Goal: Task Accomplishment & Management: Manage account settings

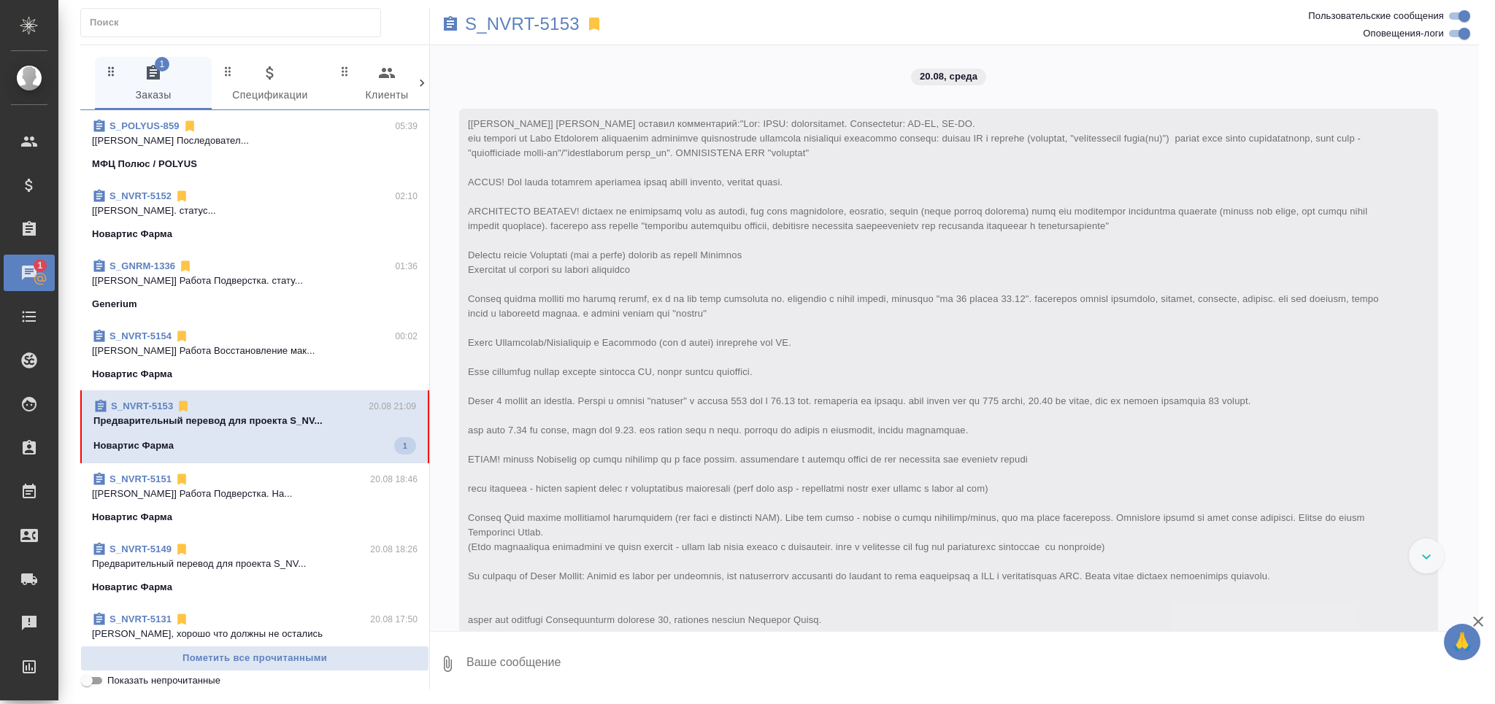
click at [91, 680] on input "Показать непрочитанные" at bounding box center [87, 681] width 53 height 18
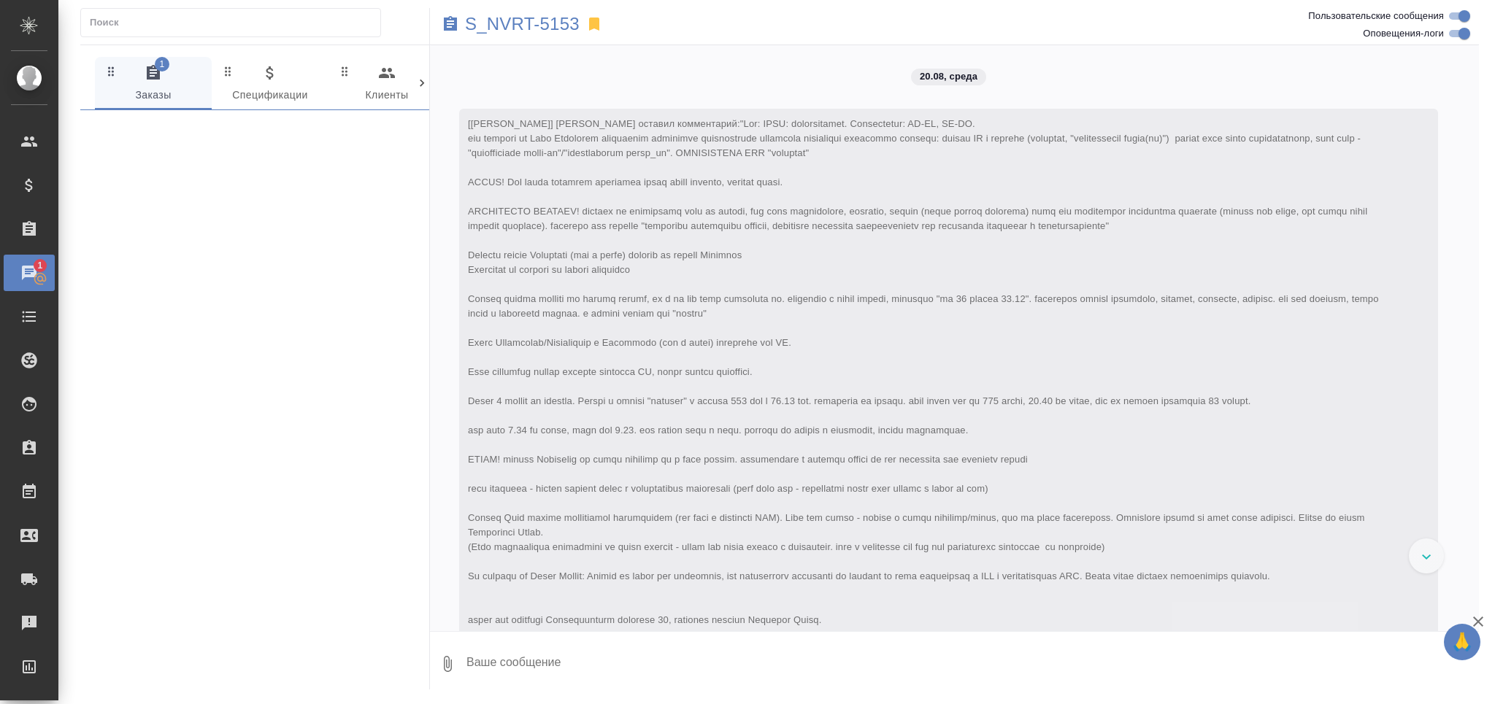
scroll to position [5122, 0]
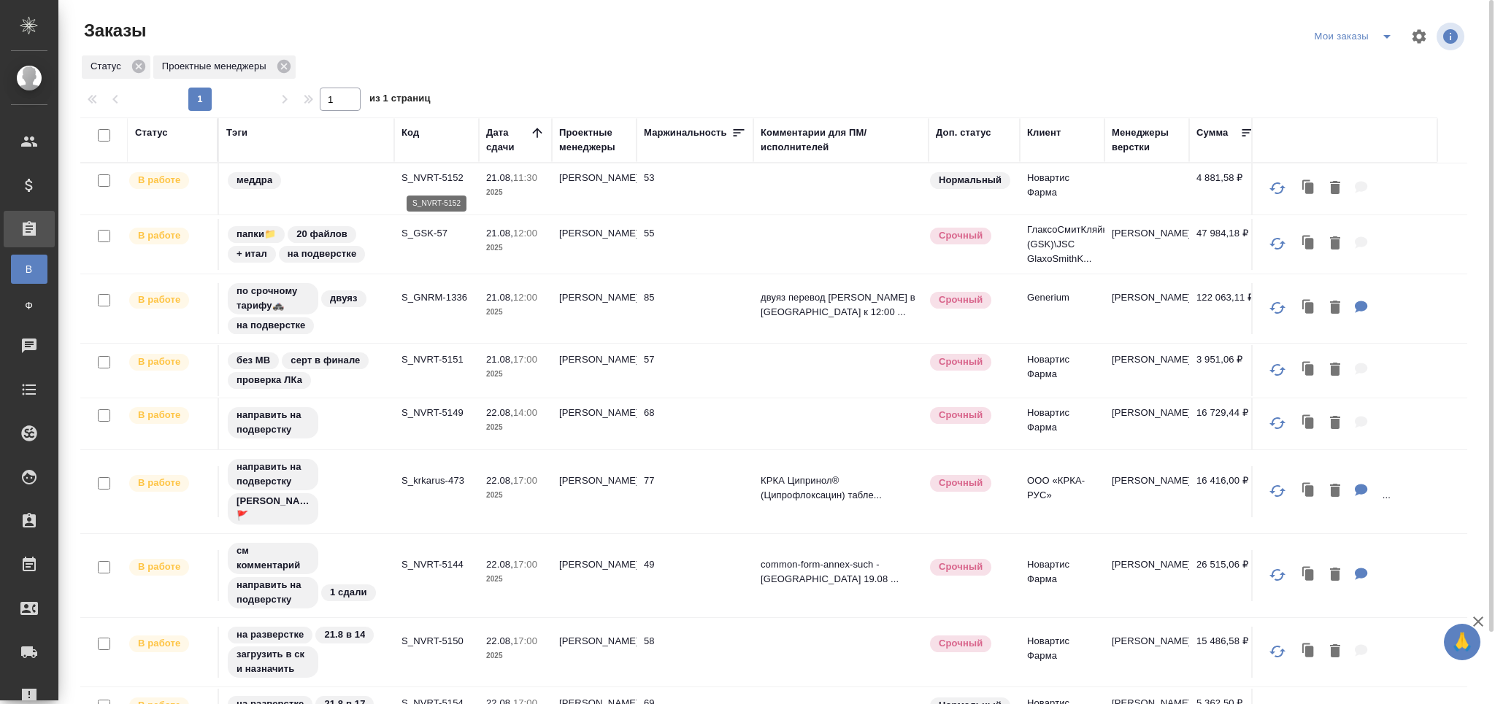
click at [427, 176] on p "S_NVRT-5152" at bounding box center [437, 178] width 70 height 15
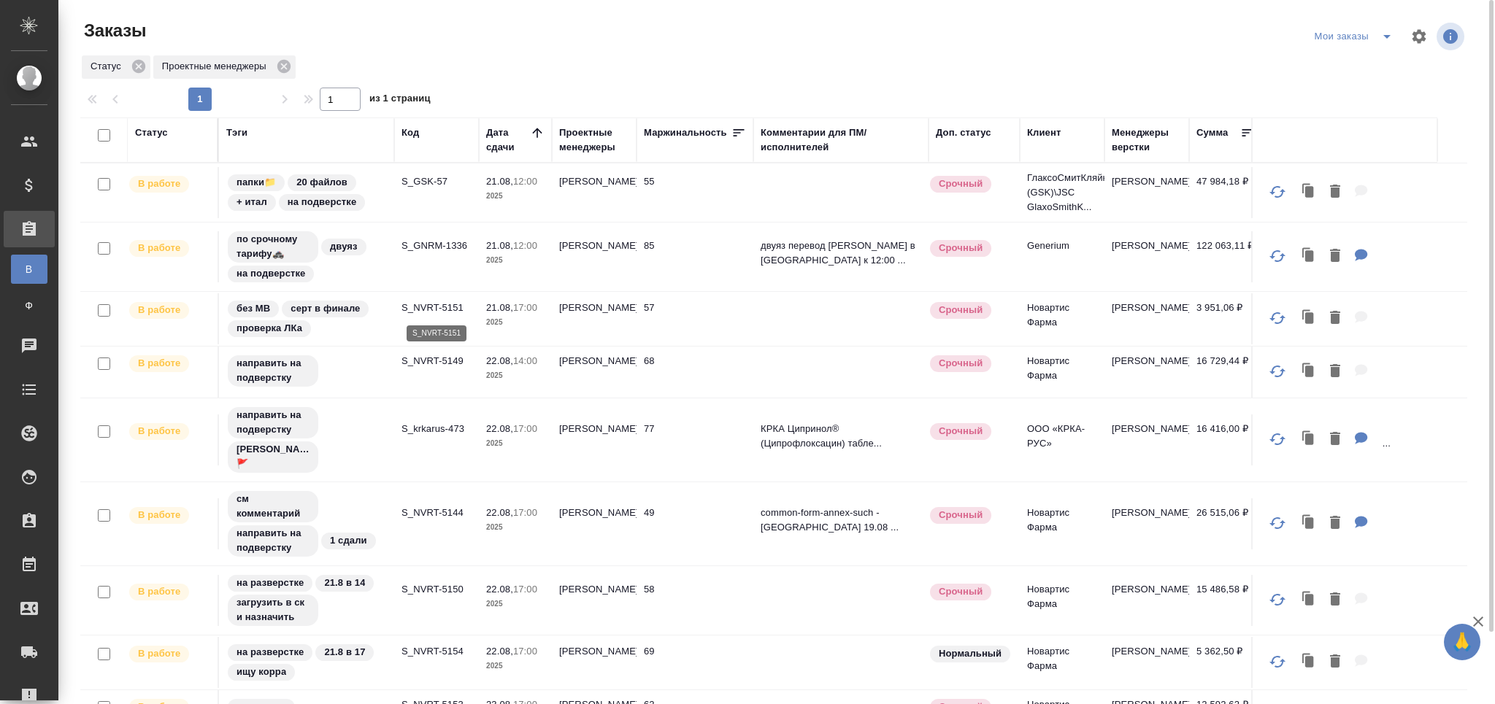
click at [442, 307] on p "S_NVRT-5151" at bounding box center [437, 308] width 70 height 15
drag, startPoint x: 184, startPoint y: 29, endPoint x: 262, endPoint y: 704, distance: 679.0
click at [184, 29] on div "Заказы" at bounding box center [313, 30] width 466 height 23
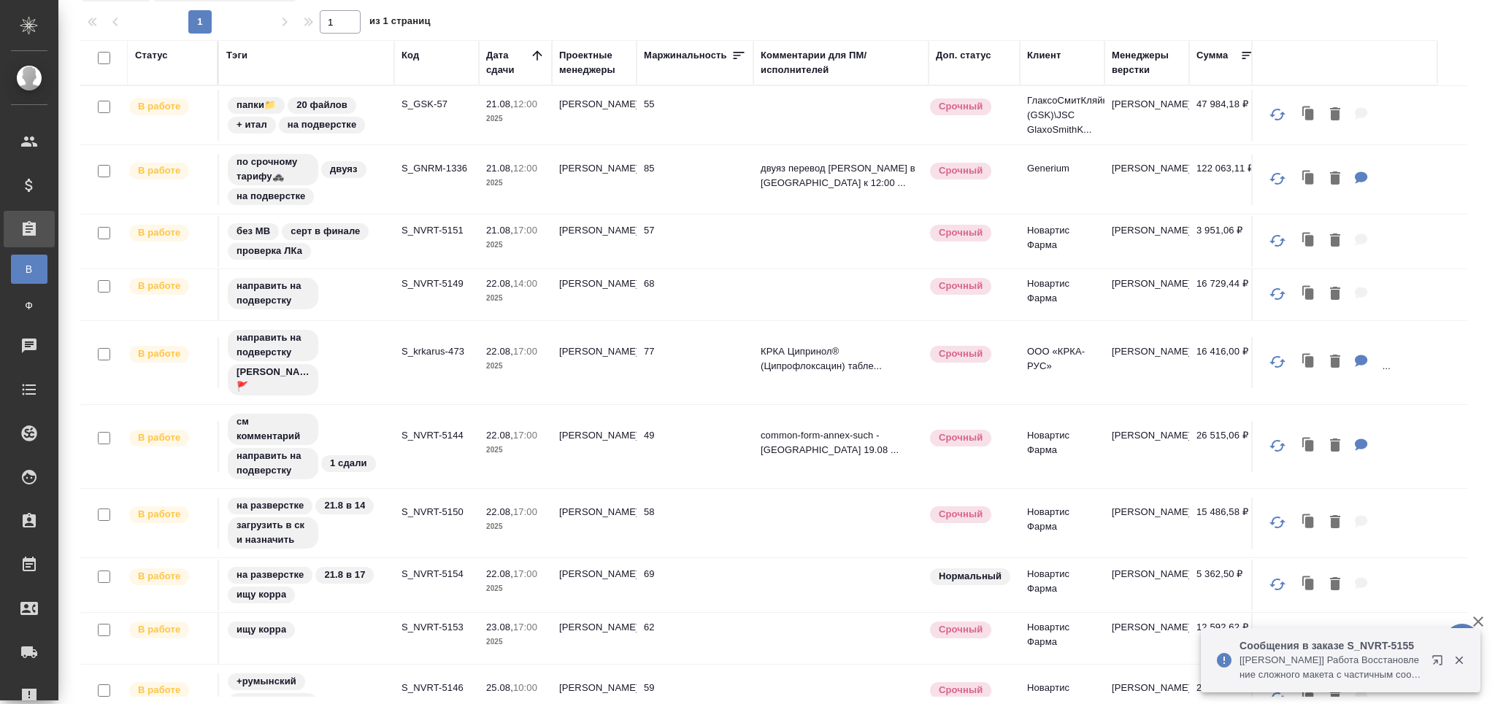
scroll to position [220, 0]
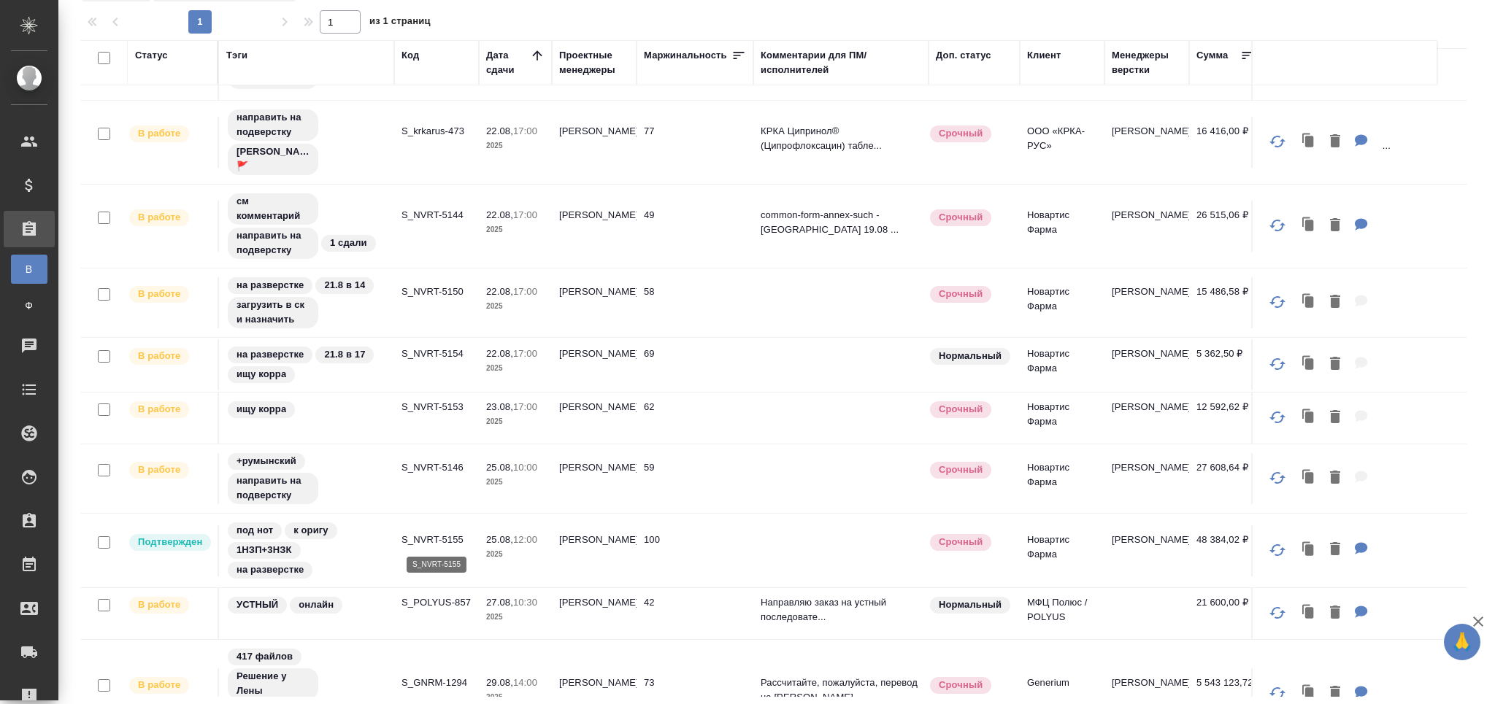
click at [456, 533] on p "S_NVRT-5155" at bounding box center [437, 540] width 70 height 15
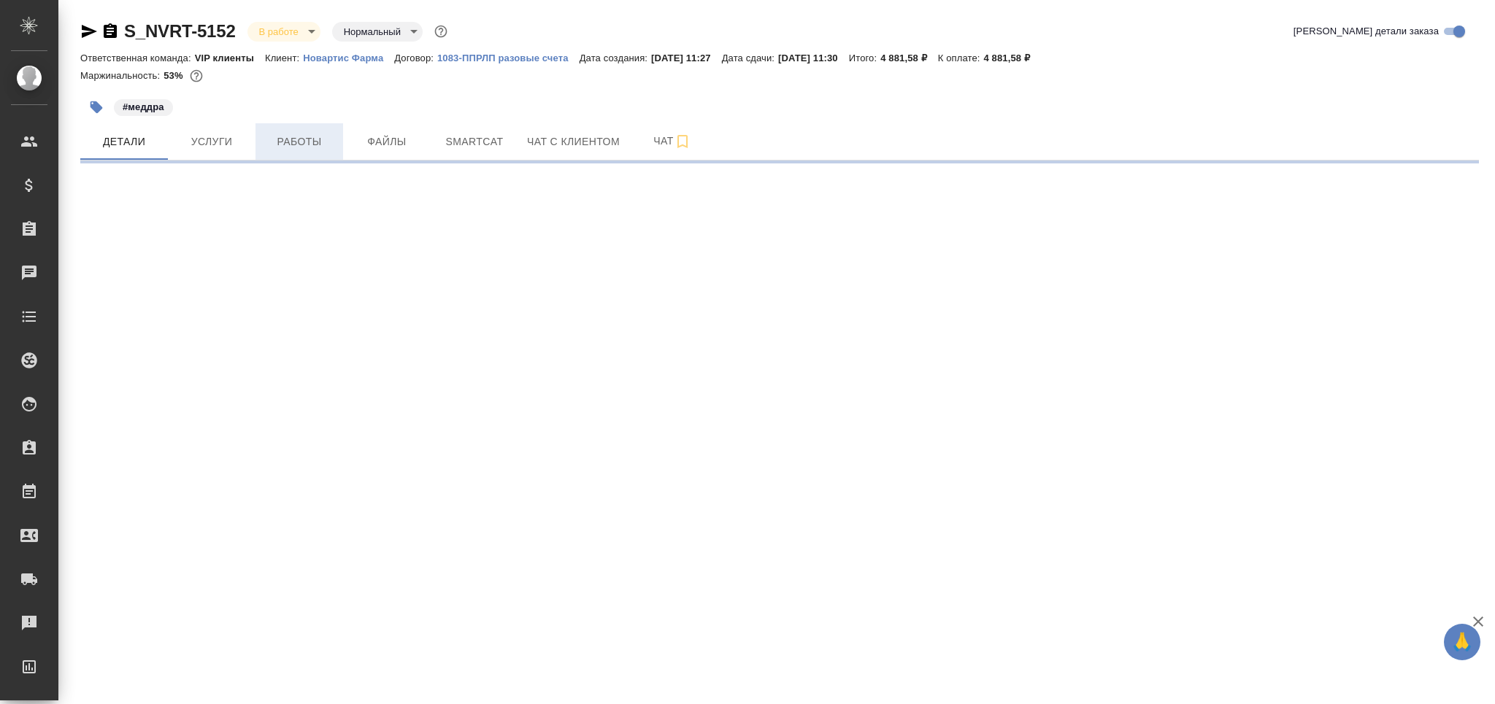
select select "RU"
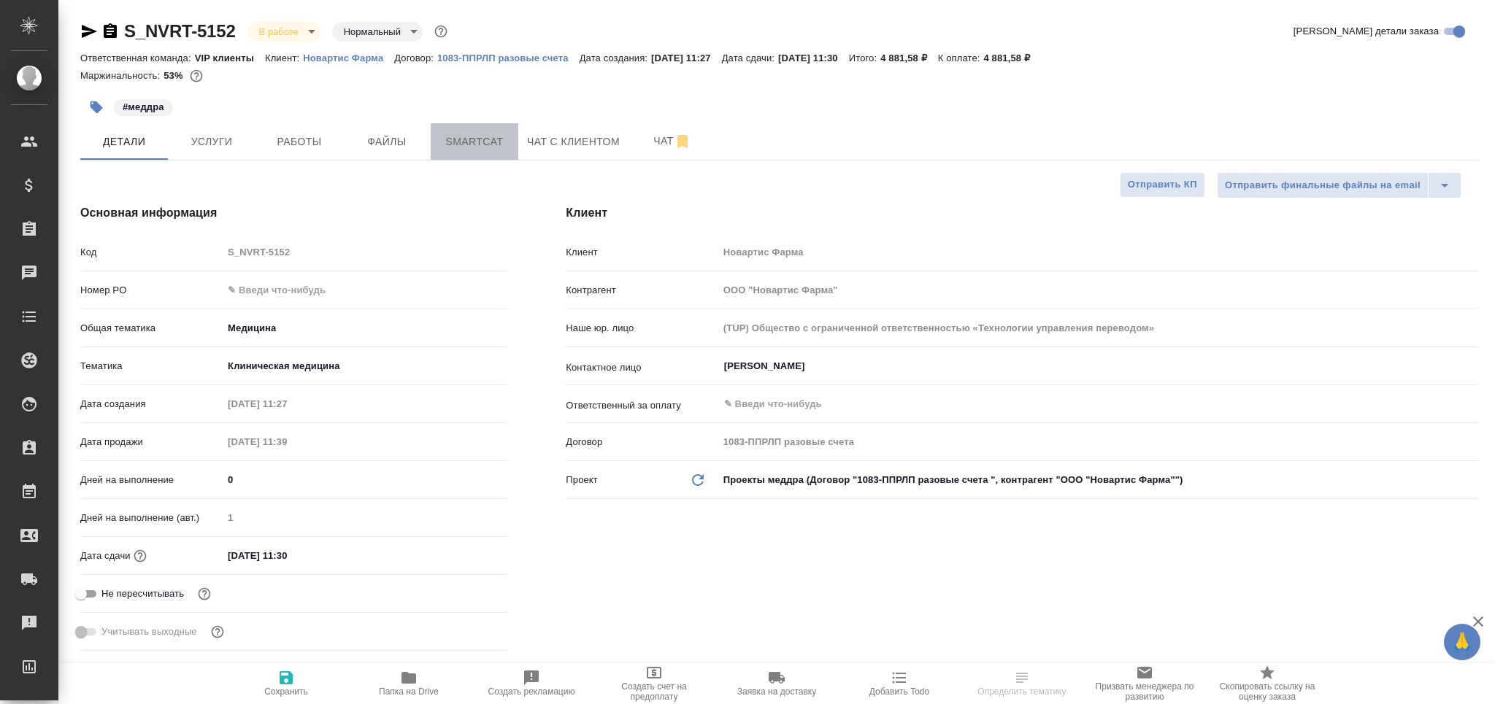
click at [494, 150] on span "Smartcat" at bounding box center [474, 142] width 70 height 18
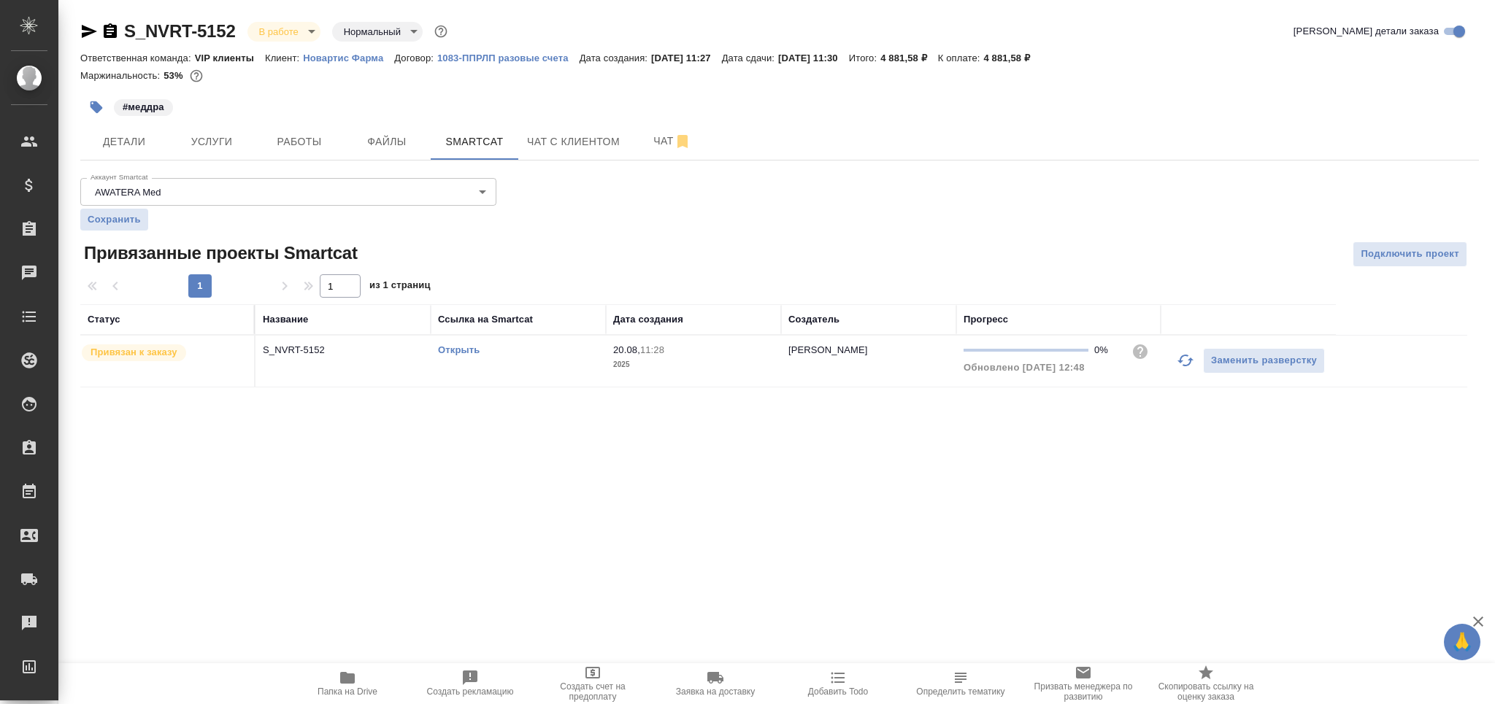
click at [459, 352] on link "Открыть" at bounding box center [459, 350] width 42 height 11
click at [312, 147] on span "Работы" at bounding box center [299, 142] width 70 height 18
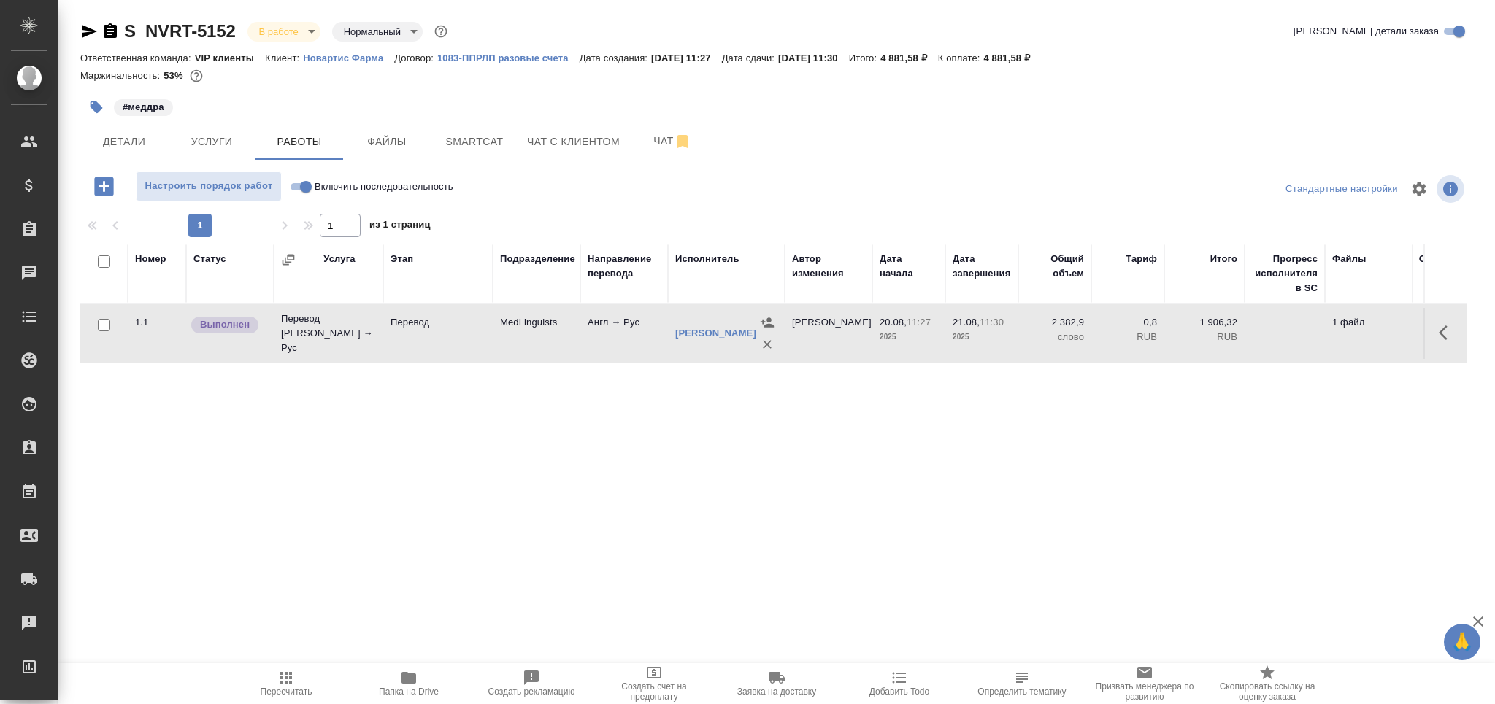
click at [295, 680] on span "Пересчитать" at bounding box center [286, 683] width 105 height 28
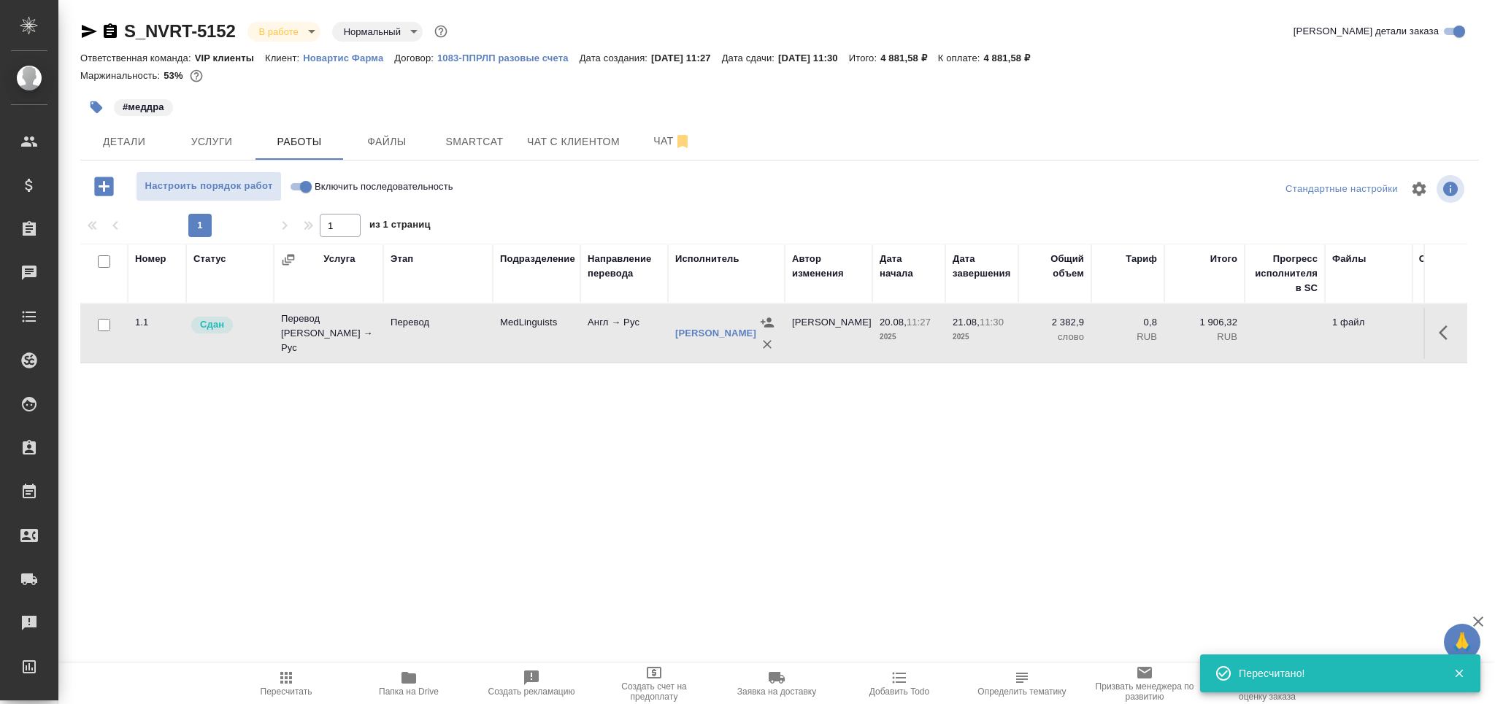
click at [112, 28] on icon "button" at bounding box center [110, 32] width 18 height 18
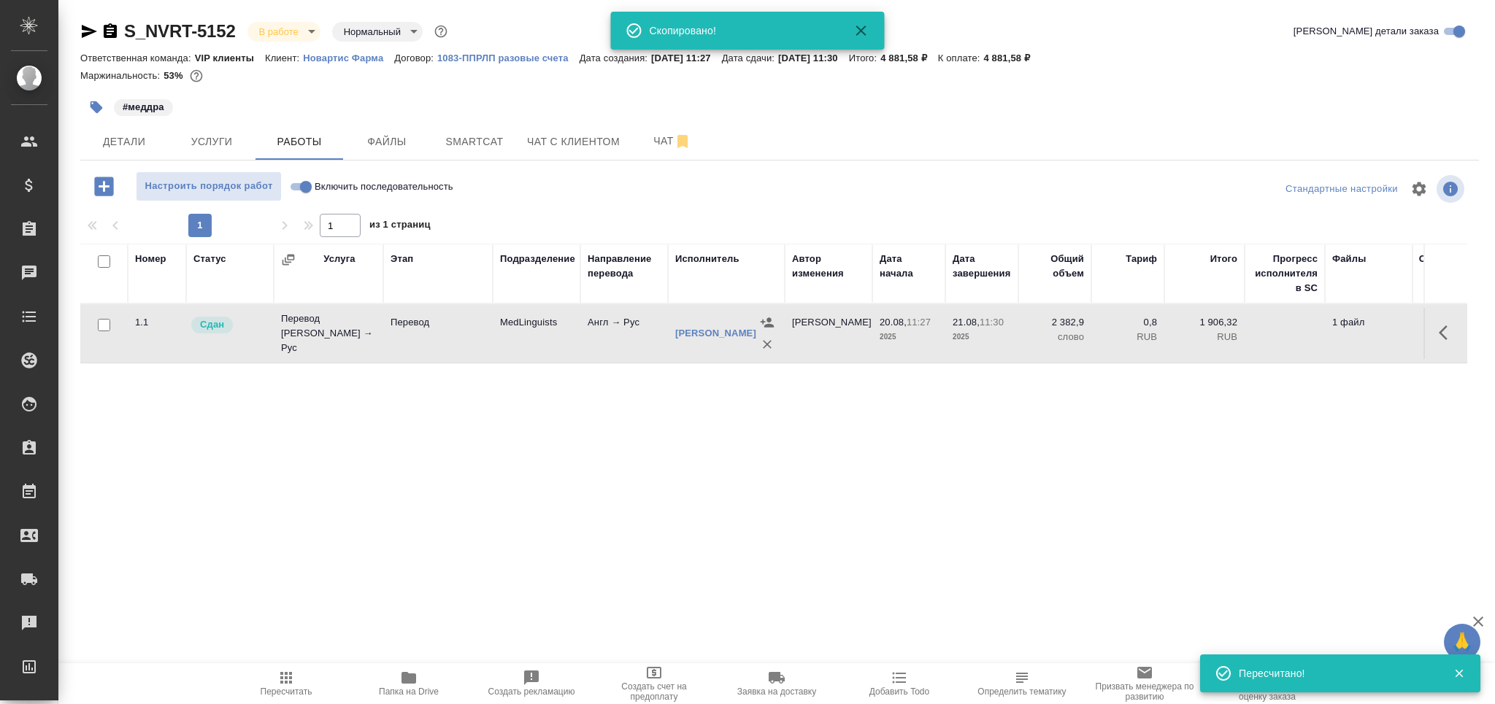
click at [91, 26] on icon "button" at bounding box center [89, 32] width 18 height 18
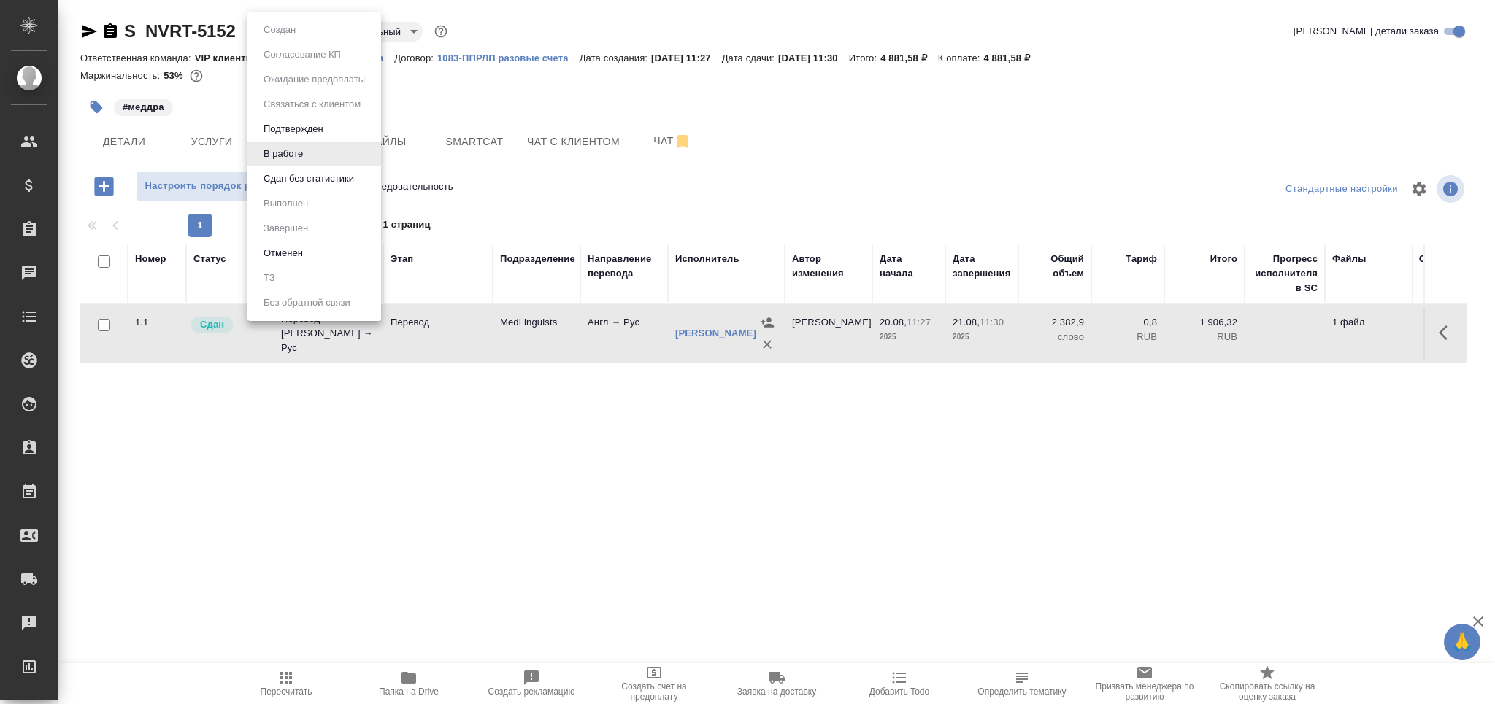
click at [304, 26] on body "🙏 .cls-1 fill:#fff; AWATERA Grabko Mariya Клиенты Спецификации Заказы 0 Чаты To…" at bounding box center [747, 411] width 1495 height 822
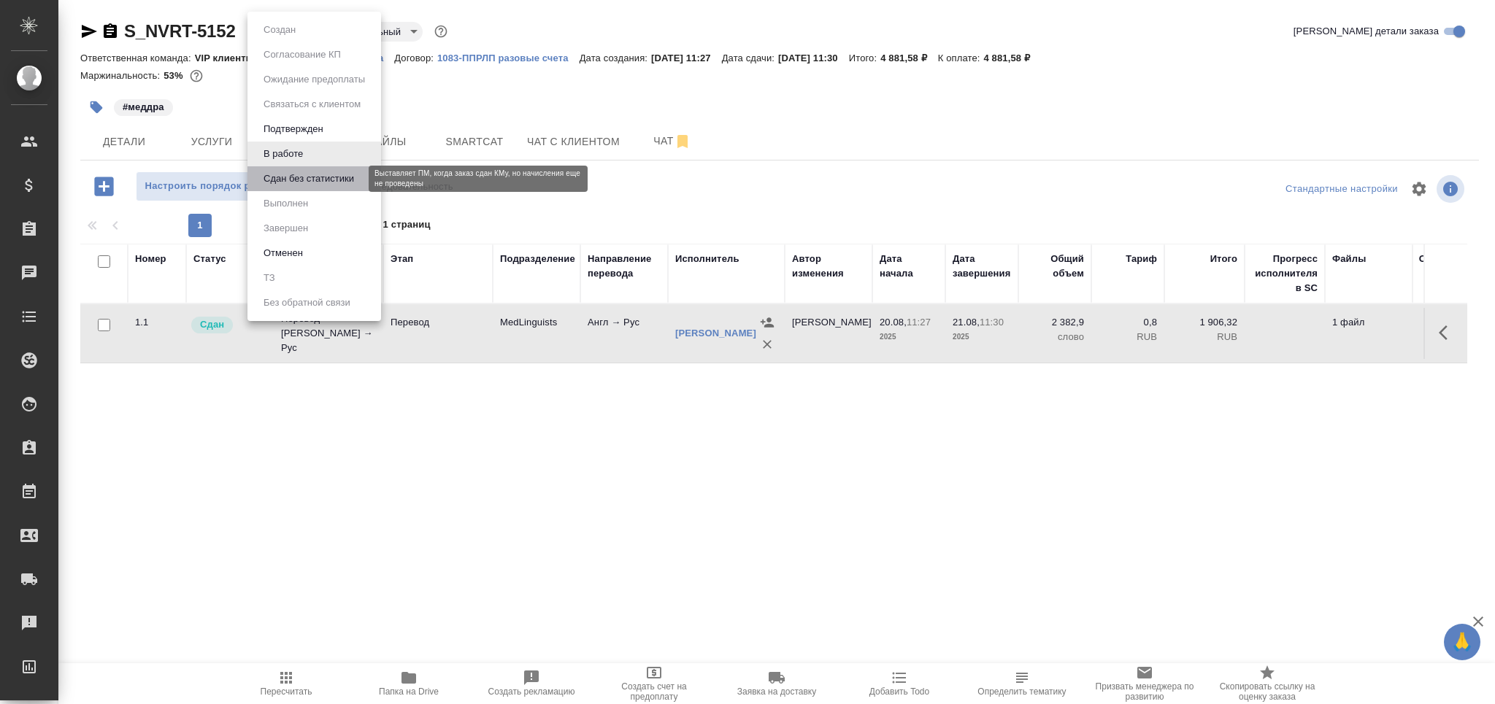
click at [332, 180] on button "Сдан без статистики" at bounding box center [308, 179] width 99 height 16
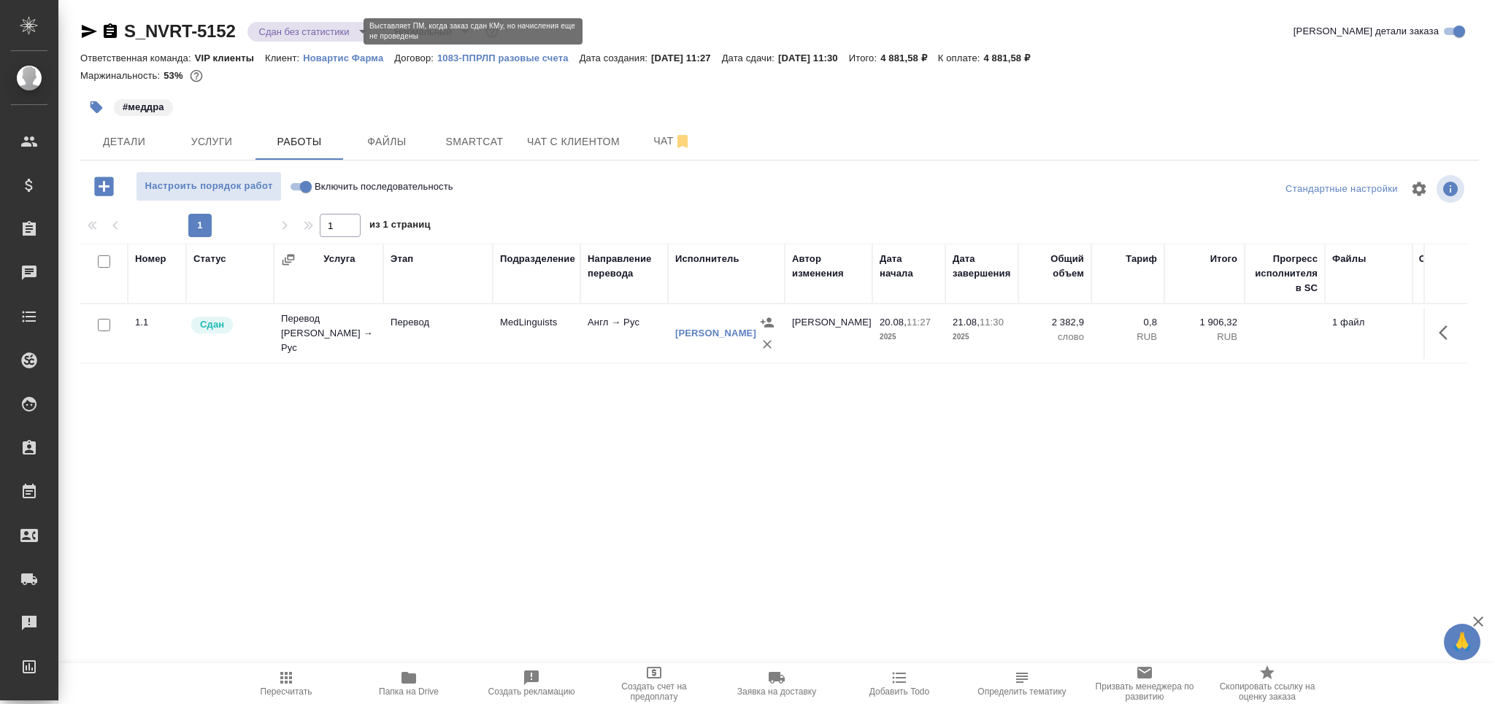
click at [301, 29] on body "🙏 .cls-1 fill:#fff; AWATERA Grabko Mariya Клиенты Спецификации Заказы 0 Чаты To…" at bounding box center [747, 411] width 1495 height 822
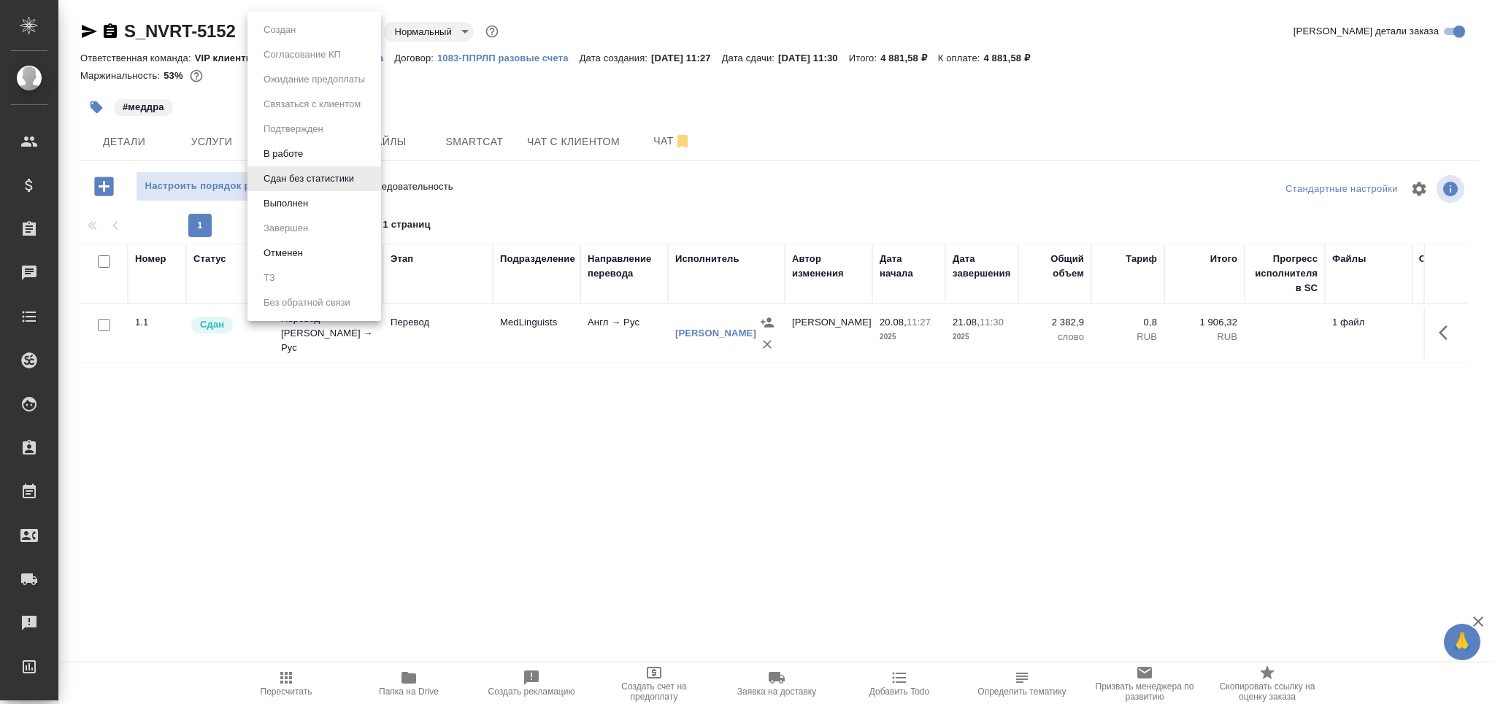
click at [300, 38] on button "Выполнен" at bounding box center [279, 30] width 41 height 16
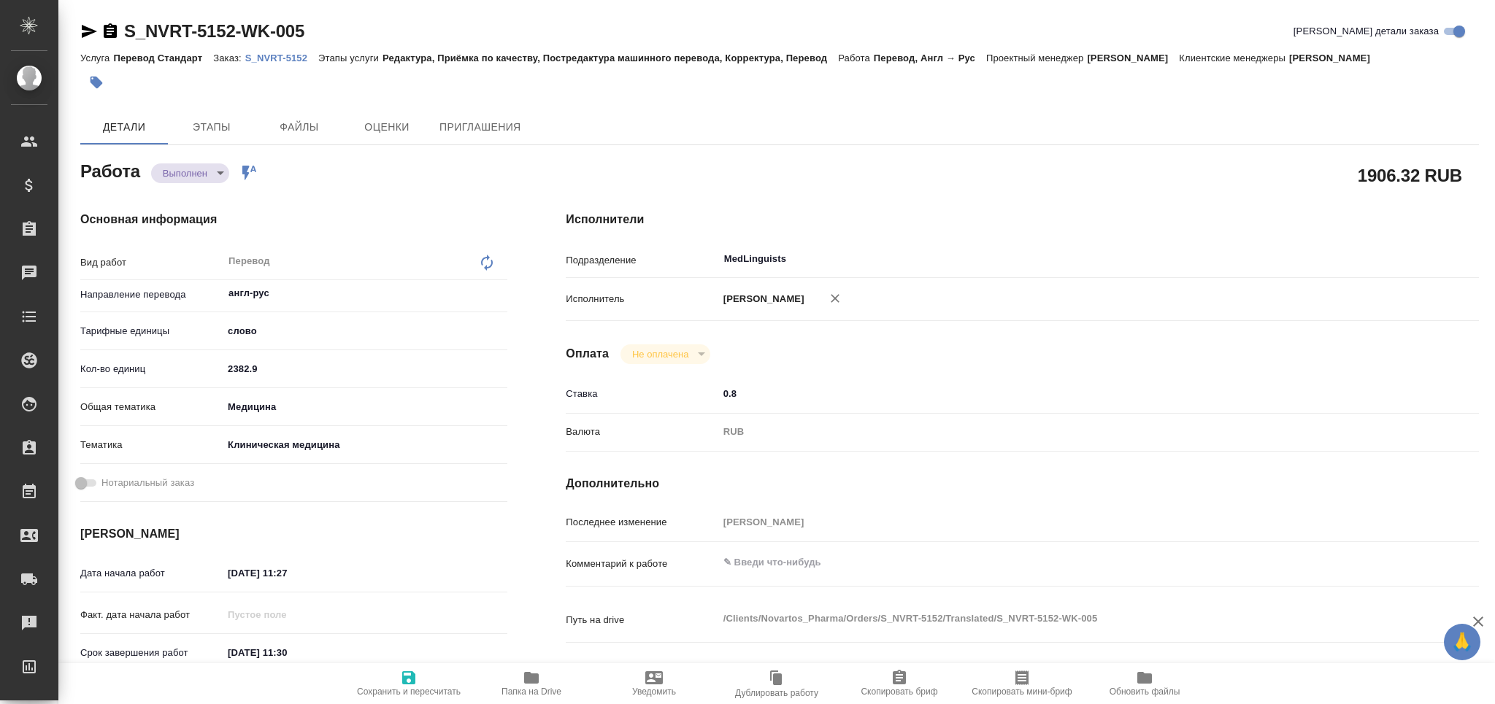
type textarea "x"
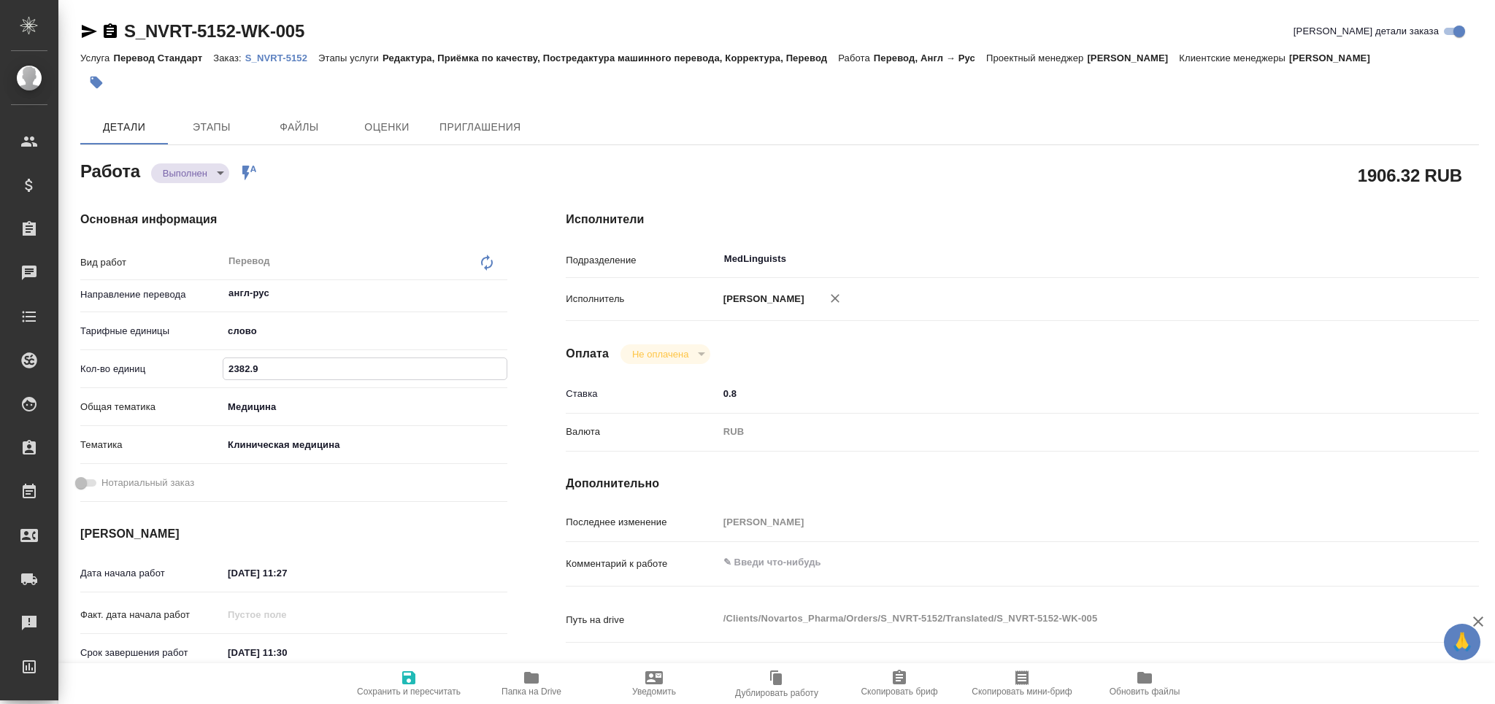
type textarea "x"
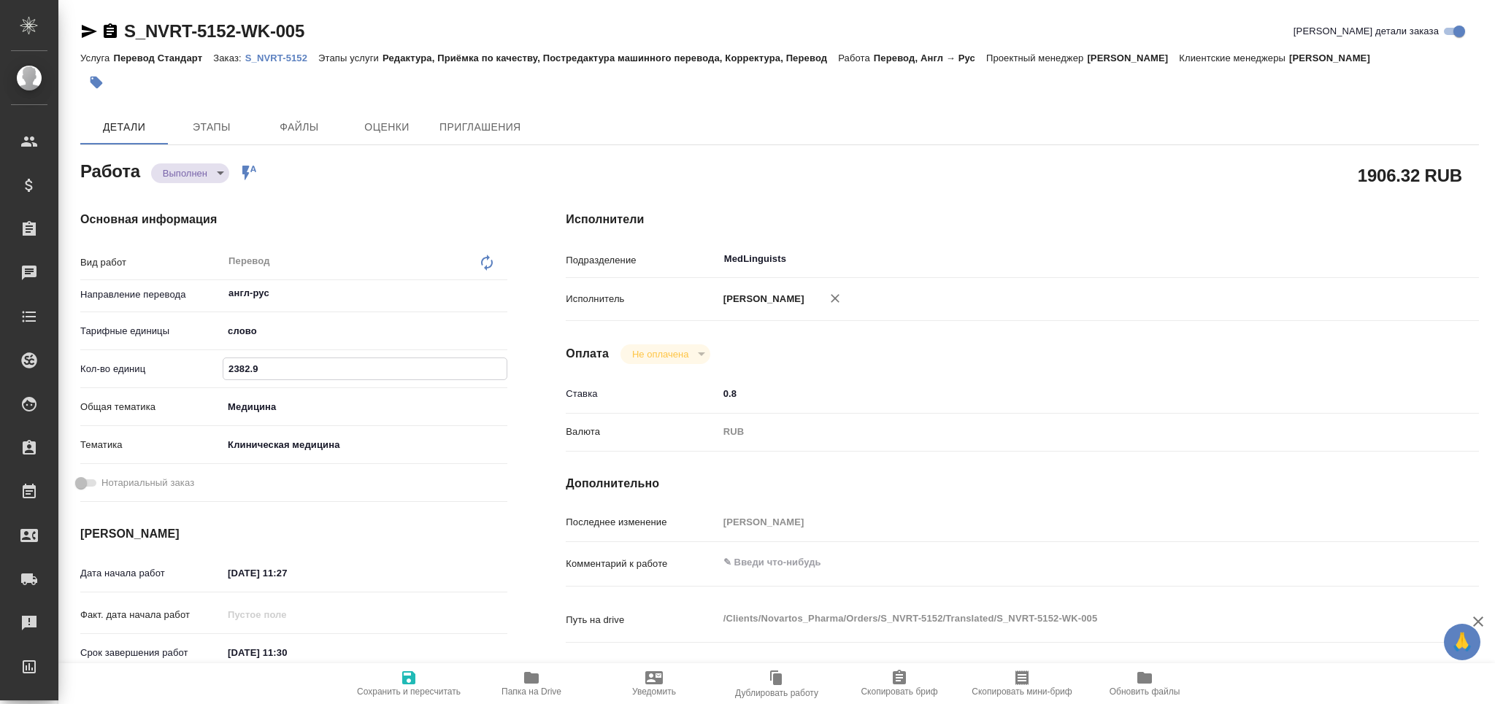
drag, startPoint x: 253, startPoint y: 374, endPoint x: 344, endPoint y: 507, distance: 161.2
click at [188, 372] on div "Кол-во единиц 2382.9" at bounding box center [293, 369] width 427 height 26
paste input "285.65"
type input "2285.65"
type textarea "x"
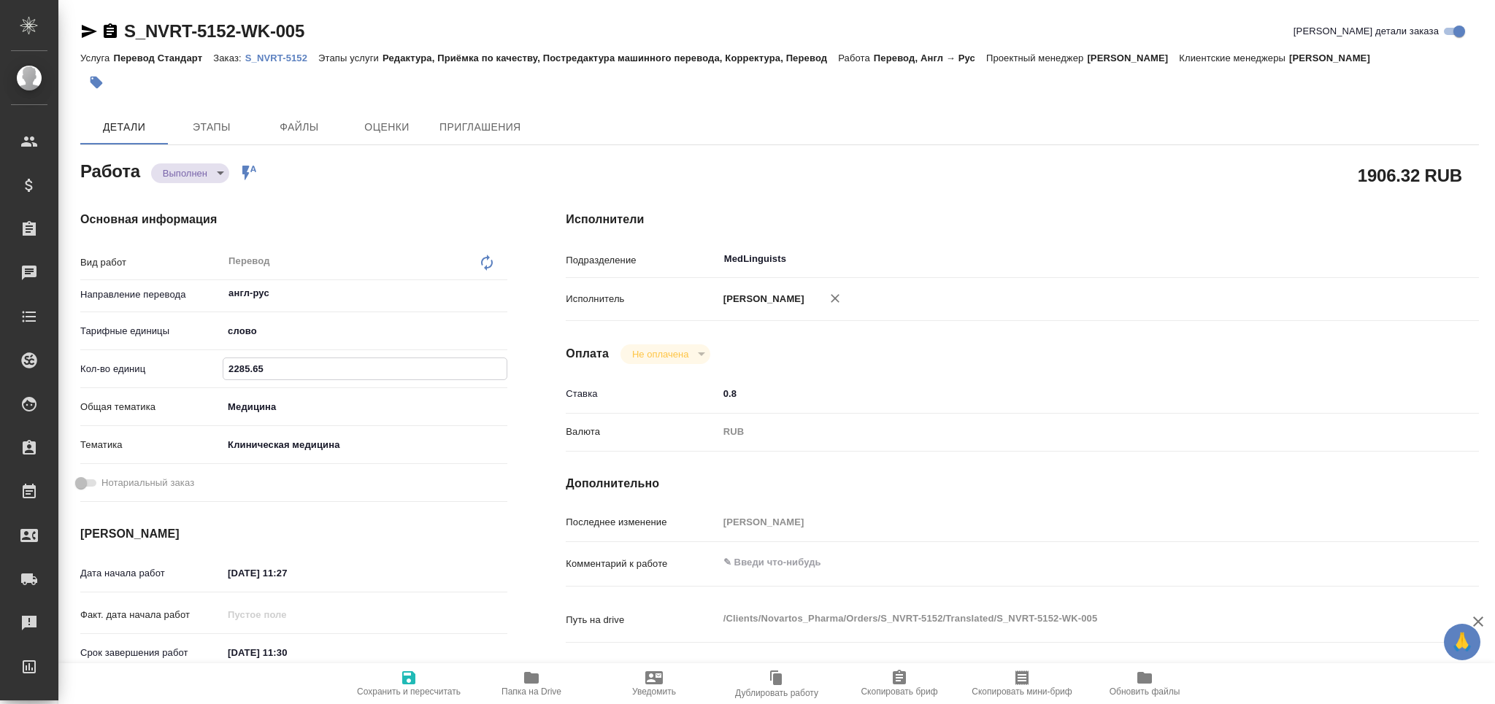
type textarea "x"
type input "2285.65"
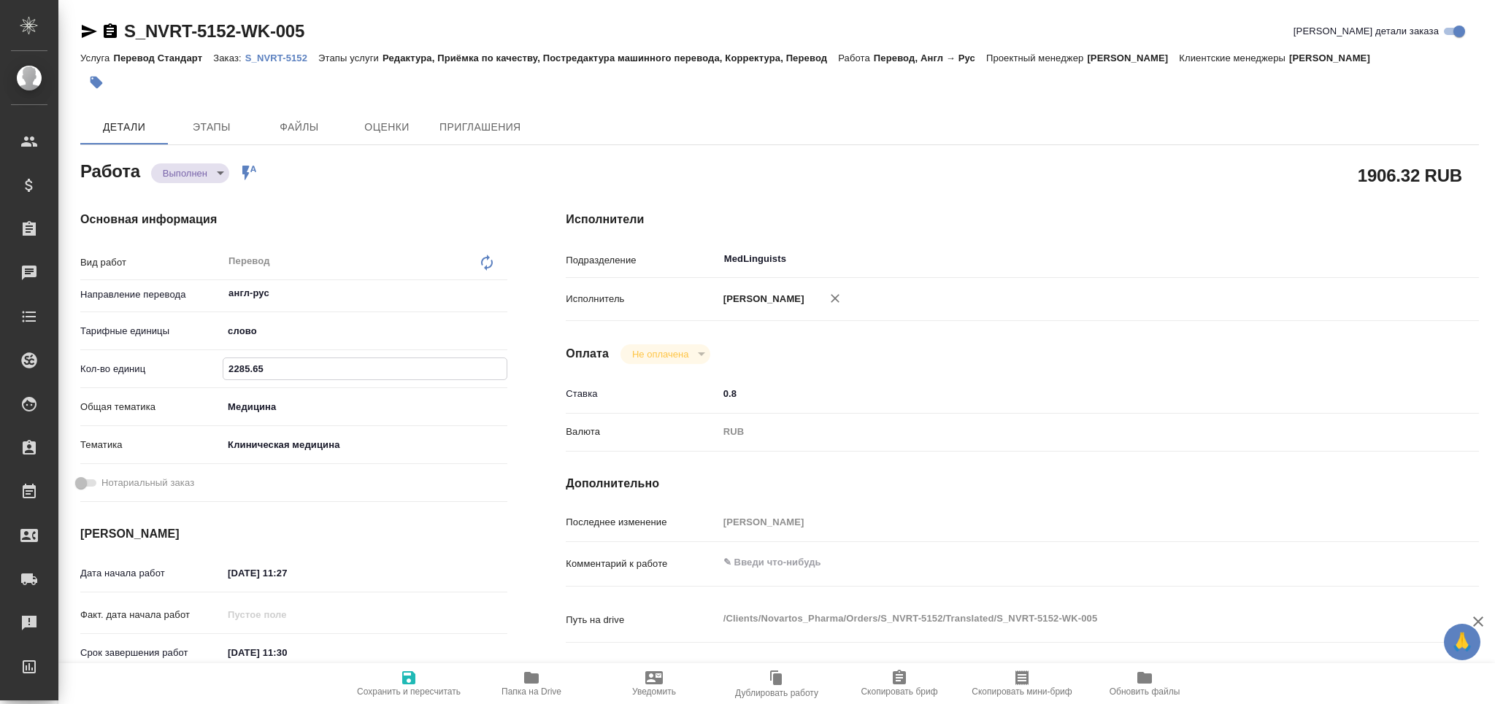
click at [388, 661] on div "21.08.2025 11:30" at bounding box center [365, 652] width 285 height 21
type textarea "x"
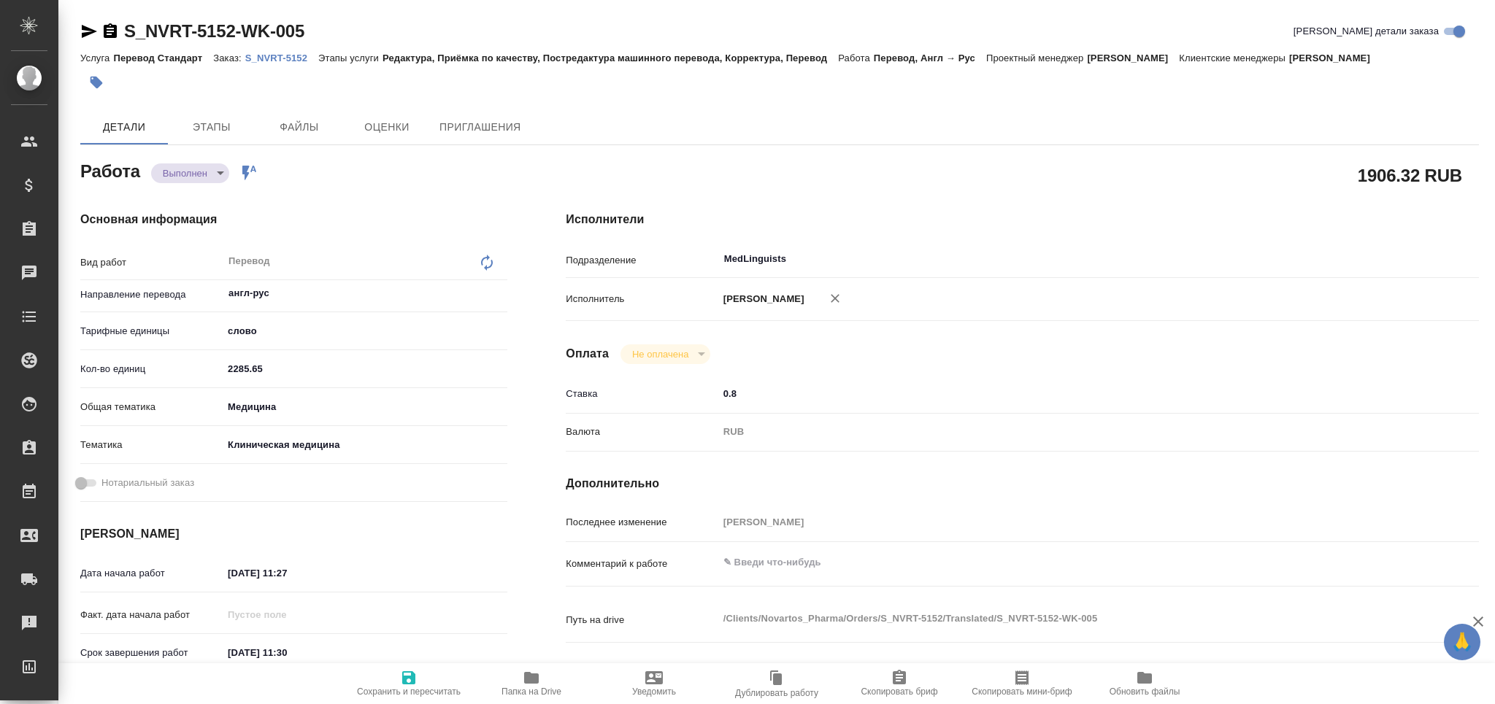
type textarea "x"
click at [211, 172] on body "🙏 .cls-1 fill:#fff; AWATERA Grabko Mariya Клиенты Спецификации Заказы 0 Чаты To…" at bounding box center [747, 411] width 1495 height 822
click at [204, 197] on li "Сдан" at bounding box center [199, 197] width 96 height 25
type textarea "x"
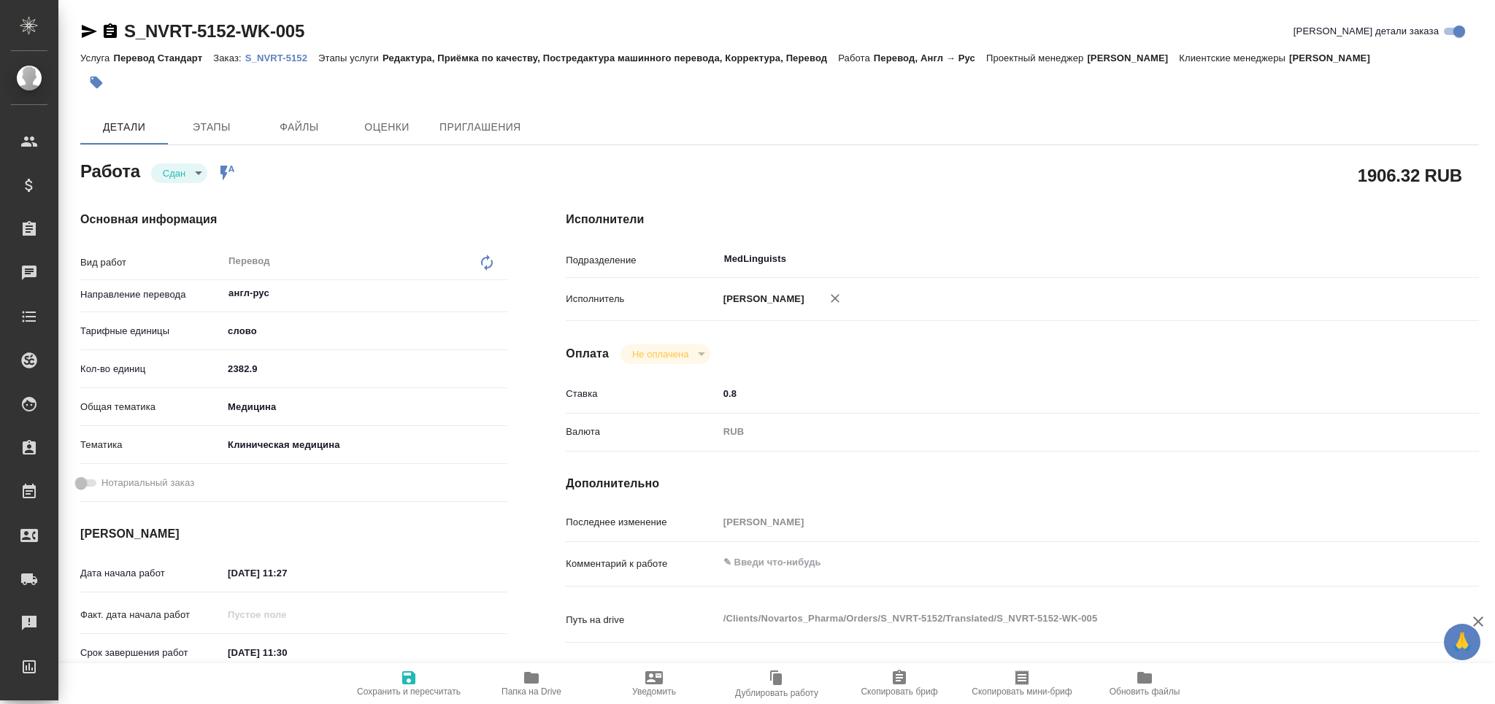
type textarea "x"
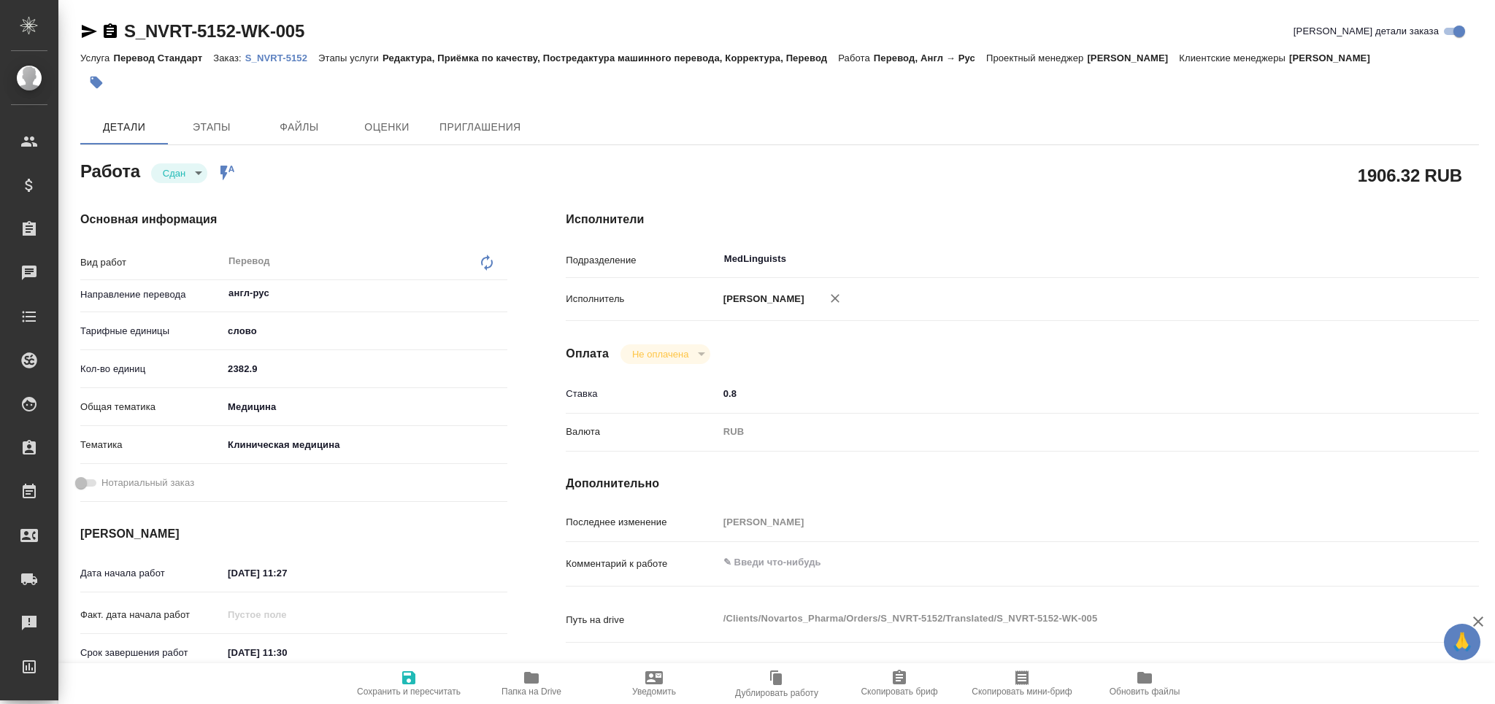
type textarea "x"
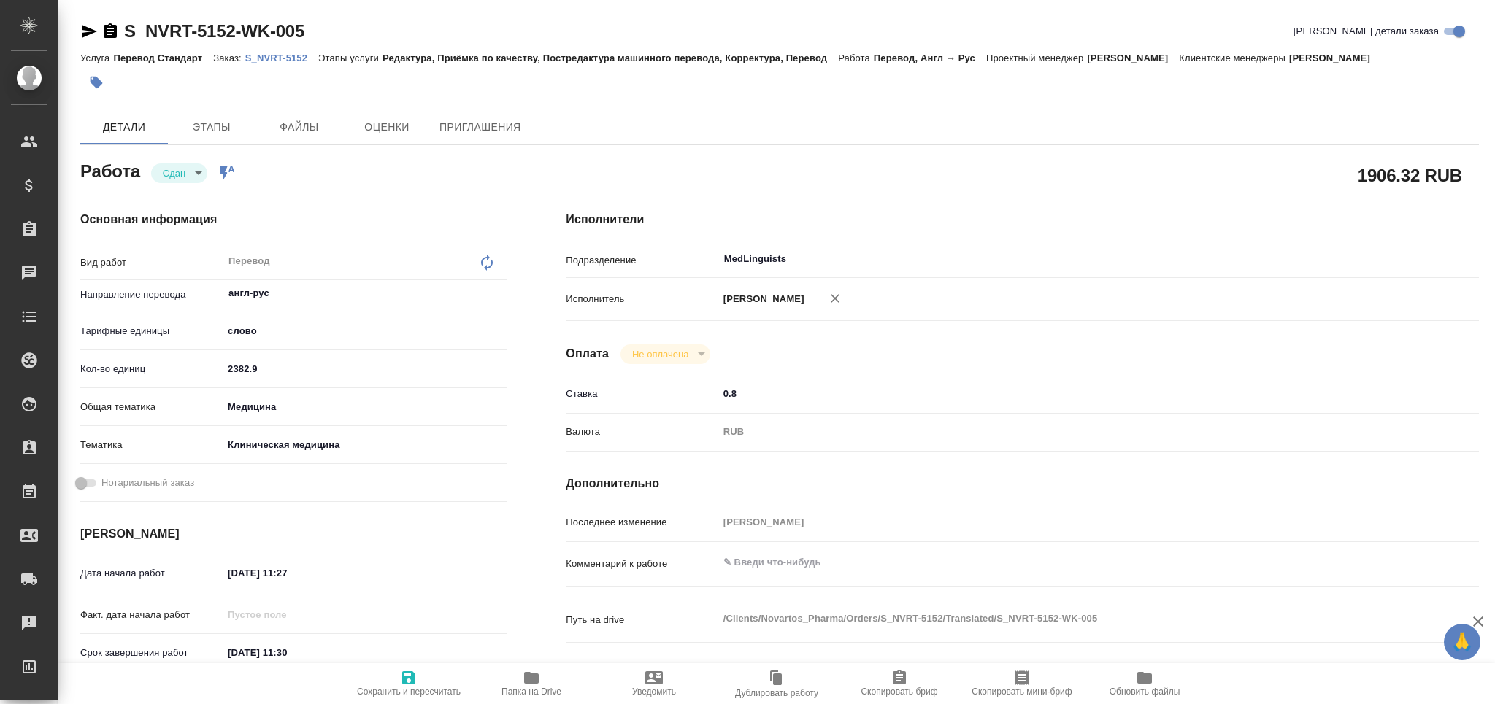
type textarea "x"
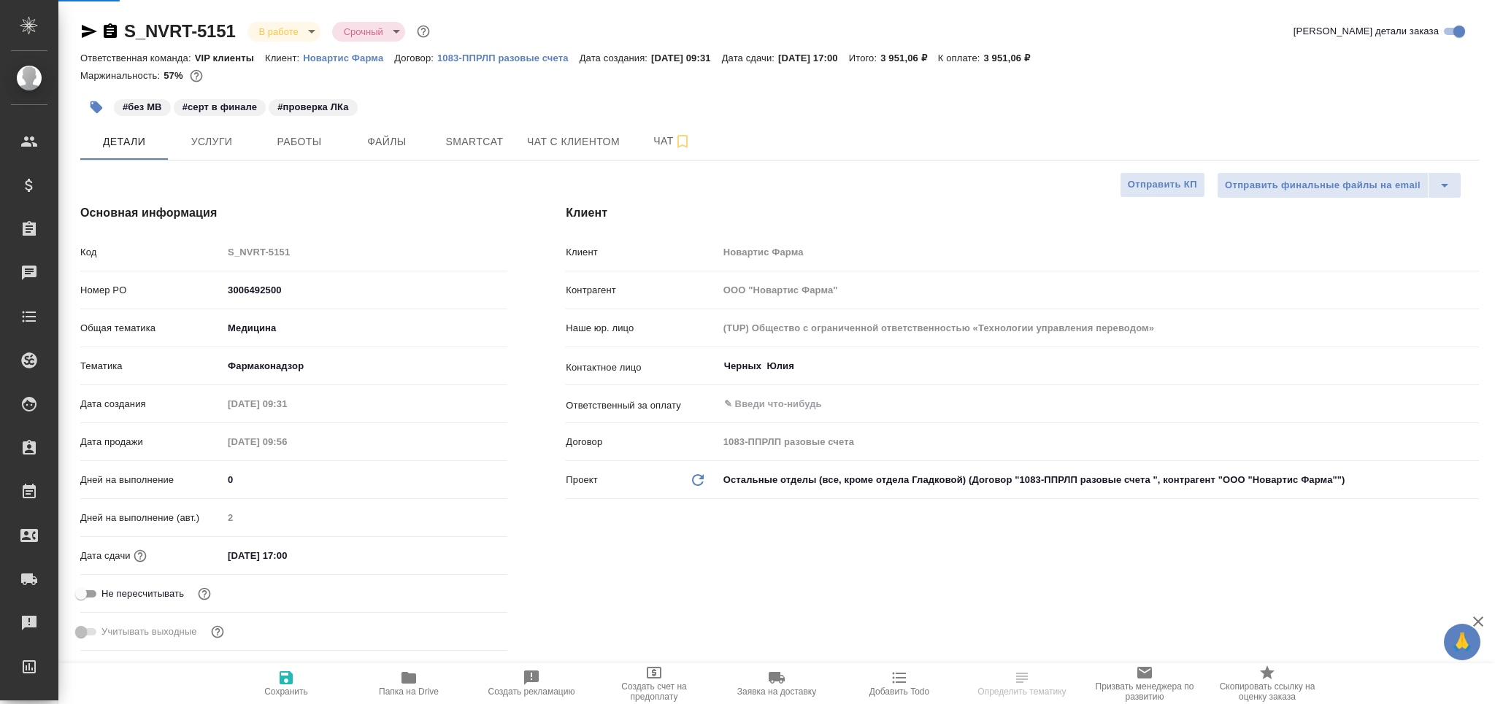
select select "RU"
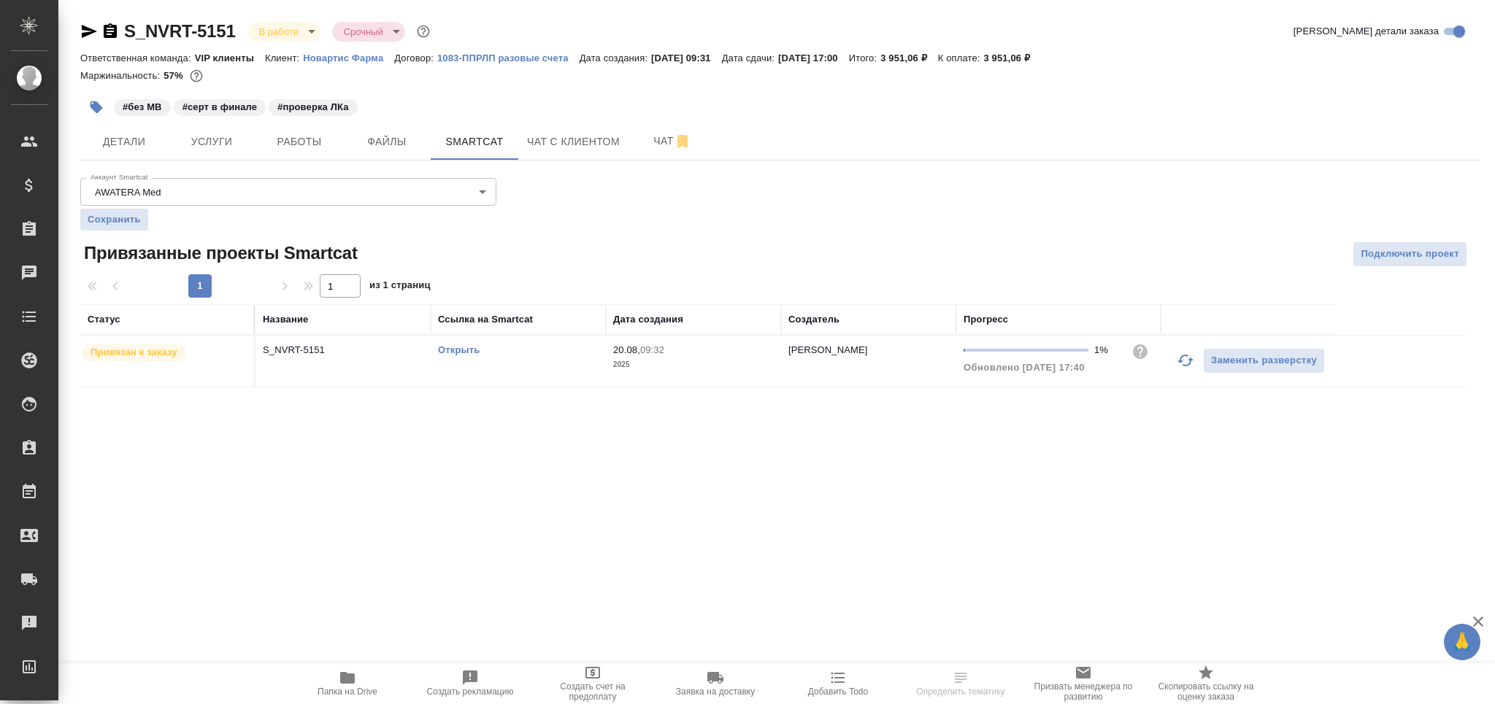
click at [1183, 359] on icon "button" at bounding box center [1186, 361] width 18 height 18
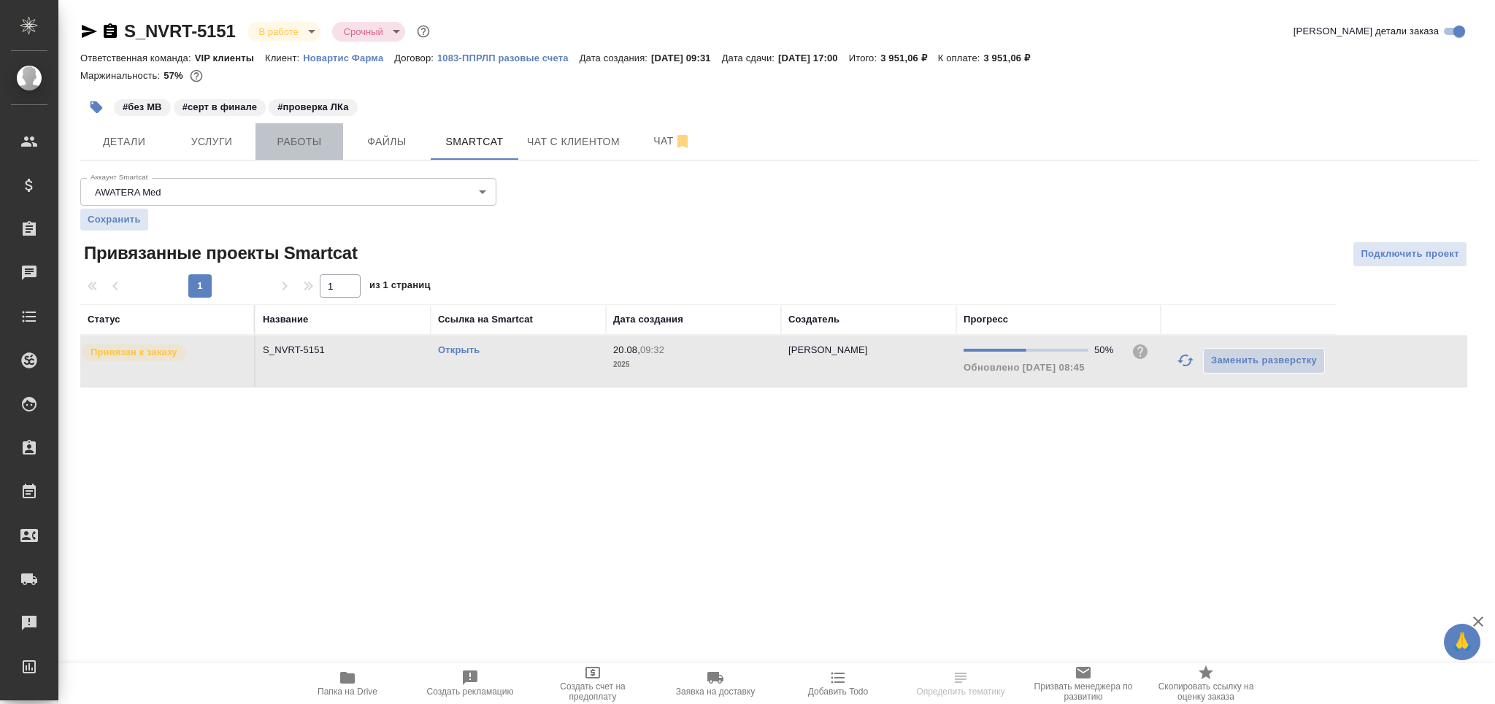
click at [322, 143] on span "Работы" at bounding box center [299, 142] width 70 height 18
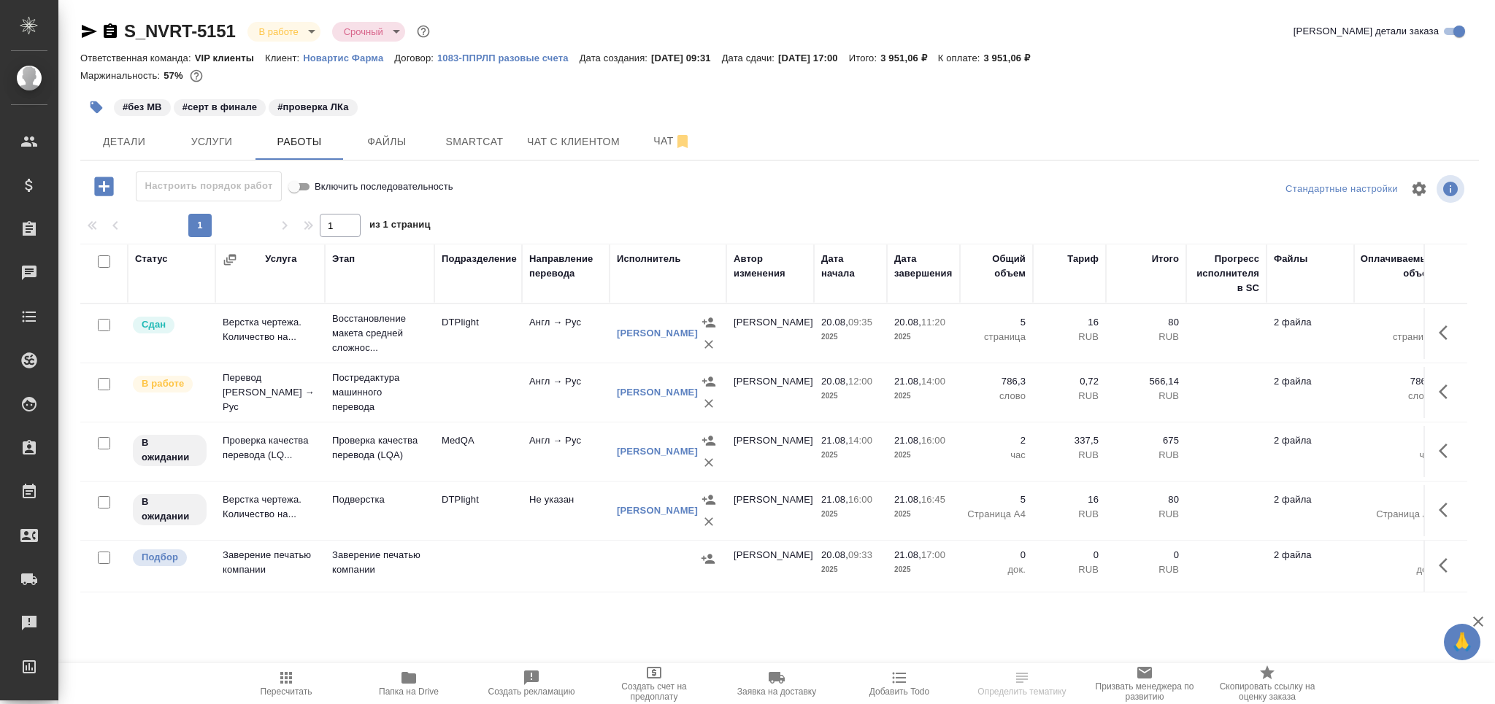
click at [1434, 387] on button "button" at bounding box center [1447, 391] width 35 height 35
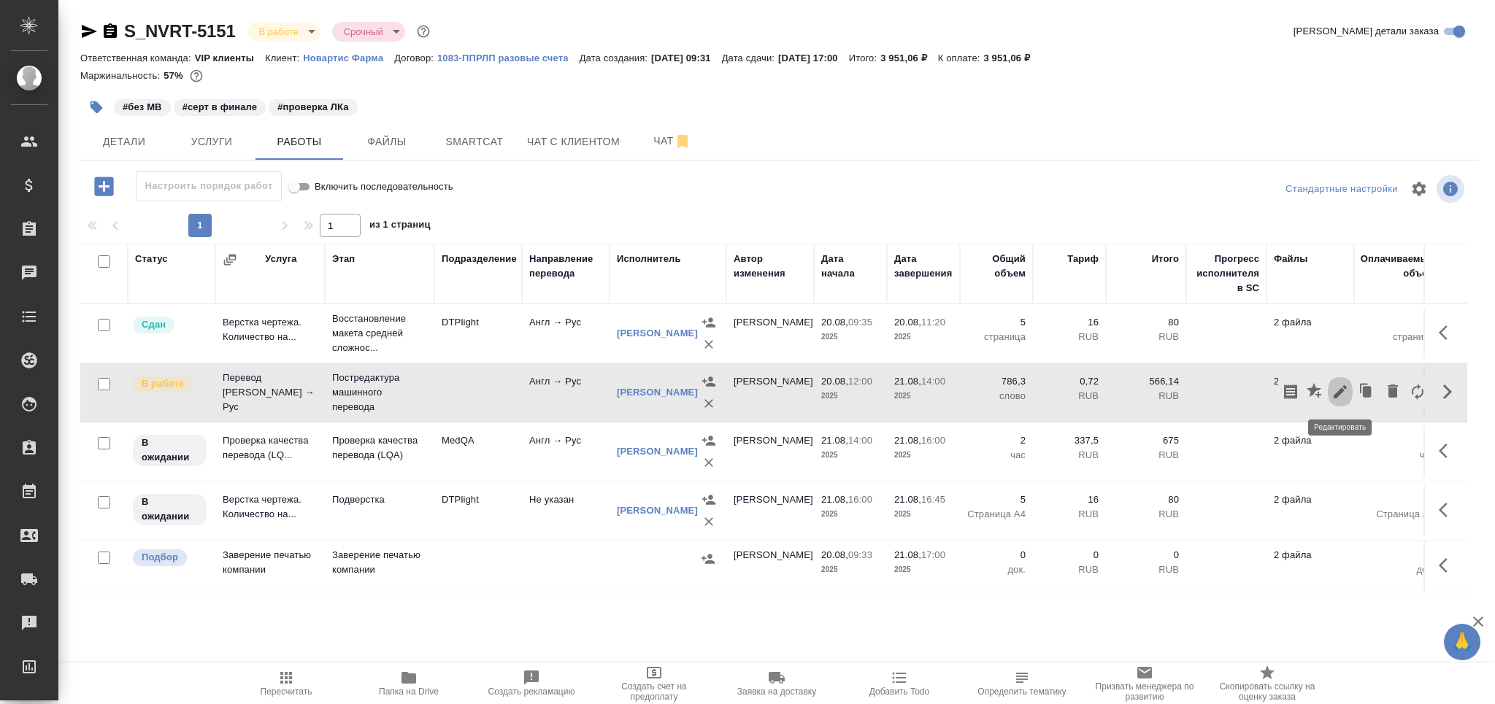
click at [1338, 400] on icon "button" at bounding box center [1341, 392] width 18 height 18
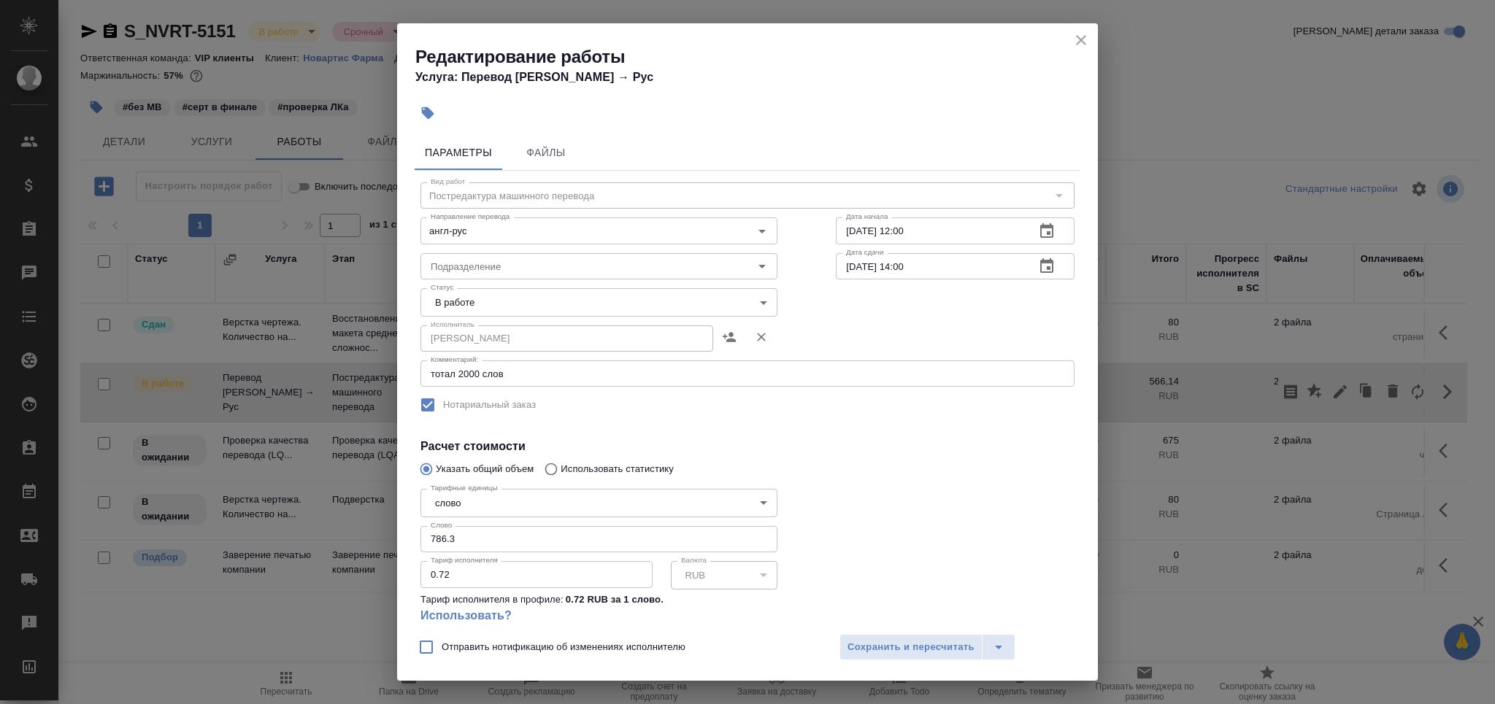
click at [523, 296] on body "🙏 .cls-1 fill:#fff; AWATERA Grabko [PERSON_NAME] Спецификации Заказы 0 Чаты Tod…" at bounding box center [747, 411] width 1495 height 822
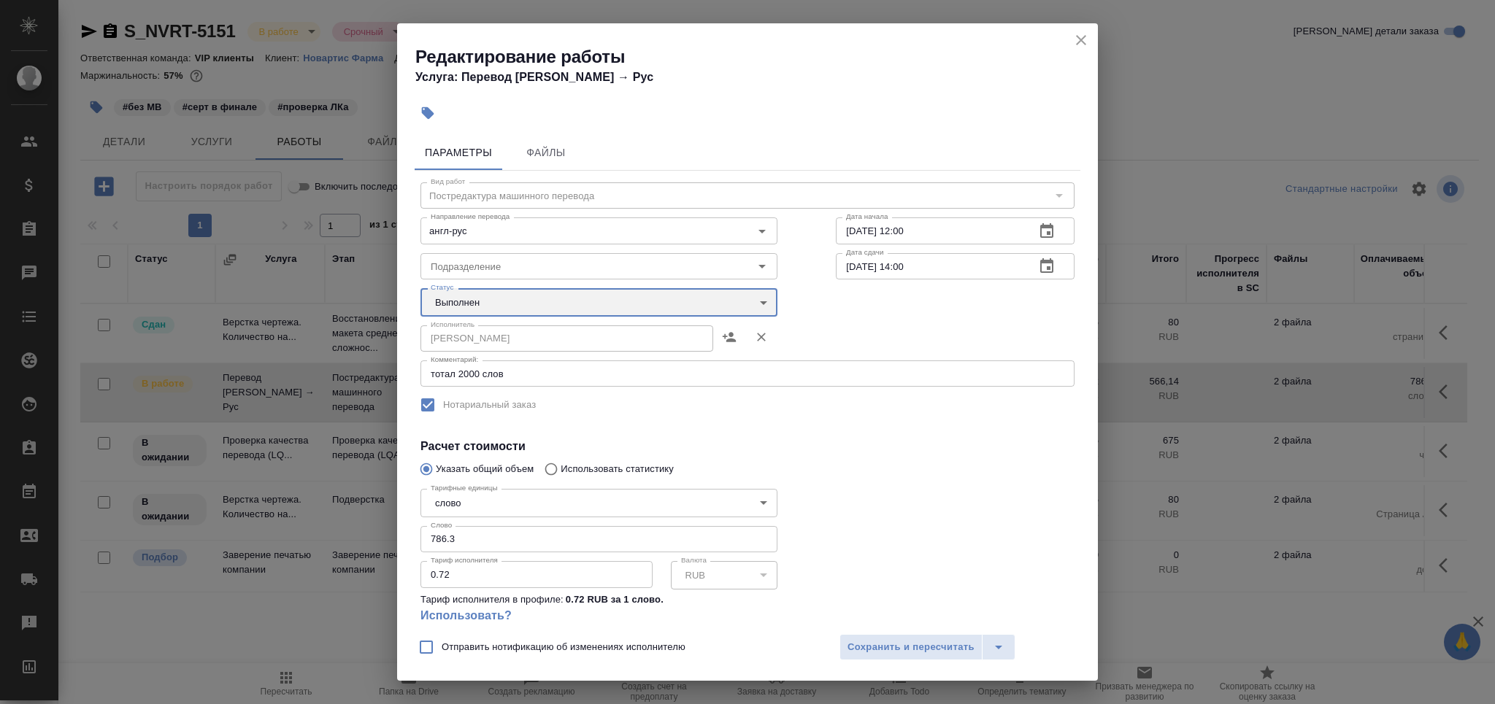
type input "completed"
click at [882, 655] on span "Сохранить и пересчитать" at bounding box center [911, 647] width 127 height 17
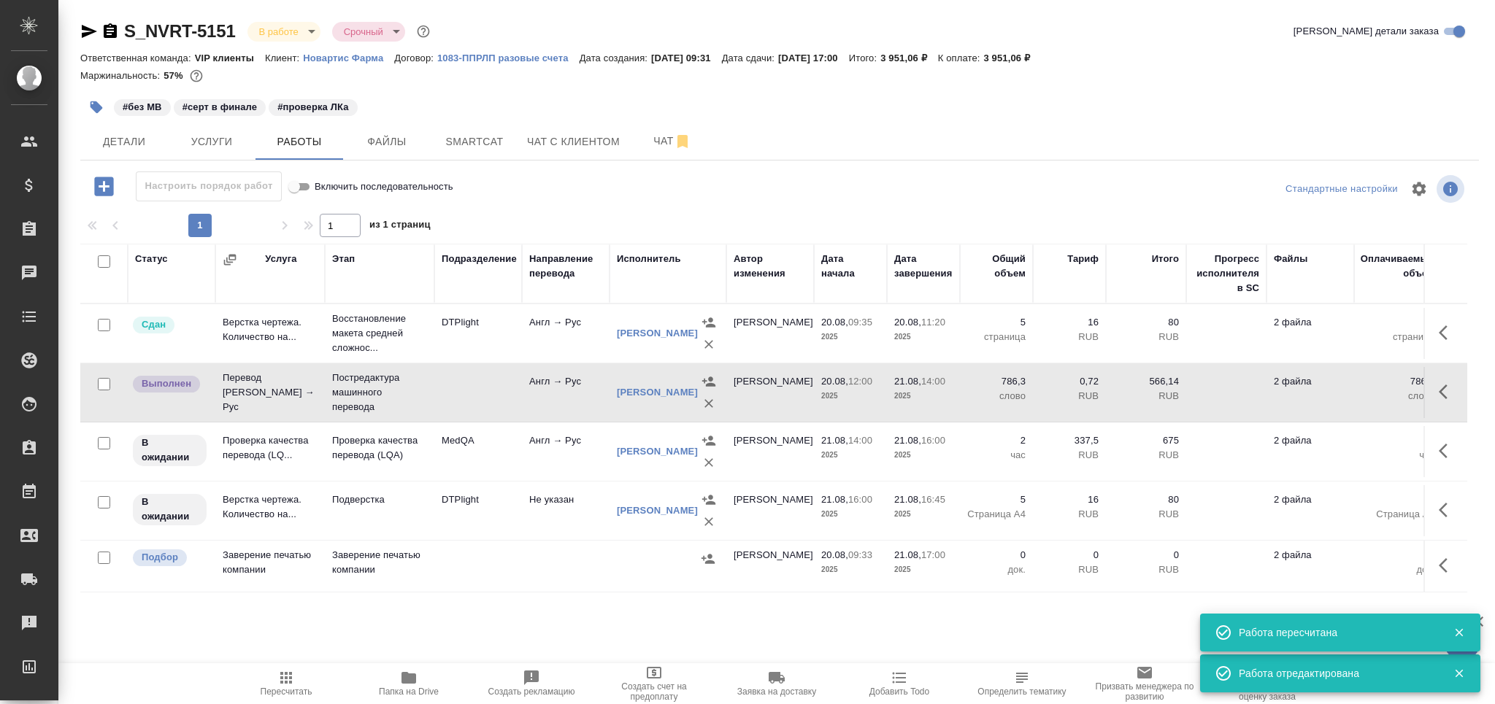
click at [106, 558] on input "checkbox" at bounding box center [104, 558] width 12 height 12
checkbox input "true"
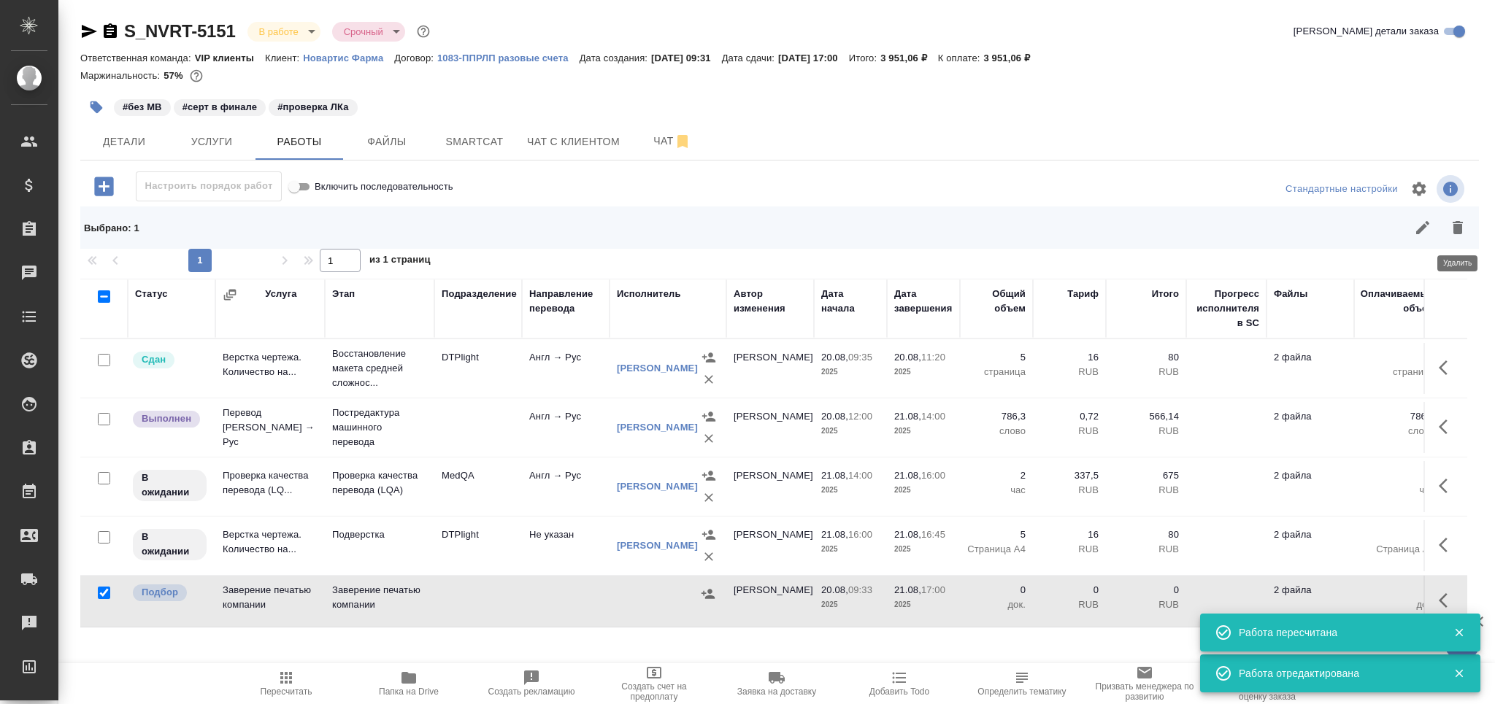
click at [1464, 237] on button "button" at bounding box center [1457, 227] width 35 height 35
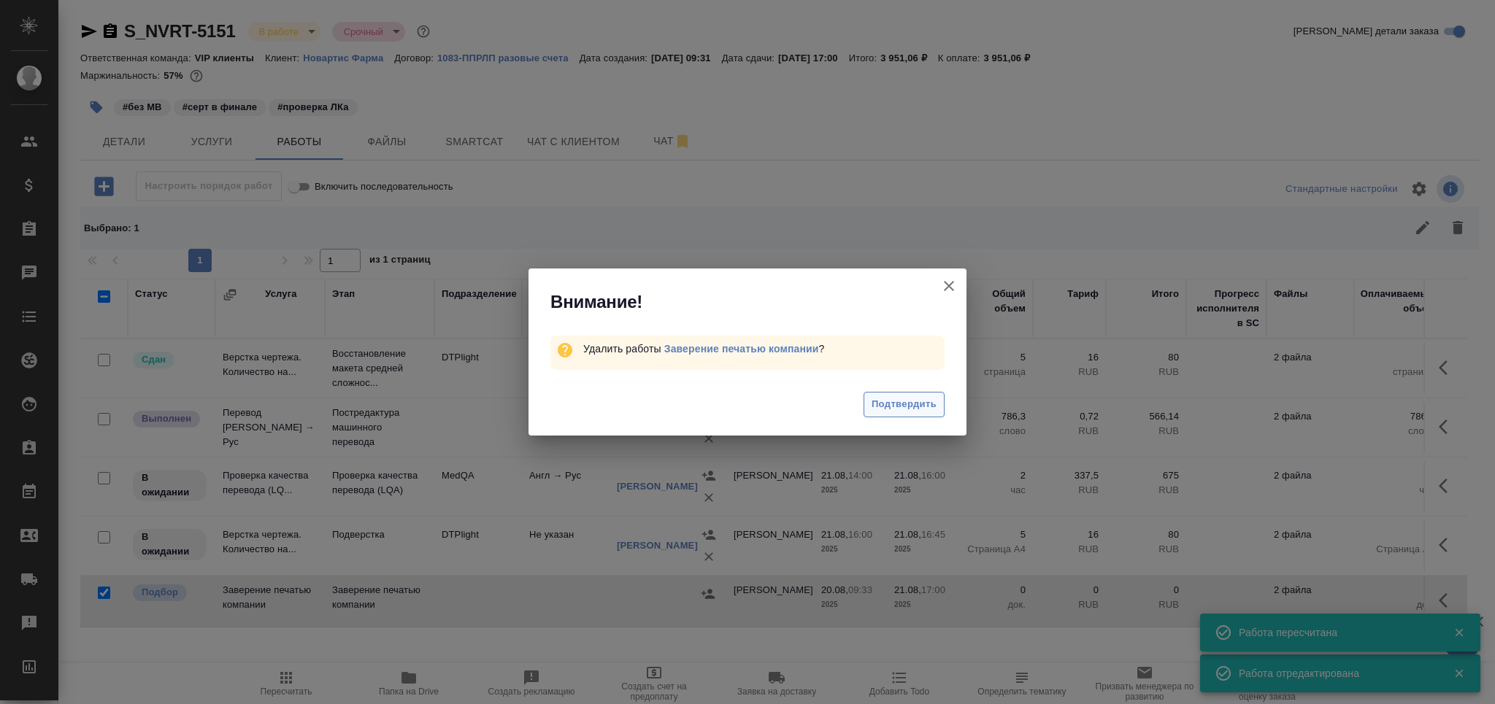
click at [923, 399] on span "Подтвердить" at bounding box center [904, 404] width 65 height 17
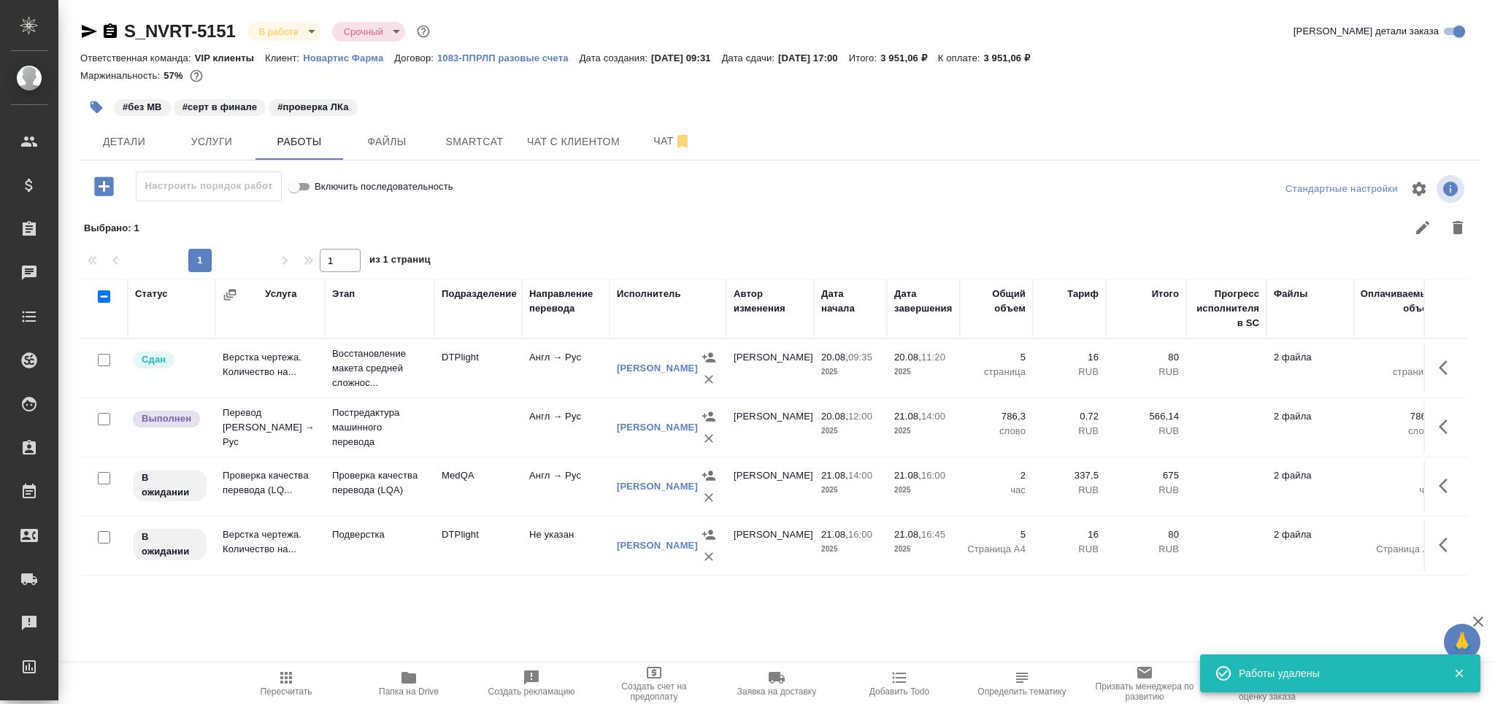
click at [488, 394] on td "MedQA" at bounding box center [478, 368] width 88 height 51
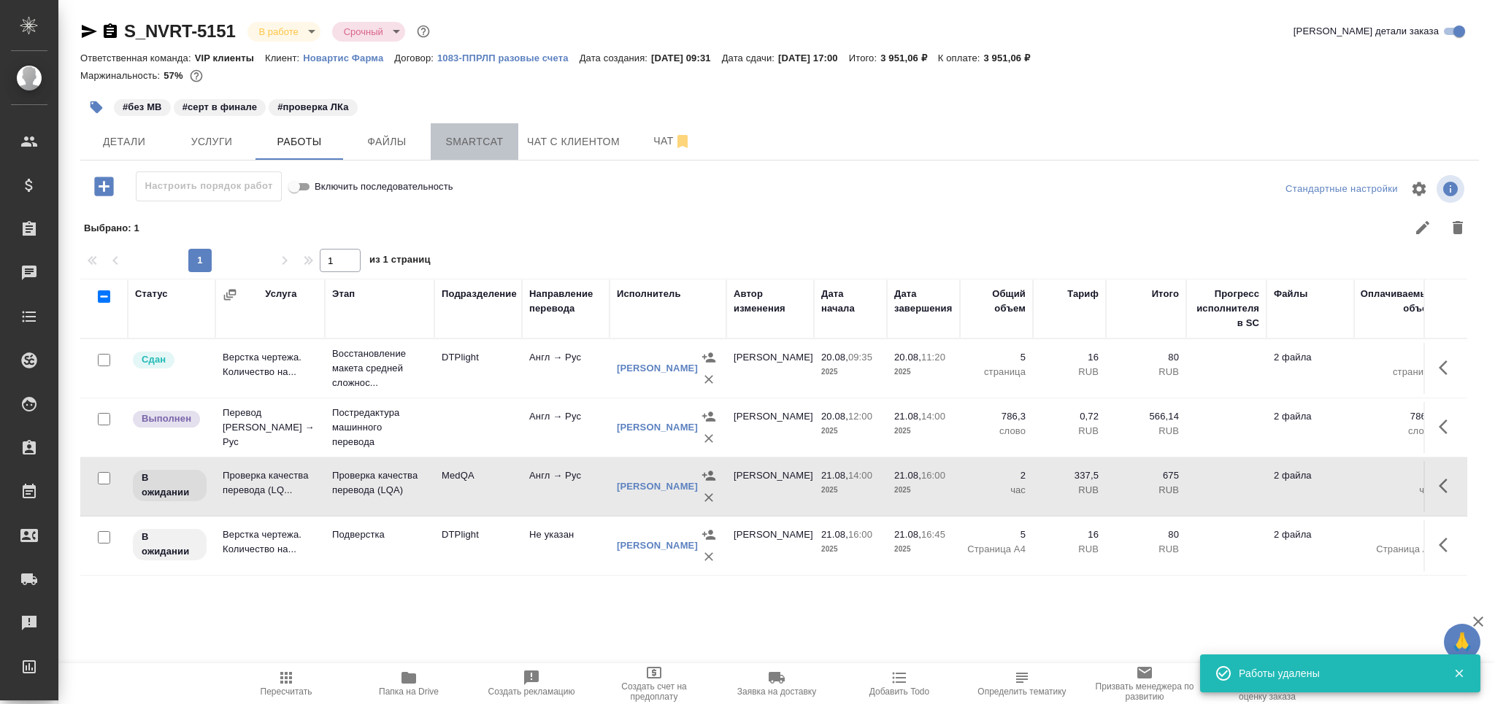
click at [462, 141] on span "Smartcat" at bounding box center [474, 142] width 70 height 18
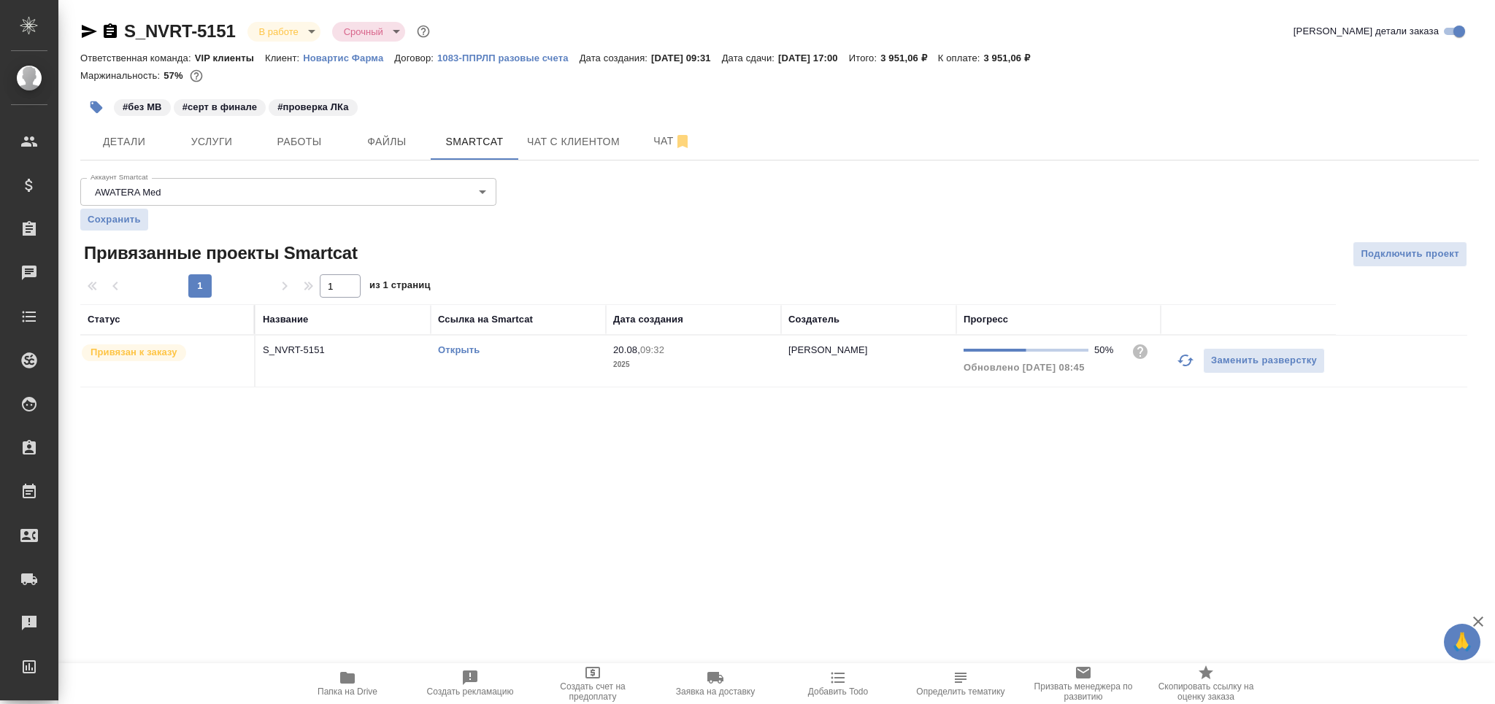
click at [576, 371] on td "Открыть" at bounding box center [518, 361] width 175 height 51
click at [575, 371] on td "Открыть" at bounding box center [518, 361] width 175 height 51
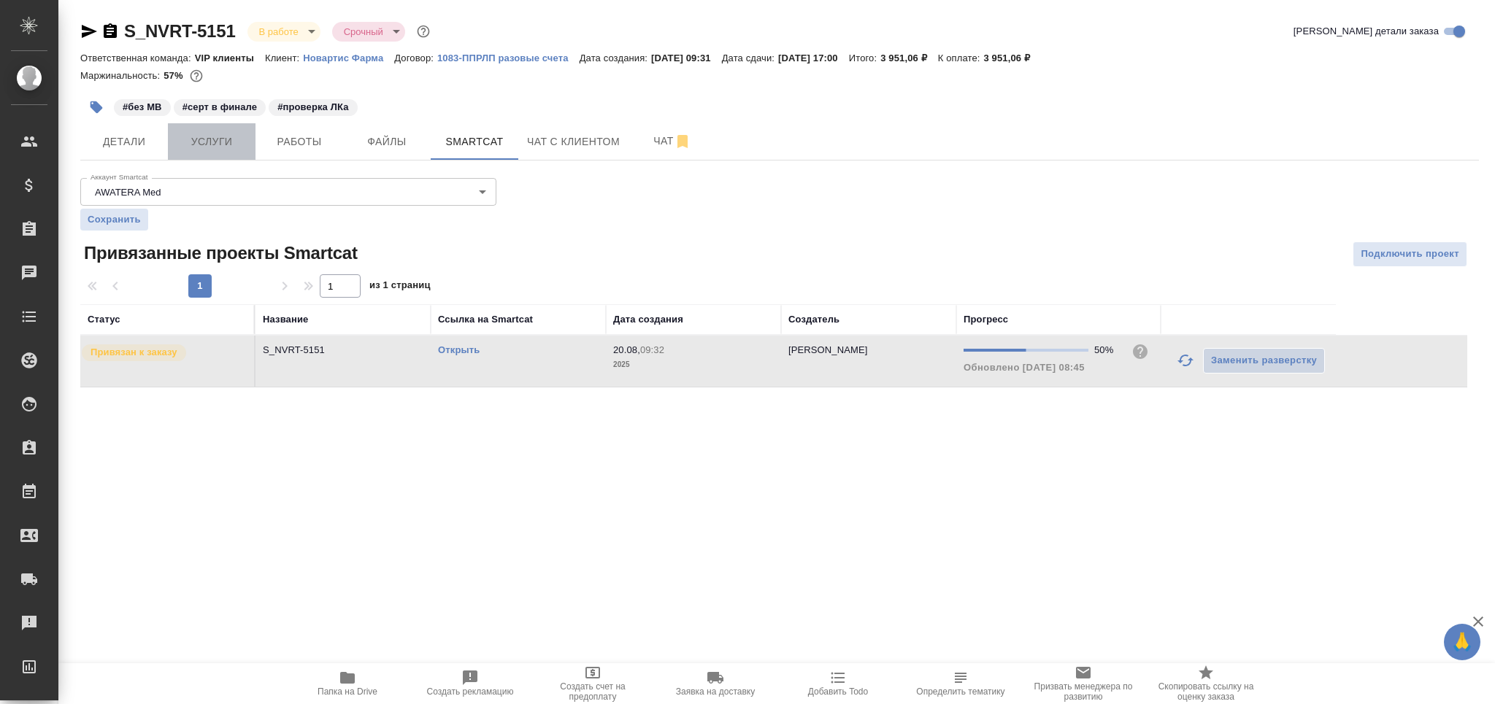
click at [219, 146] on span "Услуги" at bounding box center [212, 142] width 70 height 18
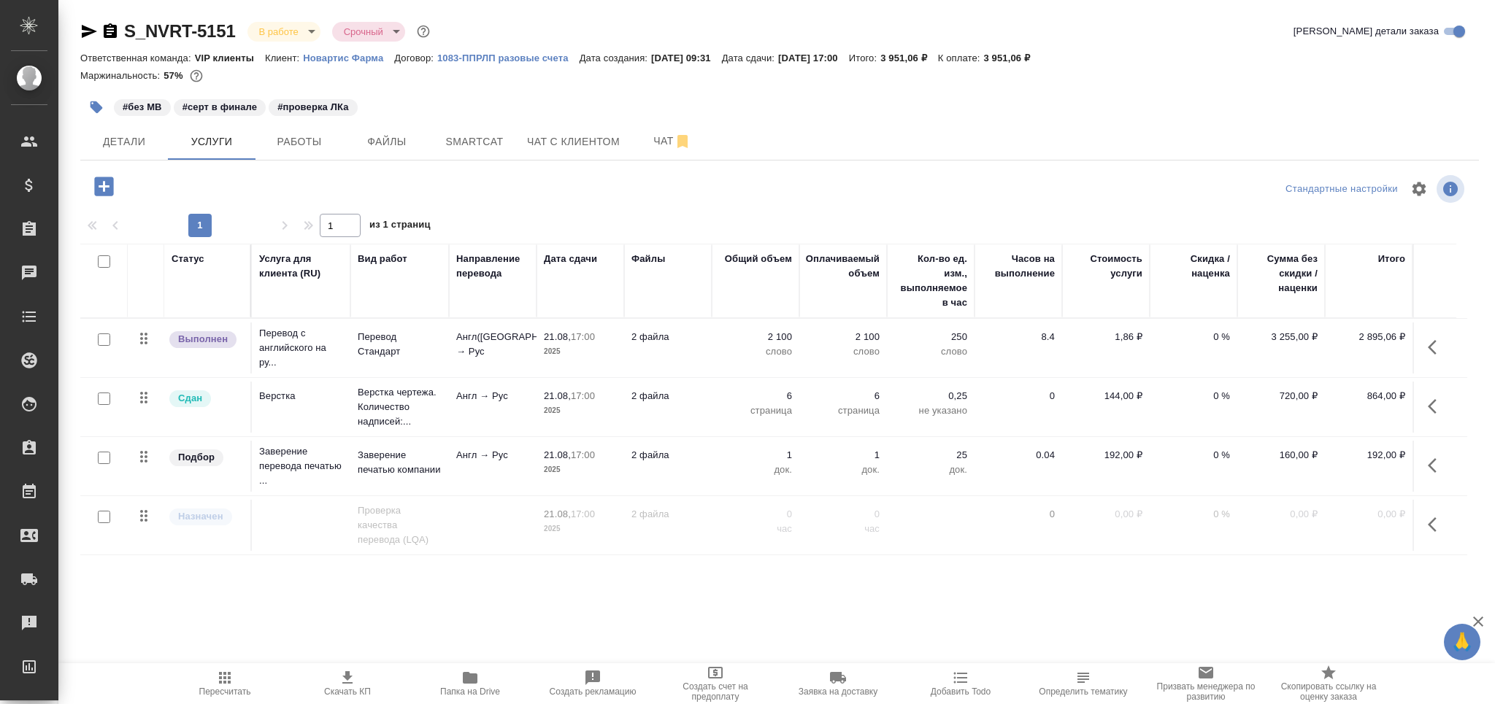
click at [1431, 342] on icon "button" at bounding box center [1437, 348] width 18 height 18
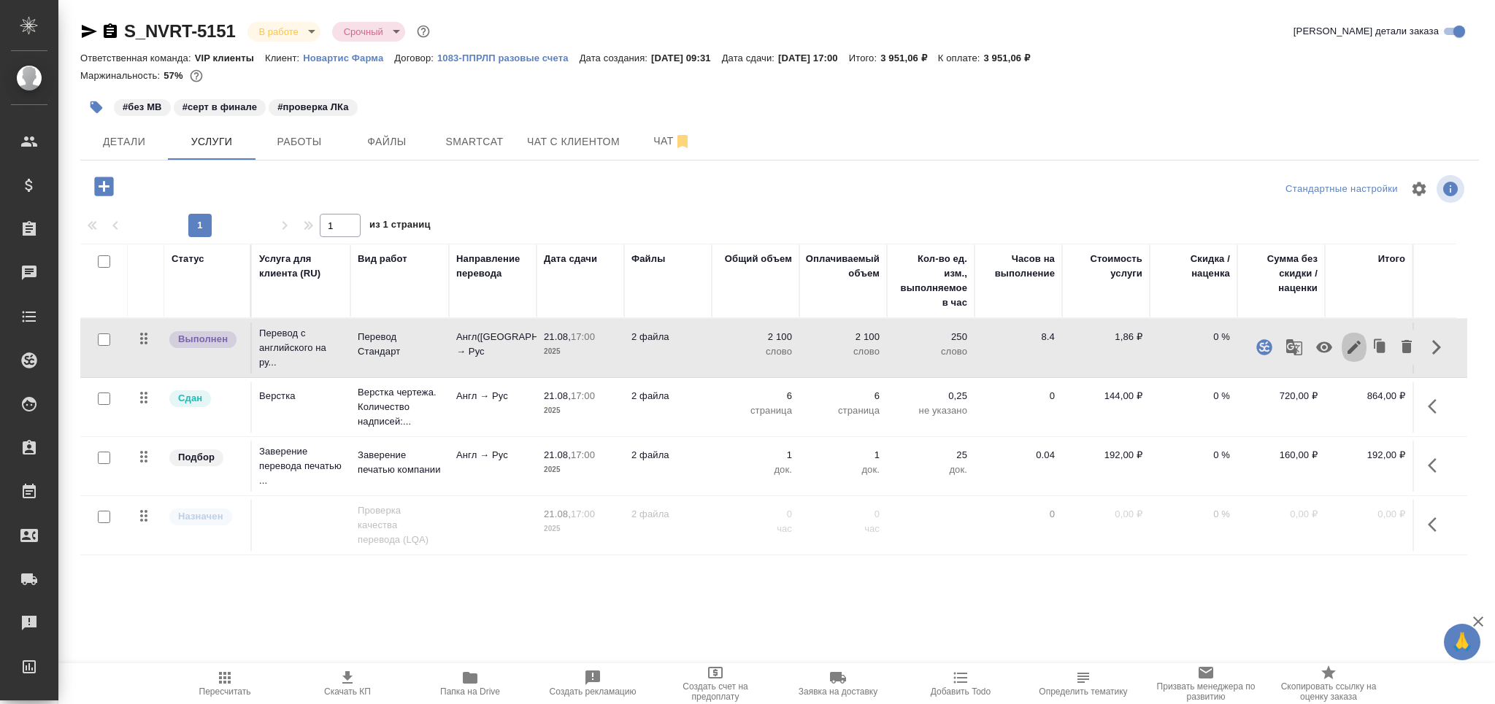
click at [1349, 351] on icon "button" at bounding box center [1354, 347] width 13 height 13
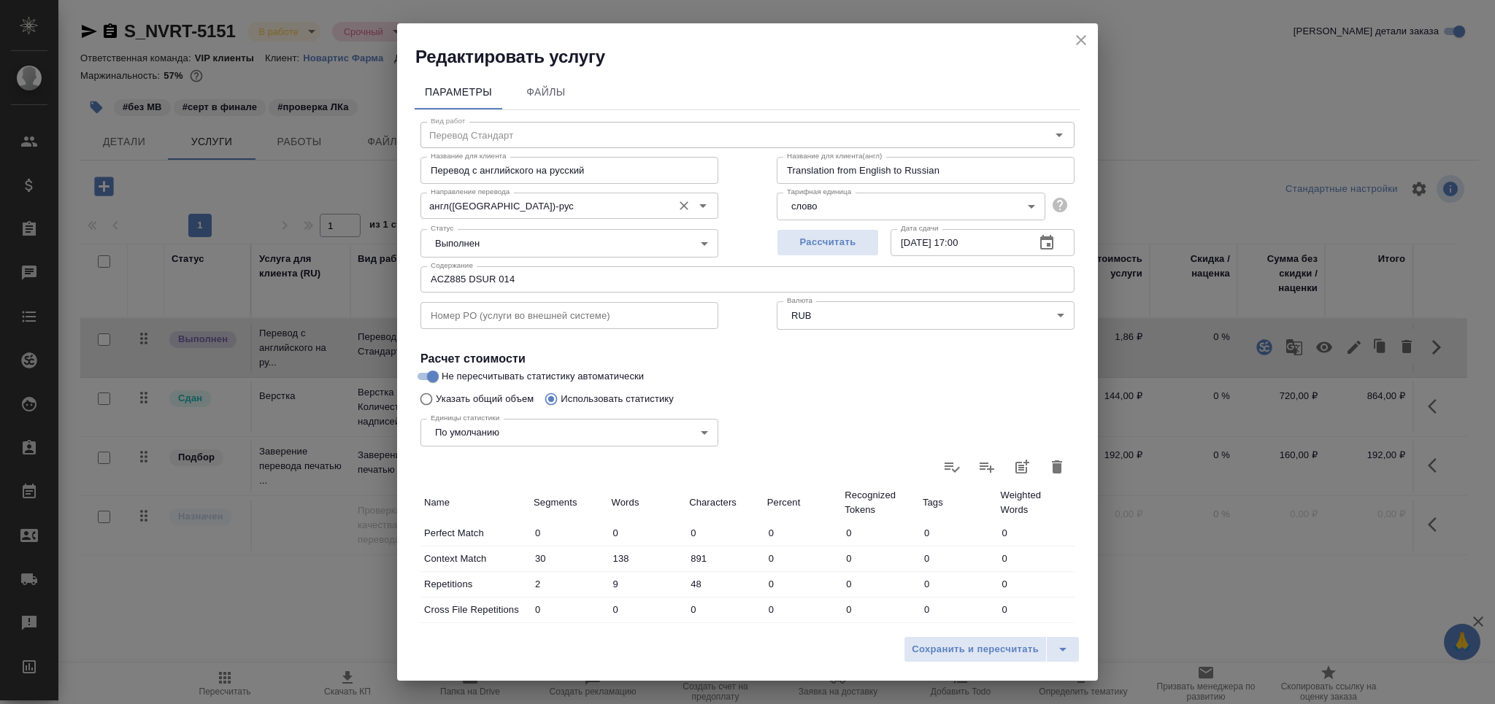
click at [518, 203] on input "англ(США)-рус" at bounding box center [545, 206] width 240 height 18
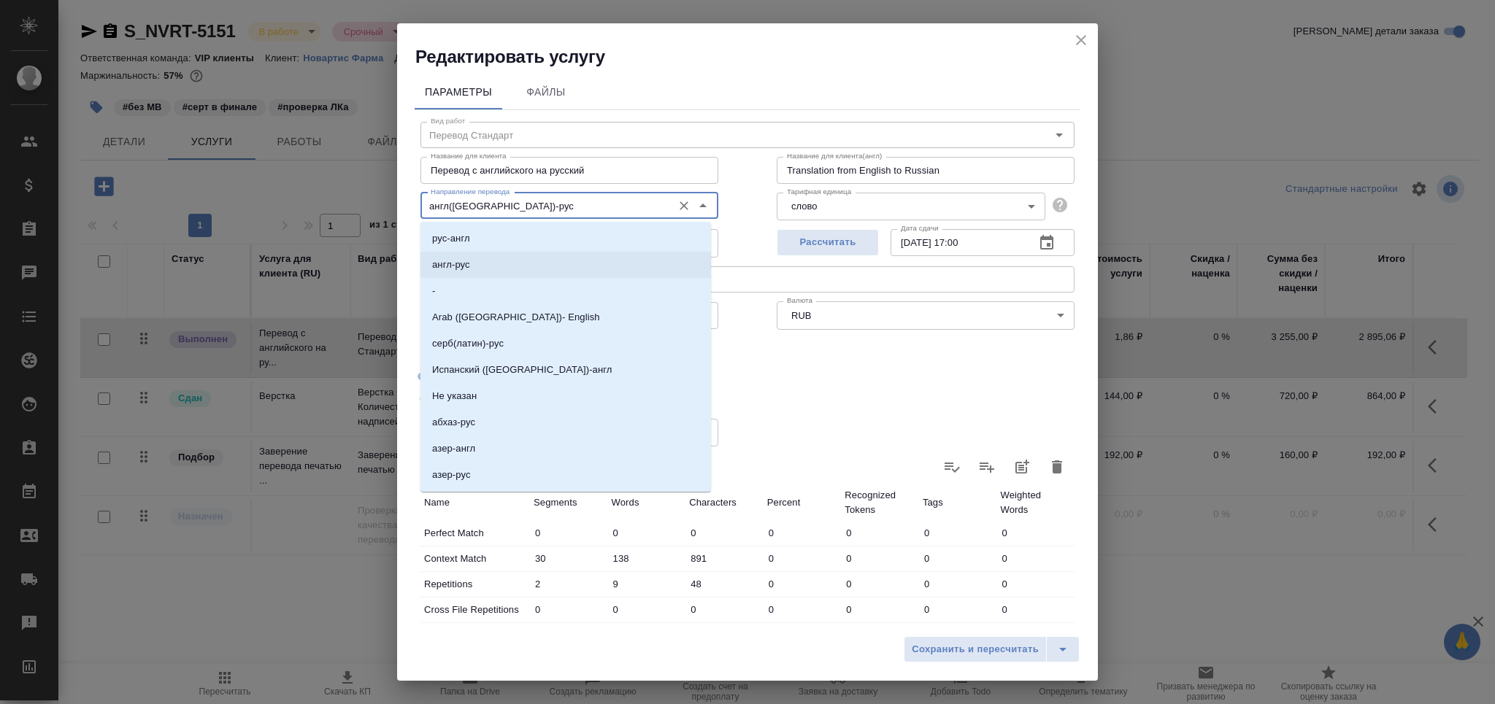
click at [488, 259] on li "англ-рус" at bounding box center [565, 265] width 291 height 26
type input "англ-рус"
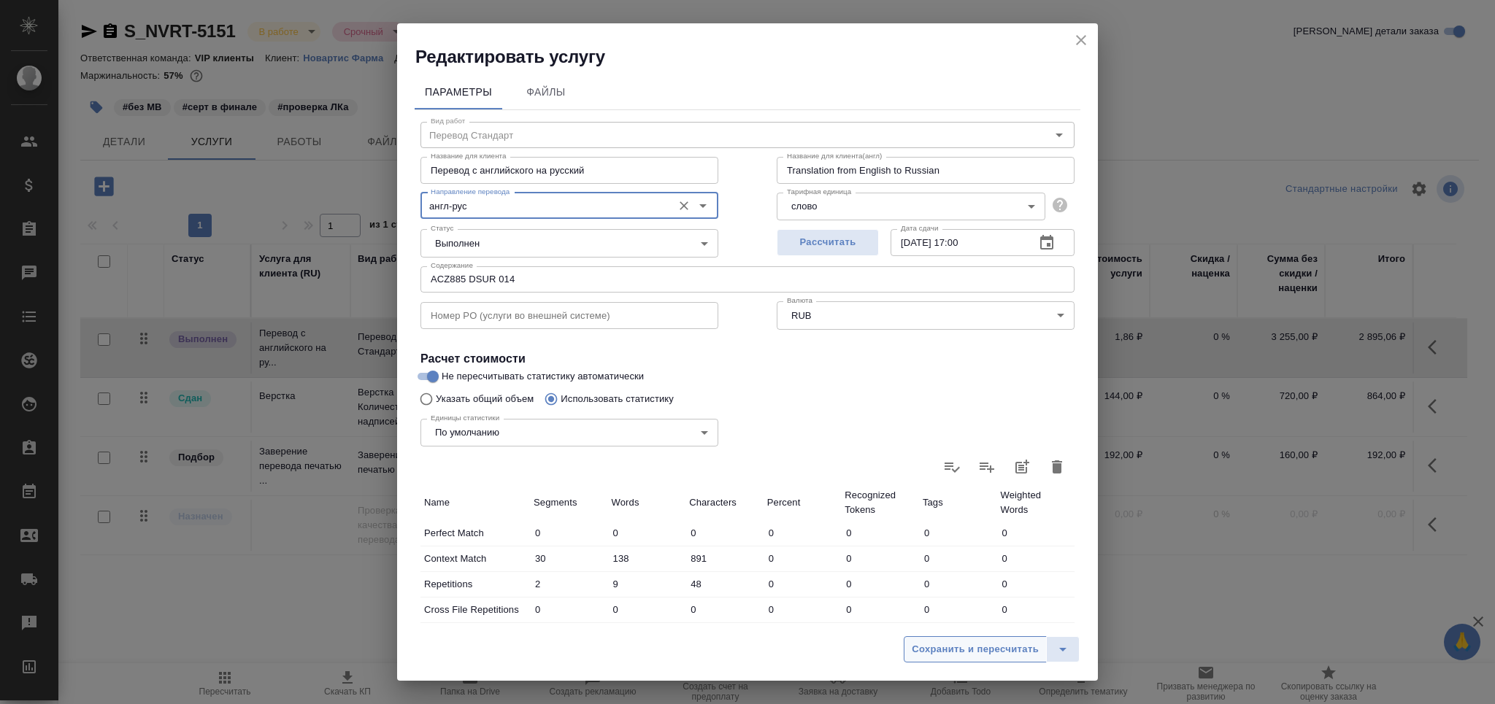
click at [929, 647] on span "Сохранить и пересчитать" at bounding box center [975, 650] width 127 height 17
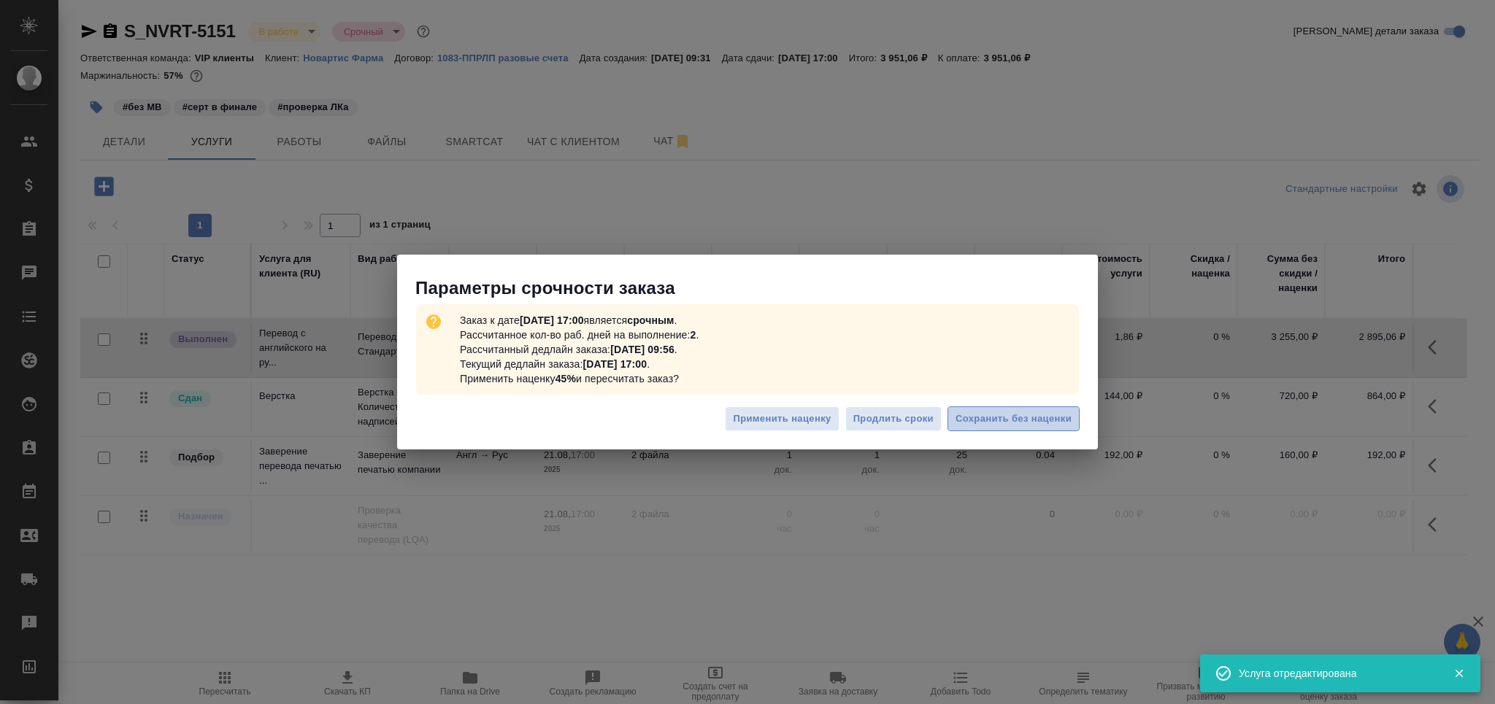
click at [1014, 426] on span "Сохранить без наценки" at bounding box center [1014, 419] width 116 height 17
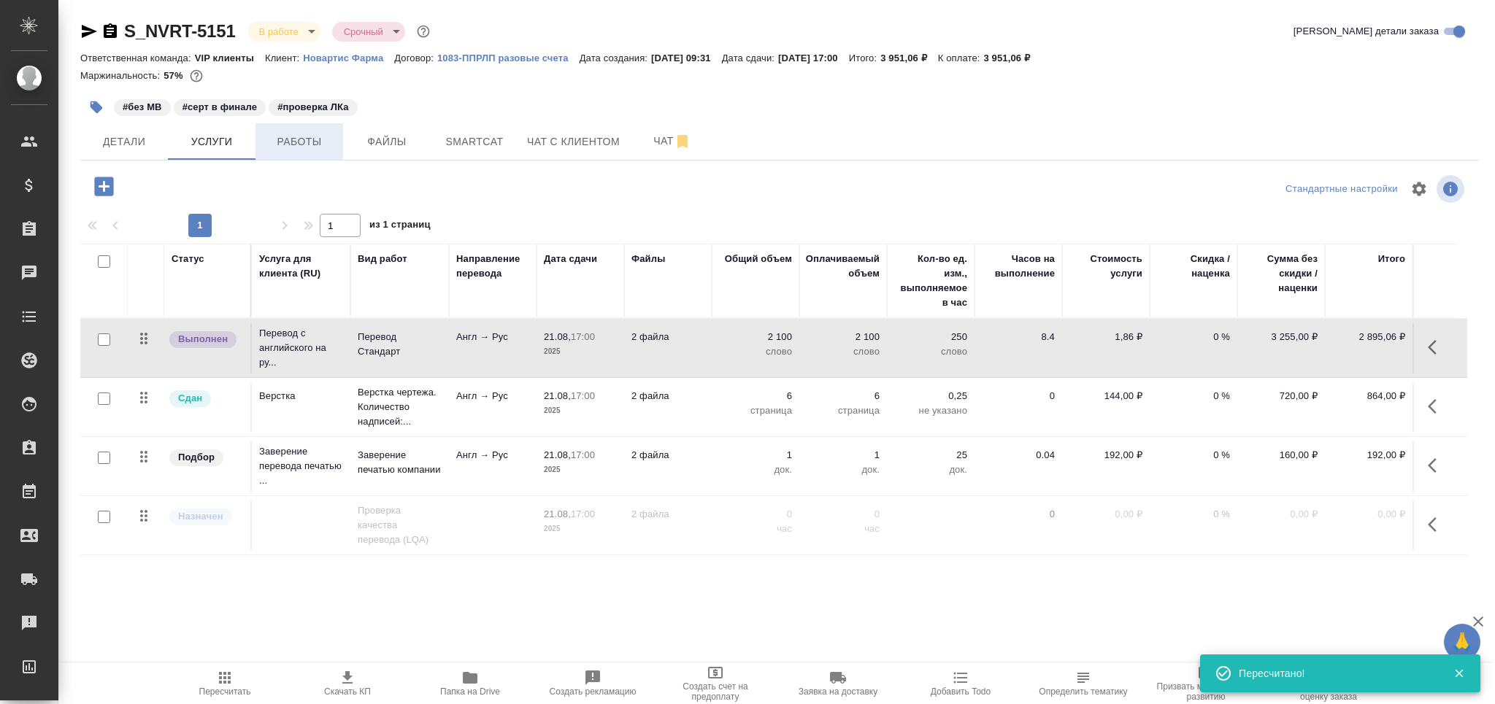
click at [307, 140] on span "Работы" at bounding box center [299, 142] width 70 height 18
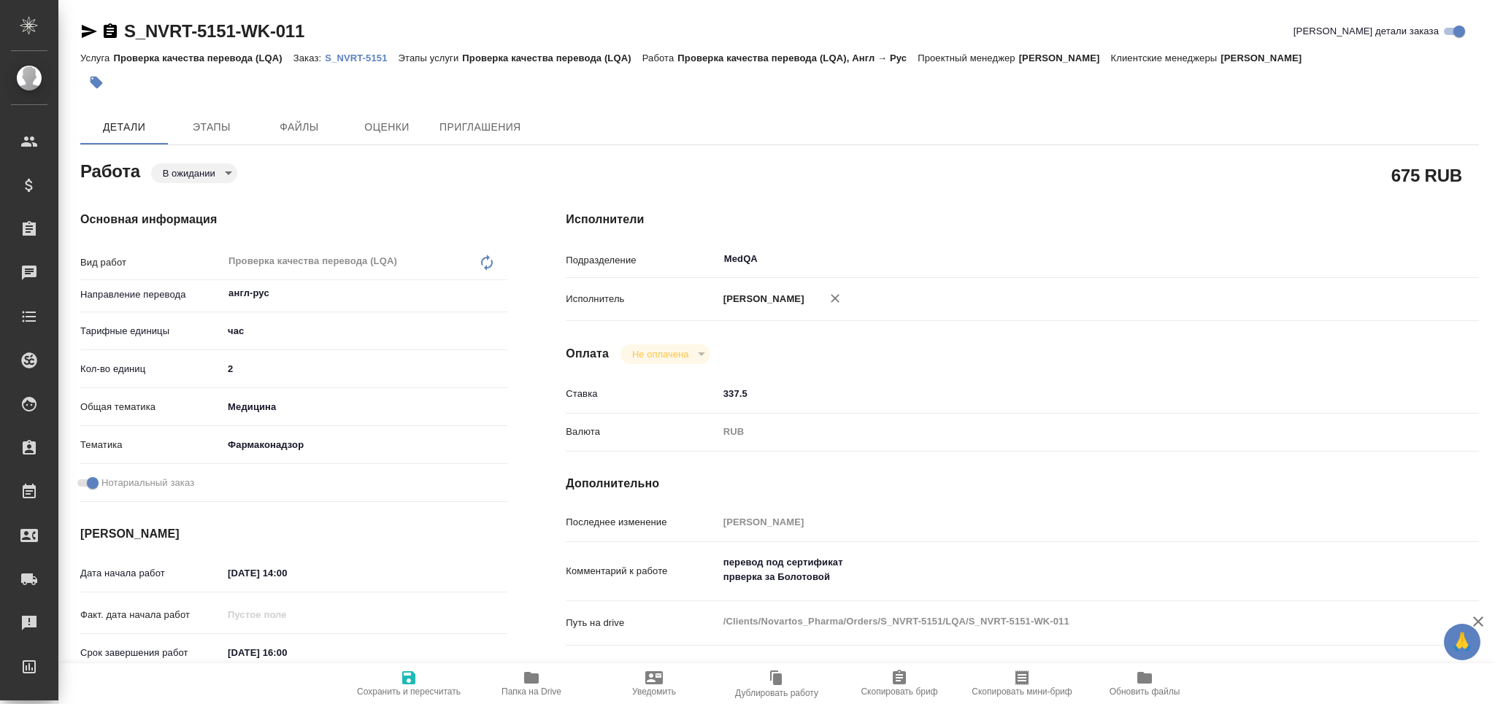
type textarea "x"
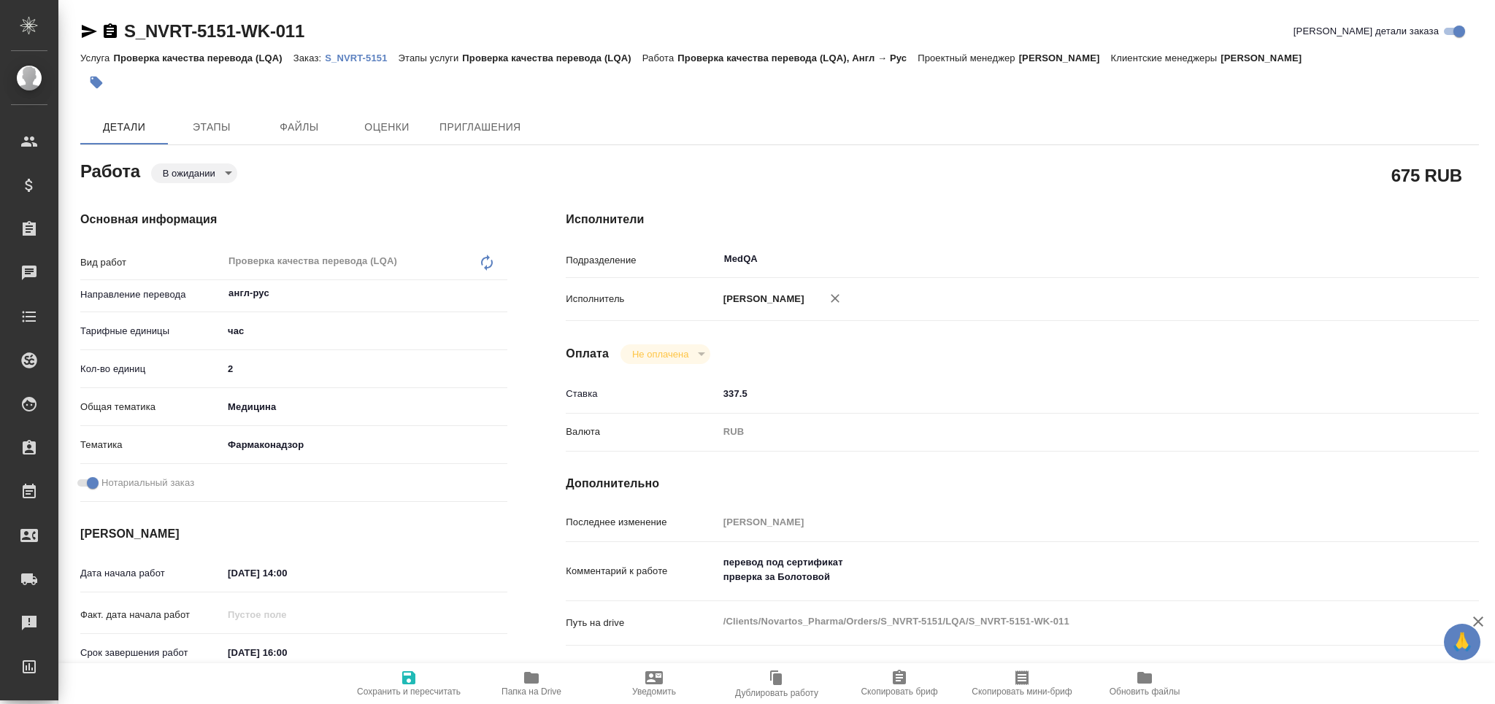
type textarea "x"
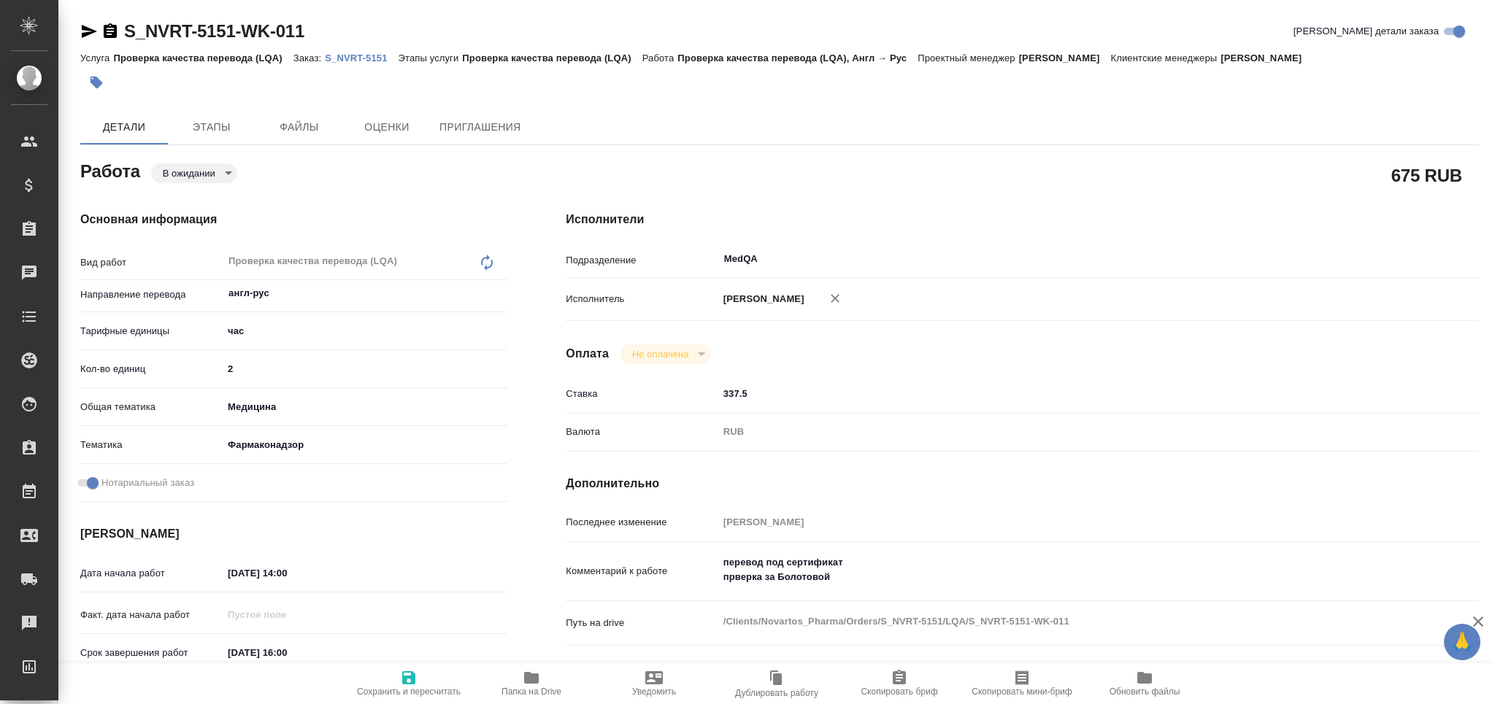
scroll to position [194, 0]
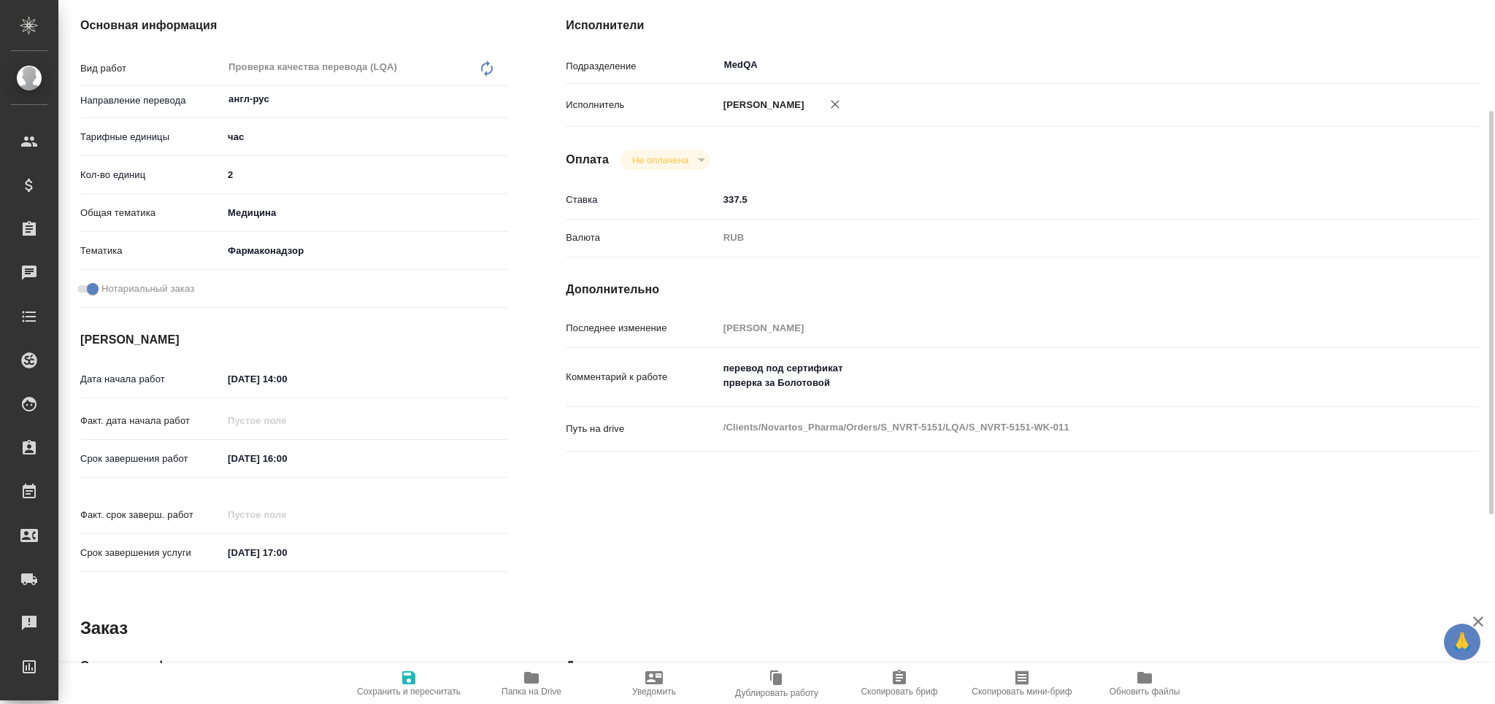
type textarea "x"
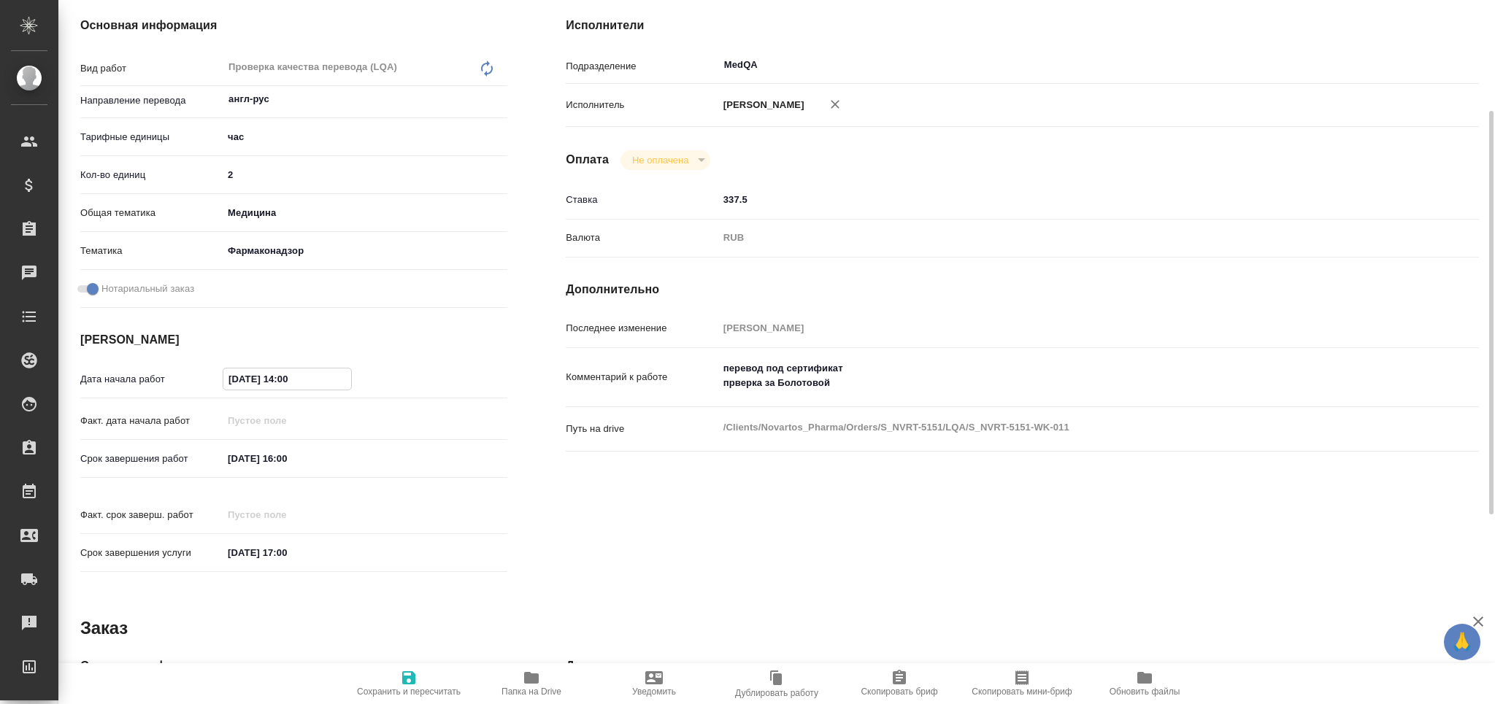
type textarea "x"
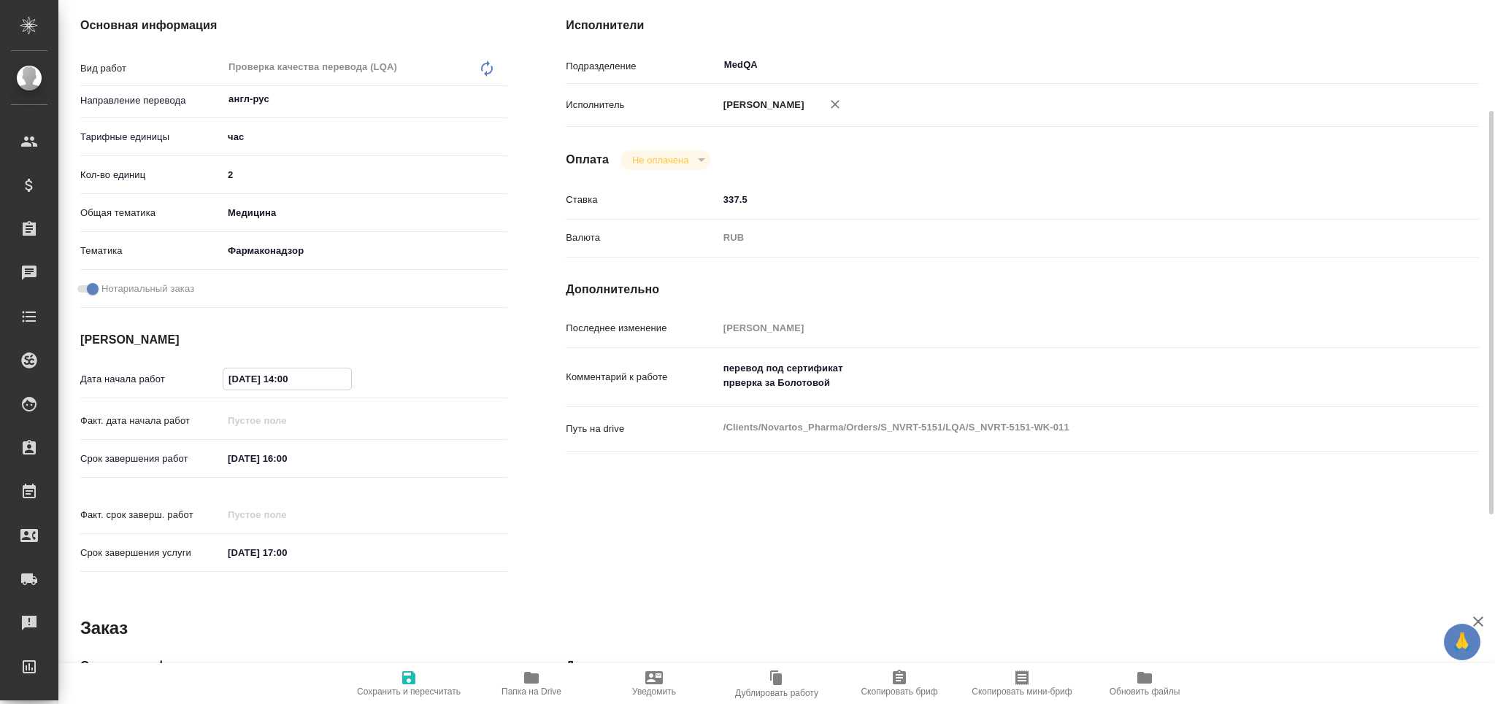
click at [287, 380] on input "21.08.2025 14:00" at bounding box center [287, 379] width 128 height 21
type input "21.08.2025 10:00"
type textarea "x"
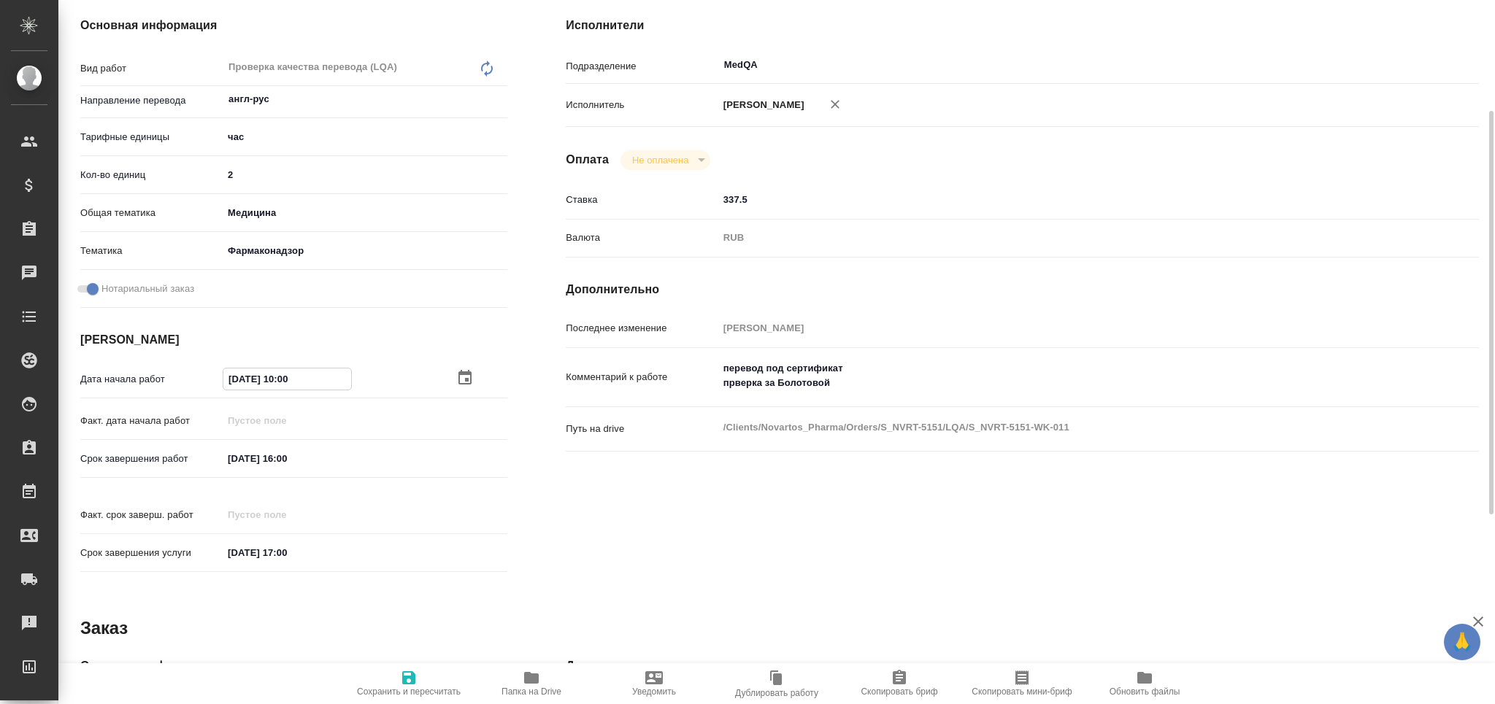
type textarea "x"
type input "21.08.2025 10:00"
click at [868, 396] on textarea "перевод под сертификат прверка за Болотовой" at bounding box center [1060, 375] width 685 height 39
type textarea "x"
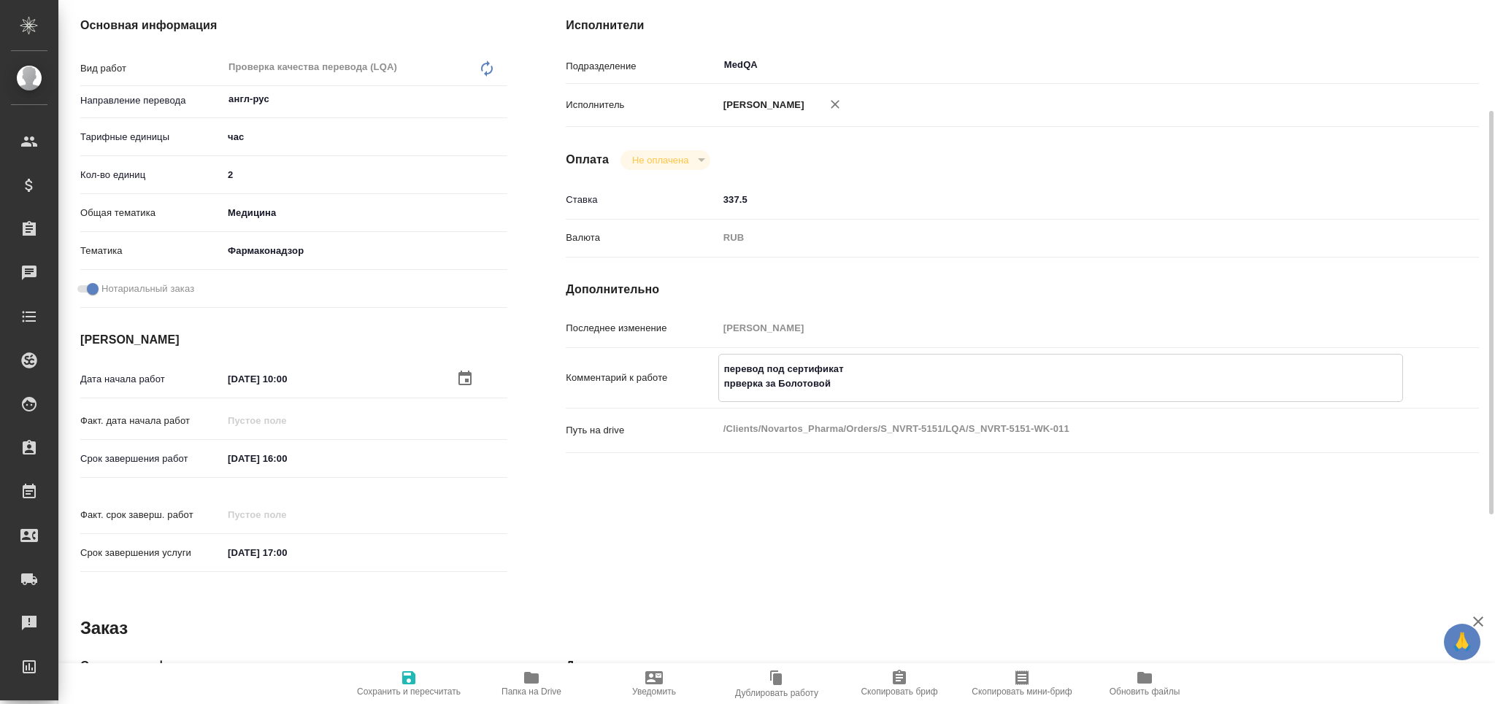
click at [738, 394] on textarea "перевод под сертификат прверка за Болотовой" at bounding box center [1060, 376] width 683 height 39
type textarea "x"
type textarea "перевод под сертификат проверка за Болотовой"
type textarea "x"
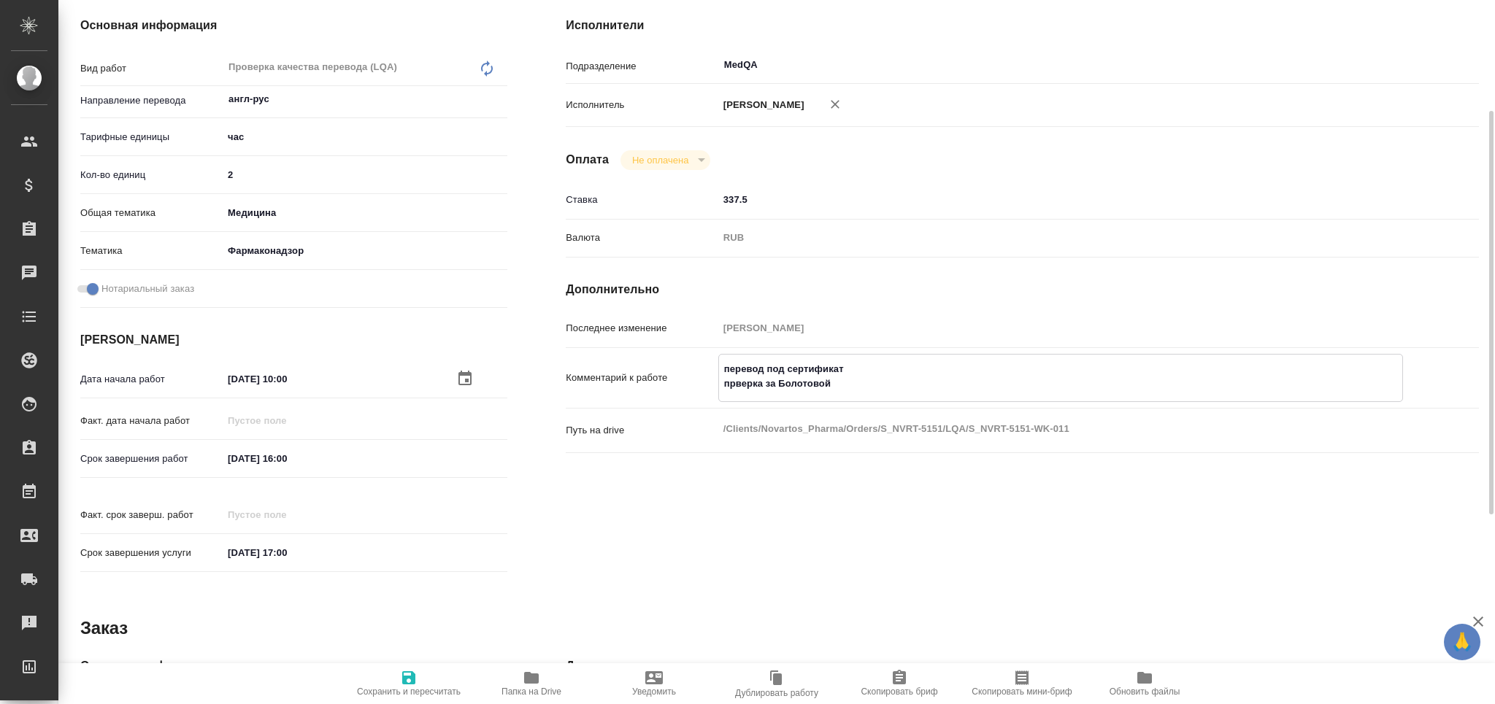
type textarea "x"
click at [854, 396] on textarea "перевод под сертификат проверка за Болотовой" at bounding box center [1060, 376] width 683 height 39
type textarea "x"
type textarea "перевод под сертификат проверка за Болотовой"
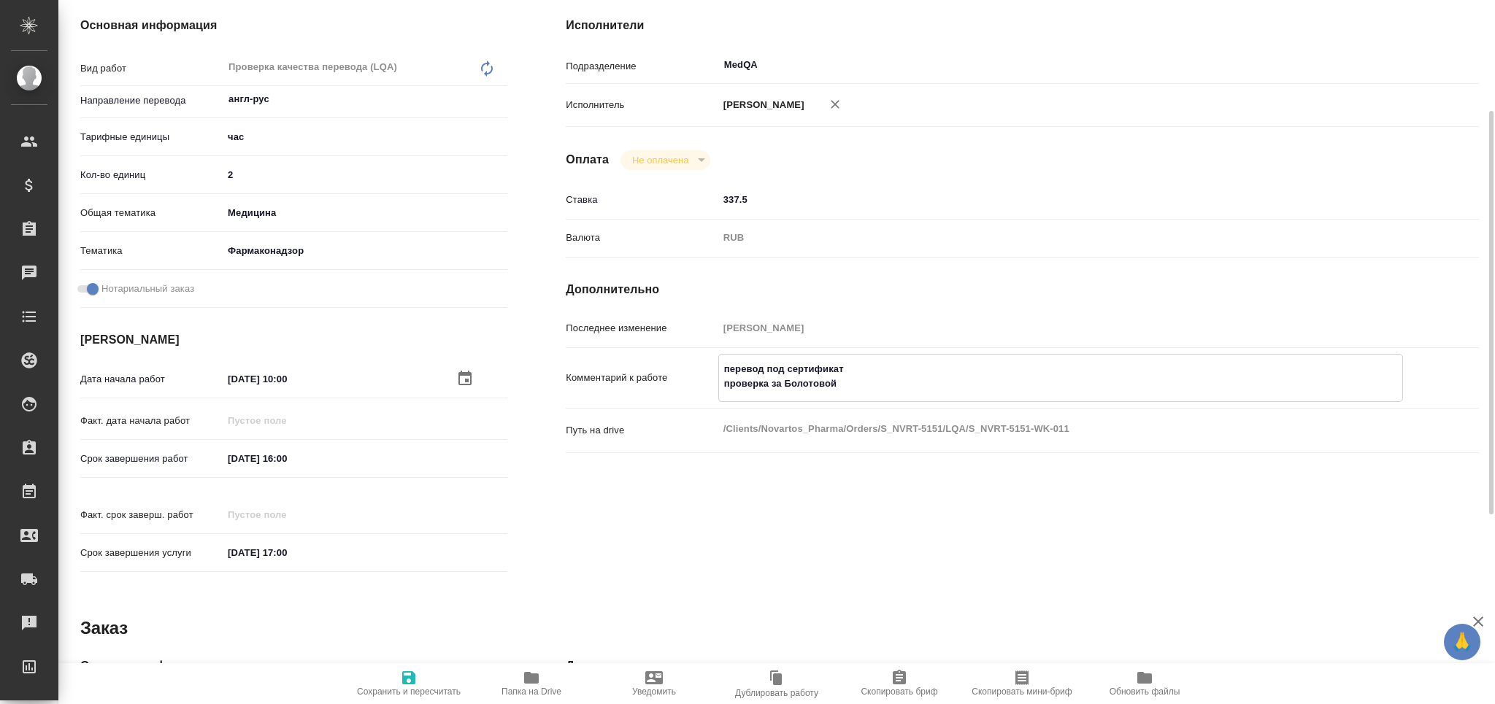
type textarea "x"
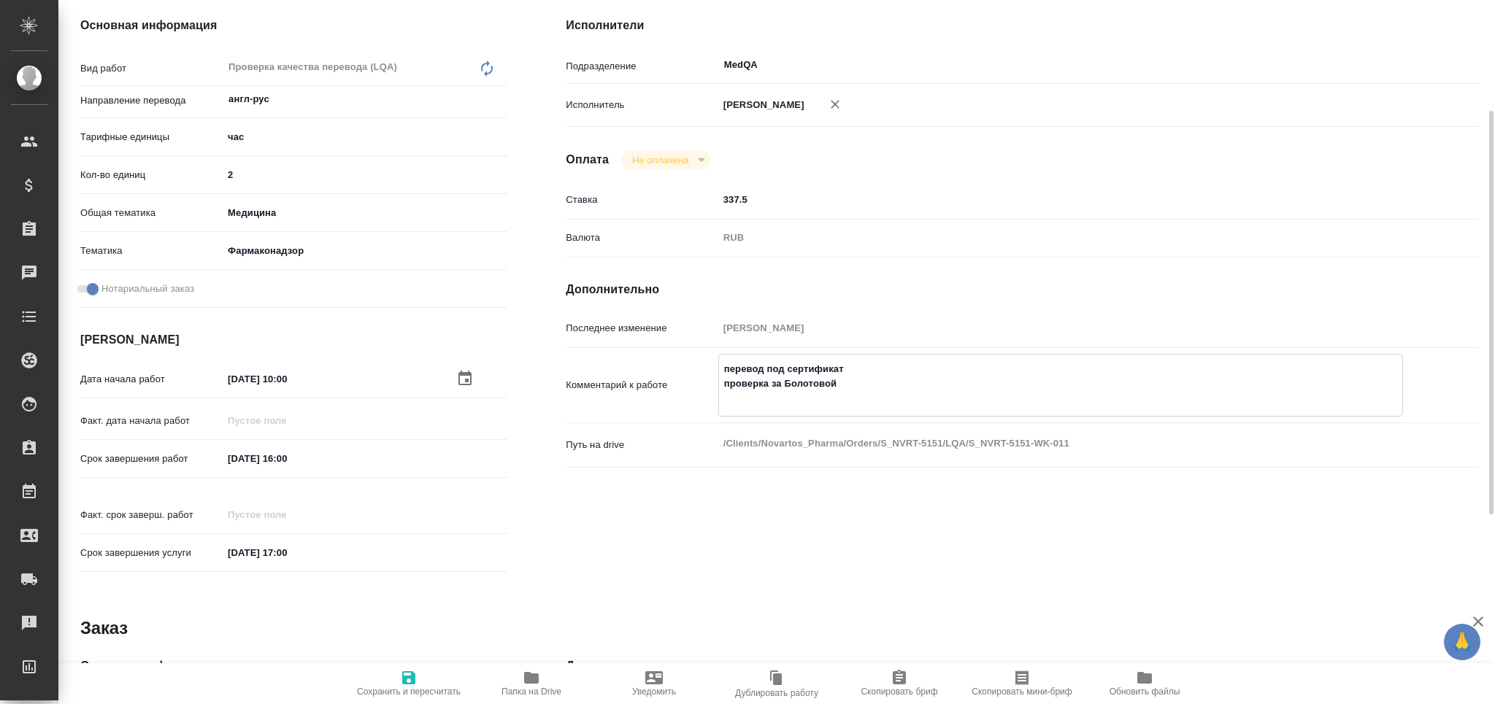
type textarea "перевод под сертификат проверка за Болотовой"
type textarea "x"
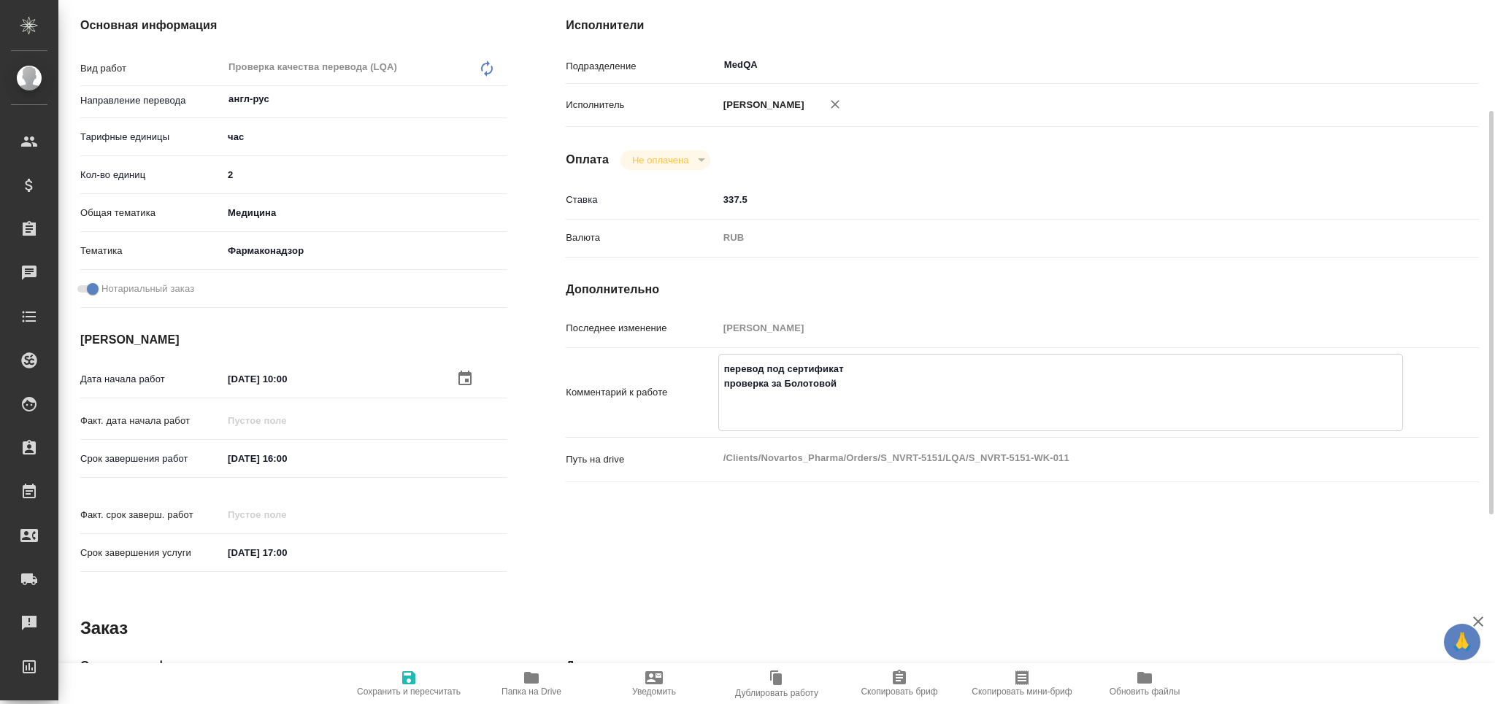
type textarea "x"
type textarea "перевод под сертификат проверка за Болотовой П"
type textarea "x"
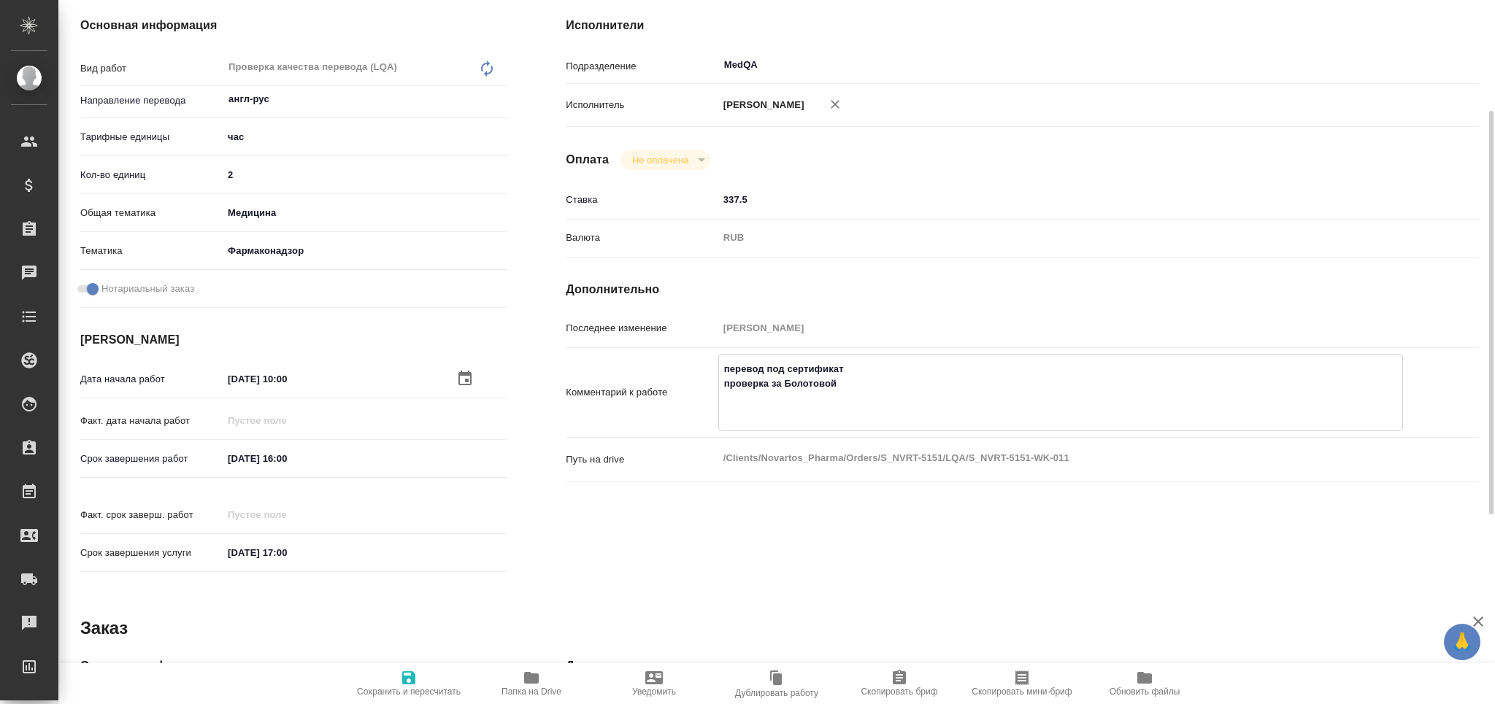
type textarea "x"
type textarea "перевод под сертификат проверка за Болотовой Пе"
type textarea "x"
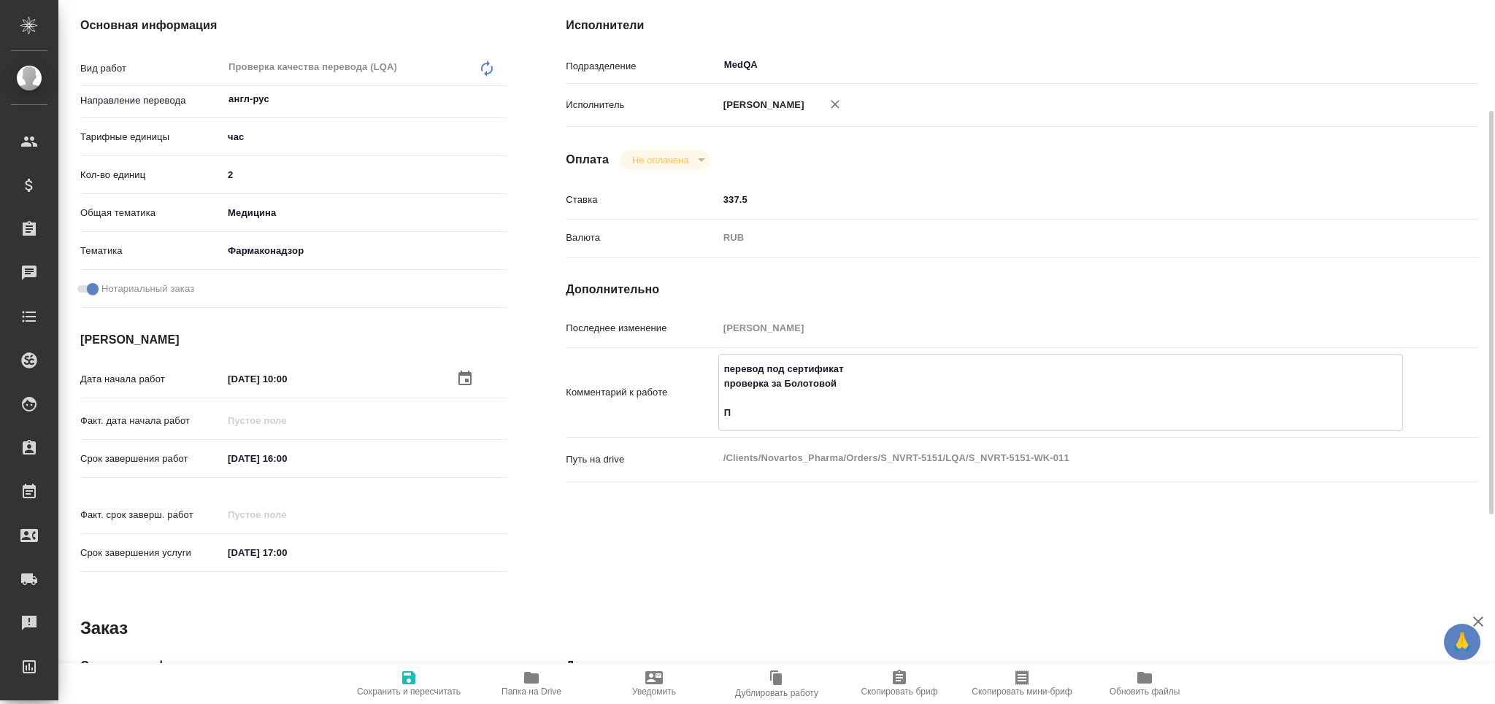
type textarea "x"
type textarea "перевод под сертификат проверка за Болотовой Пер"
type textarea "x"
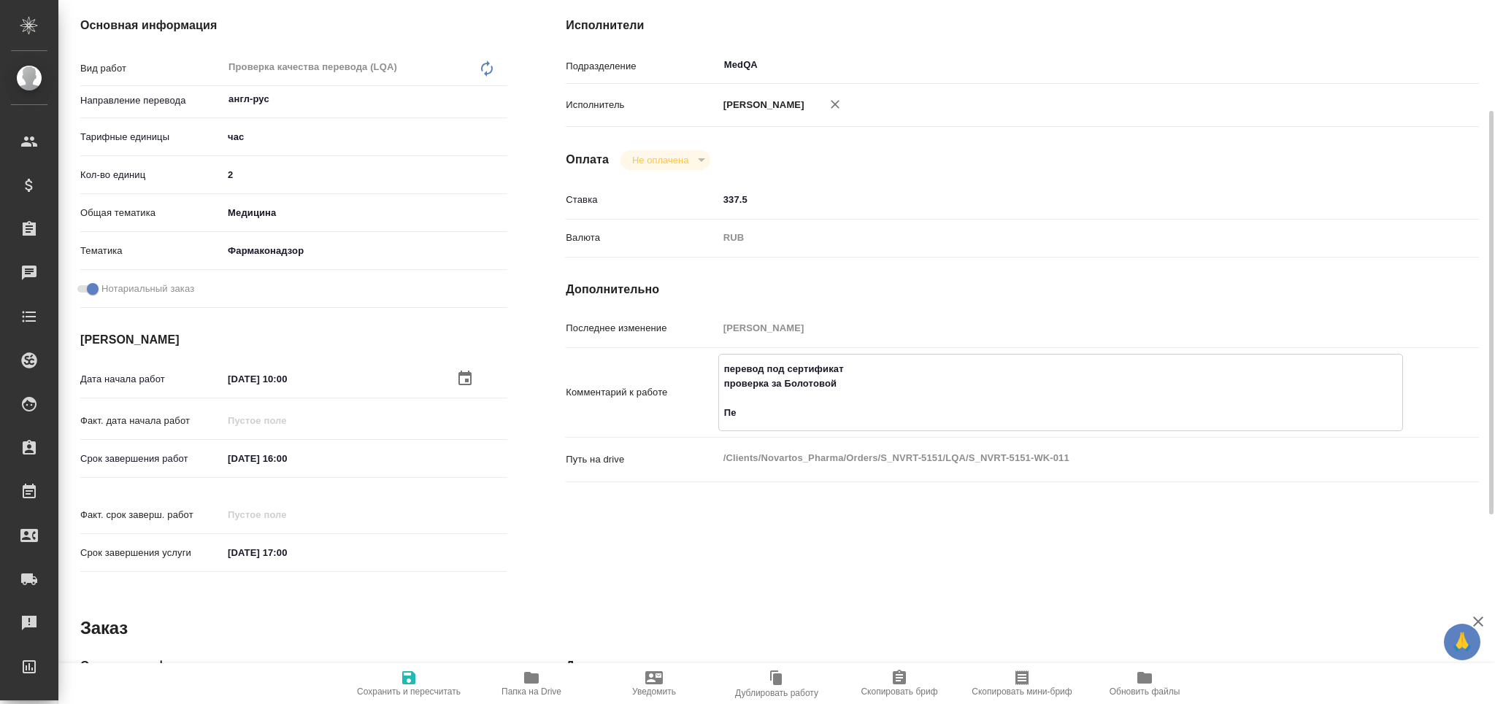
type textarea "x"
type textarea "перевод под сертификат проверка за Болотовой Пере"
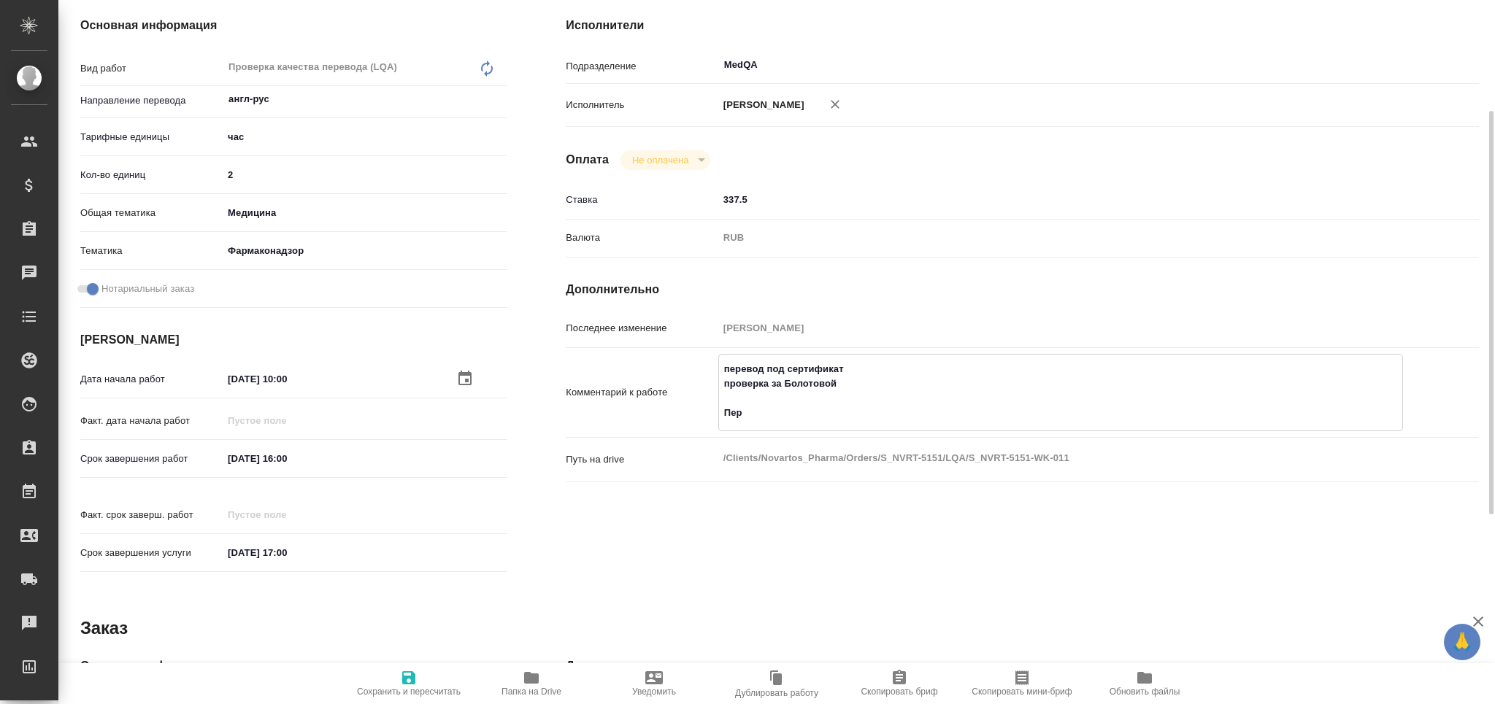
type textarea "x"
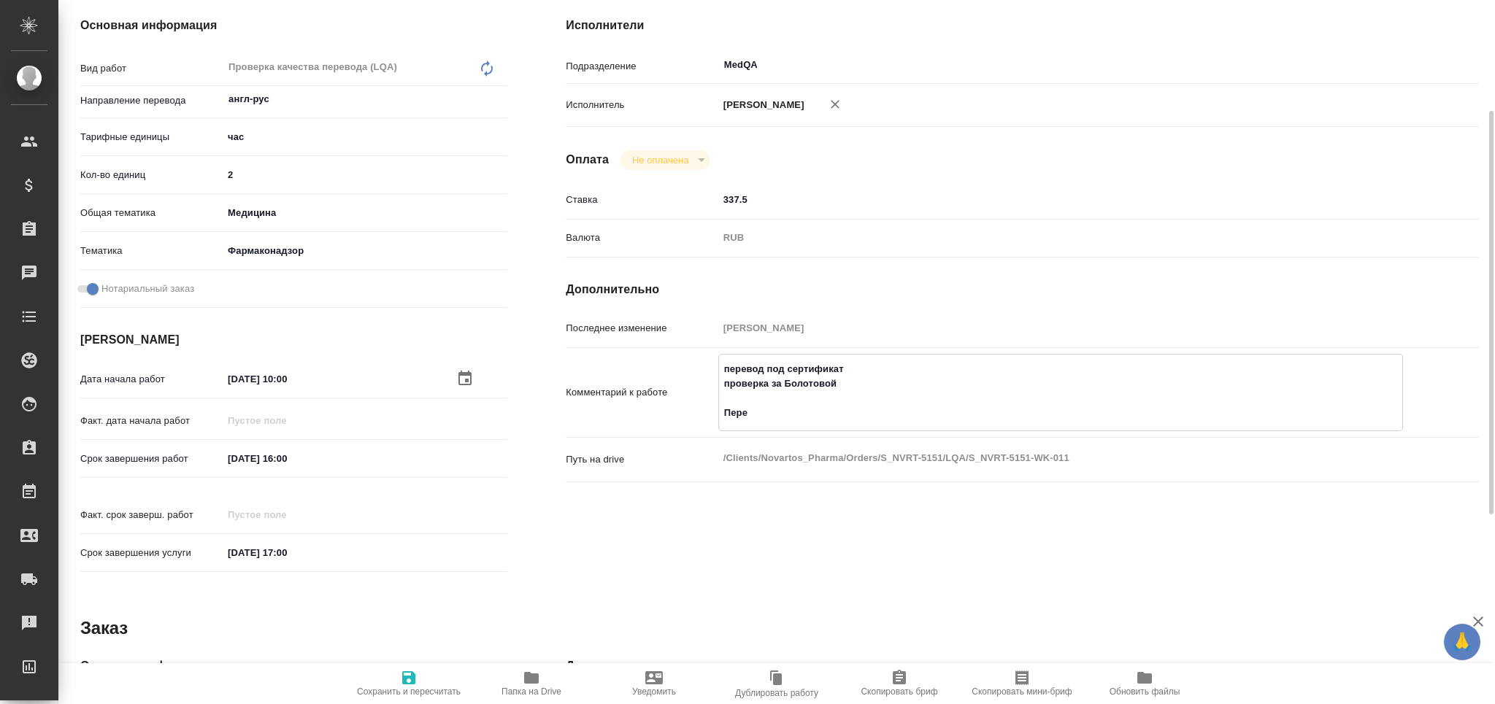
type textarea "перевод под сертификат проверка за Болотовой Перев"
type textarea "x"
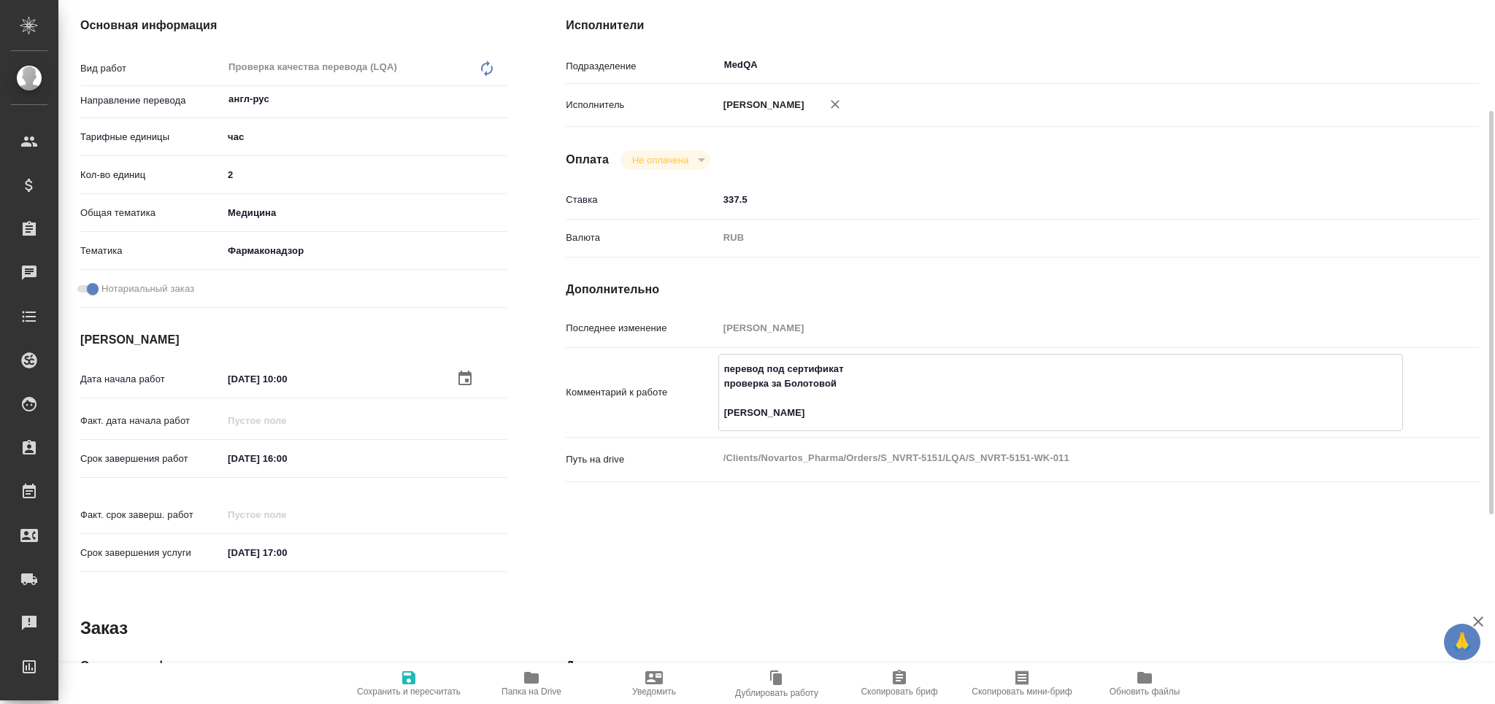
type textarea "x"
type textarea "перевод под сертификат проверка за Болотовой Перево"
type textarea "x"
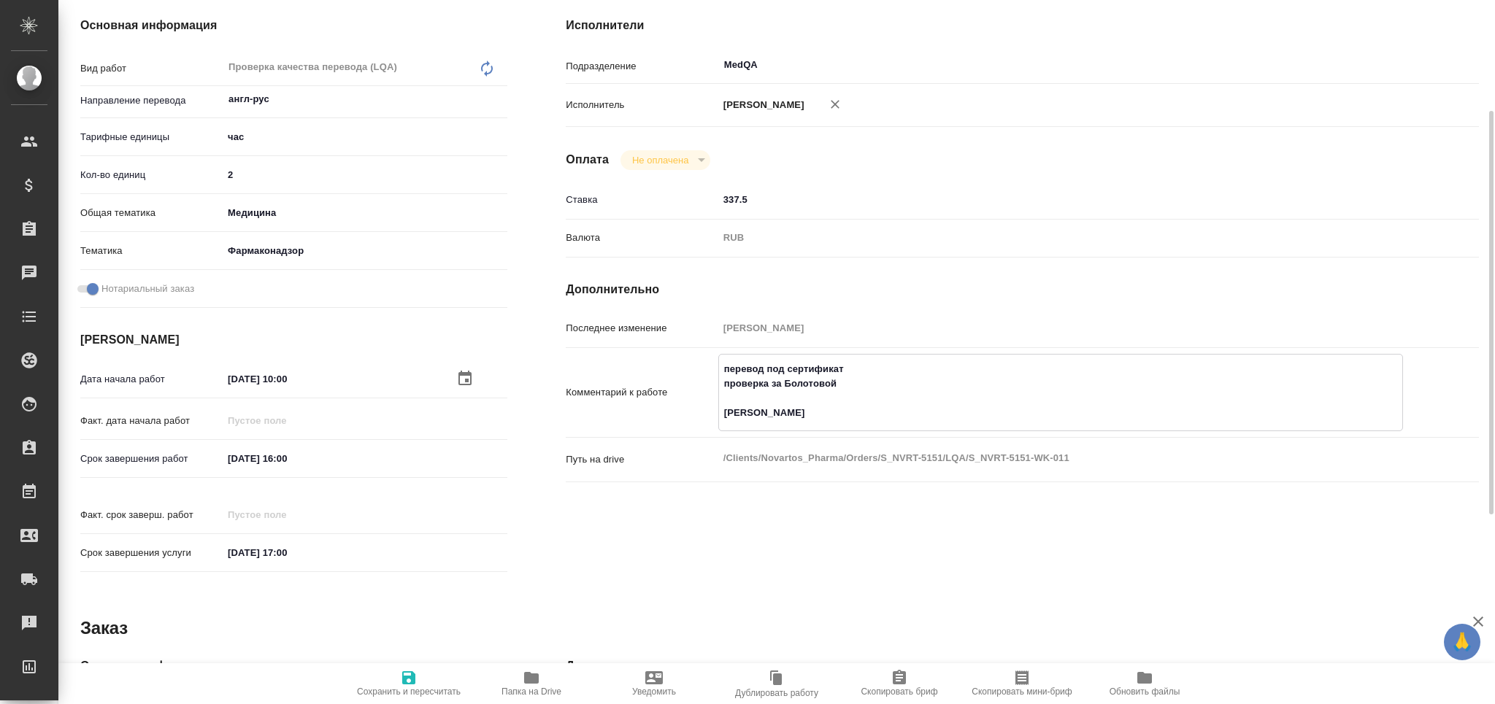
type textarea "x"
type textarea "перевод под сертификат проверка за Болотовой Перевод"
type textarea "x"
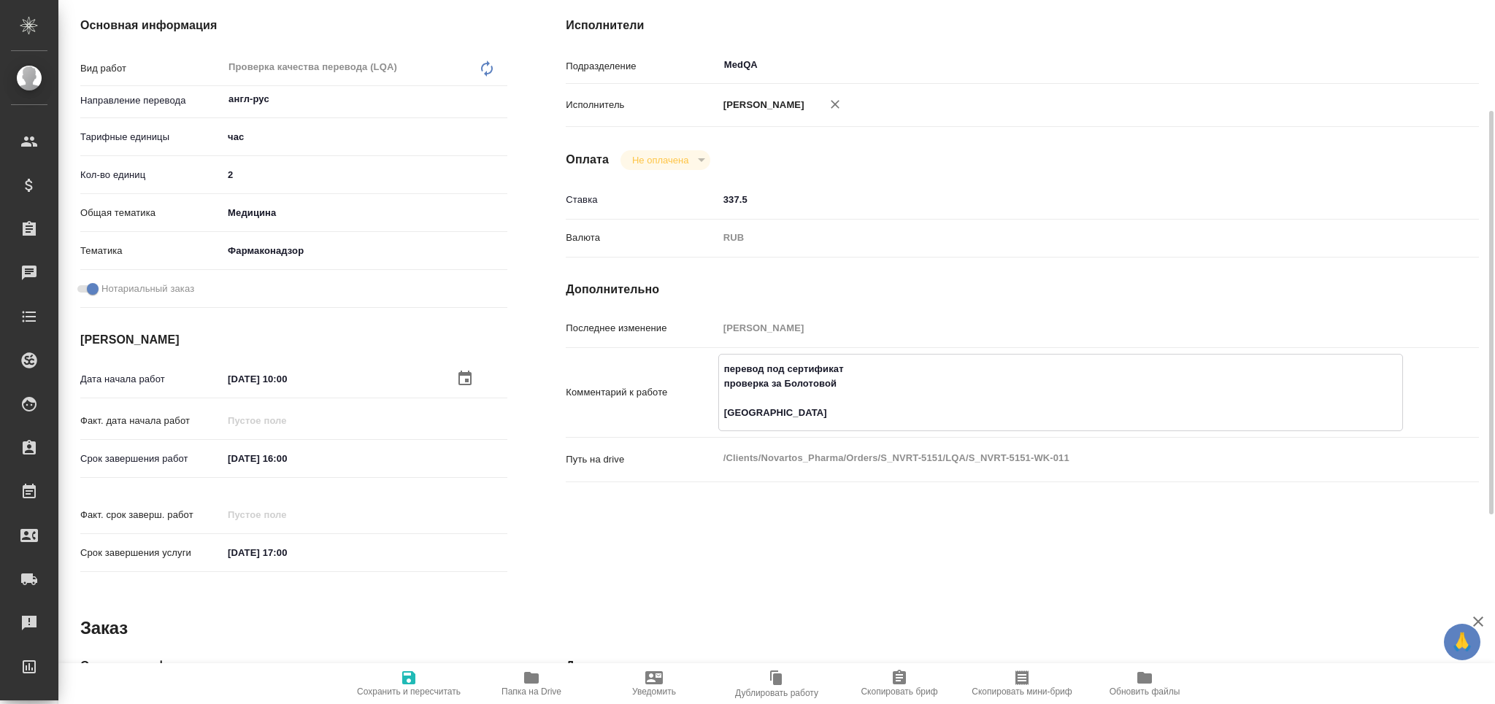
type textarea "x"
type textarea "перевод под сертификат проверка за Болотовой Перевод"
type textarea "x"
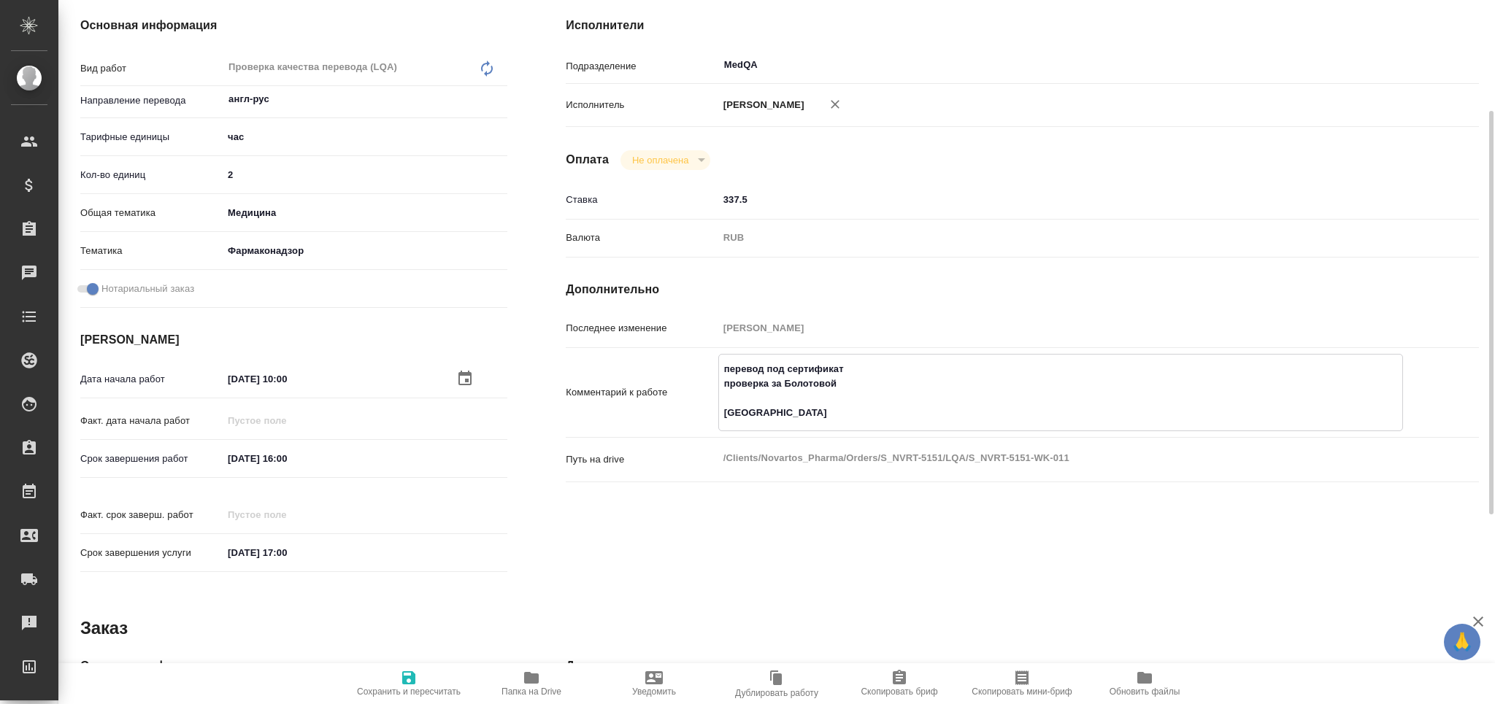
type textarea "x"
type textarea "перевод под сертификат проверка за Болотовой Перевод у"
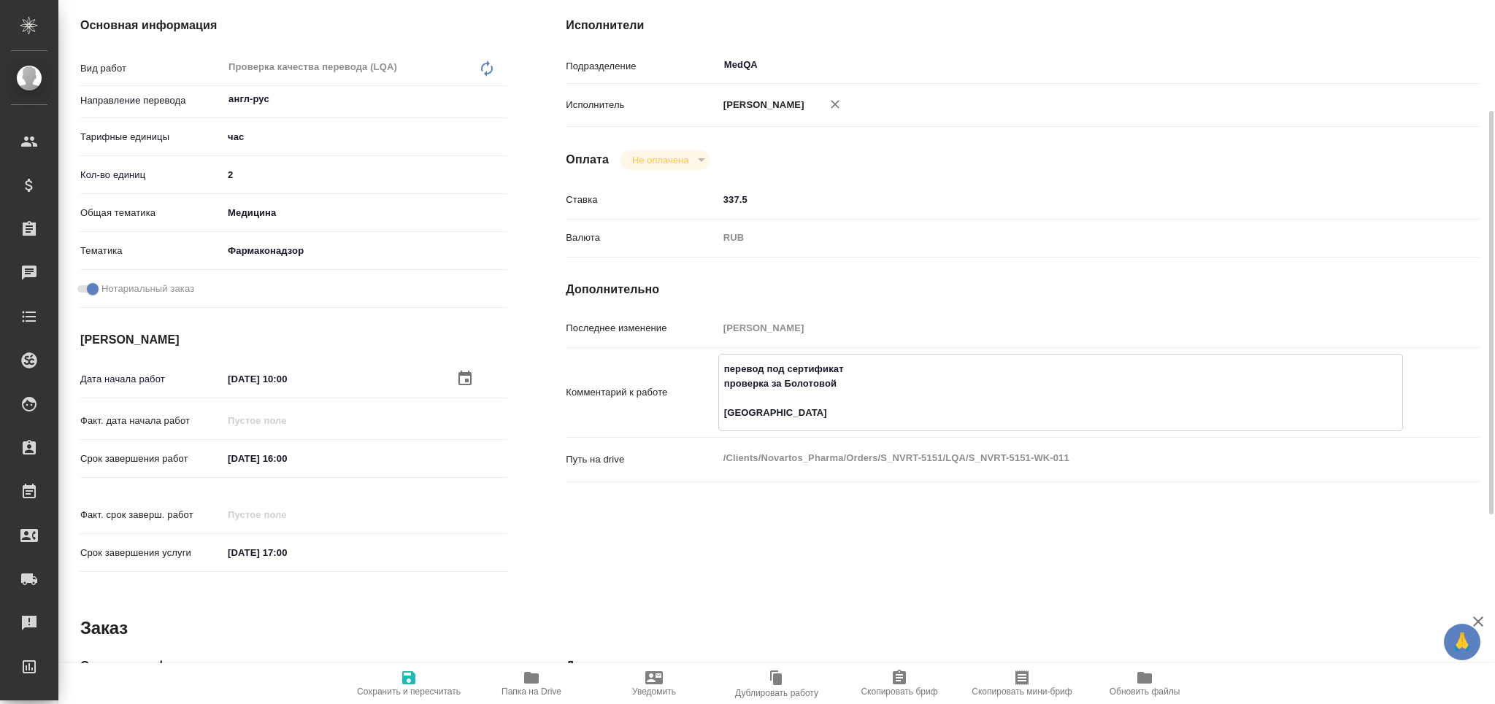
type textarea "x"
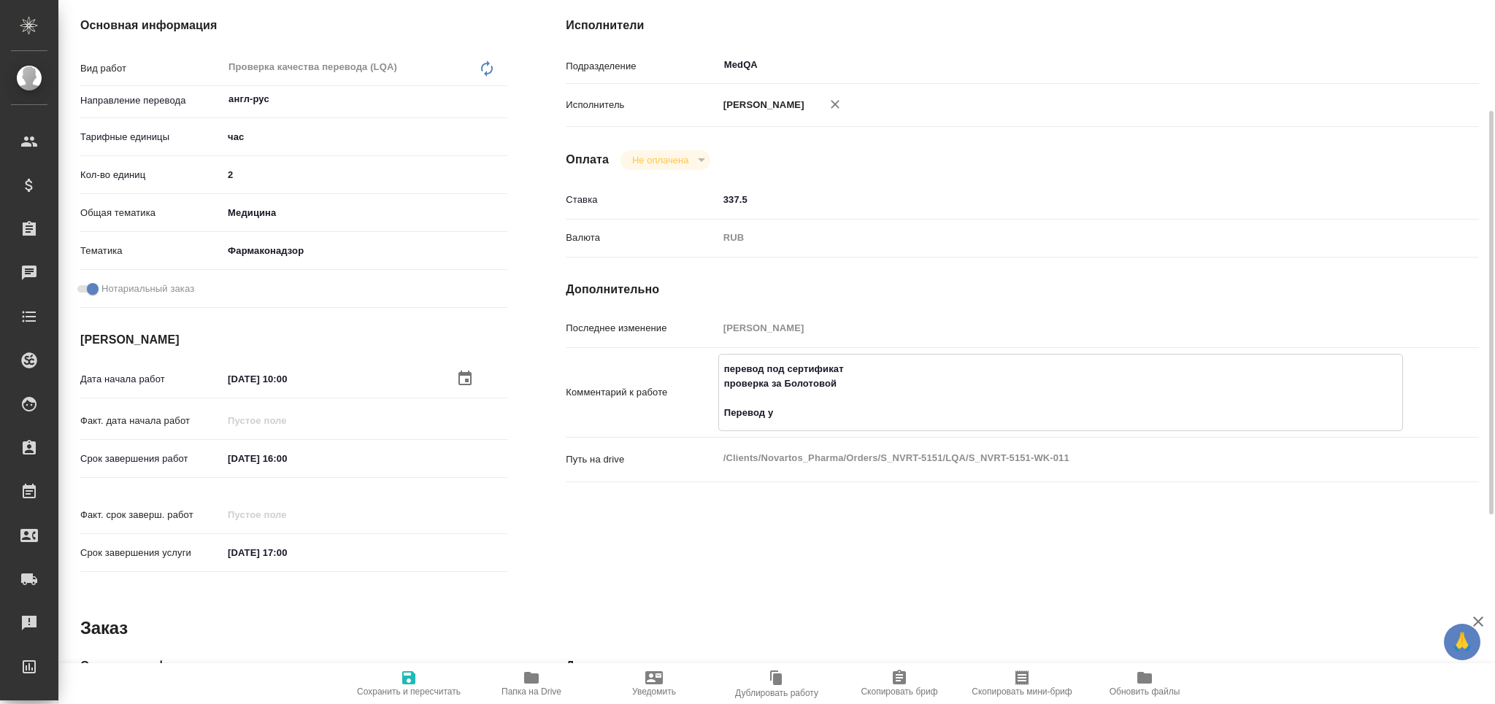
type textarea "перевод под сертификат проверка за Болотовой Перевод уж"
type textarea "x"
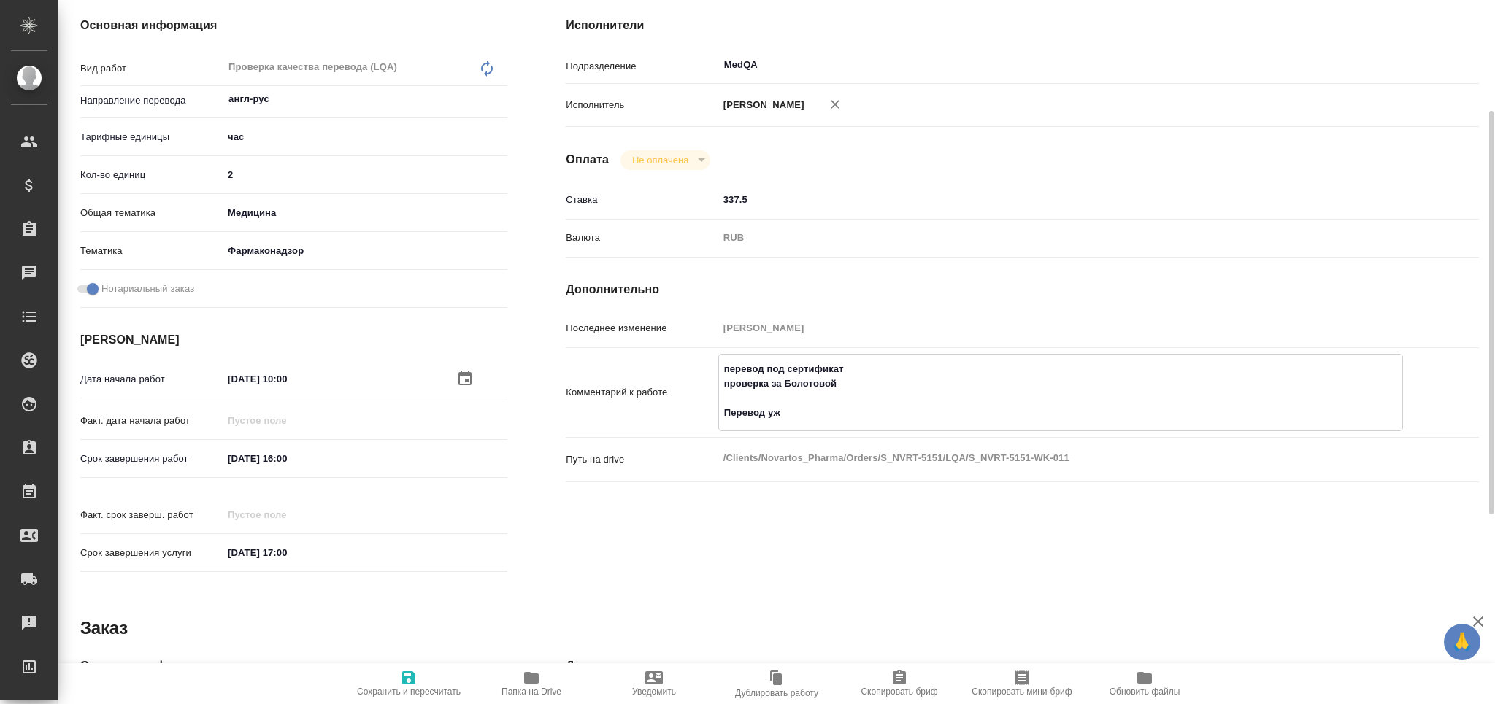
type textarea "x"
type textarea "перевод под сертификат проверка за Болотовой Перевод уже"
type textarea "x"
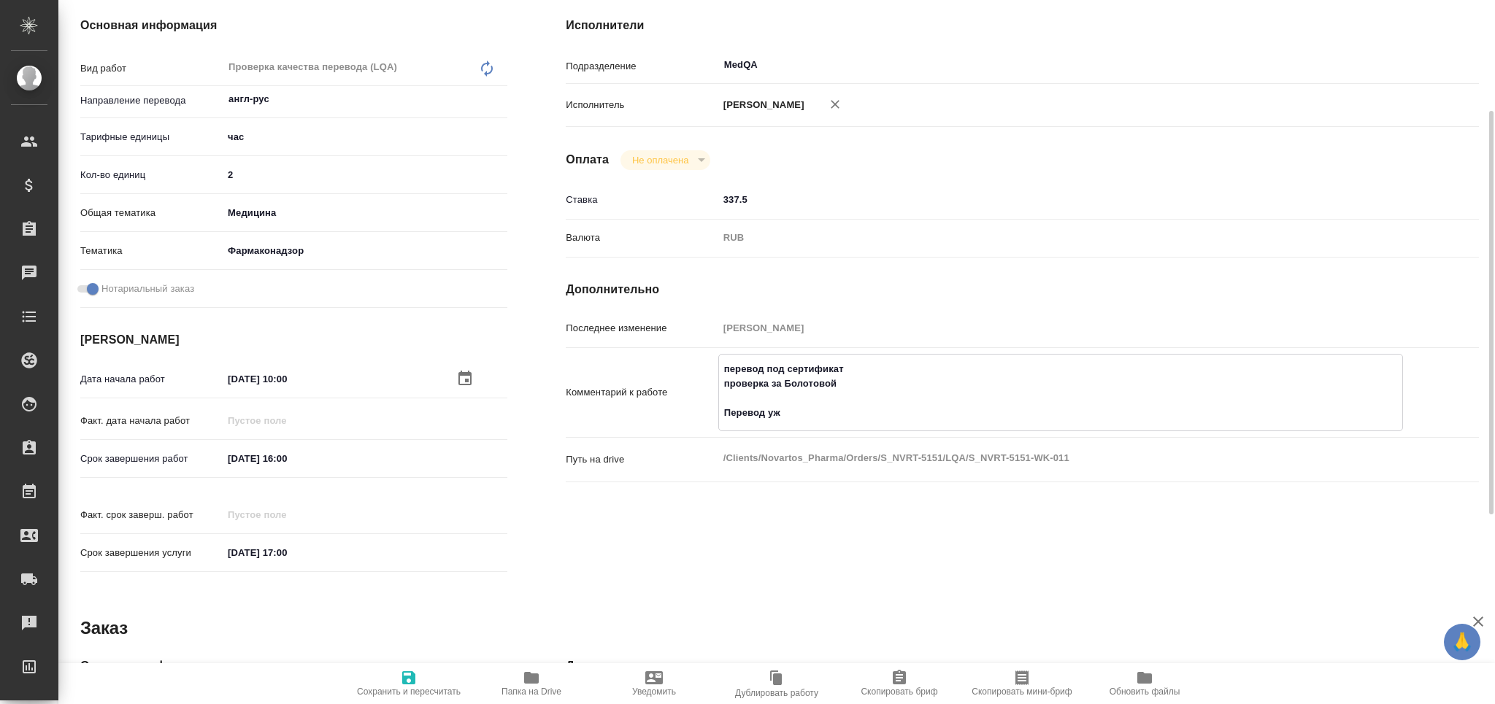
type textarea "x"
type textarea "перевод под сертификат проверка за Болотовой Перевод уже"
type textarea "x"
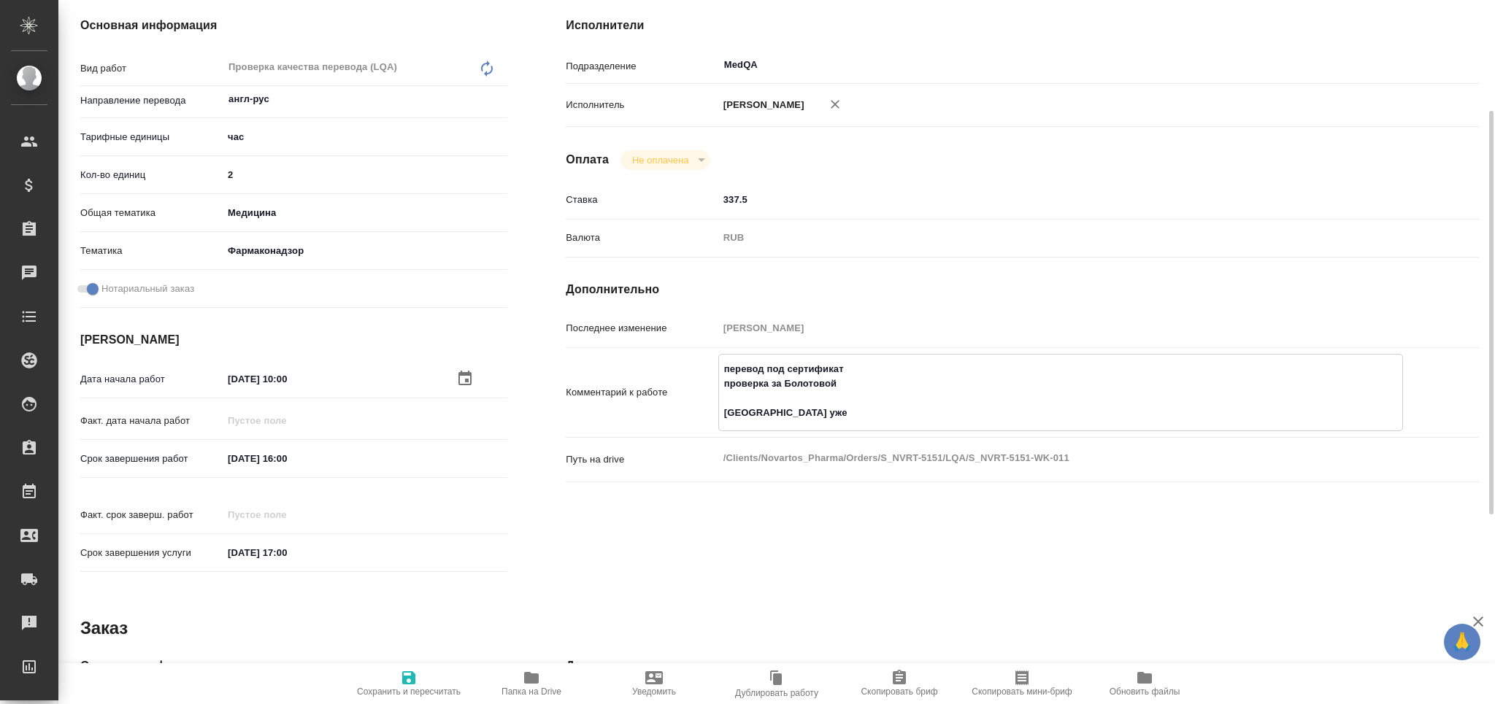
type textarea "x"
type textarea "перевод под сертификат проверка за Болотовой Перевод уже г"
type textarea "x"
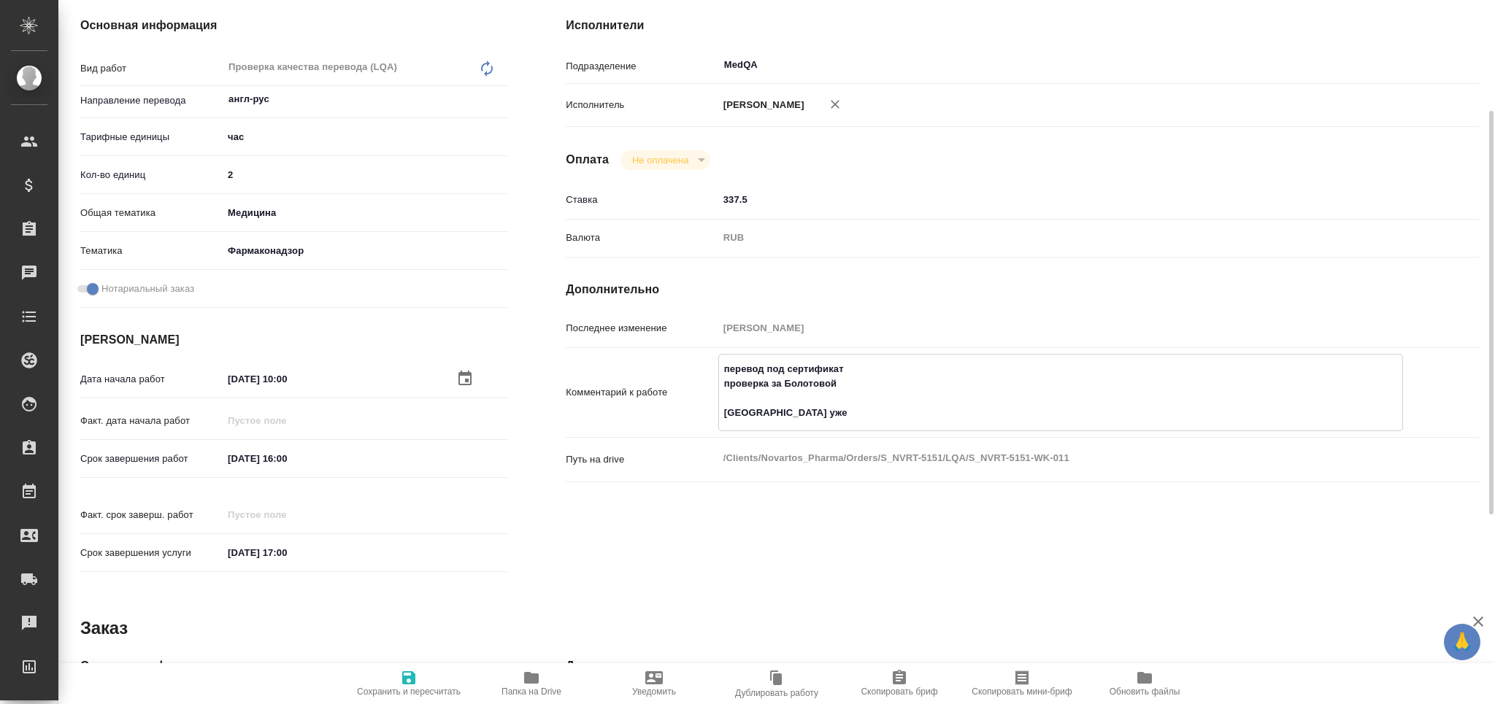
type textarea "x"
type textarea "перевод под сертификат проверка за Болотовой Перевод уже го"
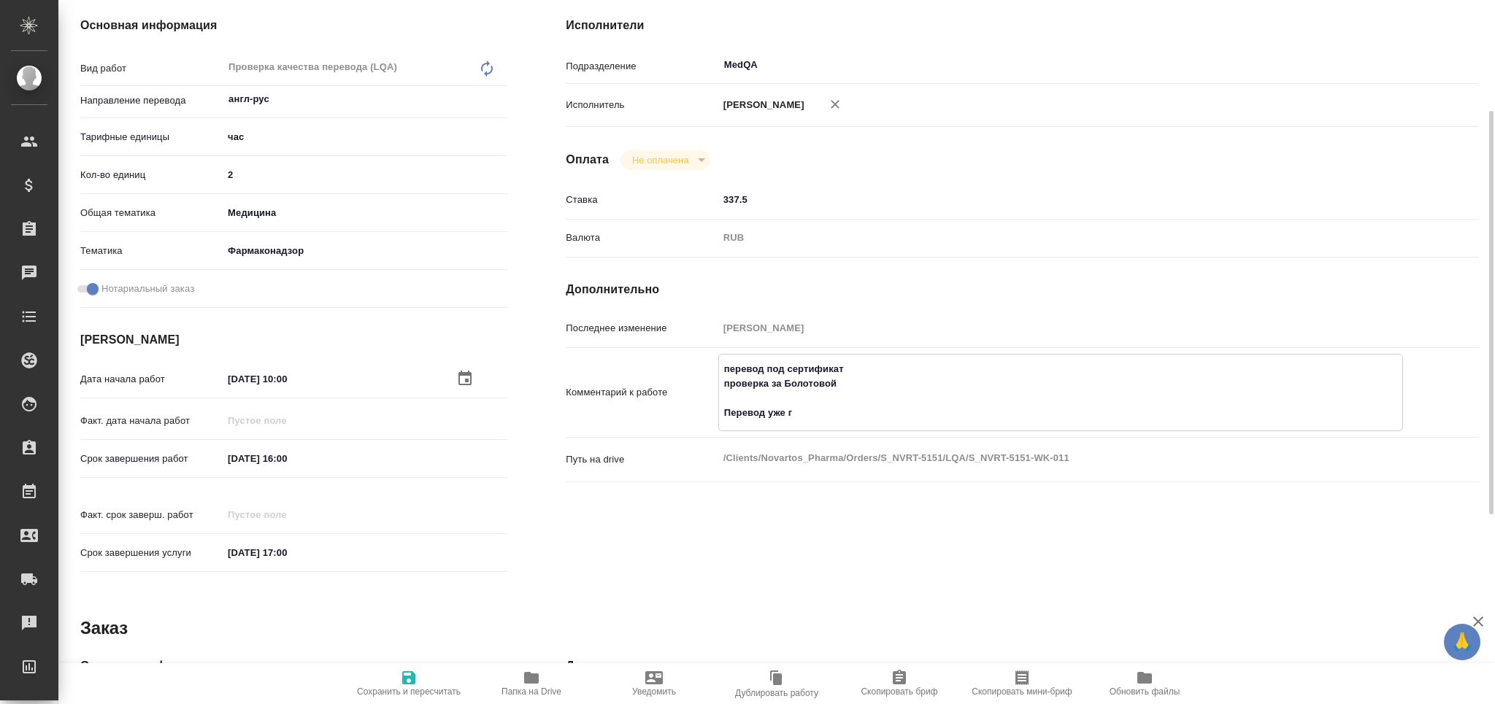
type textarea "x"
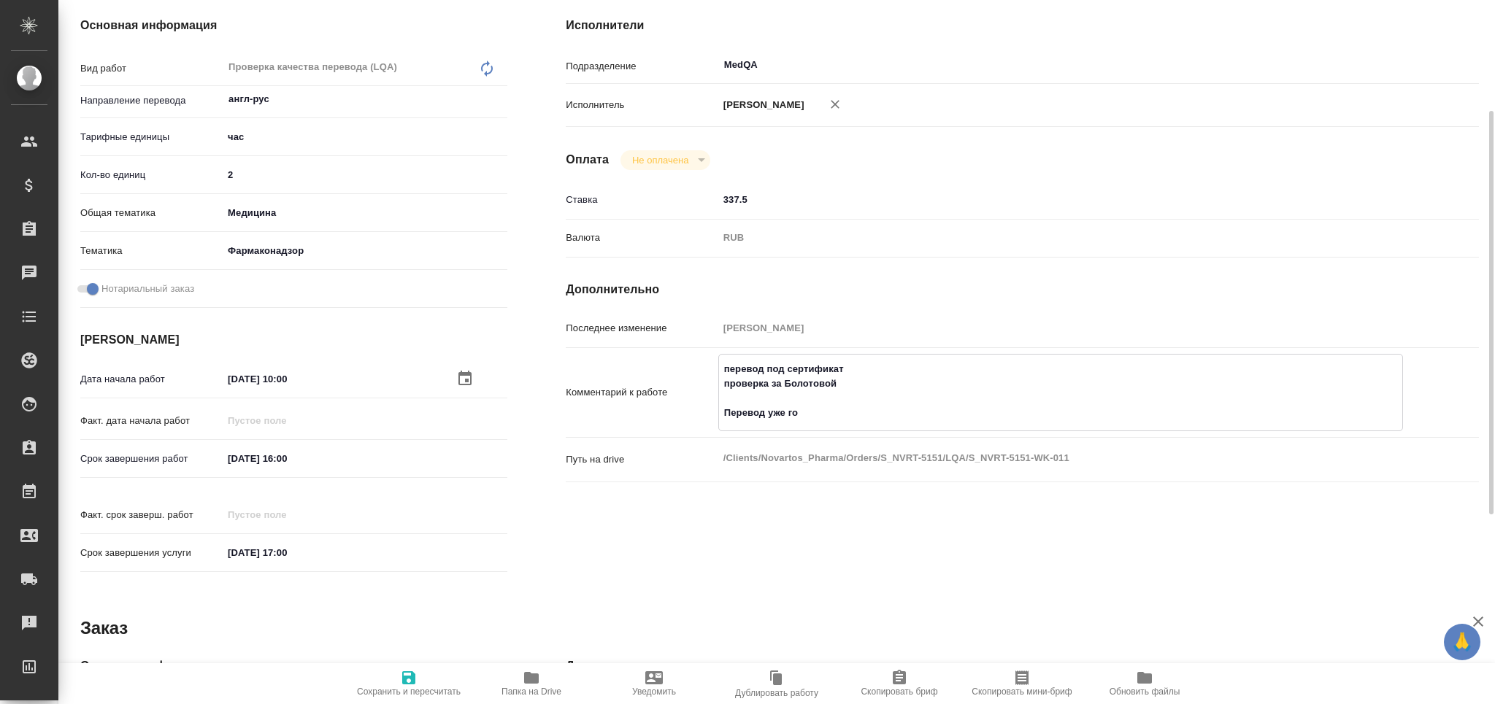
type textarea "перевод под сертификат проверка за Болотовой Перевод уже гот"
type textarea "x"
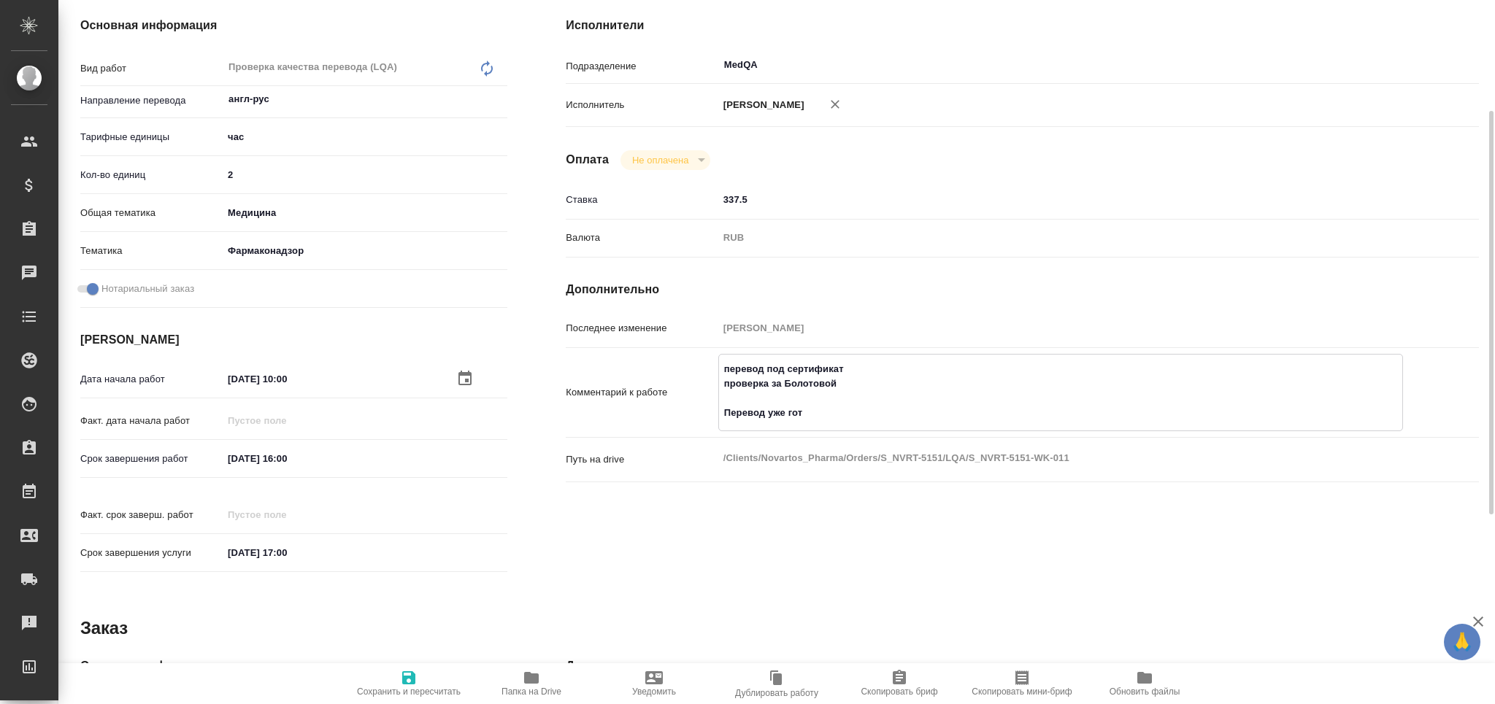
type textarea "x"
type textarea "перевод под сертификат проверка за Болотовой Перевод уже гото"
type textarea "x"
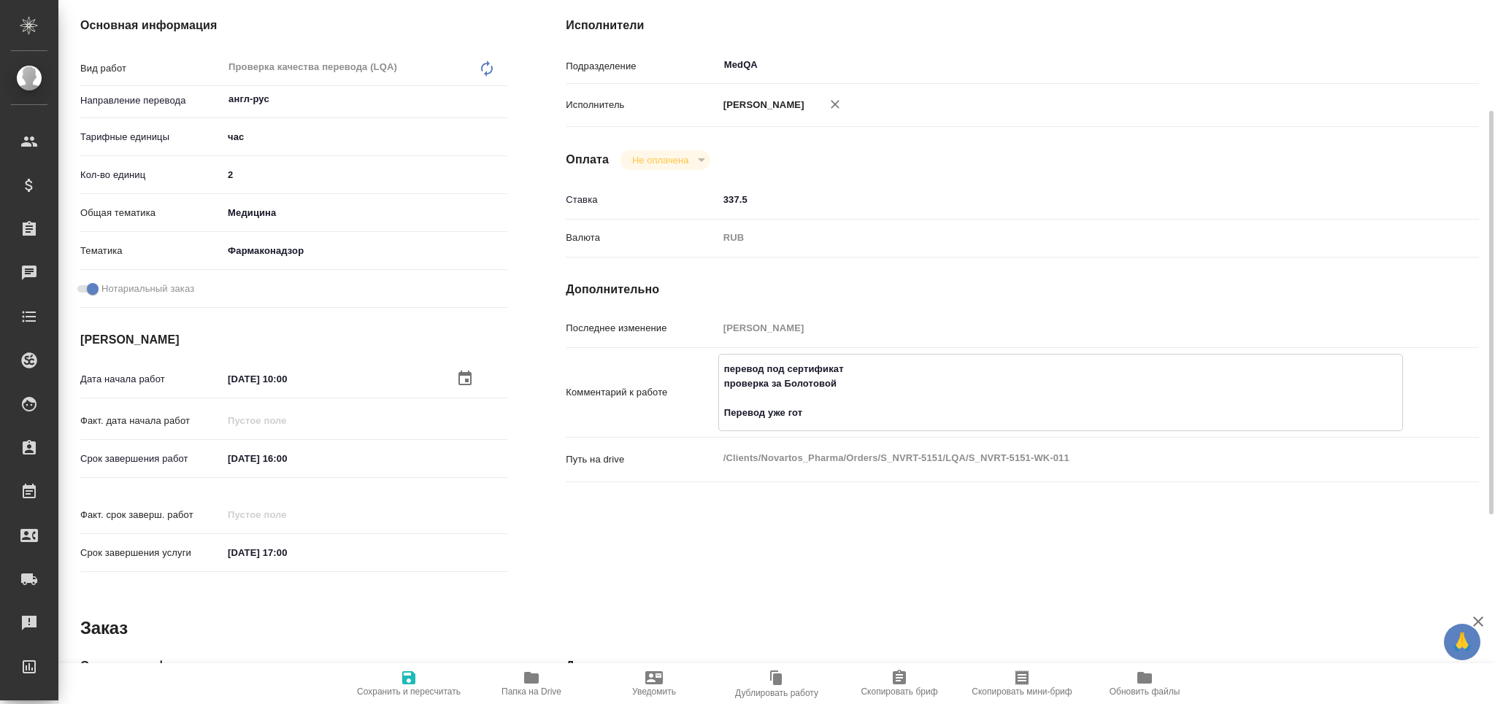
type textarea "x"
type textarea "перевод под сертификат проверка за Болотовой Перевод уже готов"
type textarea "x"
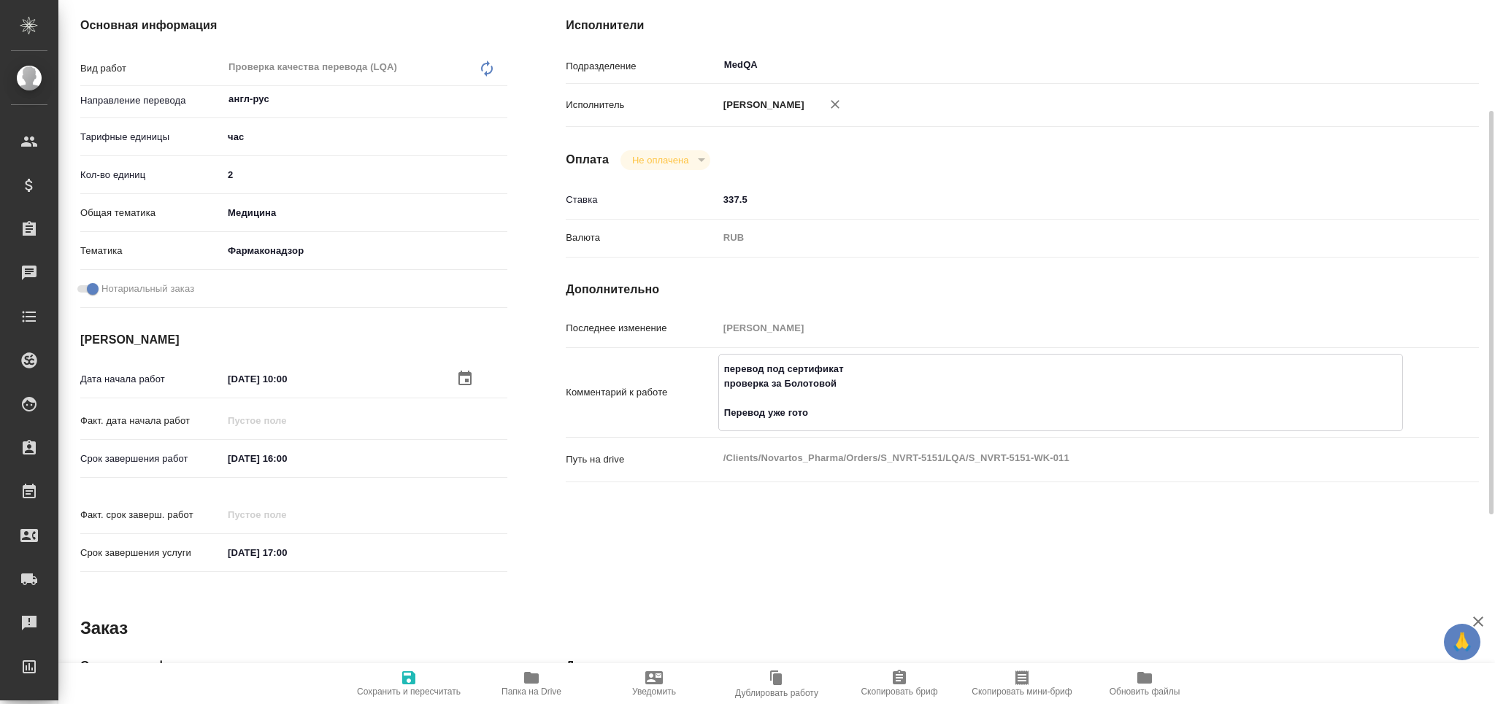
type textarea "x"
type textarea "перевод под сертификат проверка за Болотовой Перевод уже готов"
type textarea "x"
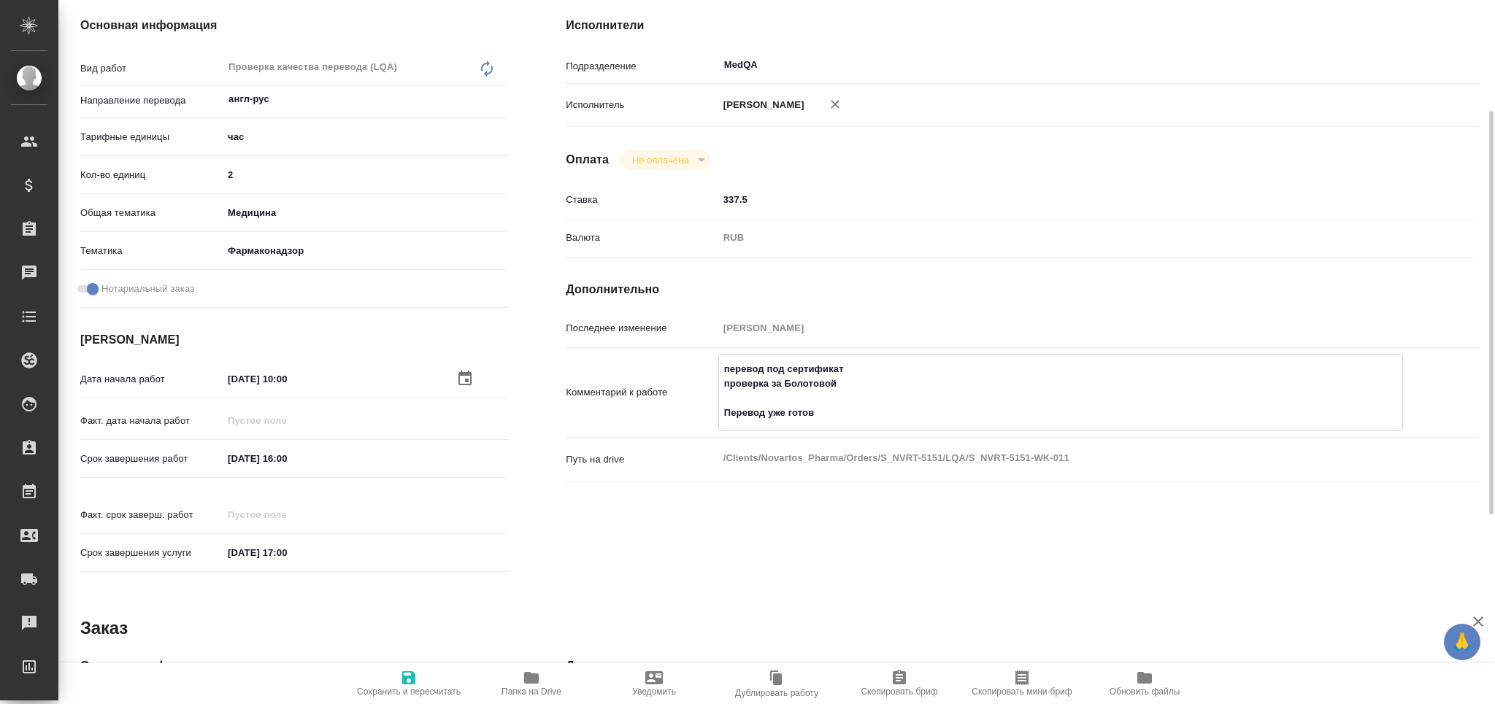
type textarea "x"
type textarea "перевод под сертификат проверка за Болотовой Перевод уже готов в"
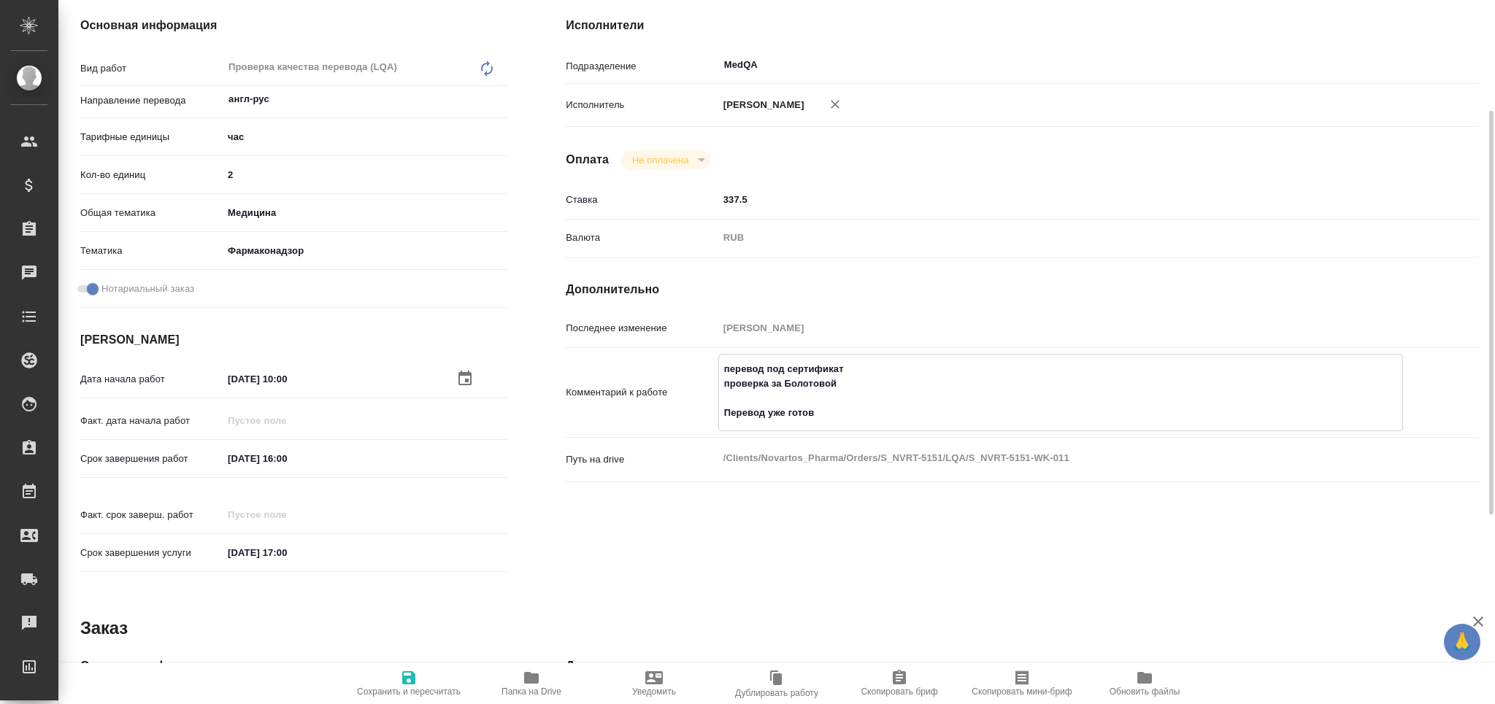
type textarea "x"
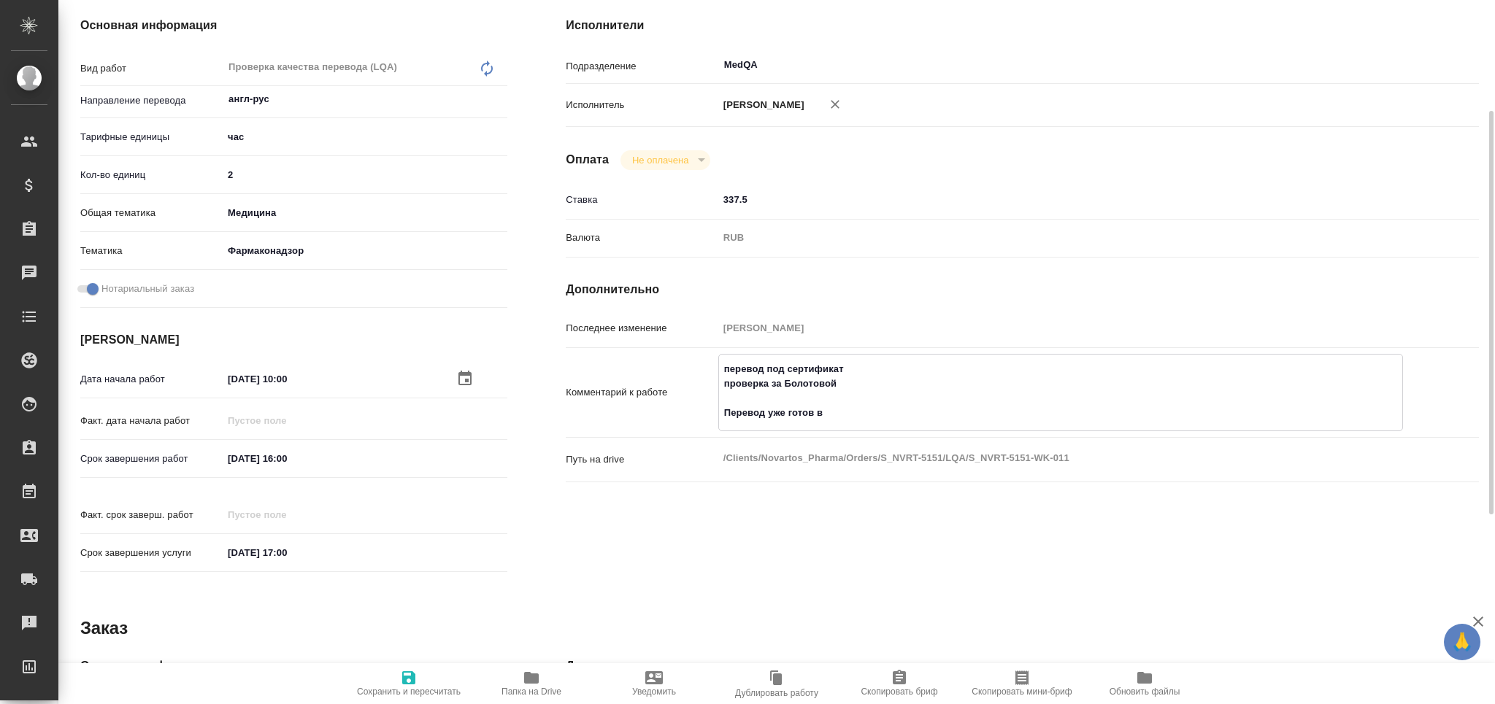
type textarea "перевод под сертификат проверка за Болотовой Перевод уже готов в"
type textarea "x"
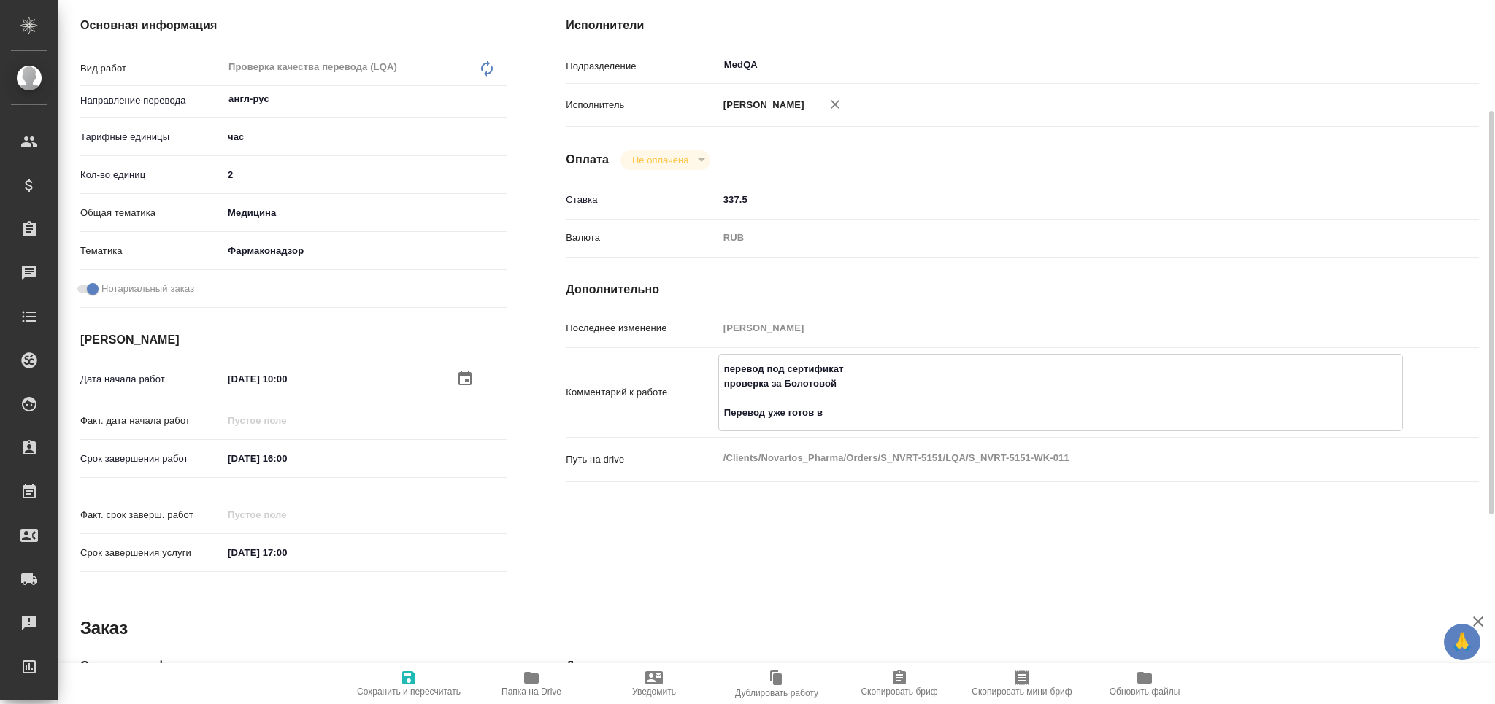
type textarea "x"
type textarea "перевод под сертификат проверка за Болотовой Перевод уже готов в С"
type textarea "x"
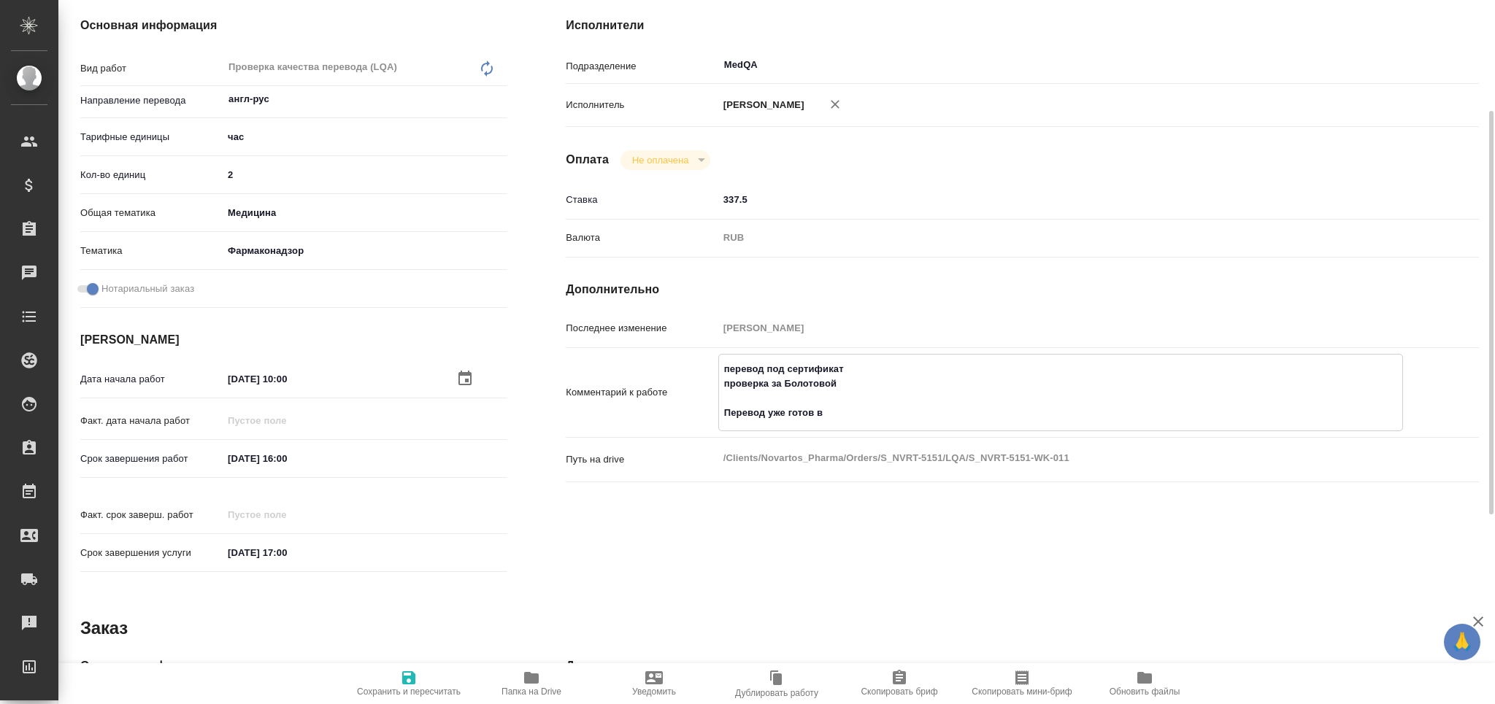
type textarea "x"
type textarea "перевод под сертификат проверка за Болотовой Перевод уже готов в СК"
type textarea "x"
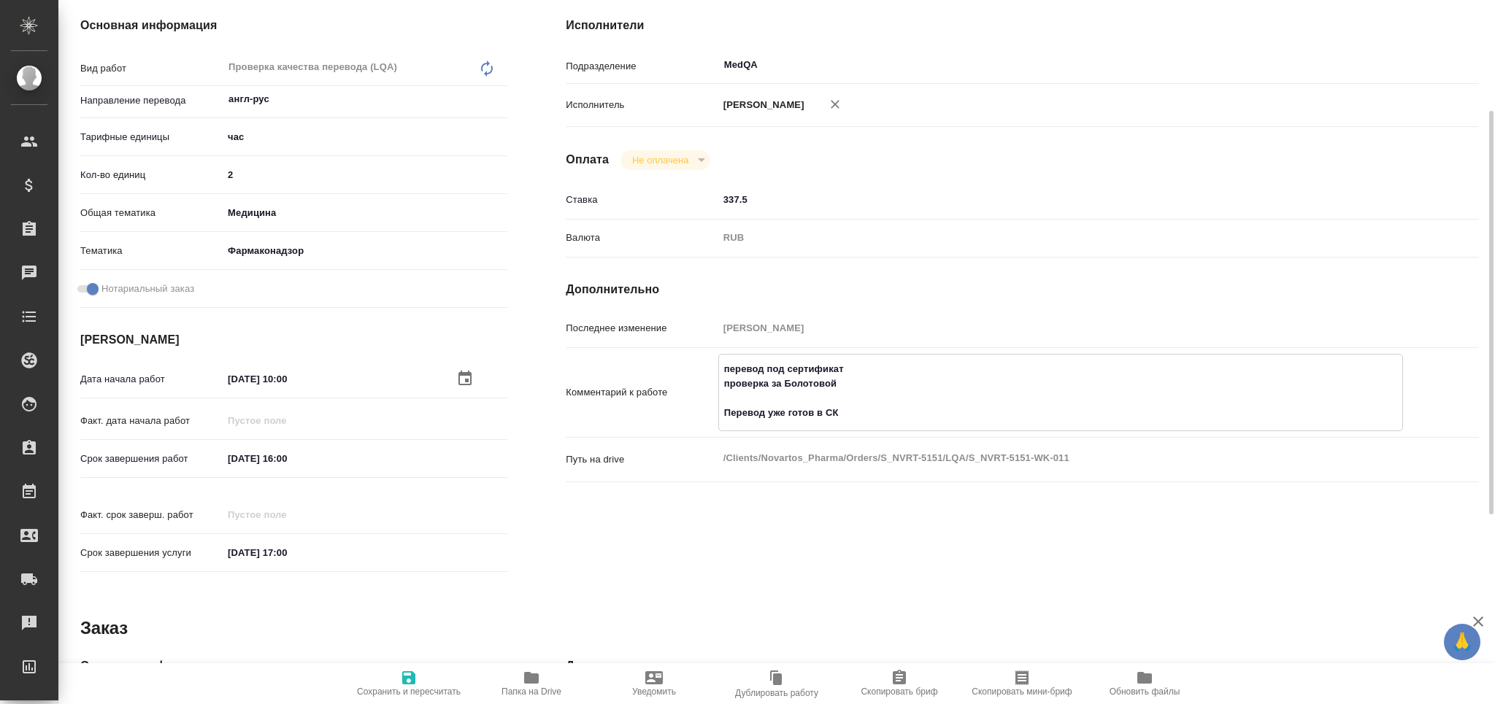
type textarea "x"
type textarea "перевод под сертификат проверка за Болотовой Перевод уже готов в СК"
type textarea "x"
click at [418, 674] on span "Сохранить и пересчитать" at bounding box center [408, 683] width 105 height 28
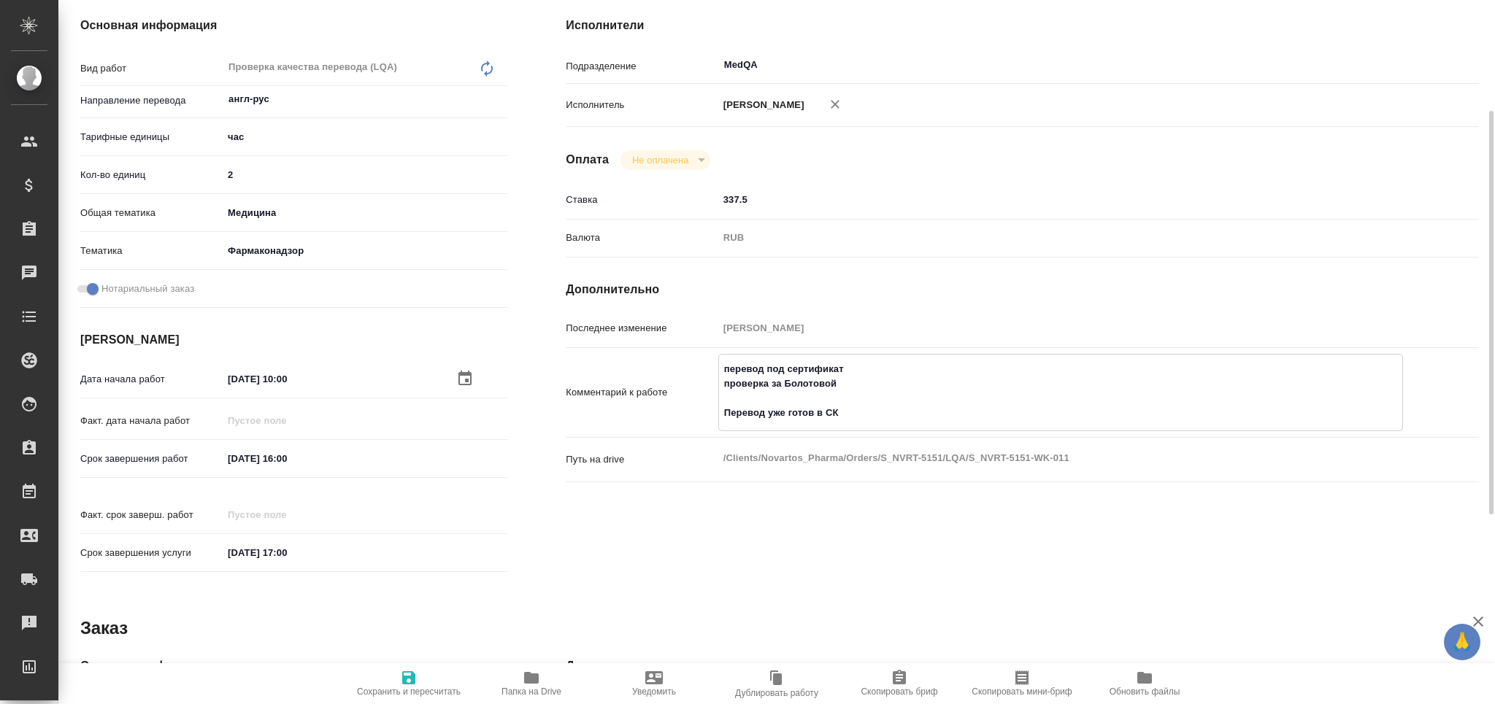
type textarea "x"
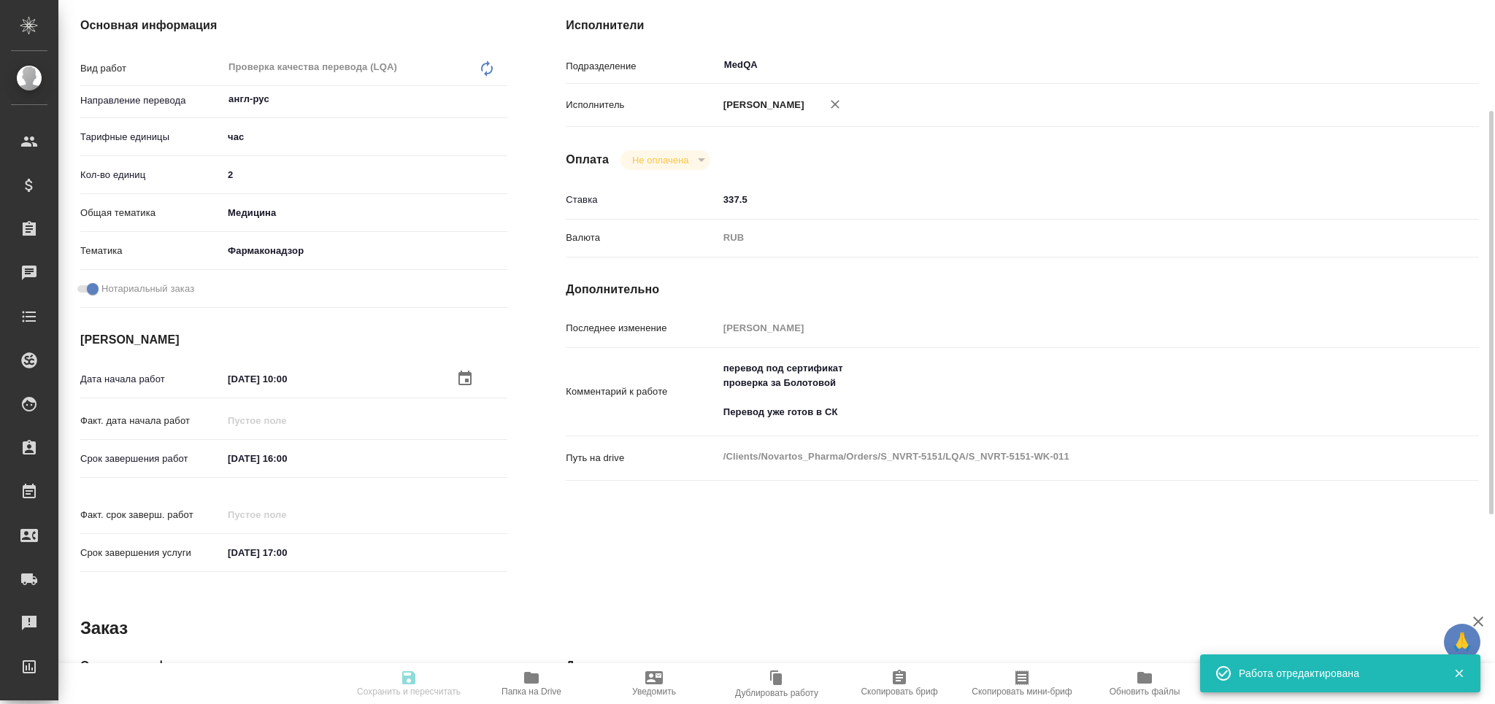
type input "pending"
type textarea "Проверка качества перевода (LQA)"
type textarea "x"
type input "англ-рус"
type input "5a8b1489cc6b4906c91bfd93"
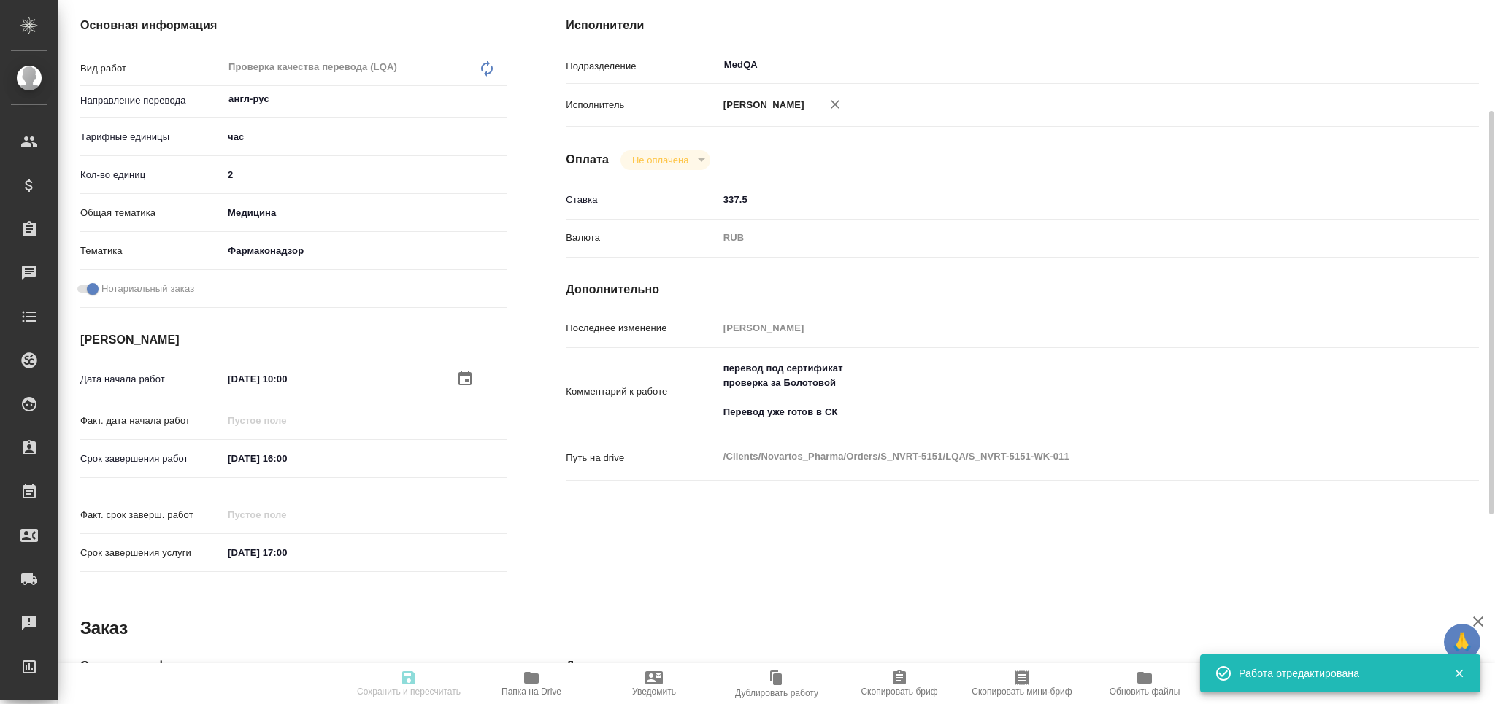
type input "2"
type input "med"
type input "66b350e715fdbd933886e8f8"
checkbox input "true"
type input "21.08.2025 10:00"
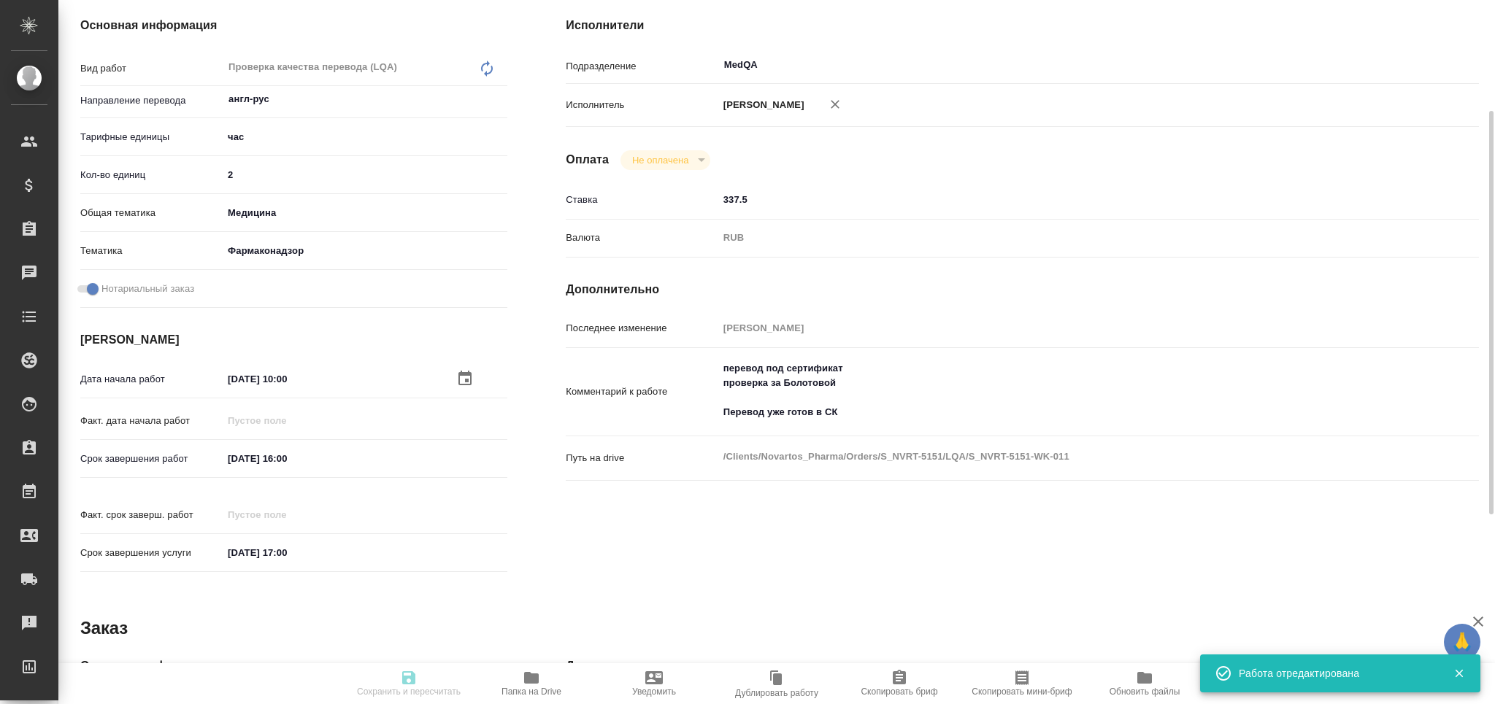
type input "21.08.2025 16:00"
type input "21.08.2025 17:00"
type input "MedQA"
type input "notPayed"
type input "337.5"
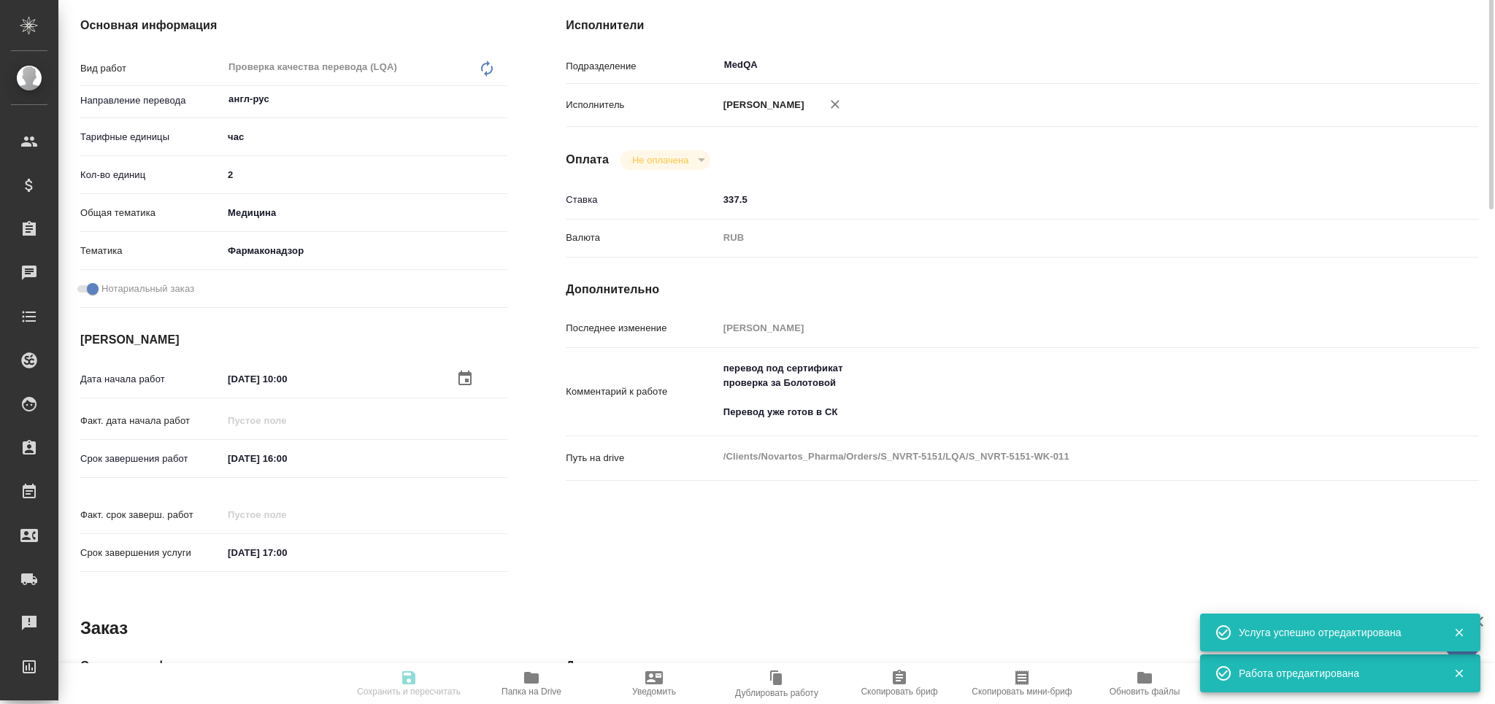
scroll to position [0, 0]
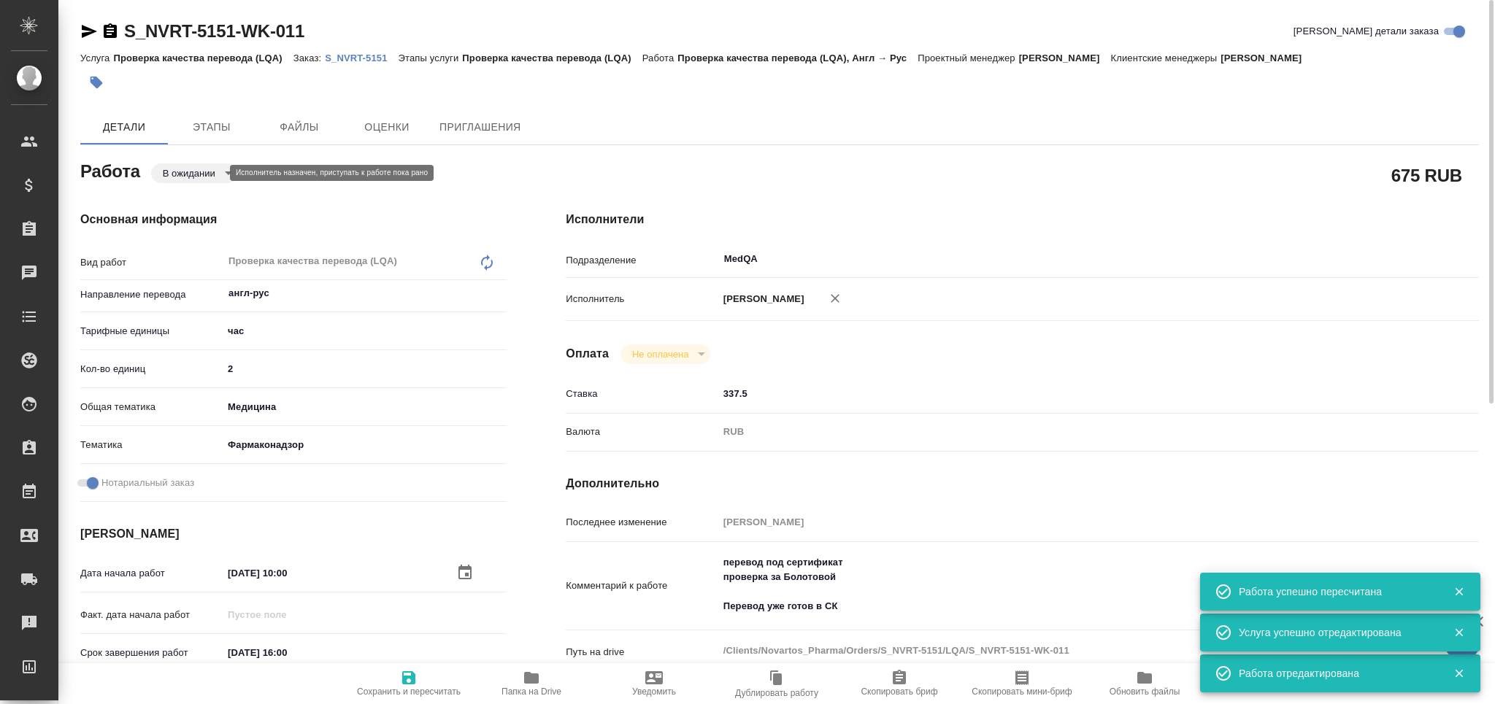
click at [199, 177] on body "🙏 .cls-1 fill:#fff; AWATERA Grabko Mariya Клиенты Спецификации Заказы 0 Чаты To…" at bounding box center [747, 411] width 1495 height 822
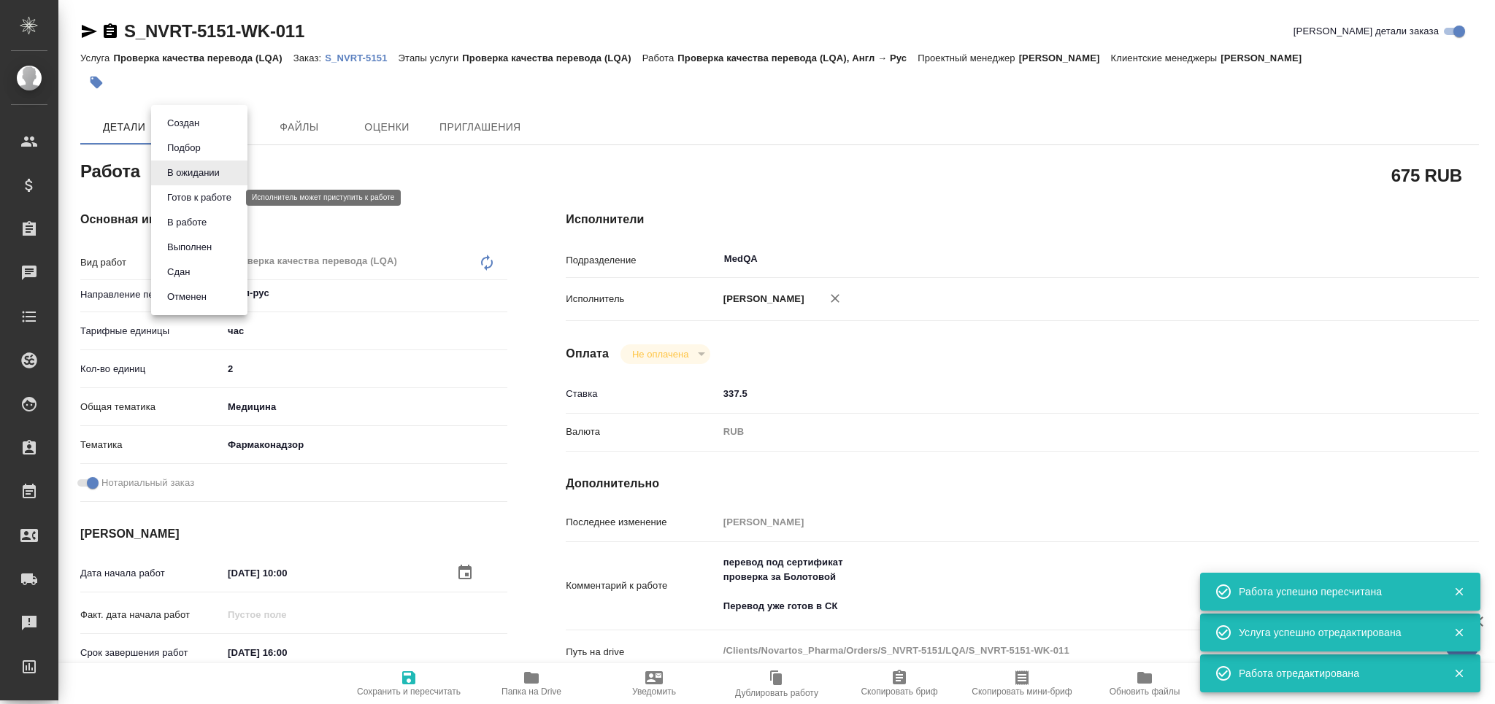
click at [196, 195] on button "Готов к работе" at bounding box center [199, 198] width 73 height 16
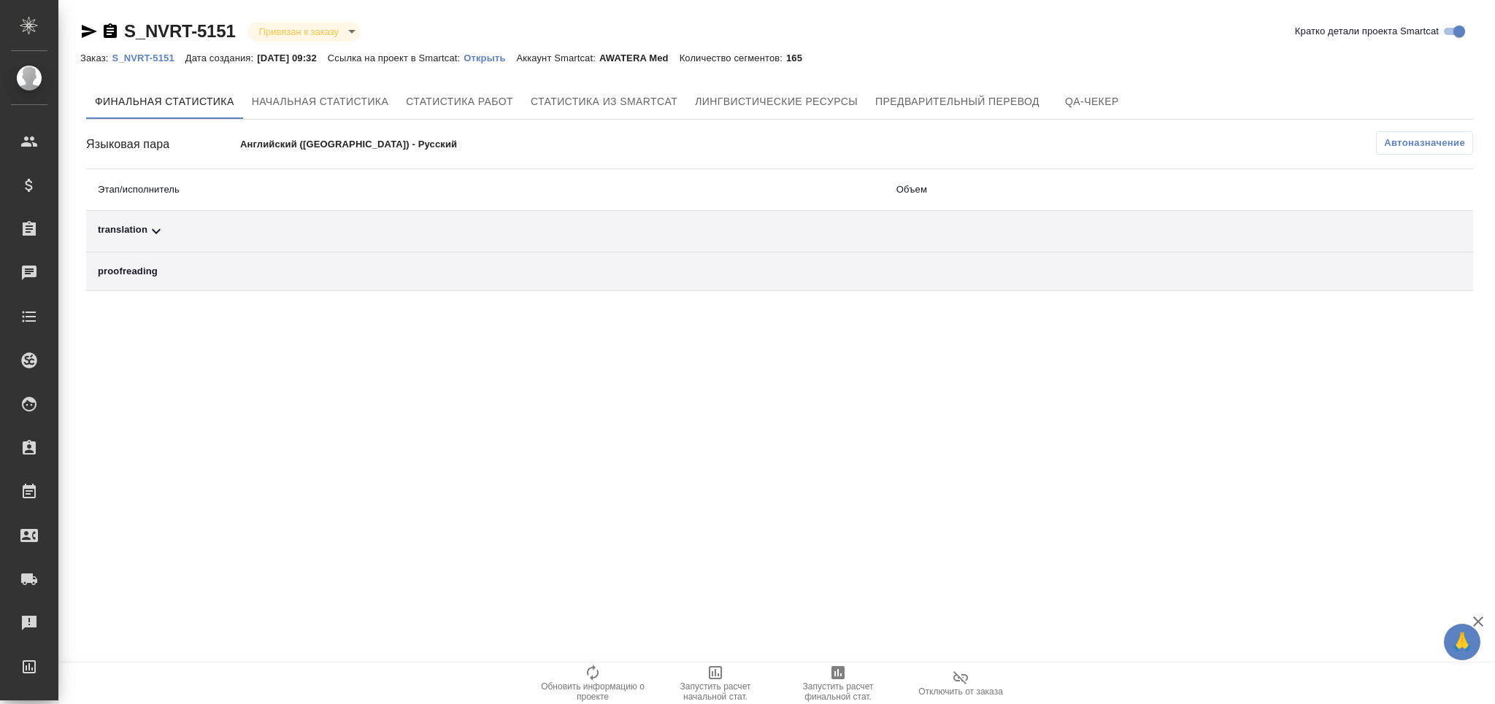
click at [1422, 148] on span "Автоназначение" at bounding box center [1424, 143] width 81 height 15
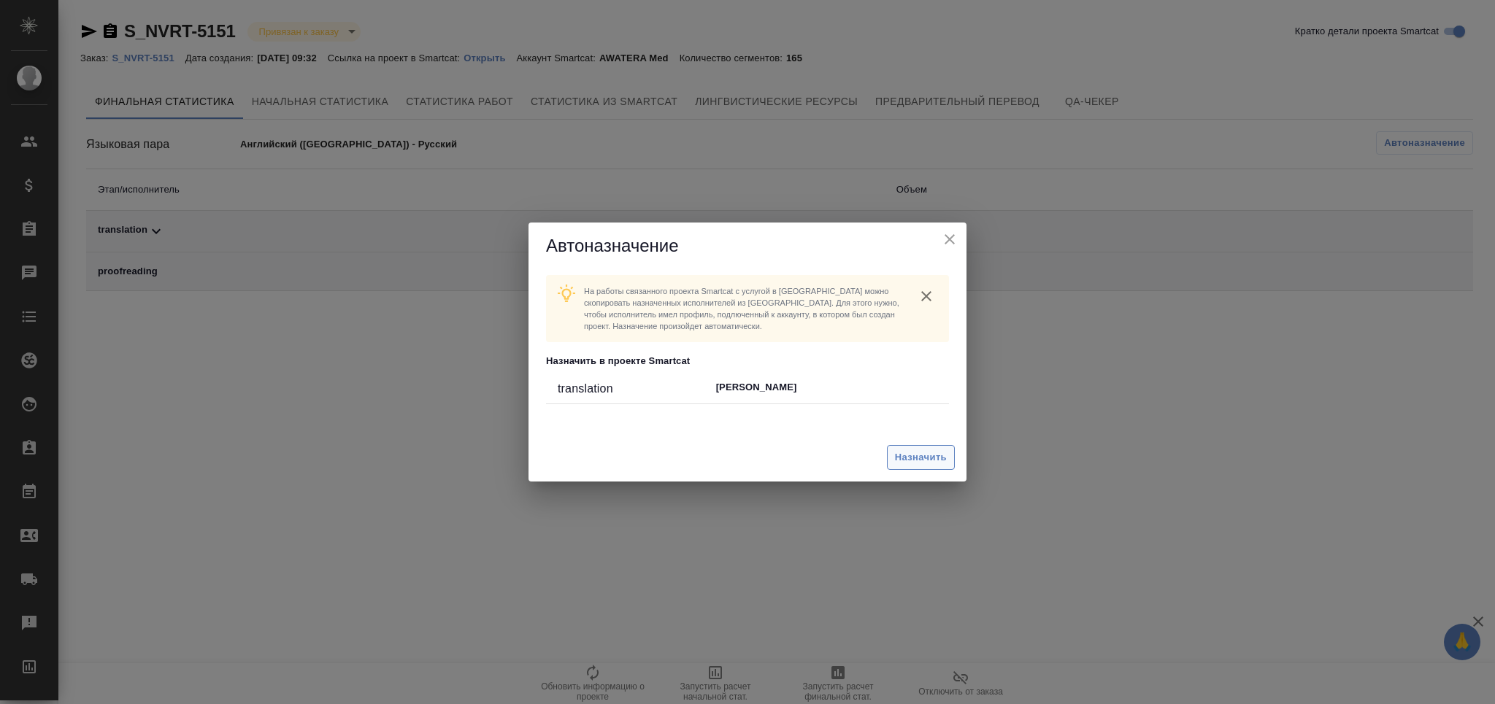
click at [915, 460] on span "Назначить" at bounding box center [921, 458] width 52 height 17
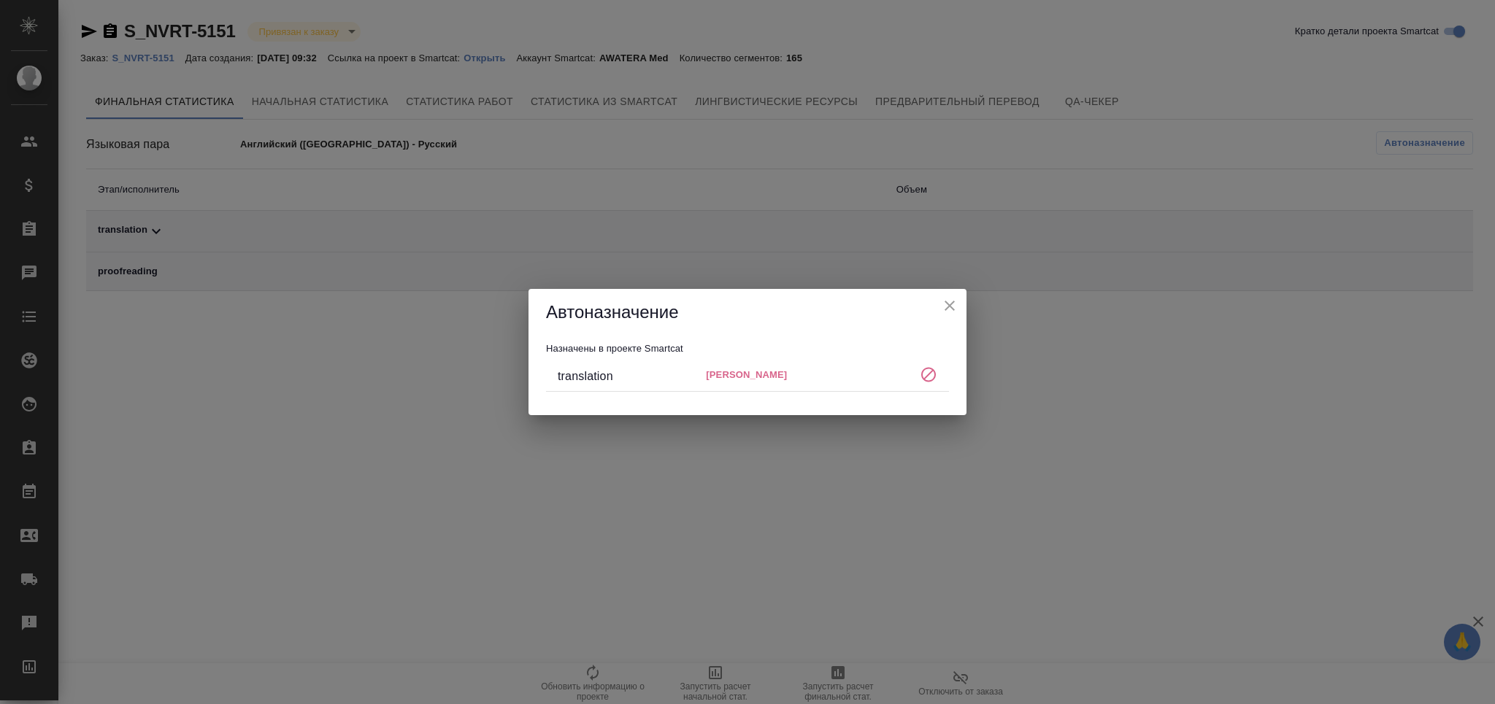
click at [953, 308] on icon "close" at bounding box center [950, 306] width 10 height 10
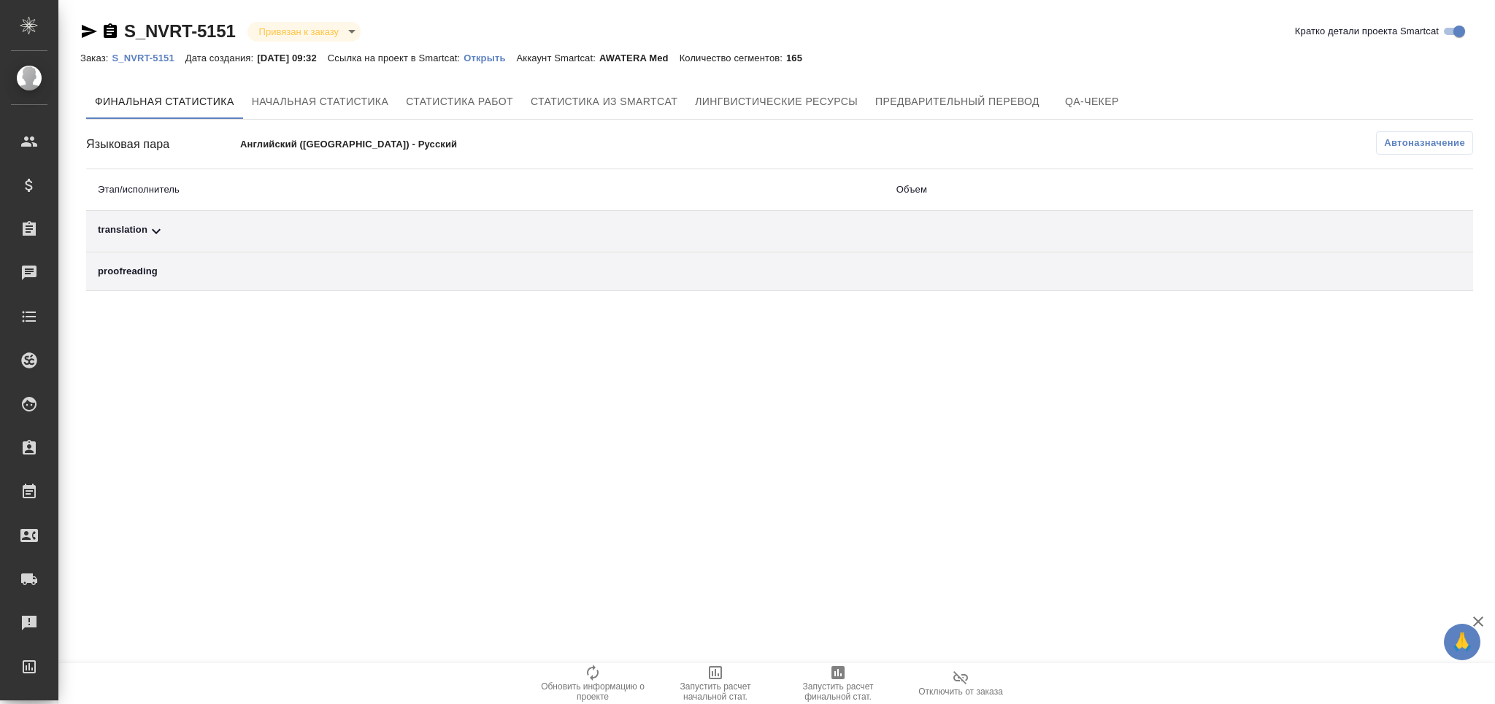
click at [1406, 134] on button "Автоназначение" at bounding box center [1424, 142] width 97 height 23
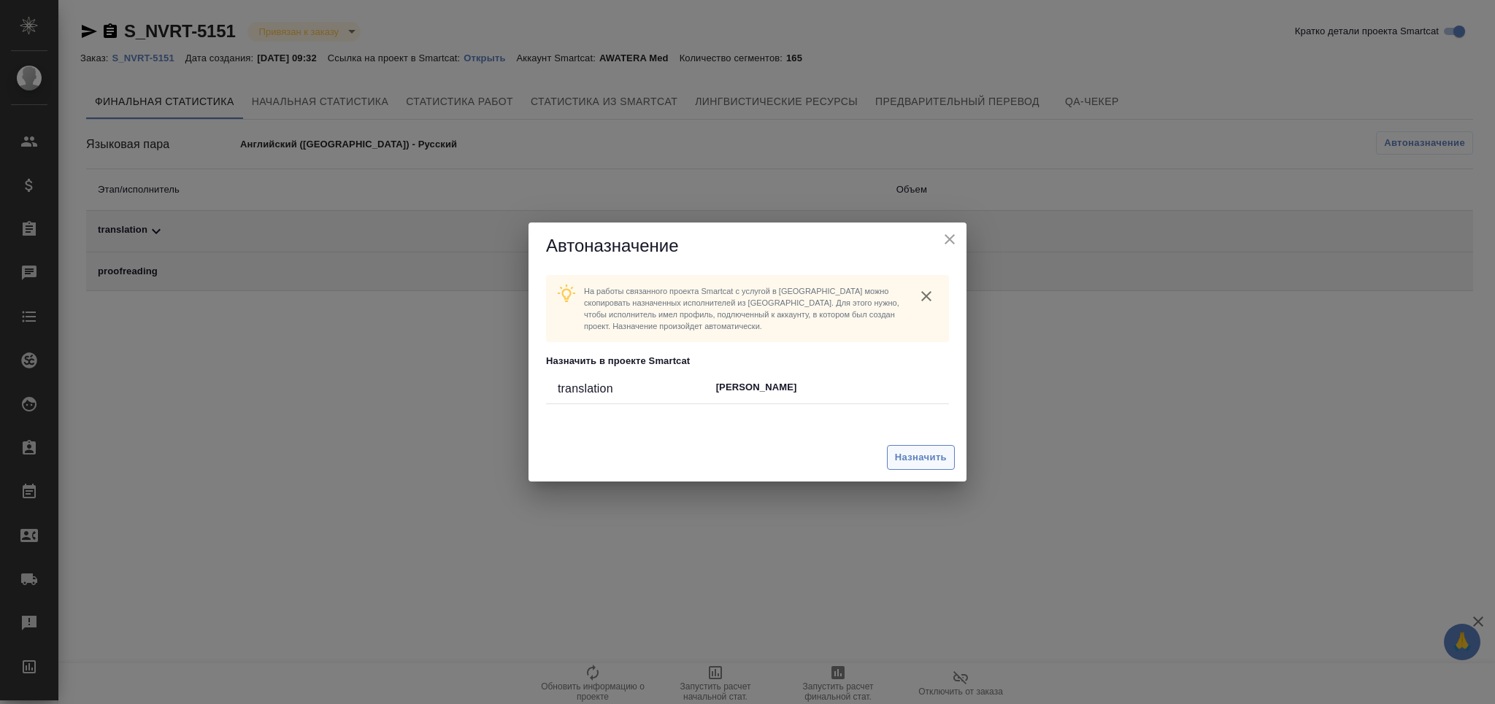
click at [921, 452] on span "Назначить" at bounding box center [921, 458] width 52 height 17
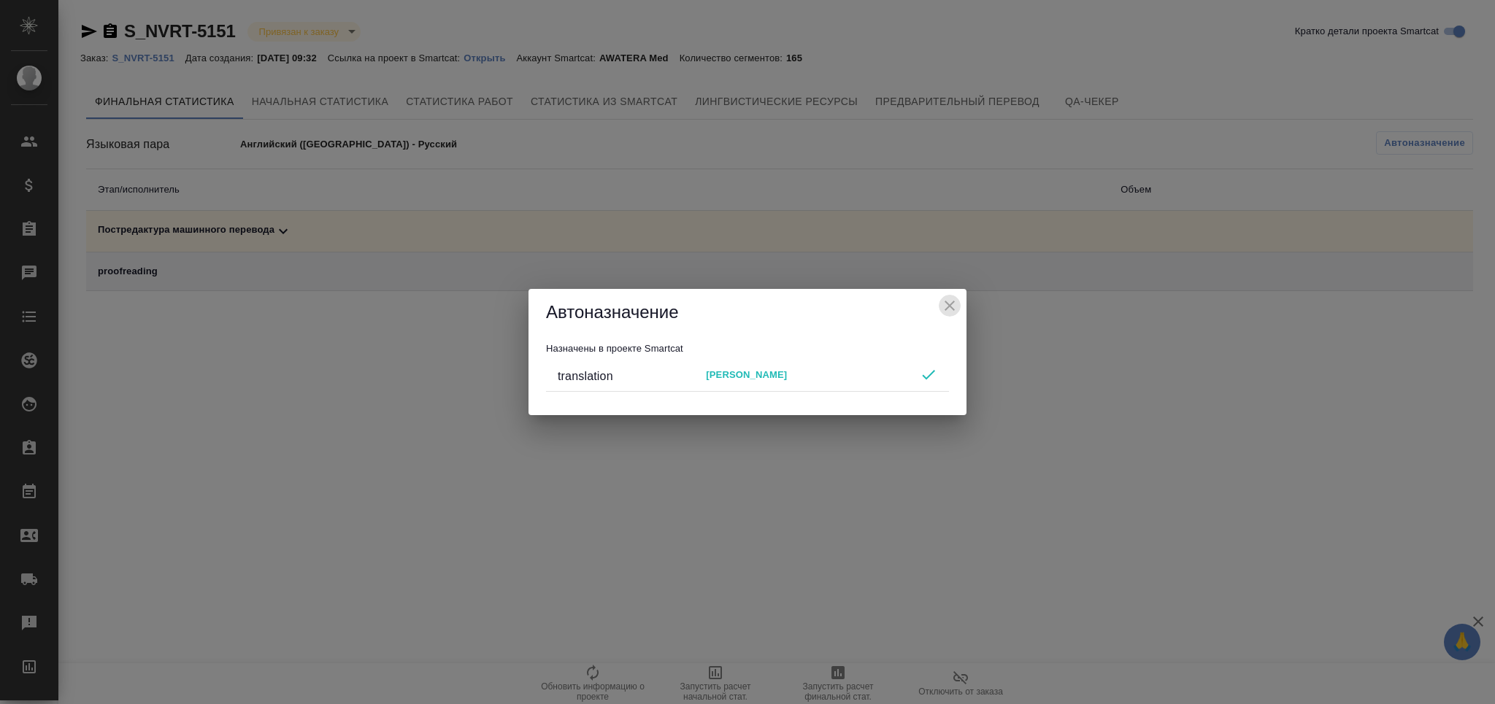
click at [950, 305] on icon "close" at bounding box center [950, 306] width 10 height 10
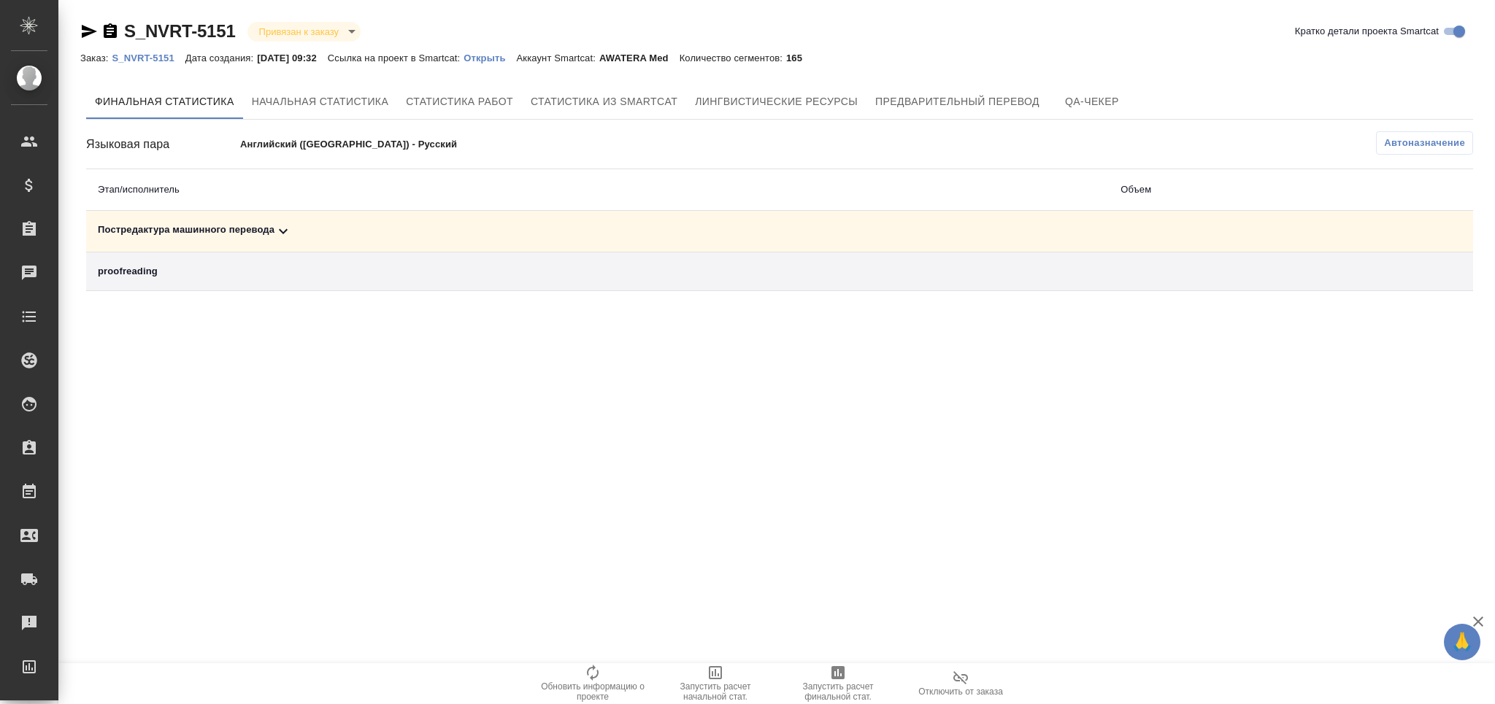
click at [840, 678] on icon "button" at bounding box center [837, 672] width 13 height 13
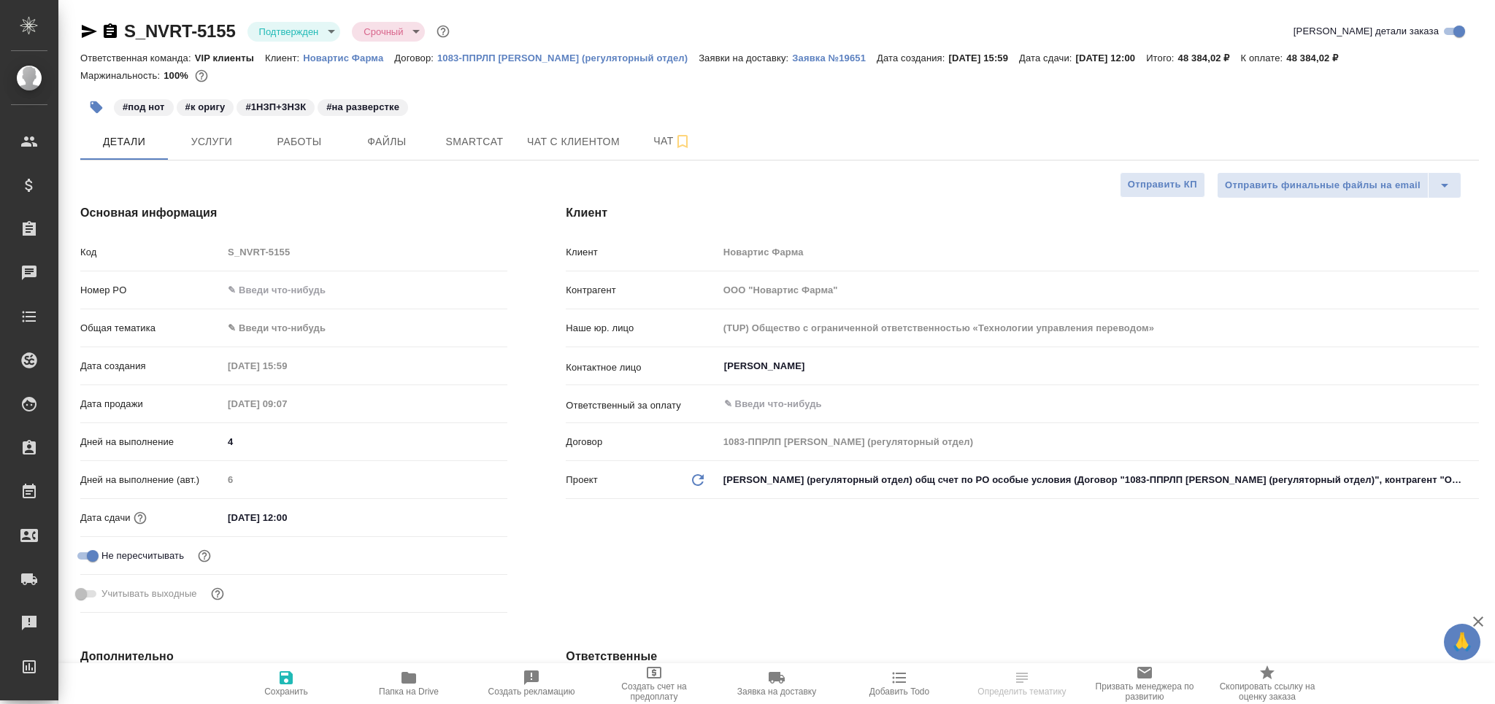
select select "RU"
click at [280, 32] on body "🙏 .cls-1 fill:#fff; AWATERA Grabko [PERSON_NAME] Спецификации Заказы Чаты Todo …" at bounding box center [747, 411] width 1495 height 822
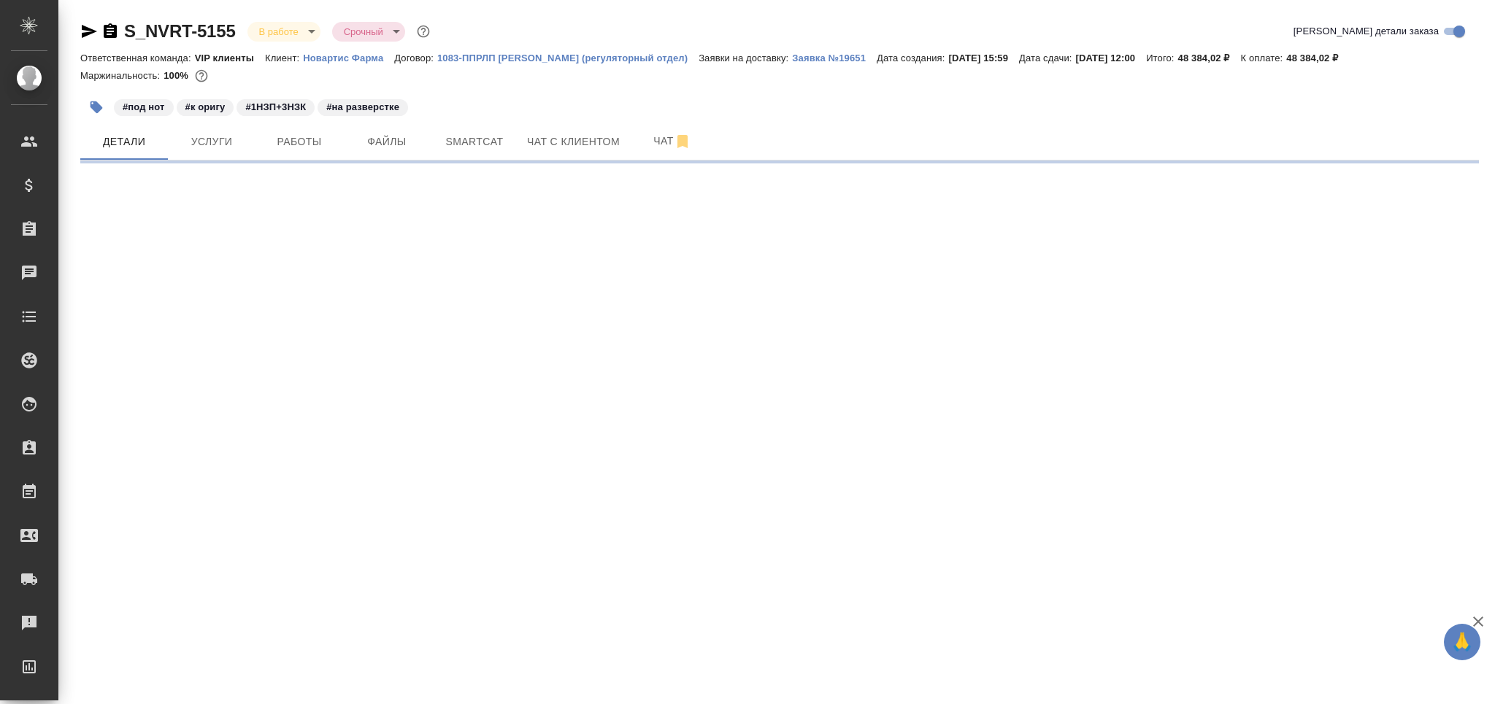
select select "RU"
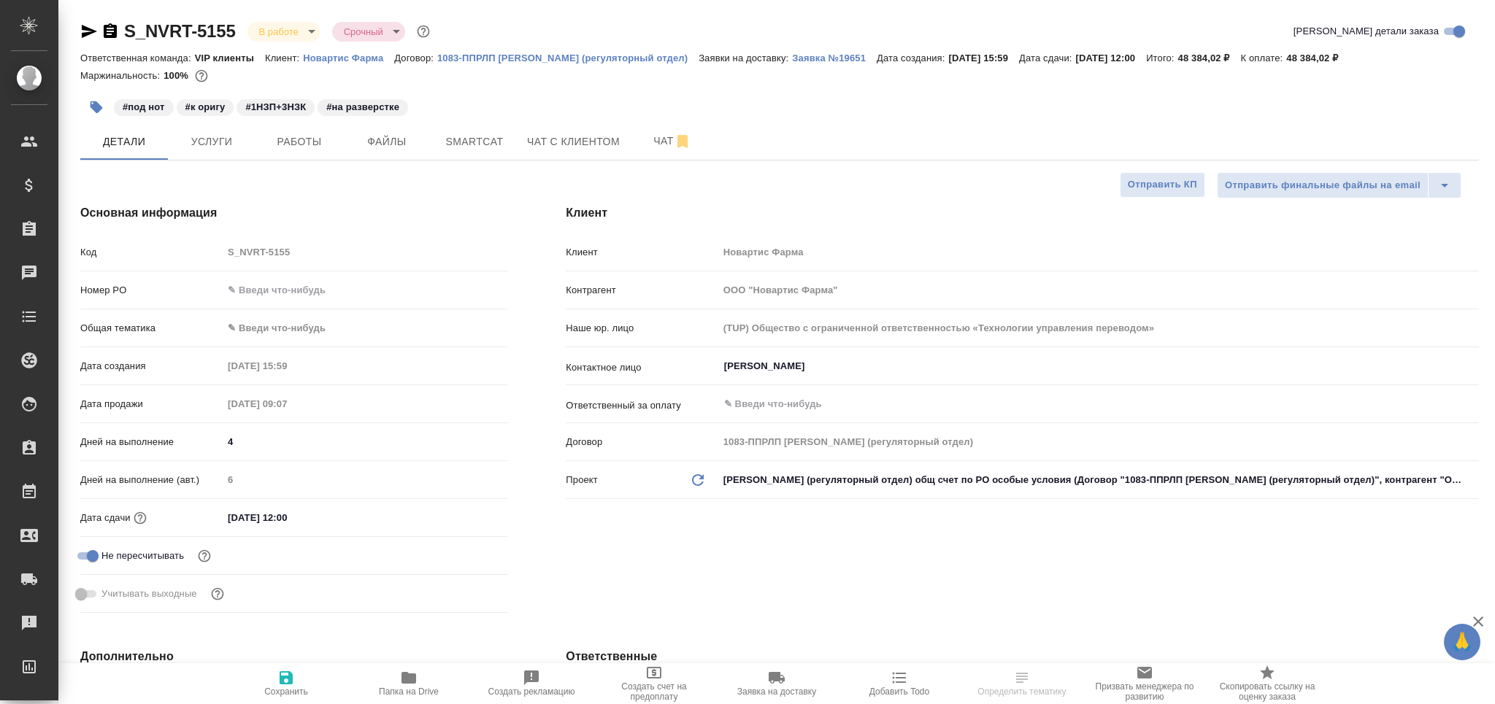
type textarea "x"
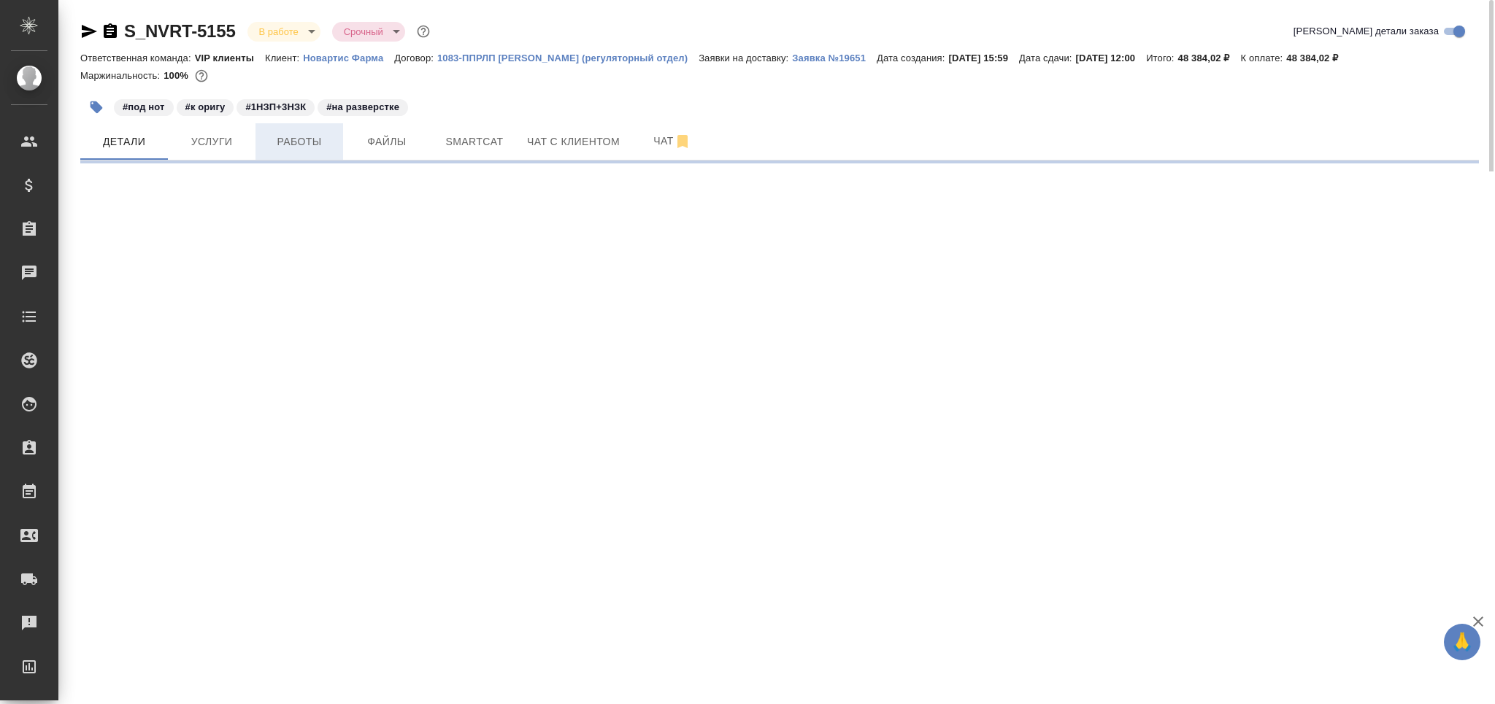
select select "RU"
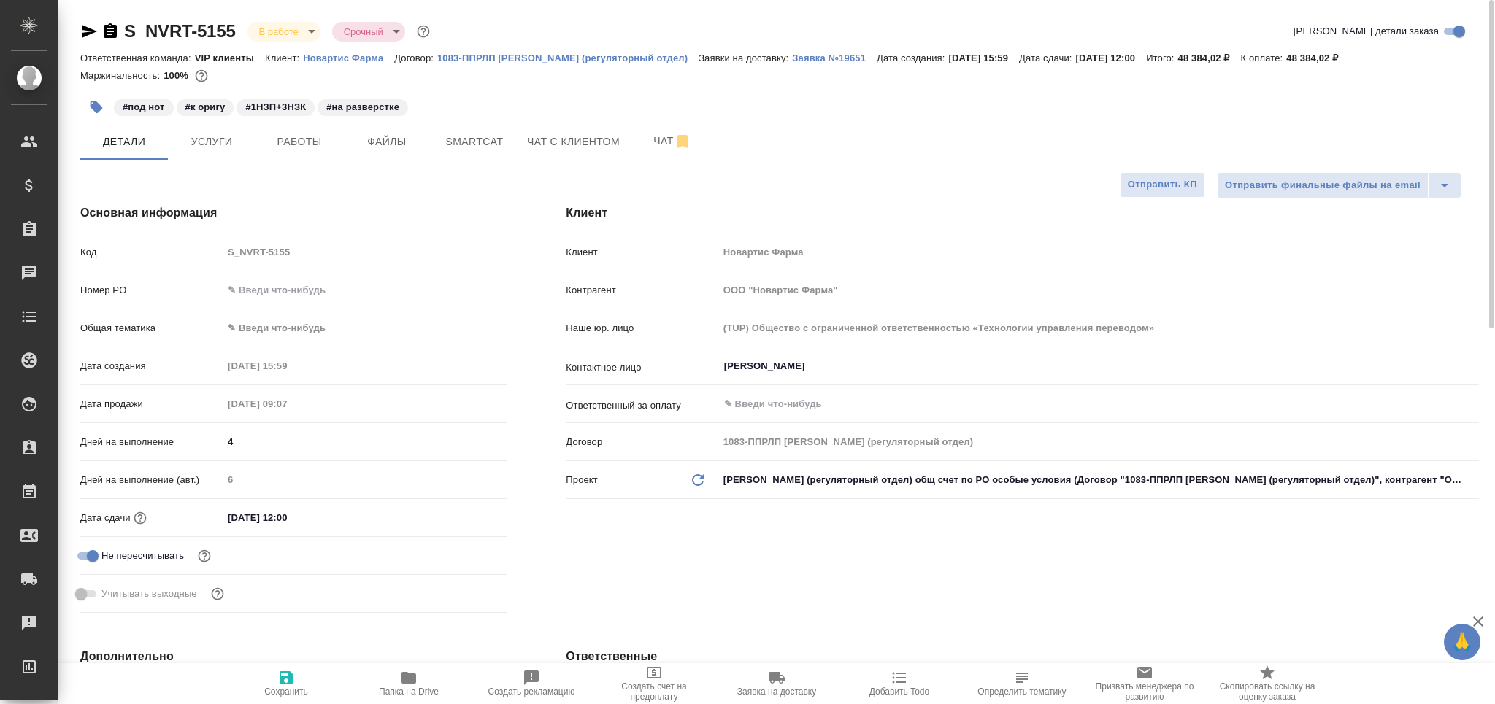
type textarea "x"
click at [112, 36] on icon "button" at bounding box center [110, 30] width 13 height 15
type textarea "x"
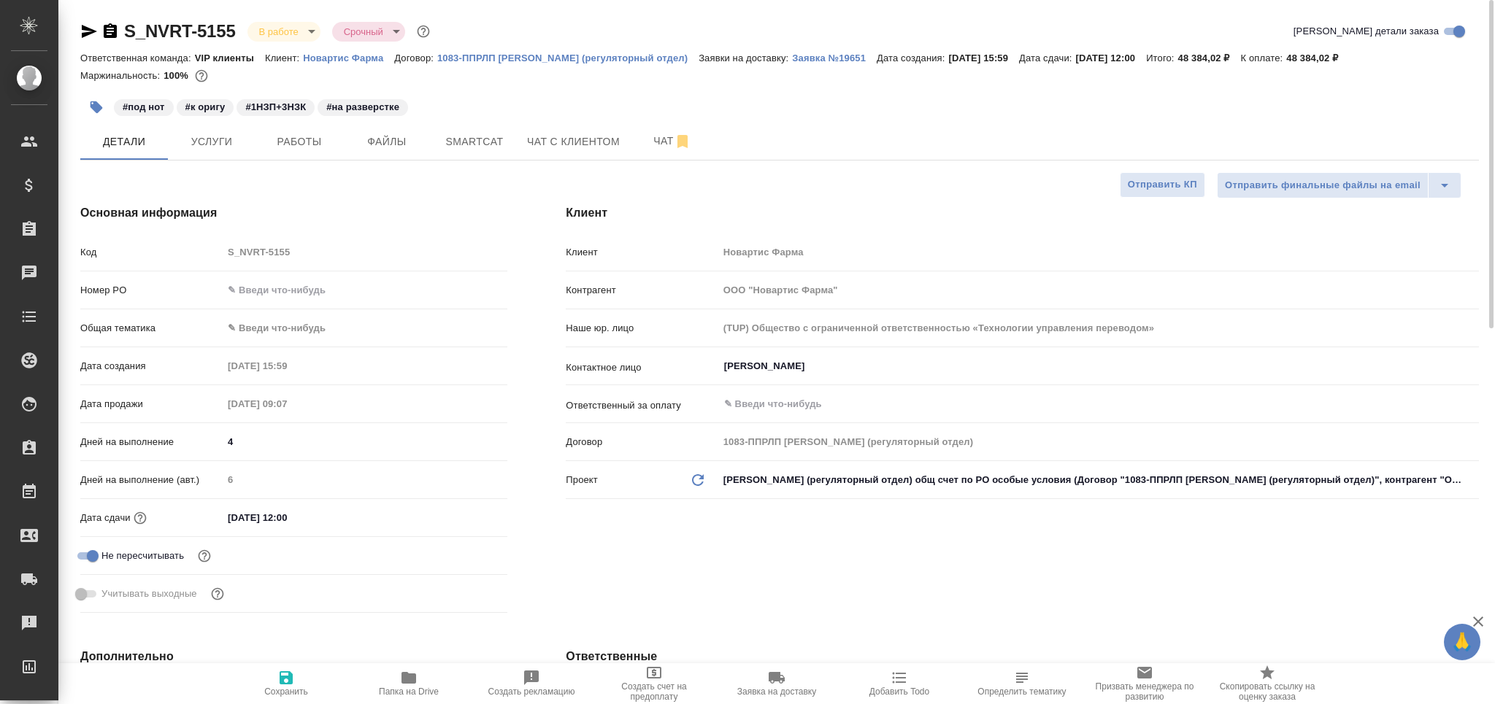
type textarea "x"
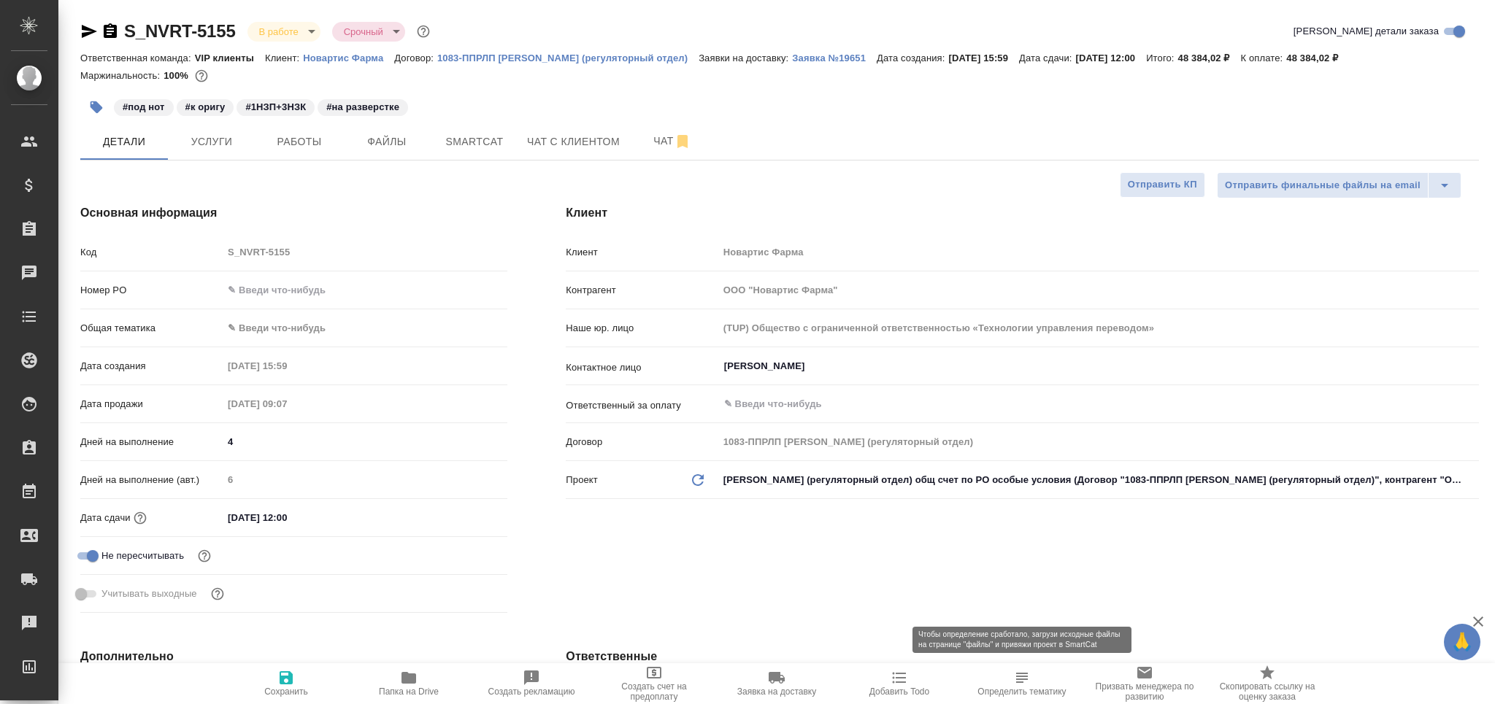
click at [1033, 689] on span "Определить тематику" at bounding box center [1021, 692] width 88 height 10
type textarea "x"
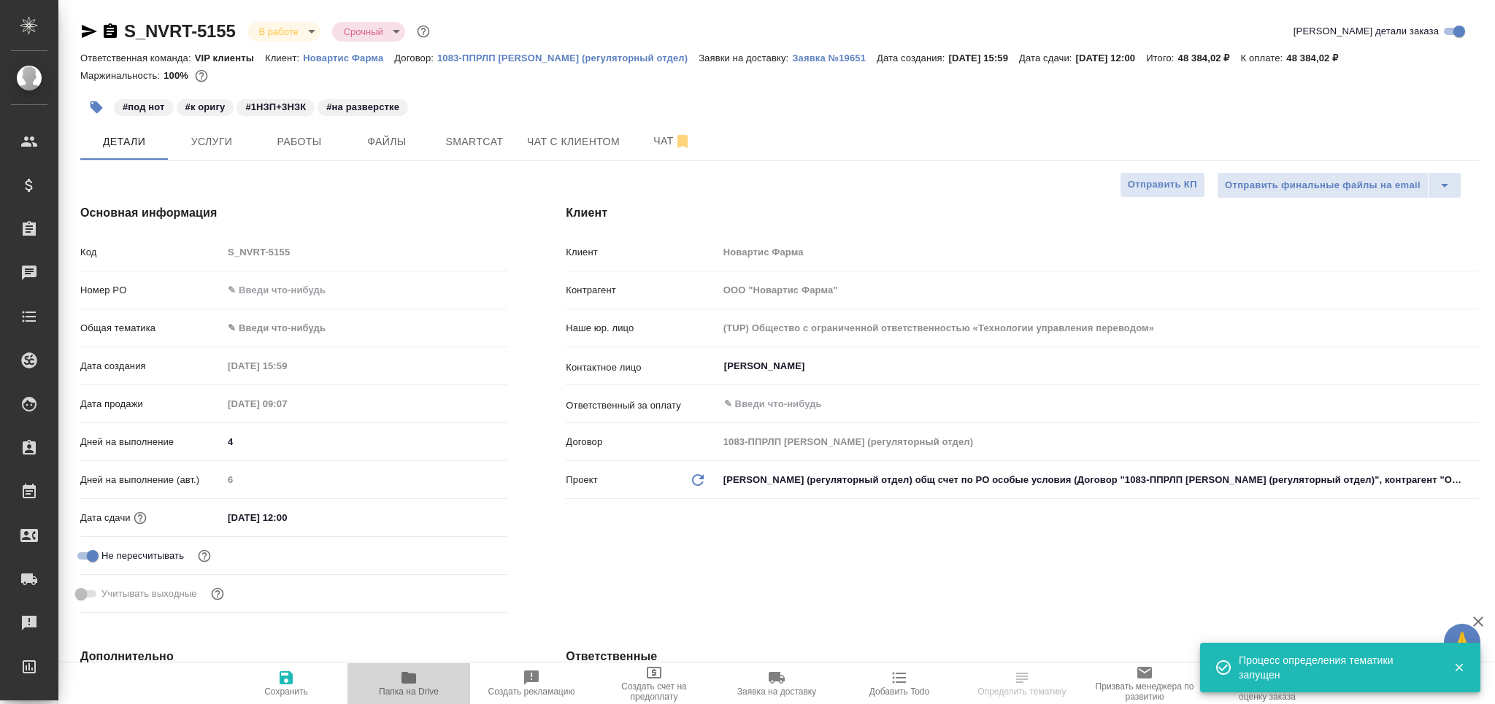
click at [422, 683] on span "Папка на Drive" at bounding box center [408, 683] width 105 height 28
type textarea "x"
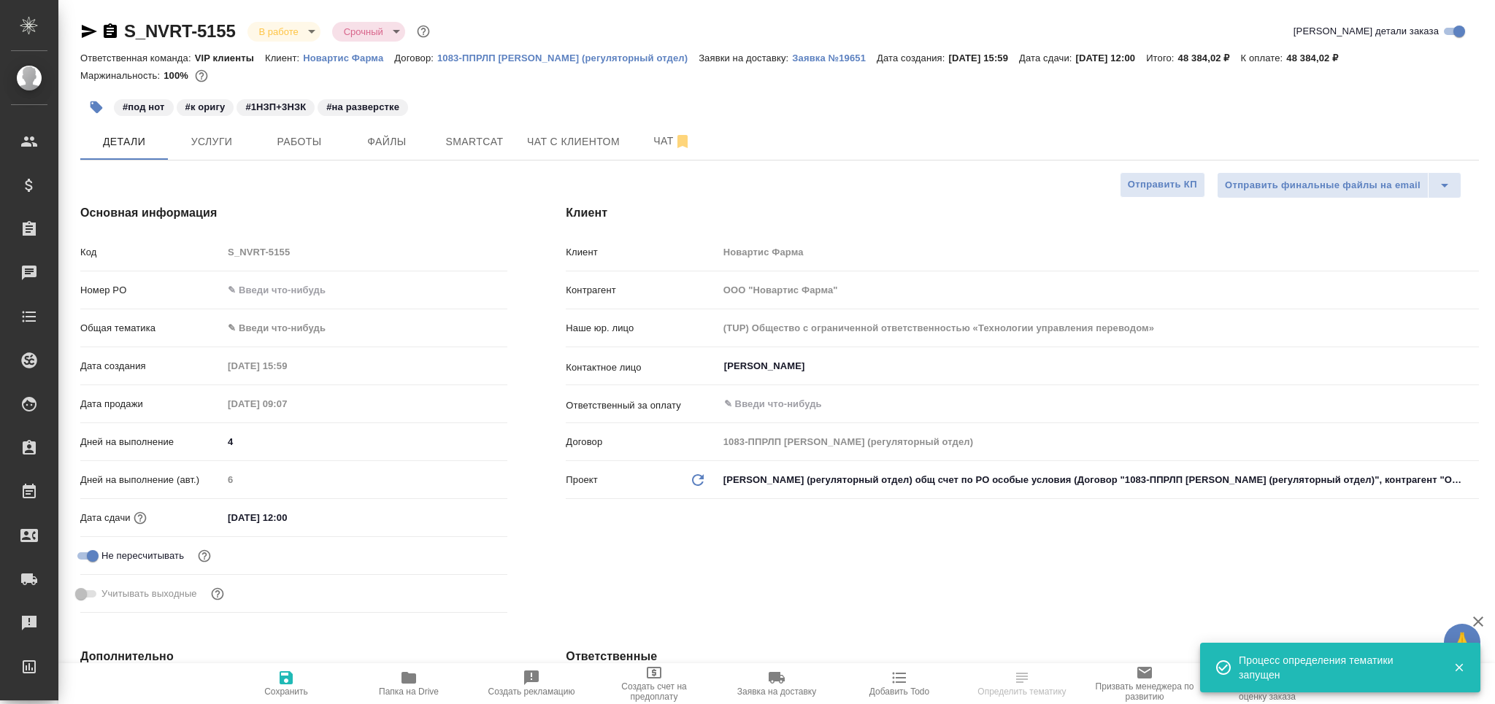
type textarea "x"
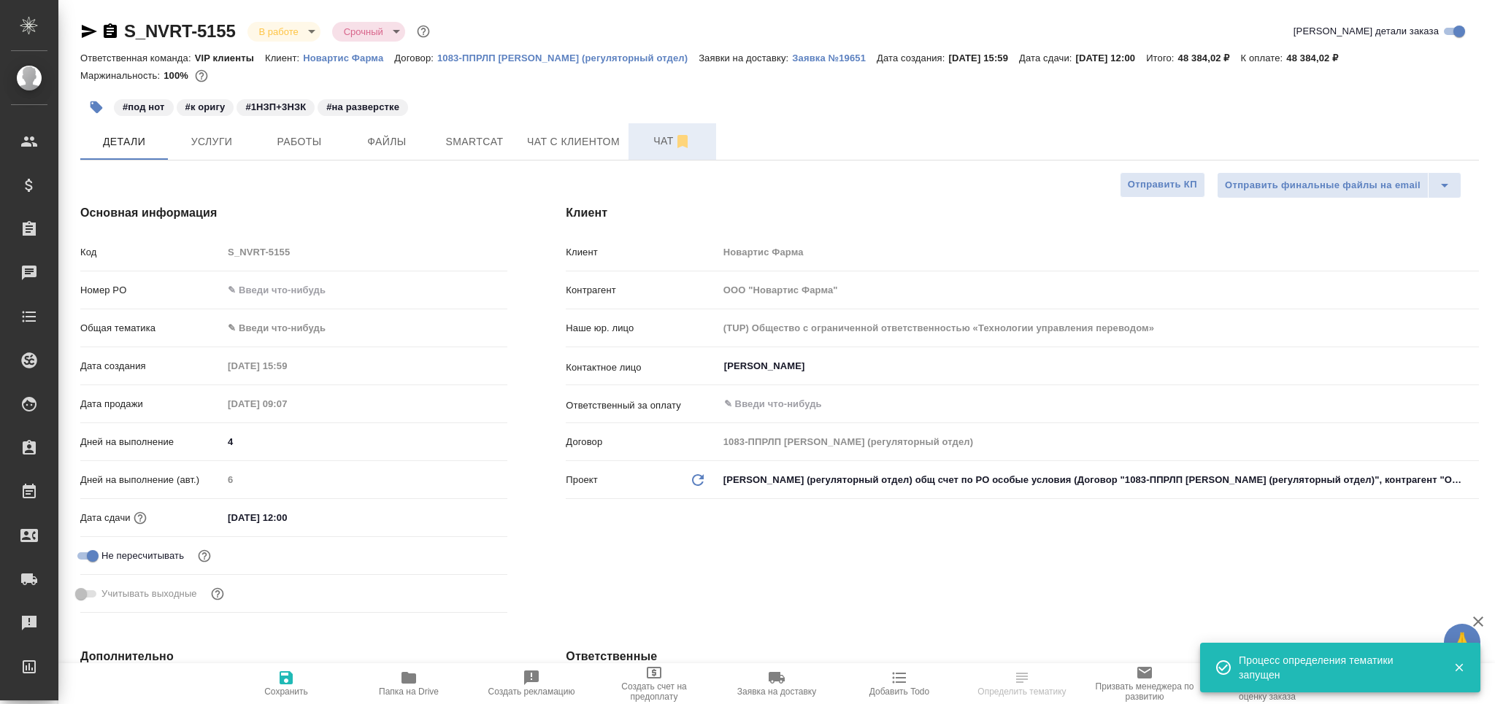
click at [658, 133] on span "Чат" at bounding box center [672, 141] width 70 height 18
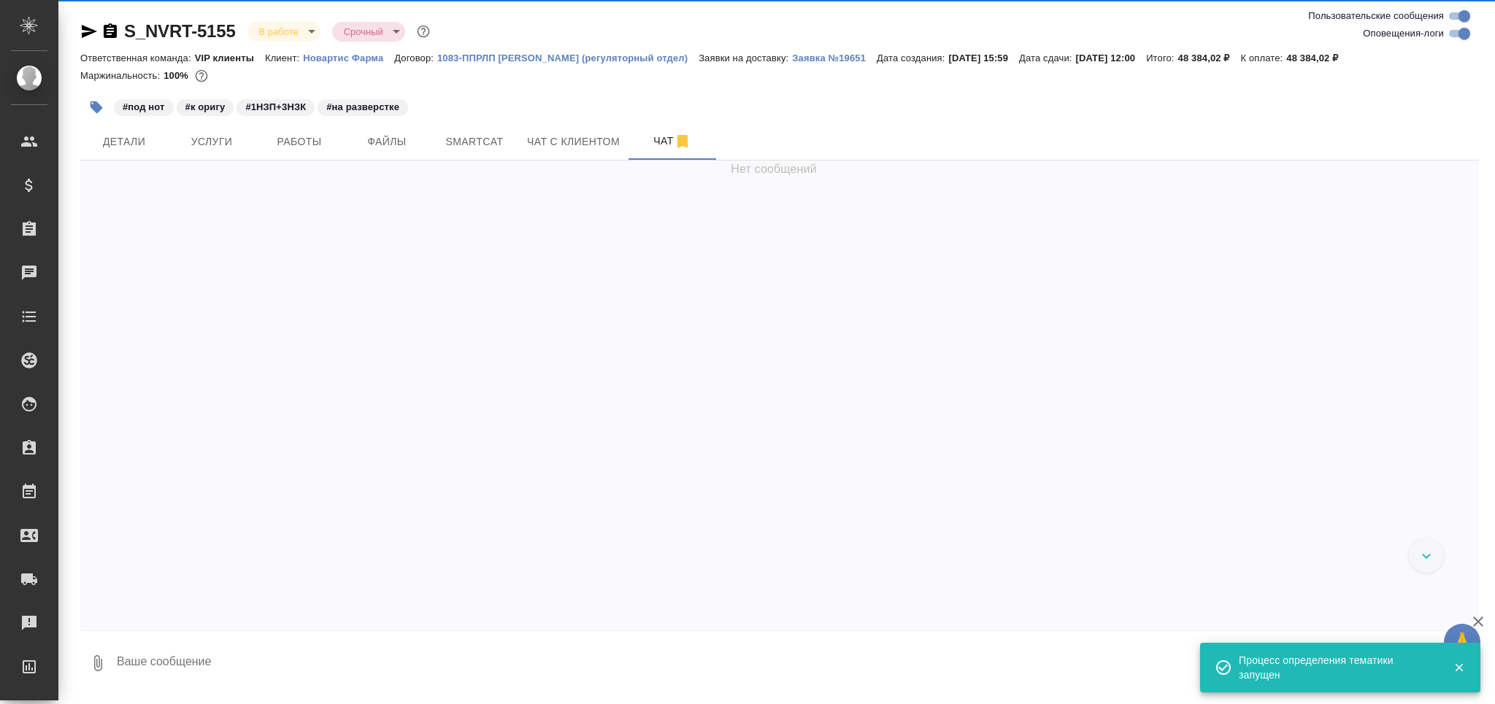
click at [1458, 35] on input "Оповещения-логи" at bounding box center [1464, 34] width 53 height 18
checkbox input "false"
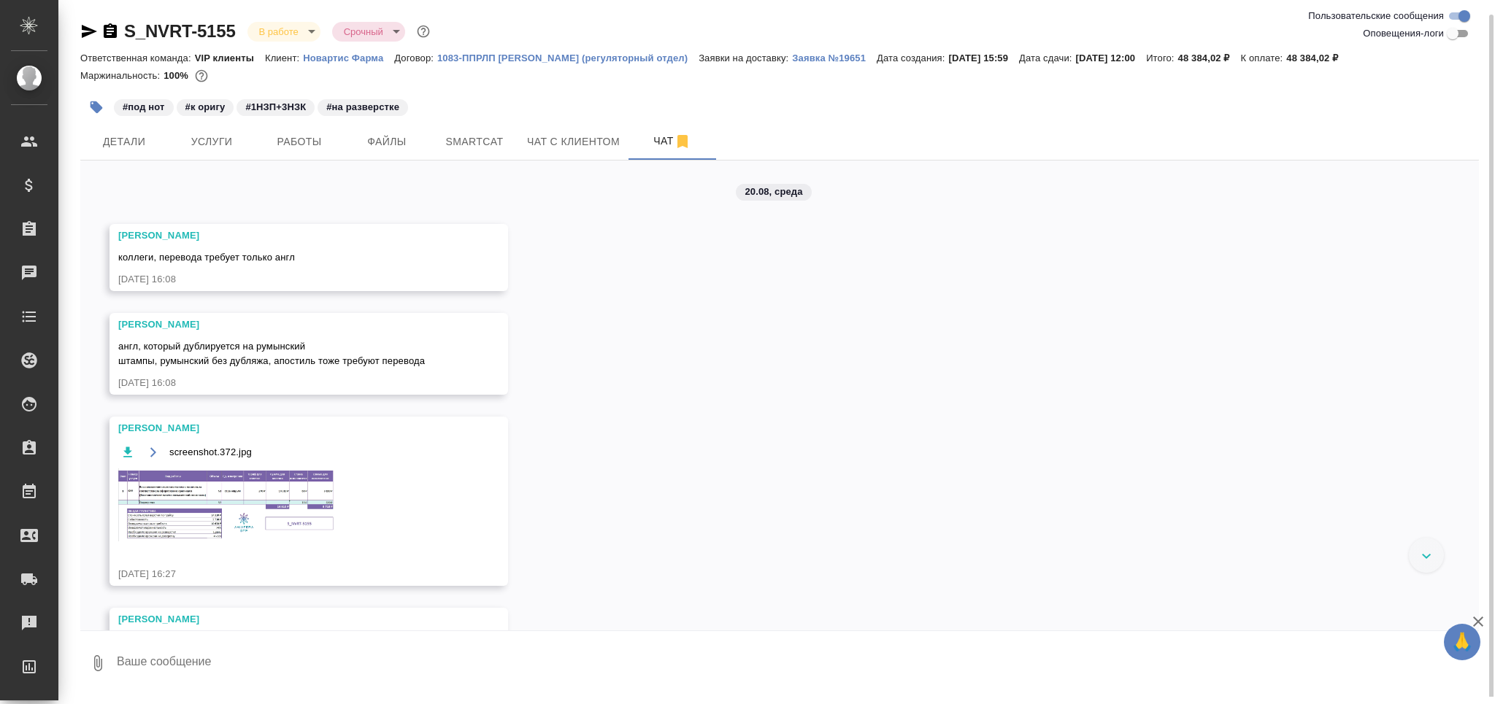
scroll to position [66, 0]
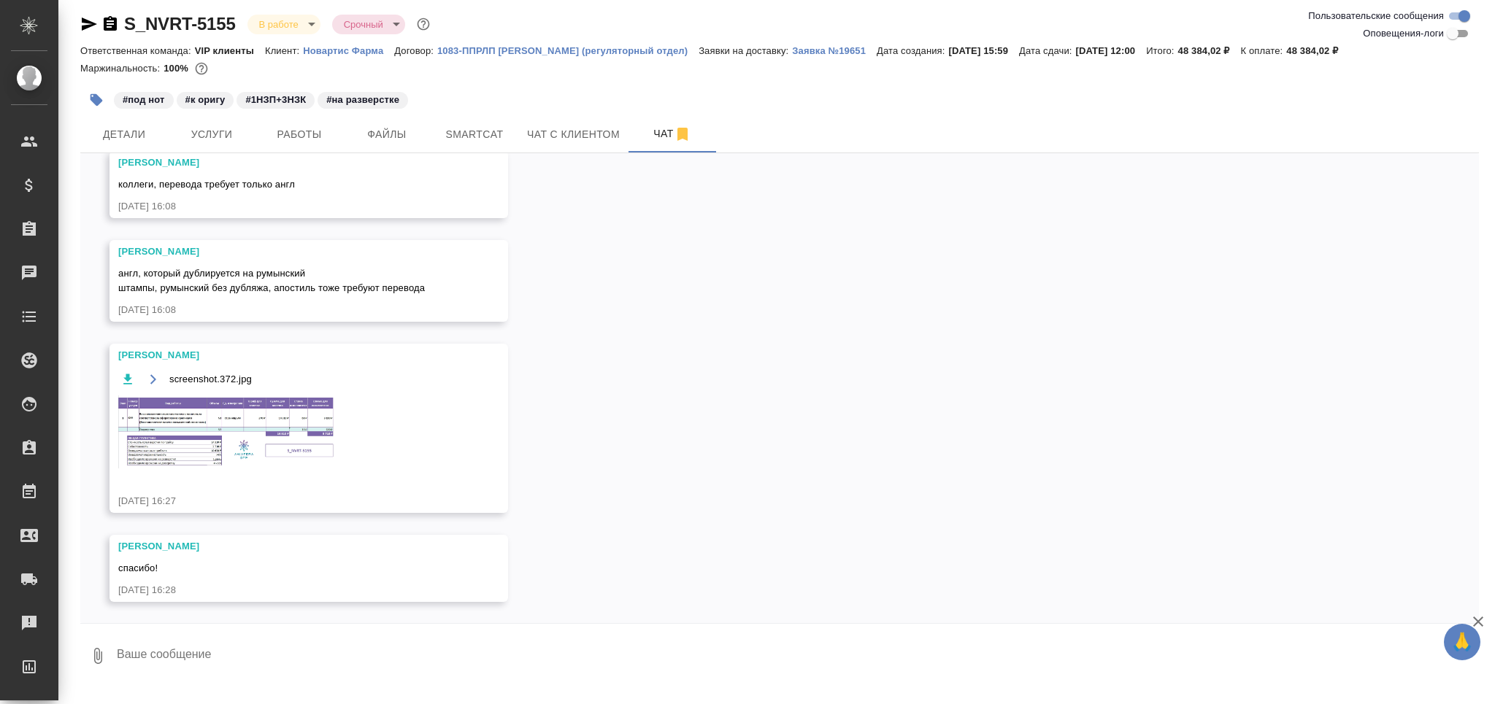
click at [291, 418] on img at bounding box center [227, 432] width 219 height 73
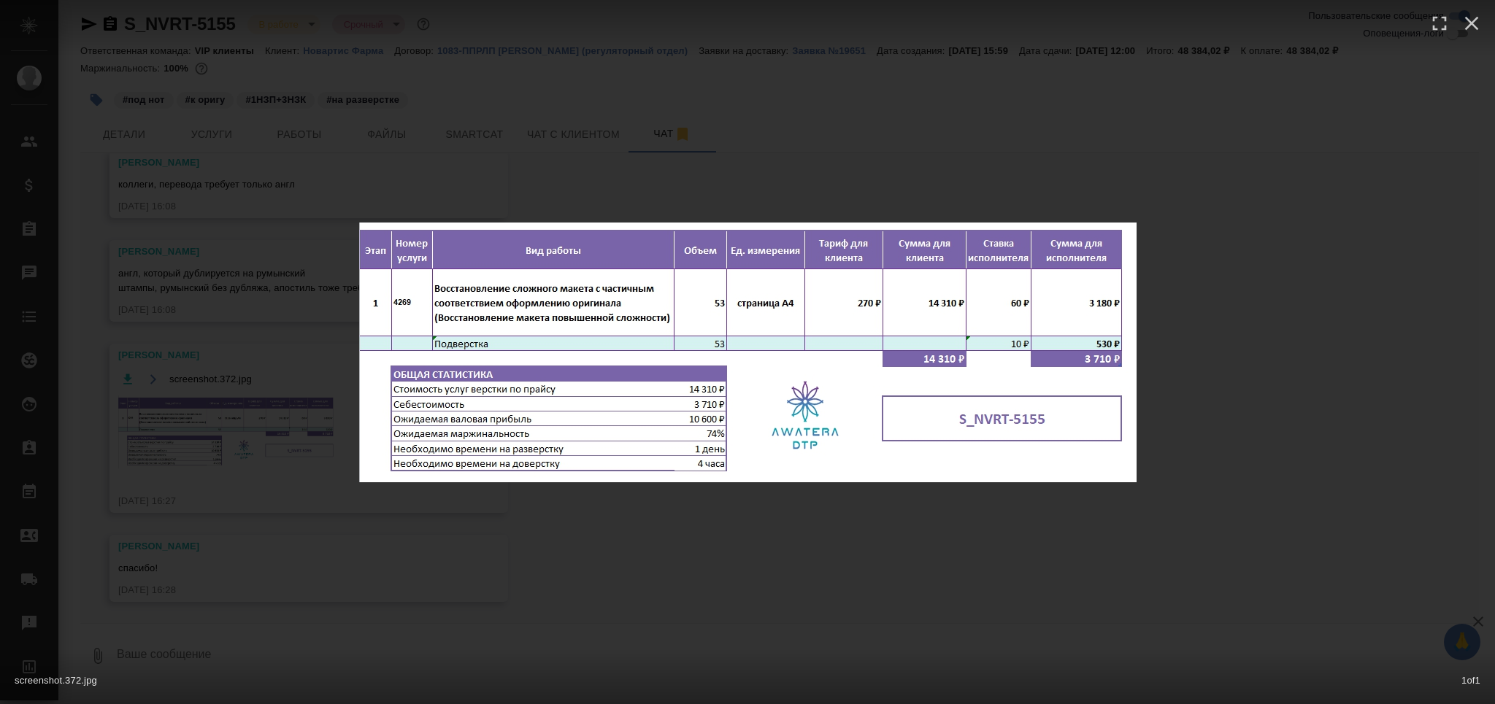
click at [277, 534] on div "screenshot.372.jpg 1 of 1" at bounding box center [747, 352] width 1495 height 704
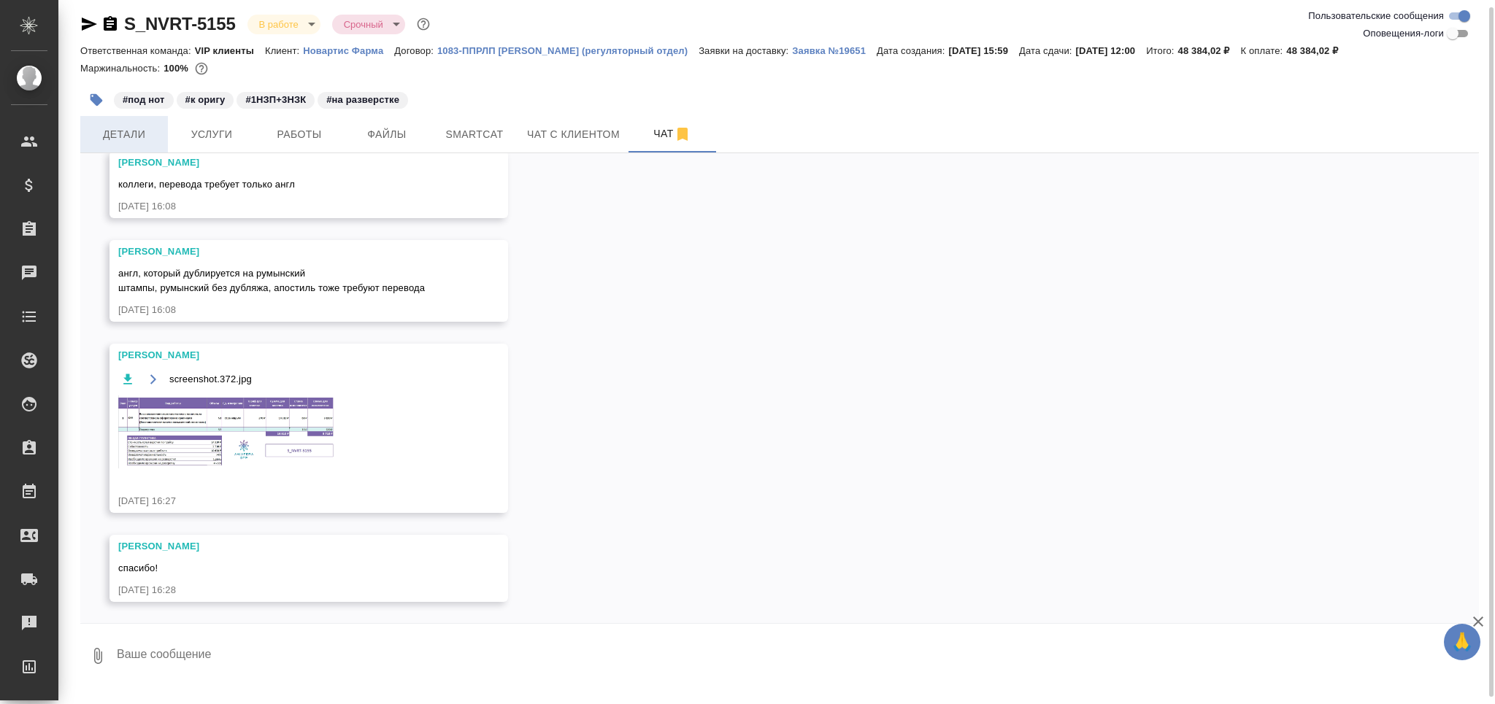
click at [156, 132] on span "Детали" at bounding box center [124, 135] width 70 height 18
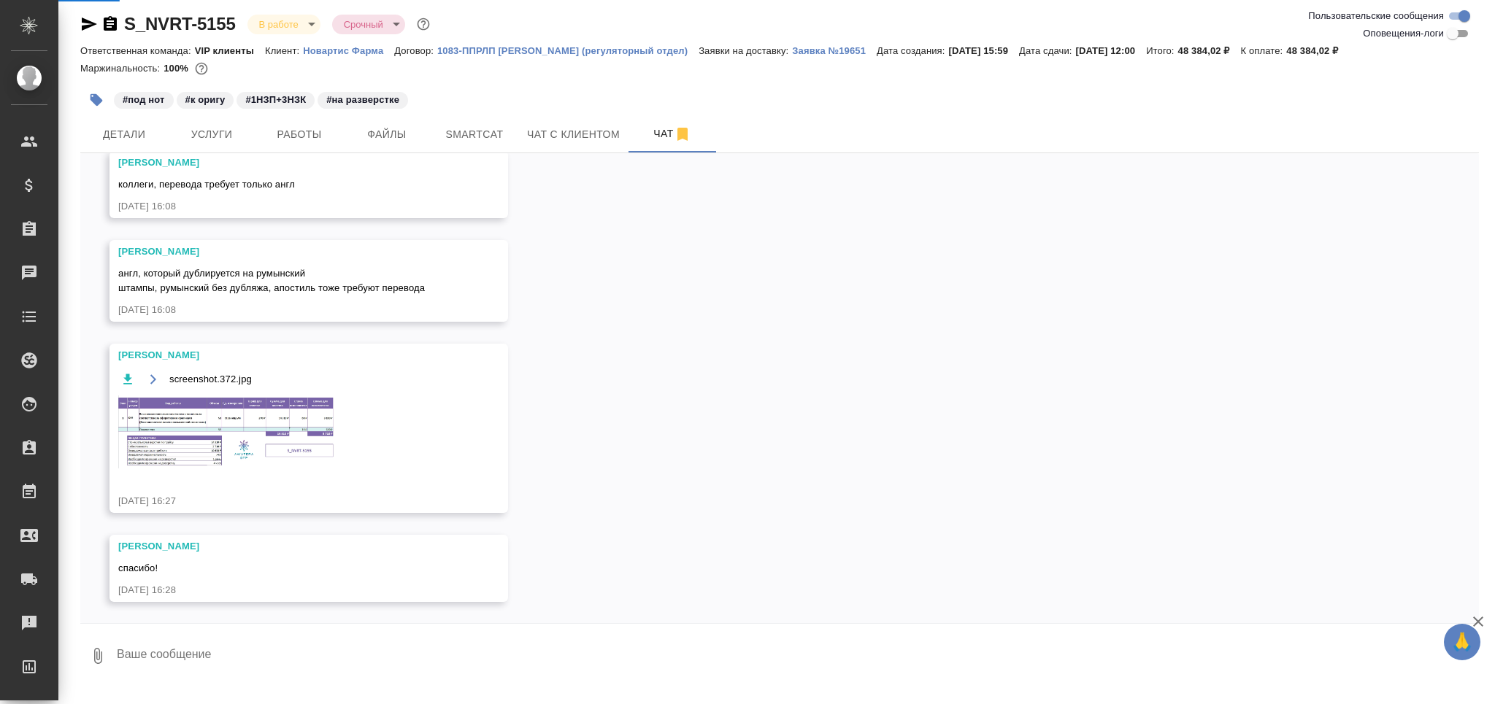
select select "RU"
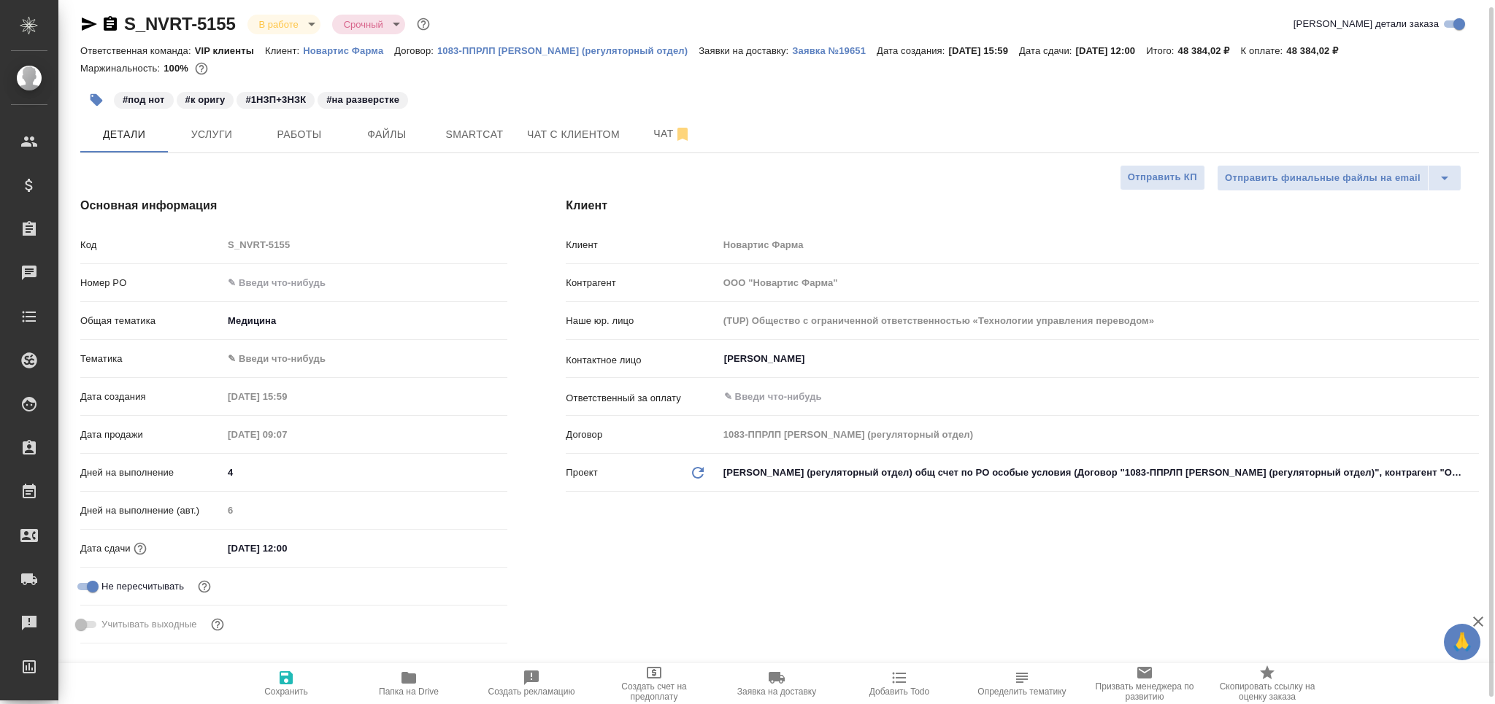
type textarea "x"
click at [283, 355] on body "🙏 .cls-1 fill:#fff; AWATERA Grabko Mariya Клиенты Спецификации Заказы 0 Чаты To…" at bounding box center [747, 411] width 1495 height 822
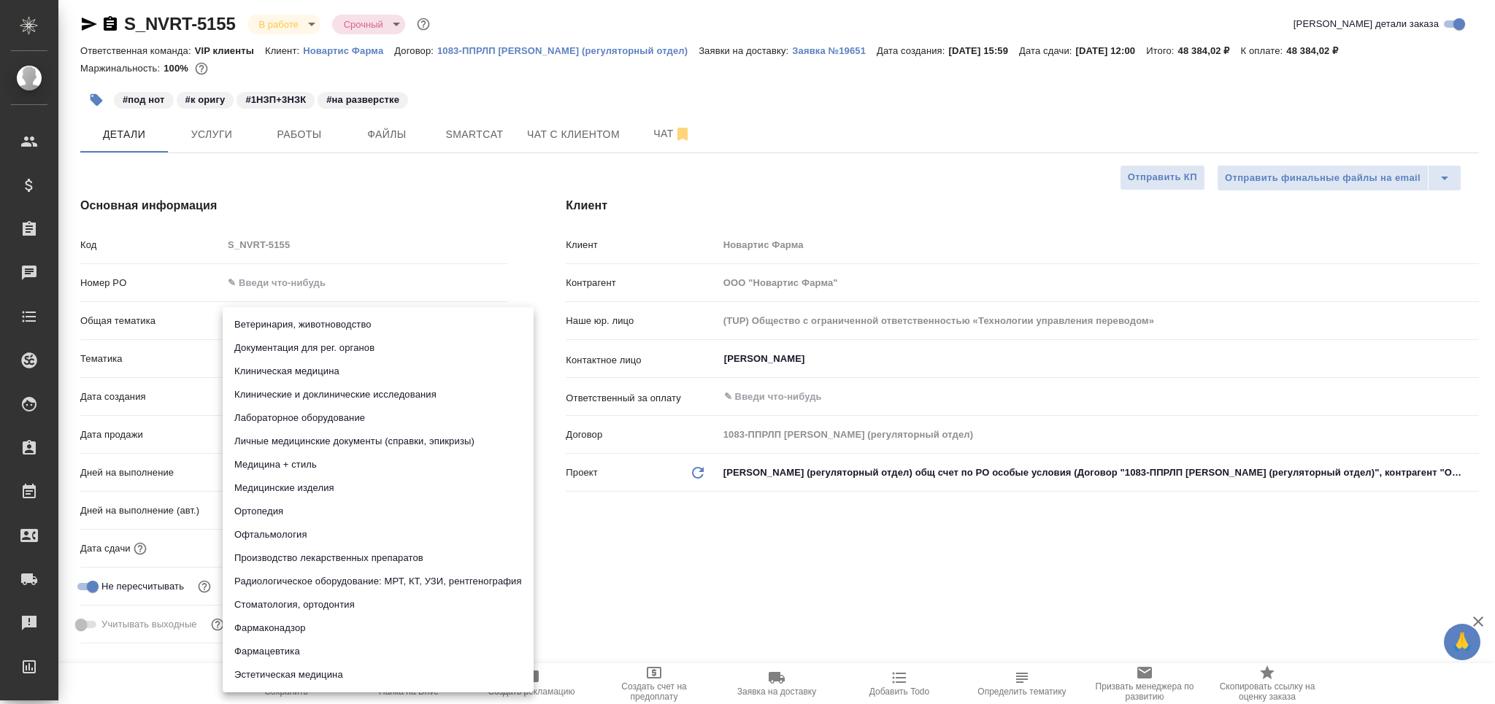
click at [282, 355] on li "Документация для рег. органов" at bounding box center [378, 348] width 311 height 23
type input "5f647205b73bc97568ca66c6"
type textarea "x"
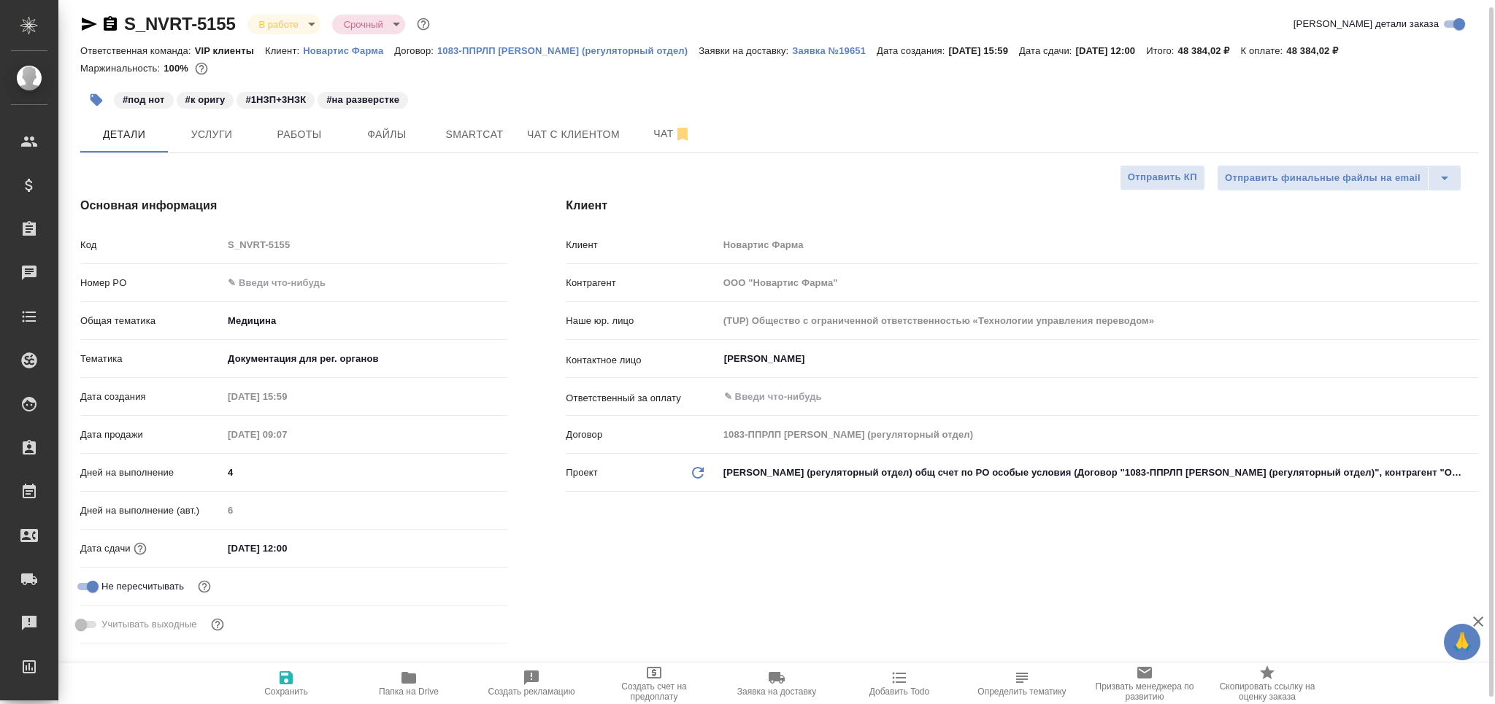
click at [293, 676] on icon "button" at bounding box center [286, 678] width 18 height 18
type textarea "x"
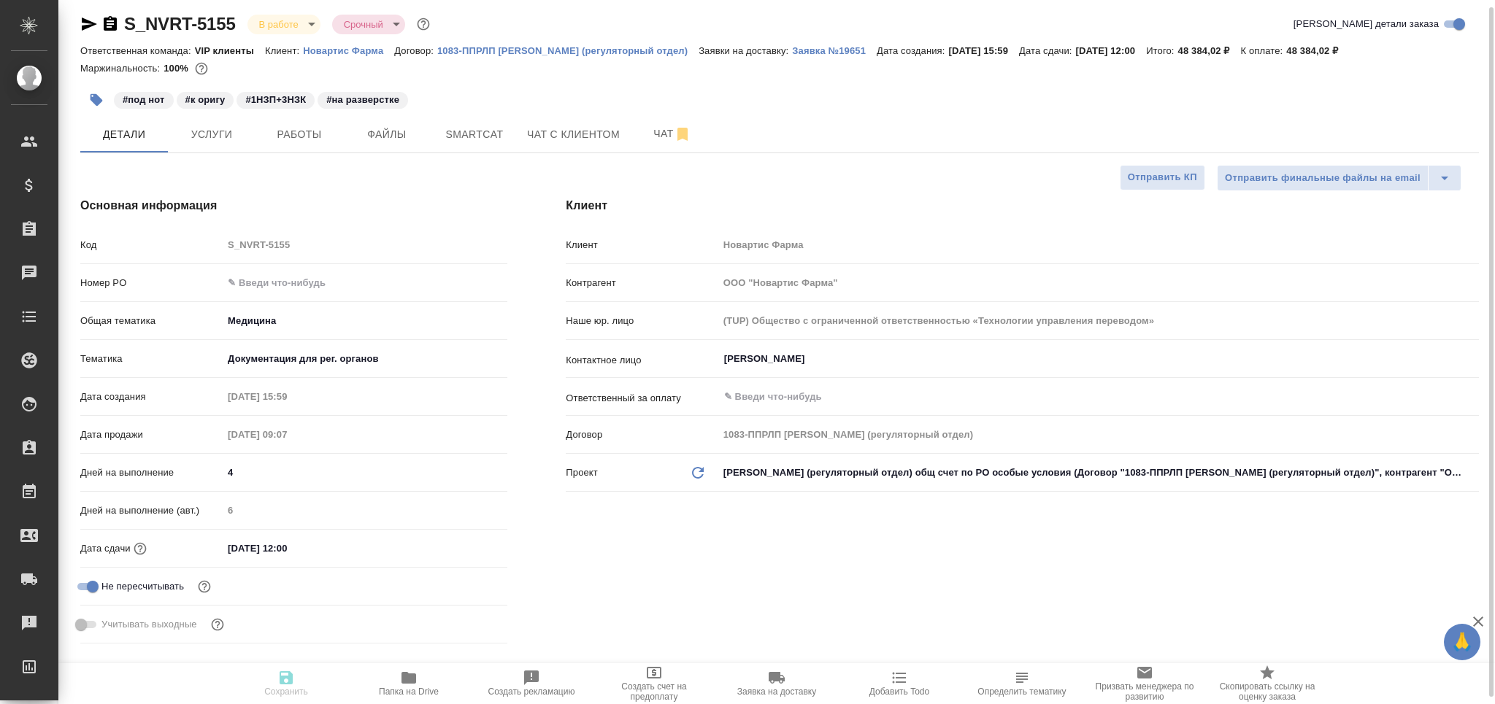
type textarea "x"
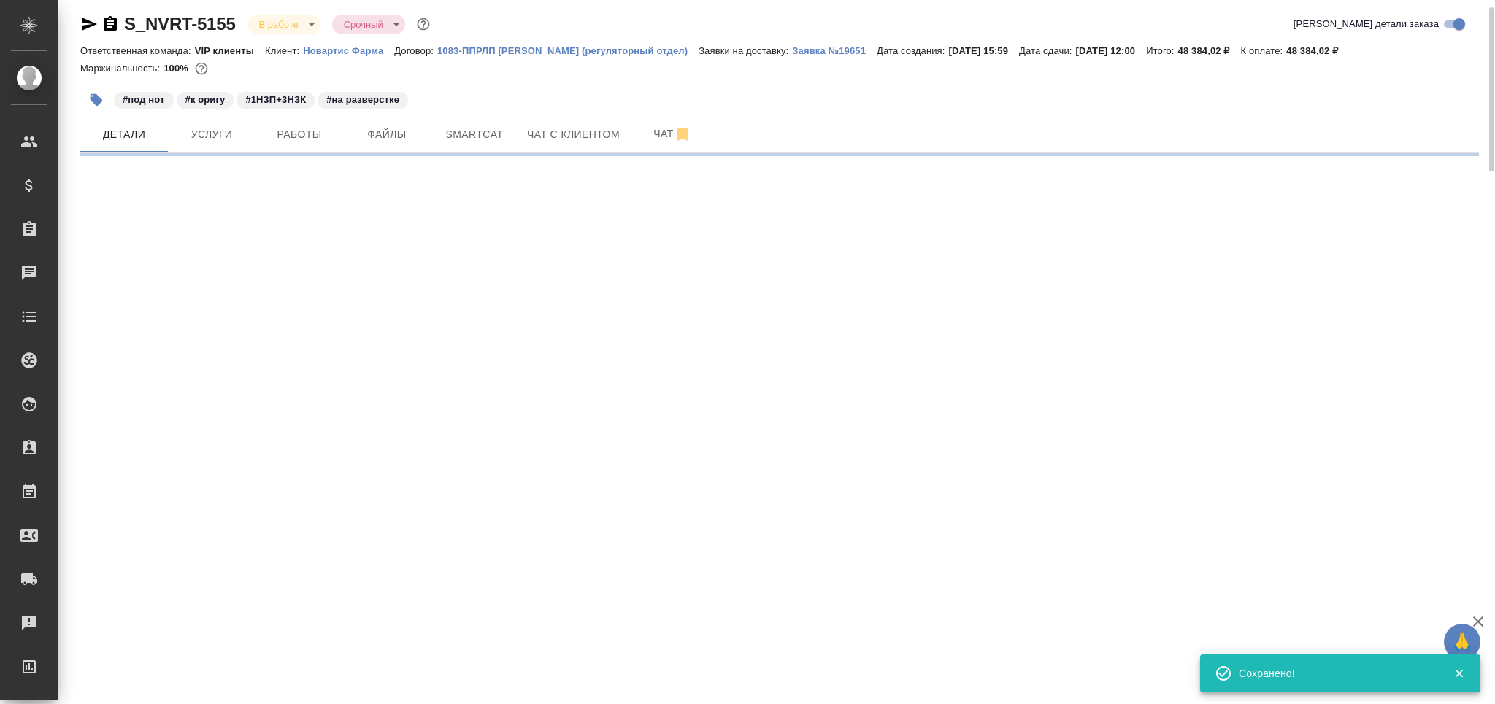
select select "RU"
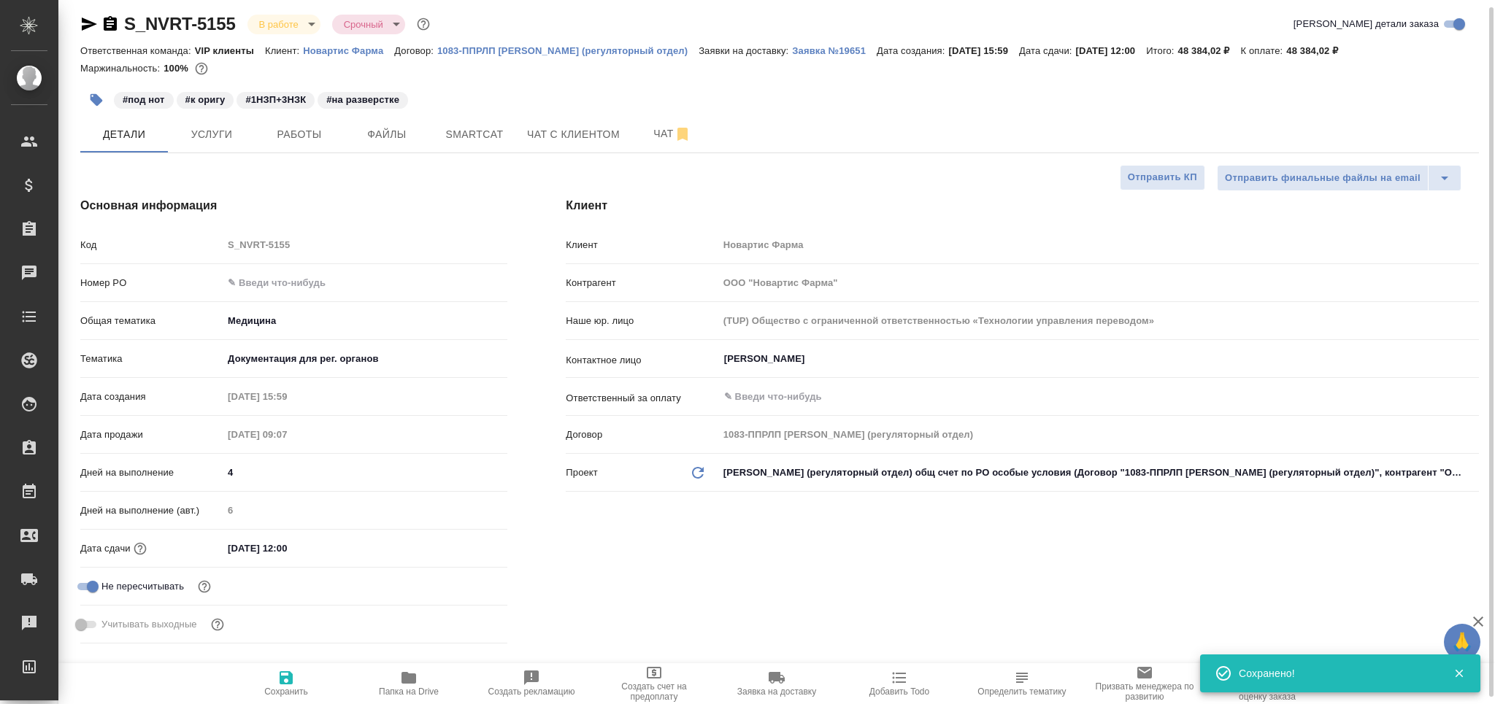
type textarea "x"
click at [285, 143] on button "Работы" at bounding box center [300, 134] width 88 height 37
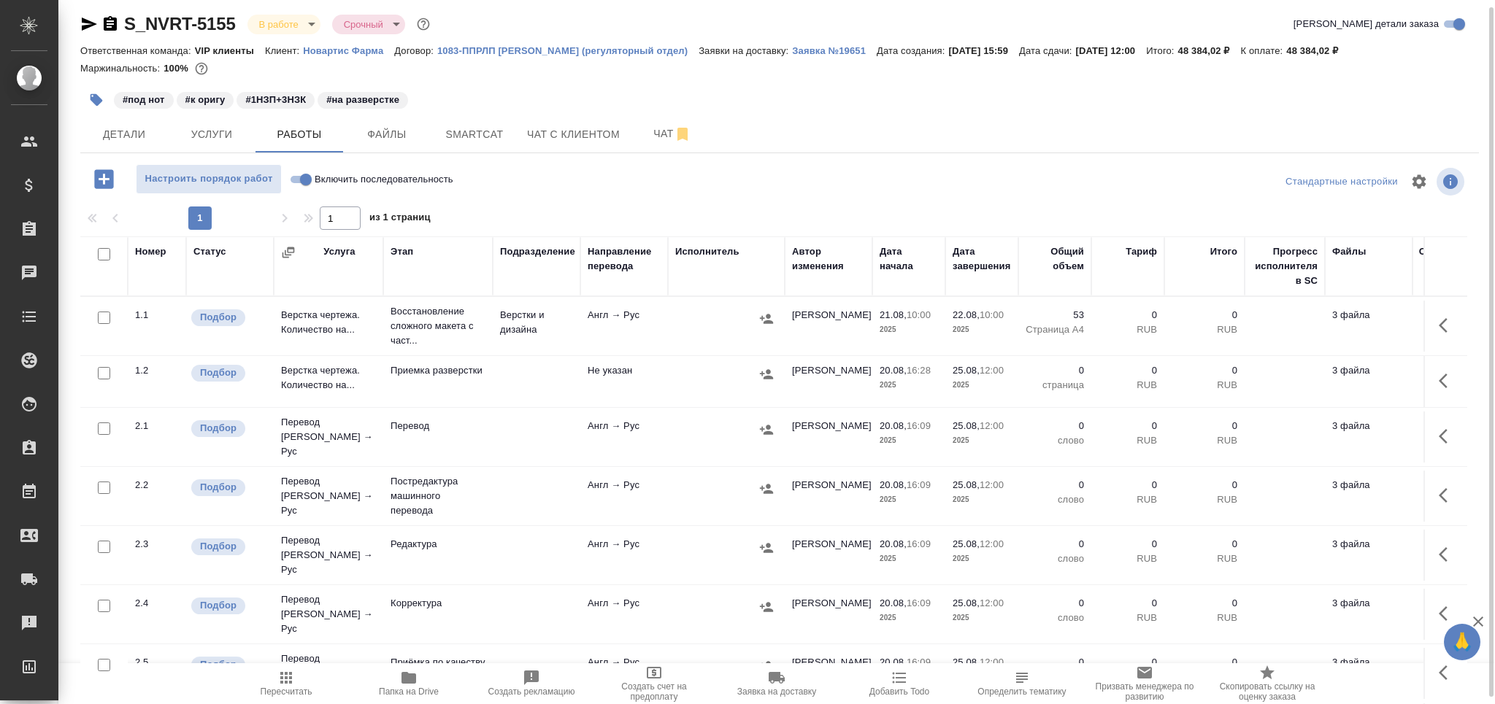
click at [104, 427] on input "checkbox" at bounding box center [104, 429] width 12 height 12
checkbox input "true"
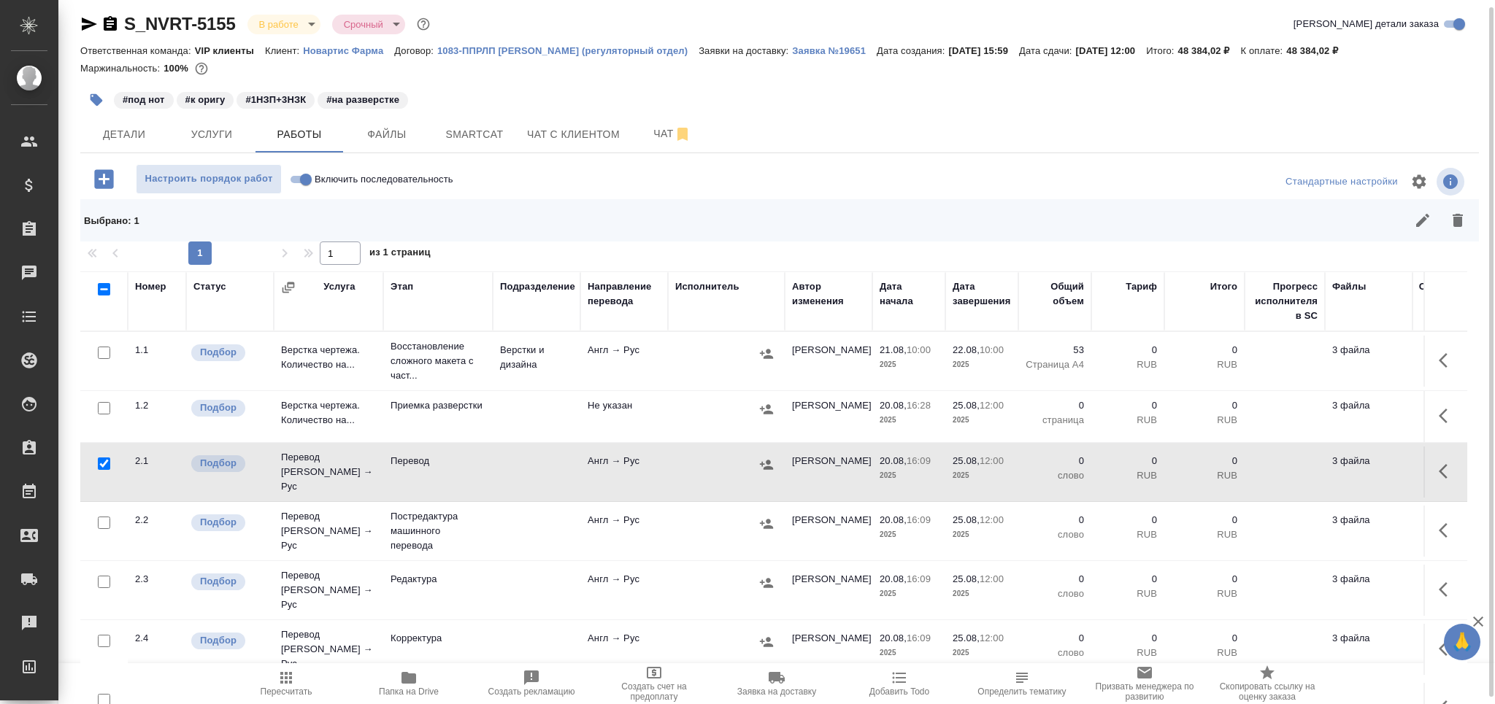
click at [105, 576] on input "checkbox" at bounding box center [104, 582] width 12 height 12
checkbox input "true"
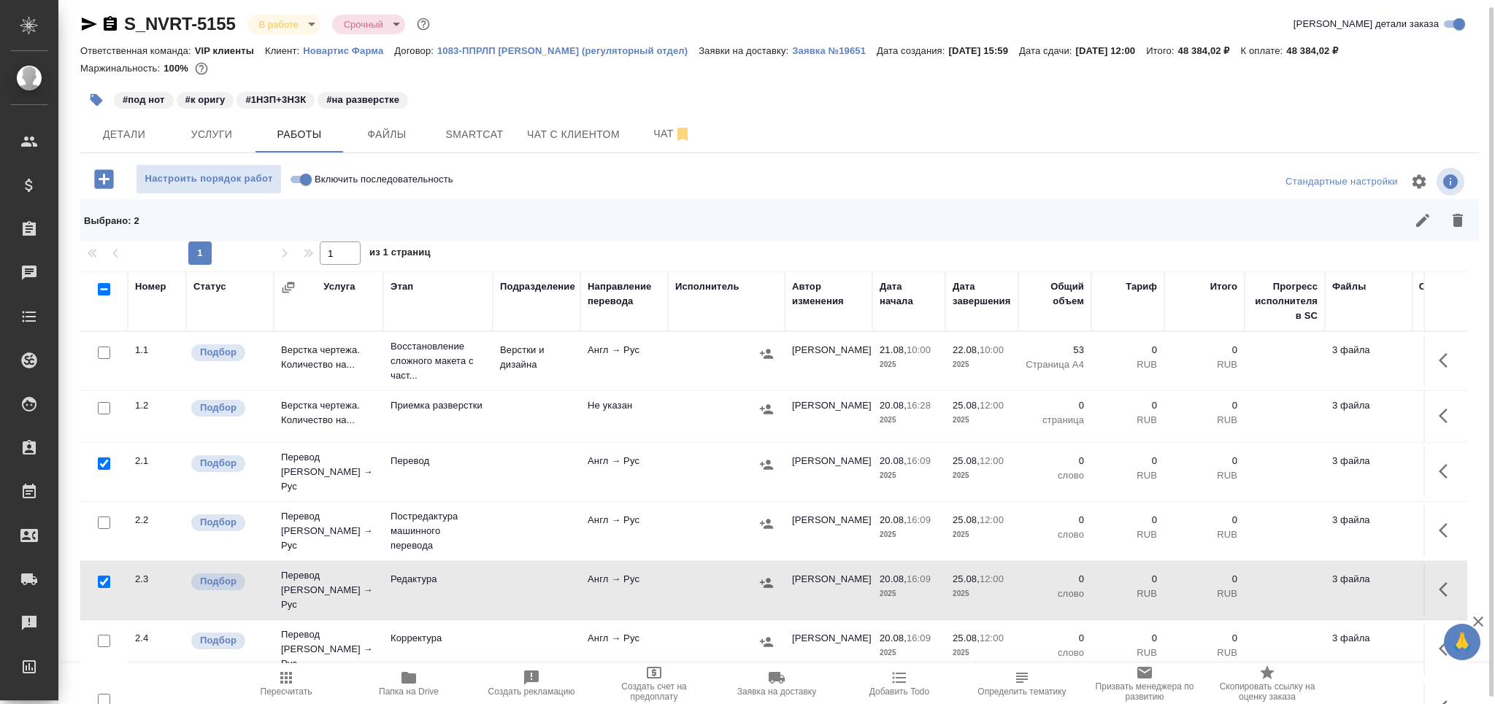
scroll to position [85, 0]
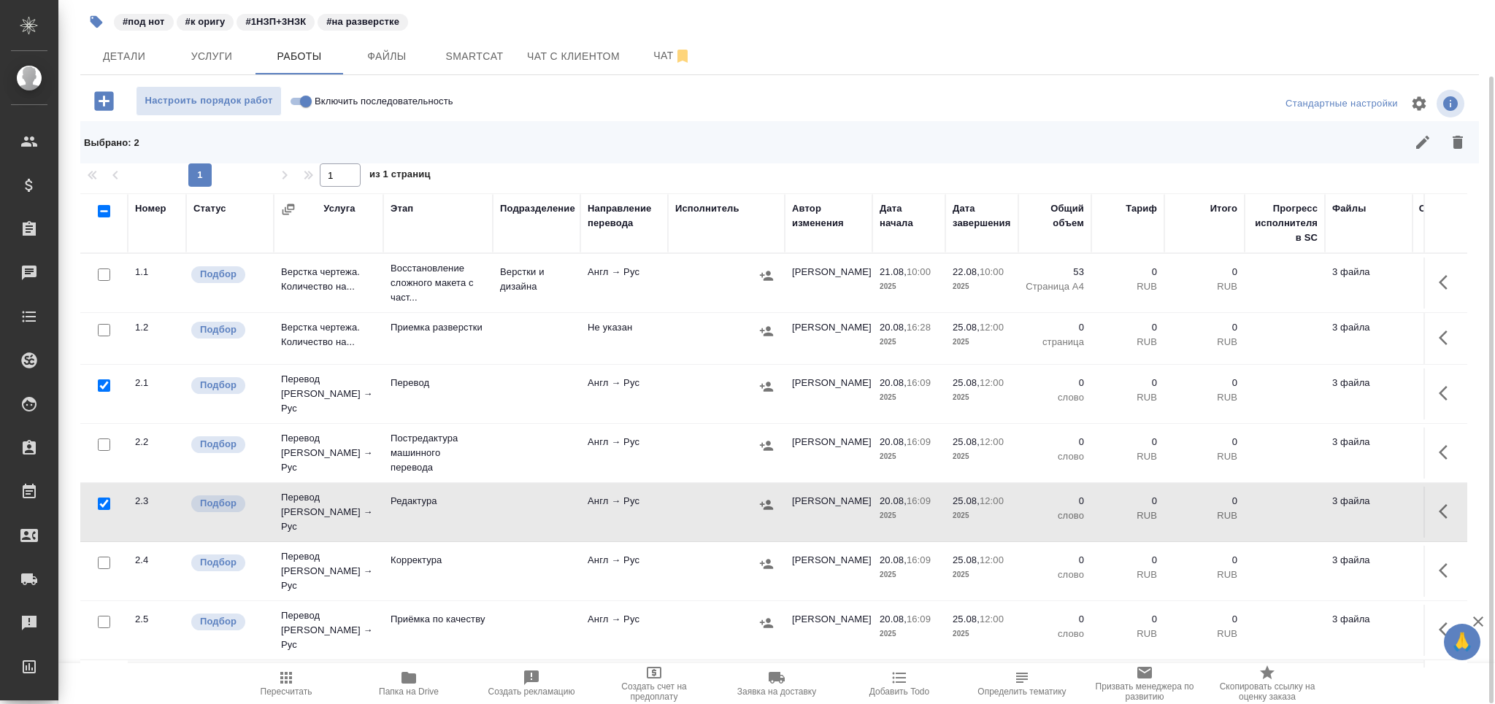
click at [110, 616] on input "checkbox" at bounding box center [104, 622] width 12 height 12
checkbox input "true"
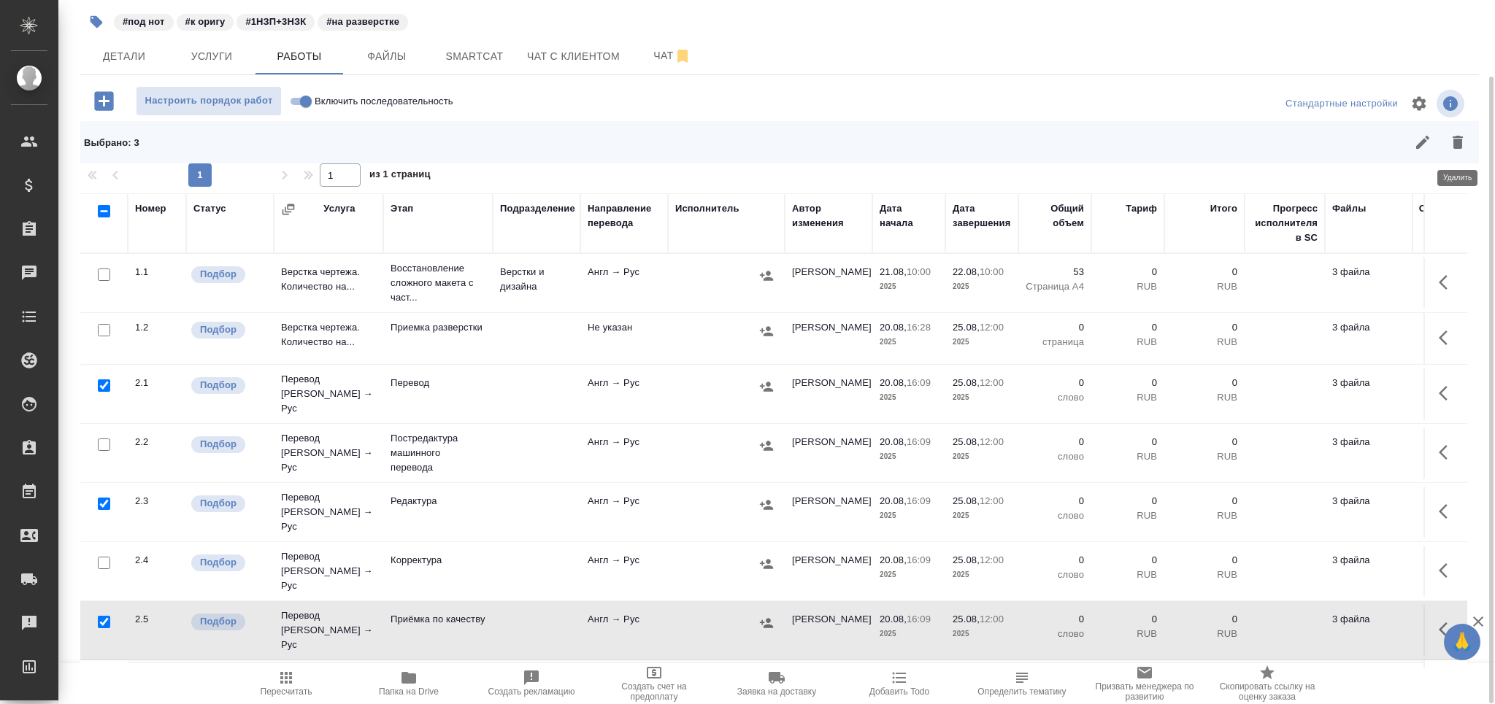
click at [1458, 147] on icon "button" at bounding box center [1458, 142] width 10 height 13
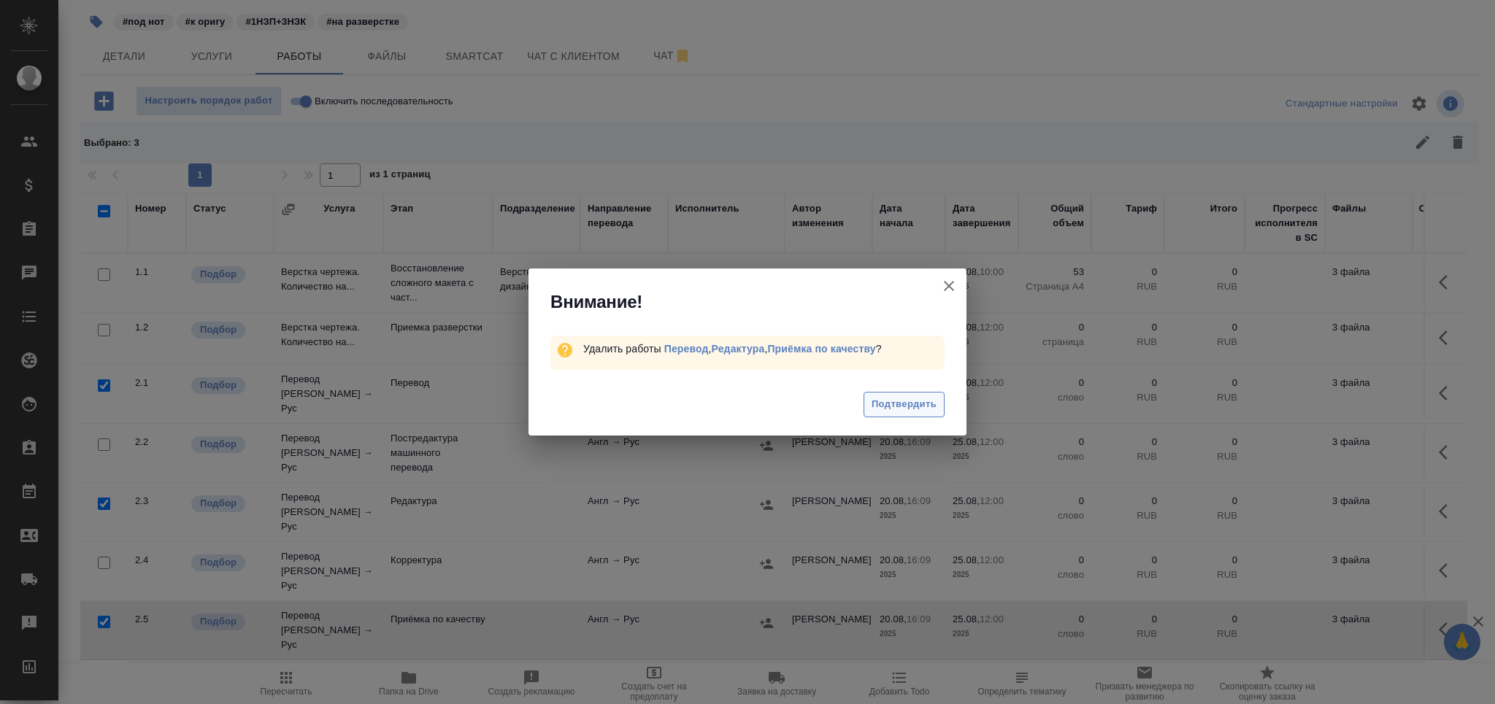
click at [906, 399] on span "Подтвердить" at bounding box center [904, 404] width 65 height 17
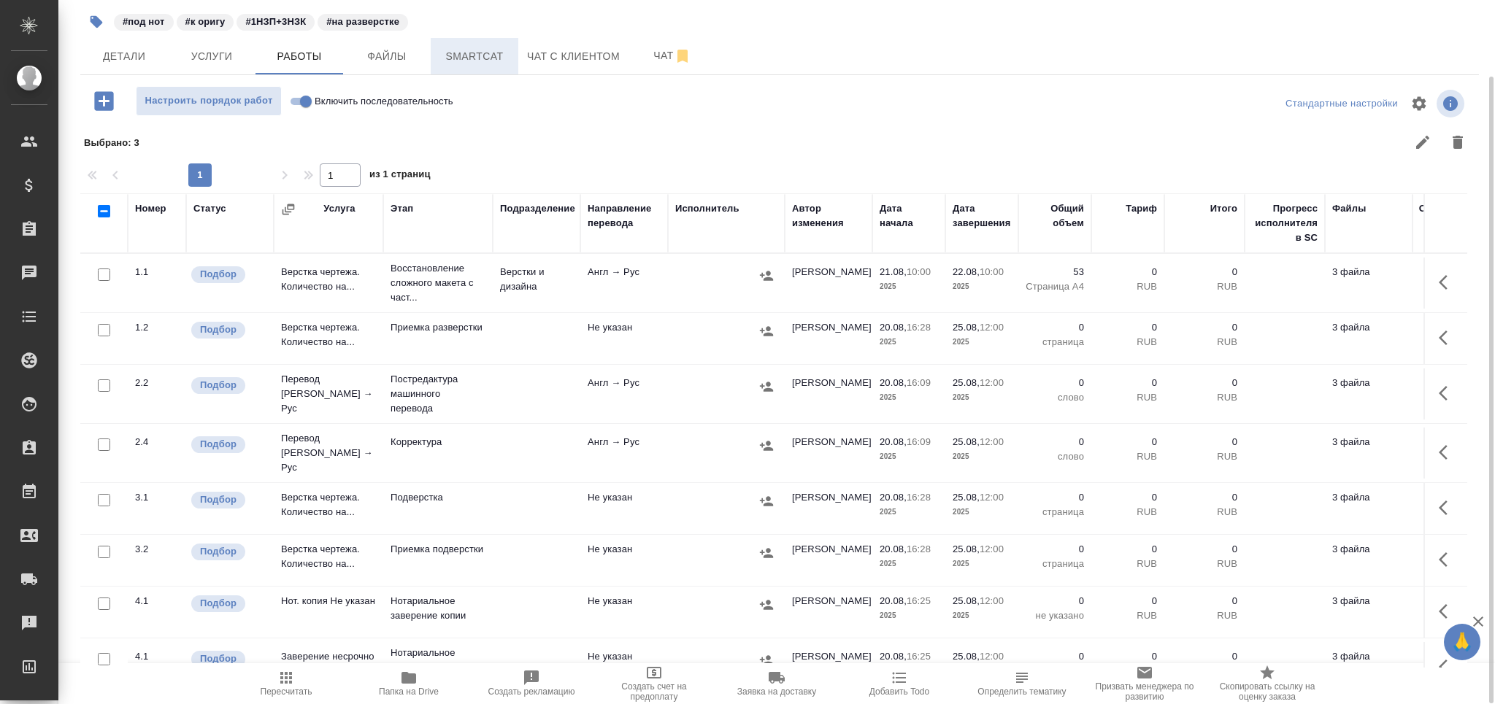
click at [456, 64] on span "Smartcat" at bounding box center [474, 56] width 70 height 18
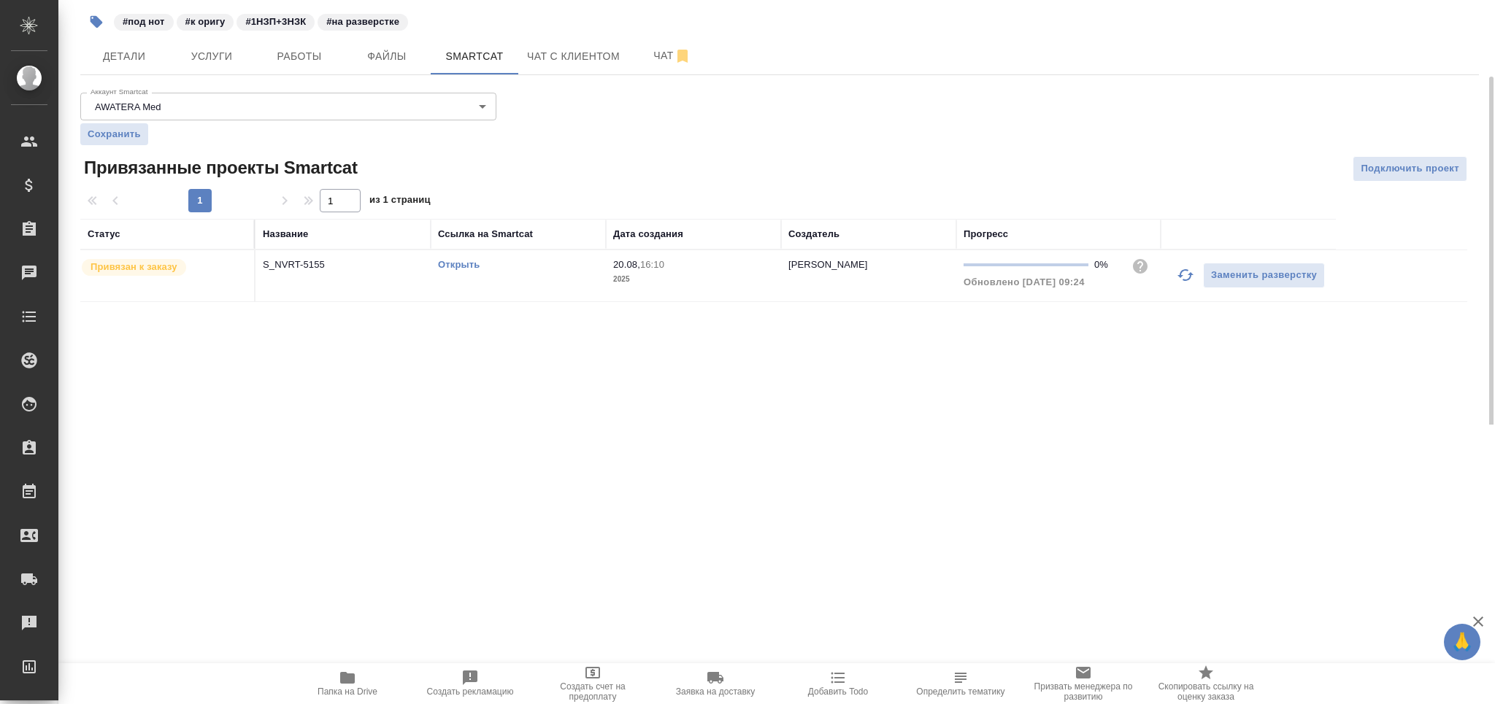
click at [461, 270] on link "Открыть" at bounding box center [459, 264] width 42 height 11
click at [315, 51] on span "Работы" at bounding box center [299, 56] width 70 height 18
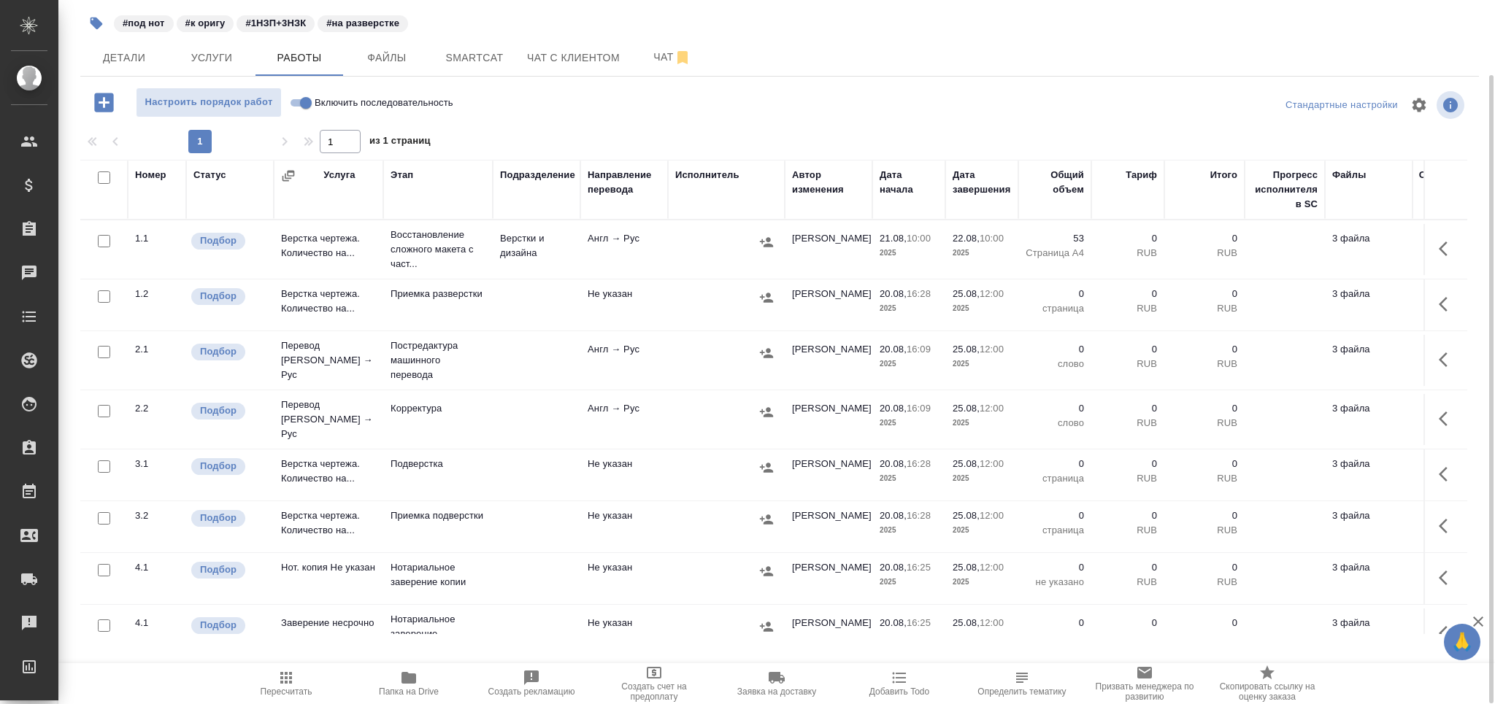
scroll to position [84, 0]
click at [411, 353] on p "Постредактура машинного перевода" at bounding box center [438, 361] width 95 height 44
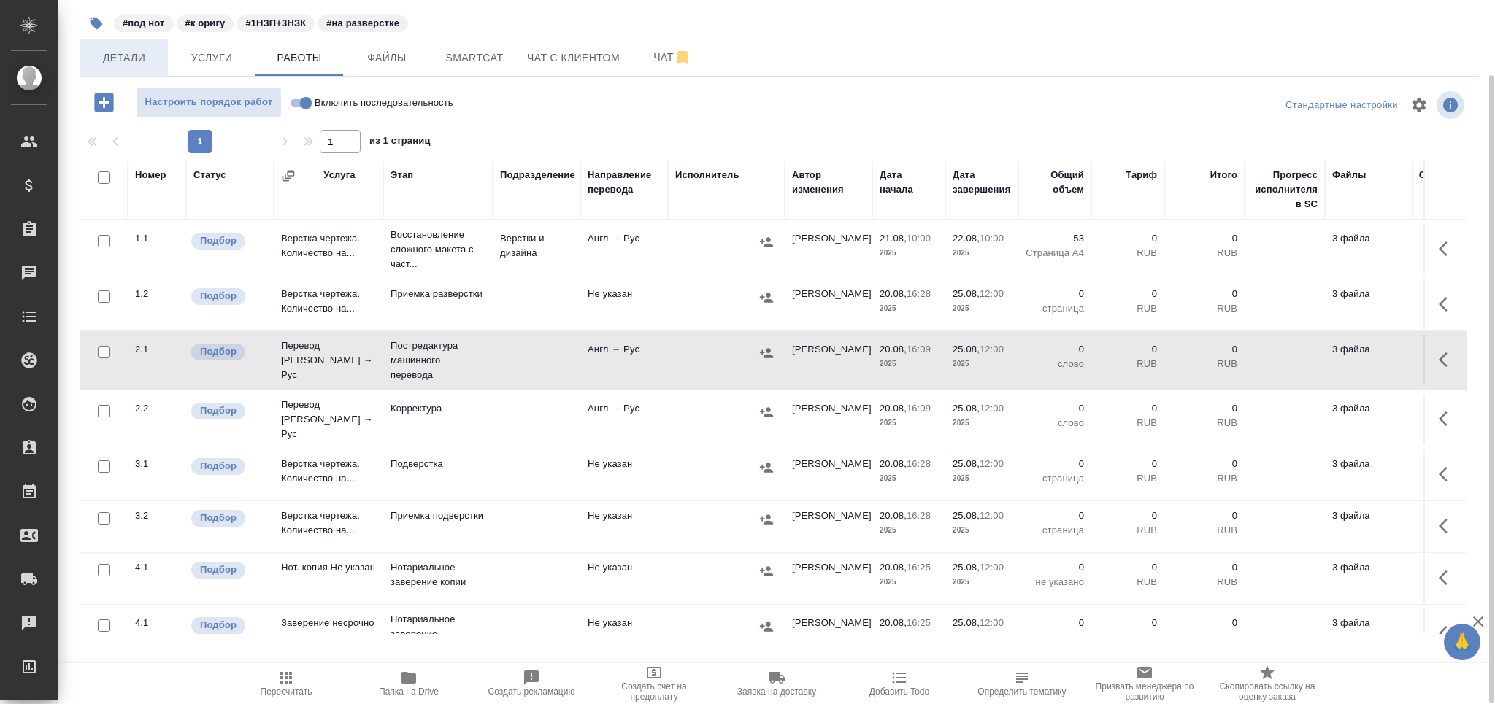
click at [139, 60] on span "Детали" at bounding box center [124, 58] width 70 height 18
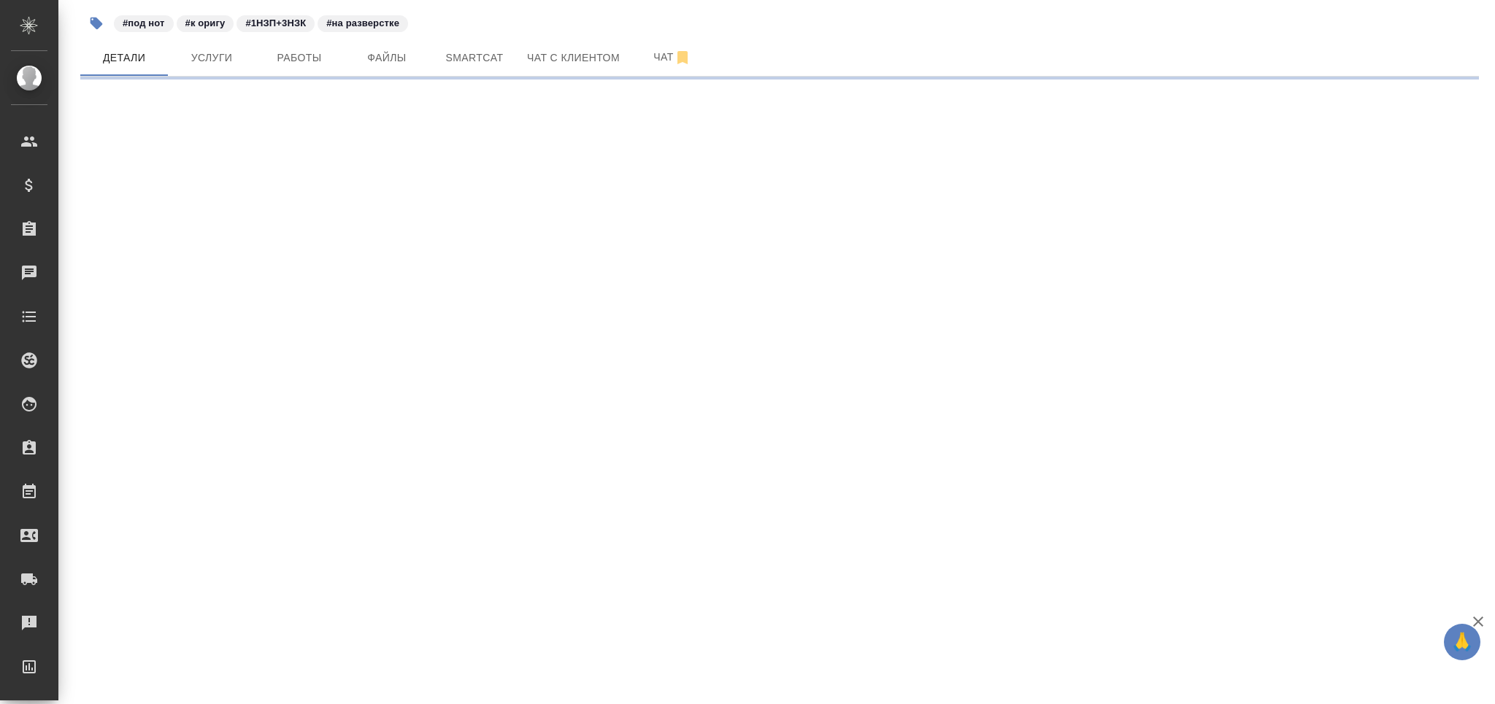
select select "RU"
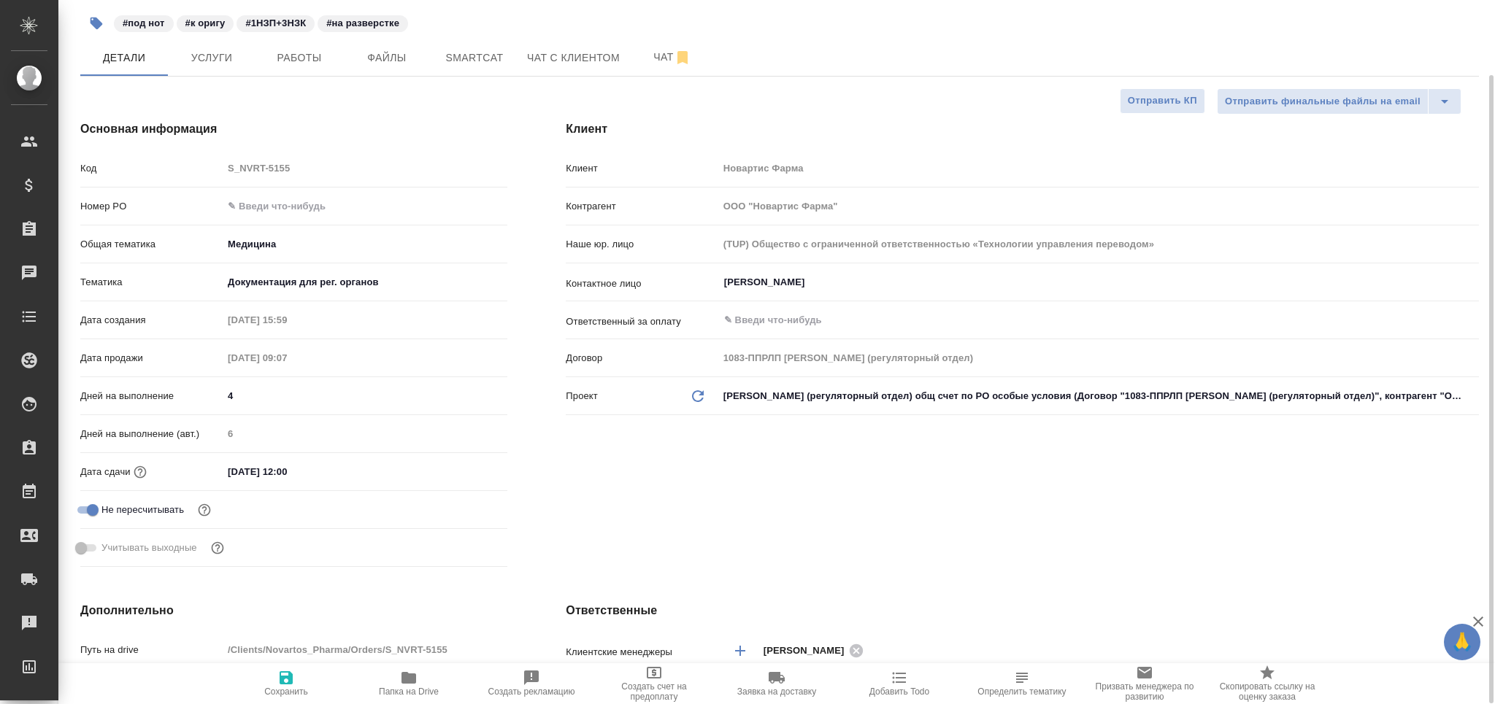
type textarea "x"
click at [283, 469] on input "[DATE] 12:00" at bounding box center [287, 471] width 128 height 21
click at [290, 470] on input "[DATE] 12:00" at bounding box center [287, 471] width 128 height 21
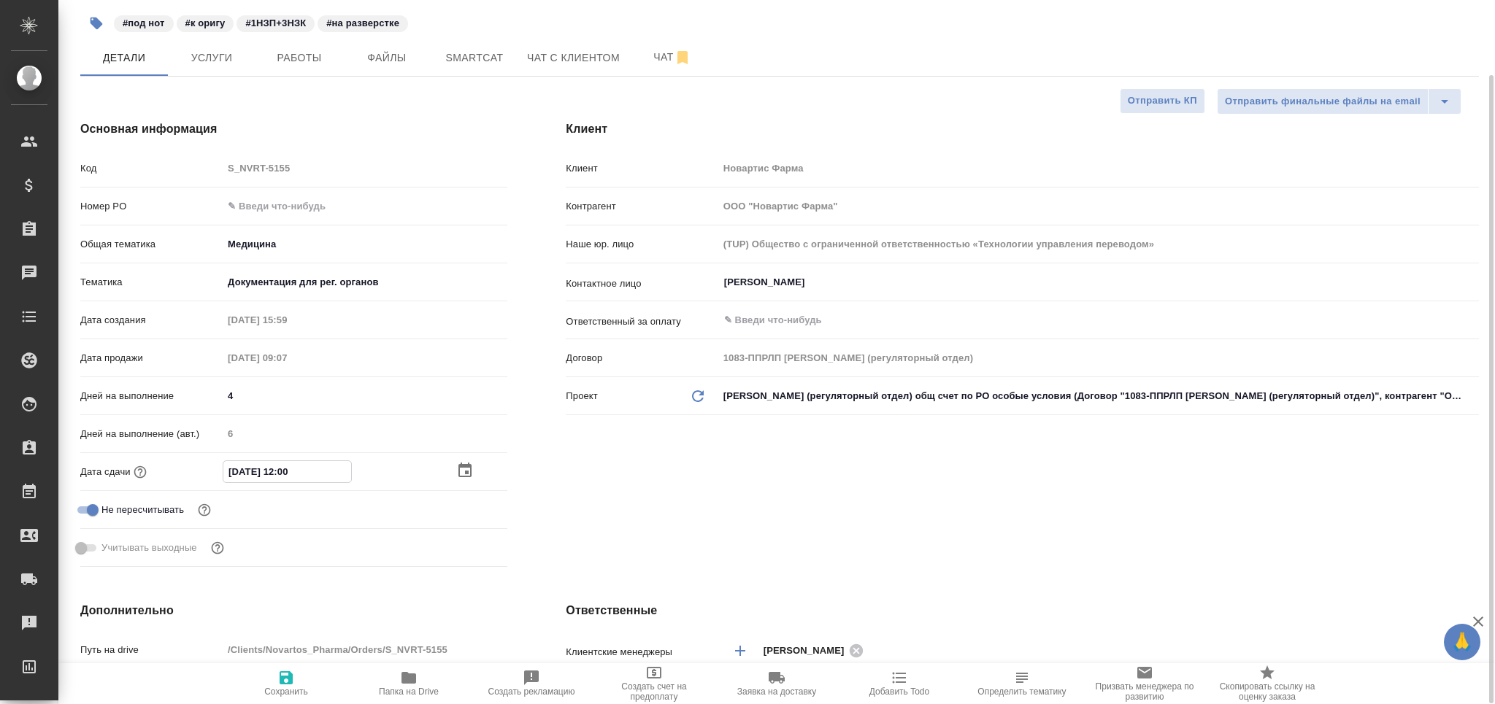
type input "25.08.2025 16:00"
type textarea "x"
type input "25.08.2025 16:00"
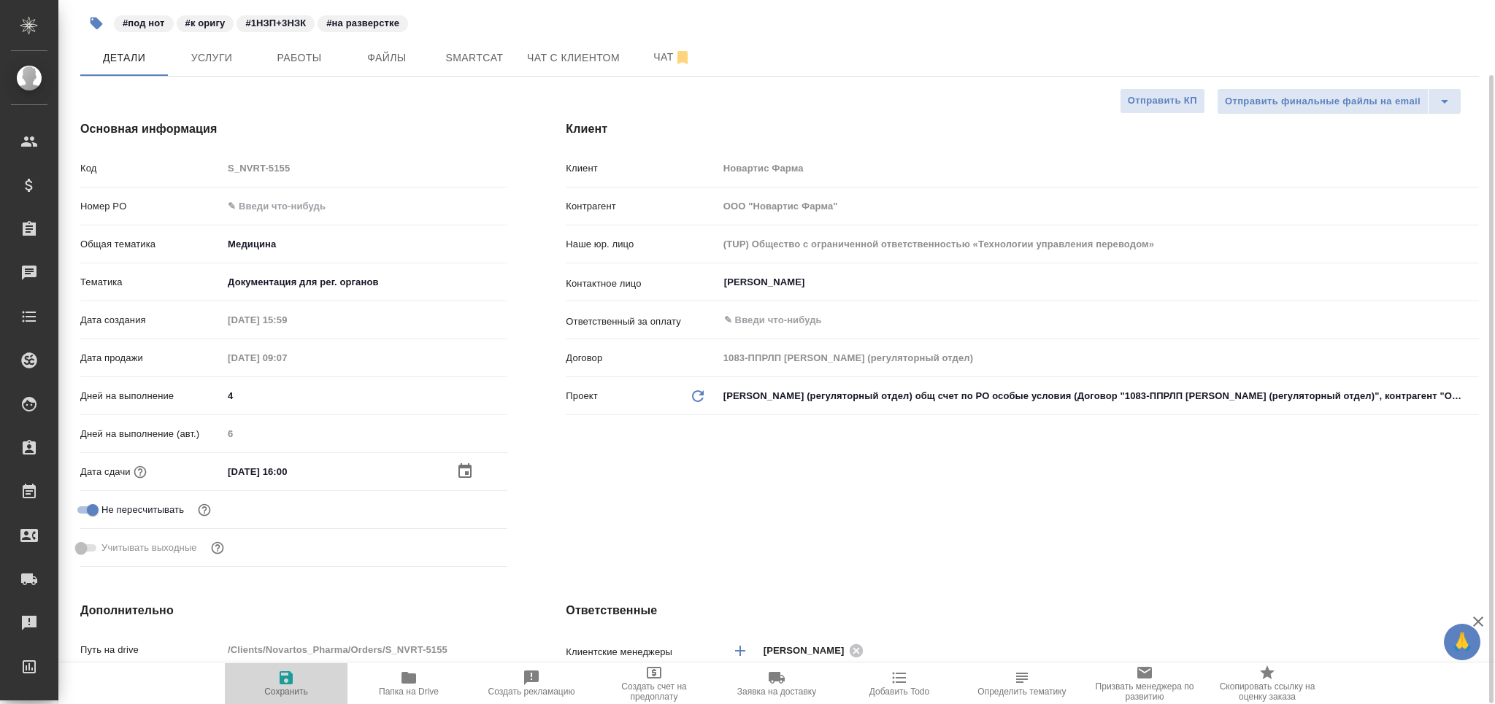
click at [304, 685] on span "Сохранить" at bounding box center [286, 683] width 105 height 28
type textarea "x"
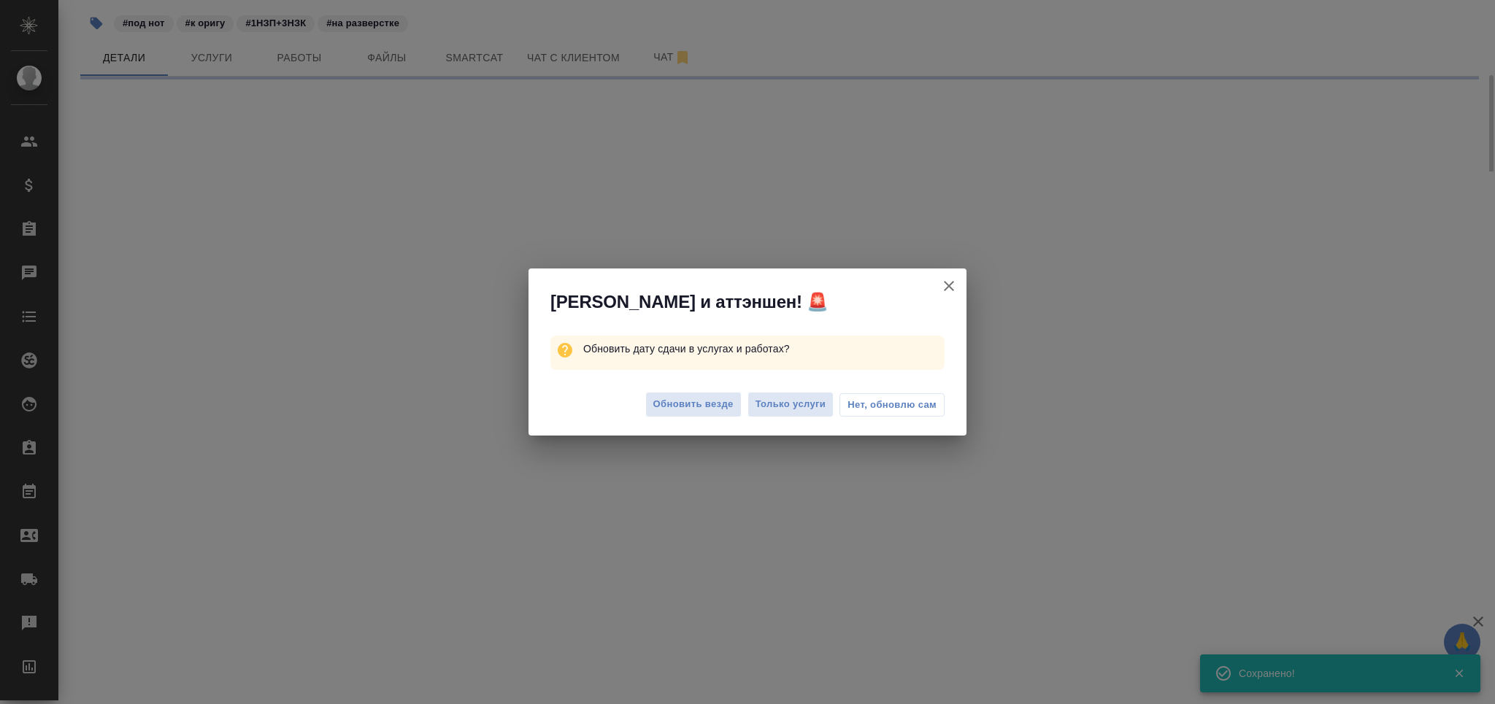
click at [869, 406] on span "Нет, обновлю сам" at bounding box center [892, 405] width 89 height 15
select select "RU"
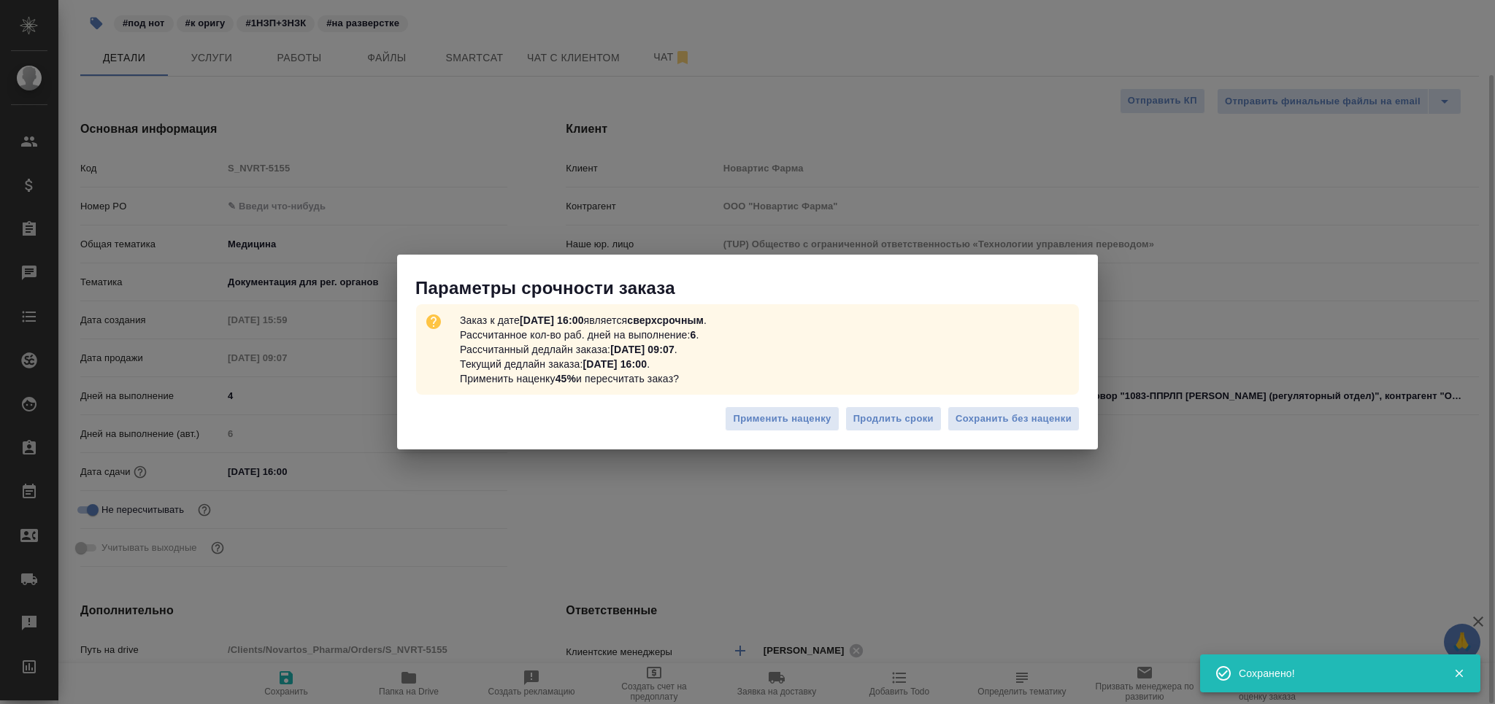
click at [1037, 417] on div at bounding box center [747, 352] width 1495 height 704
type textarea "x"
click at [1018, 415] on span "Сохранить без наценки" at bounding box center [1014, 419] width 116 height 17
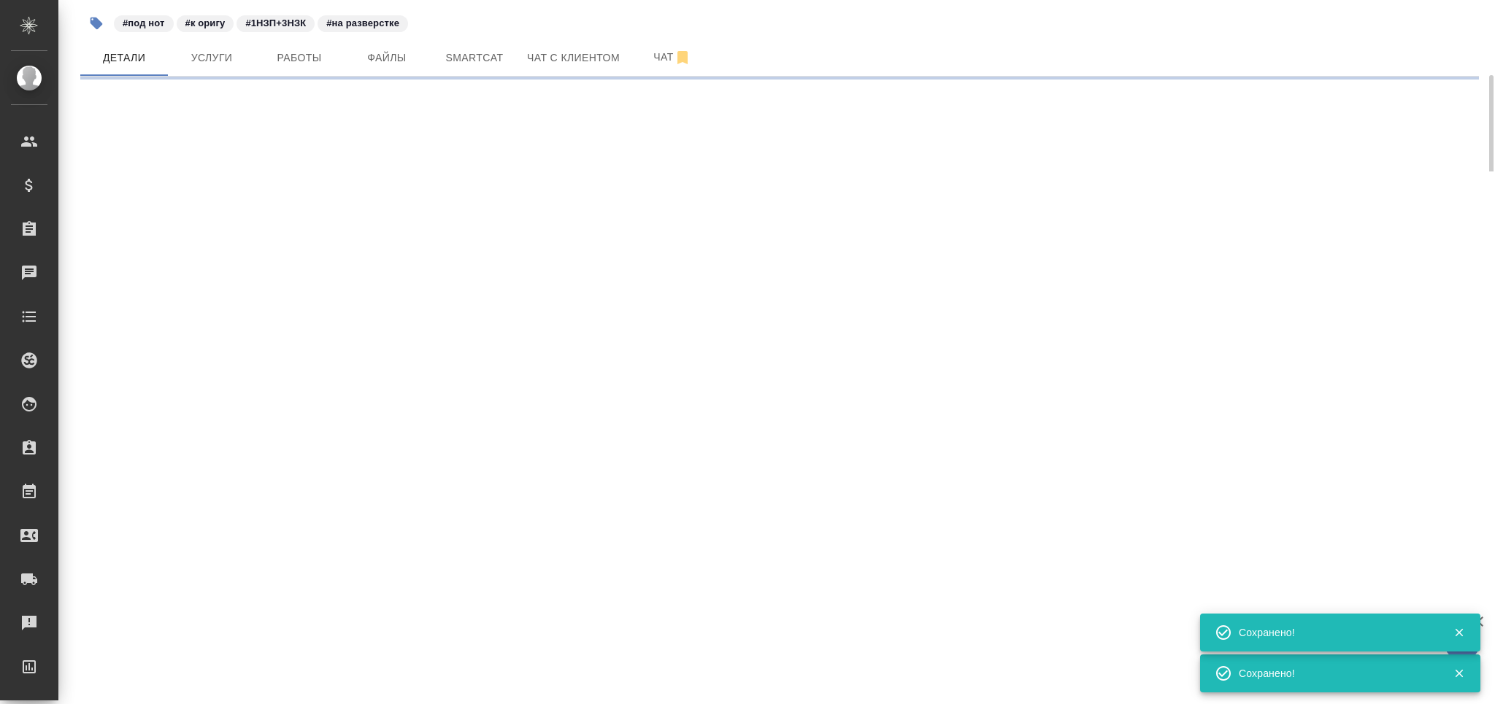
select select "RU"
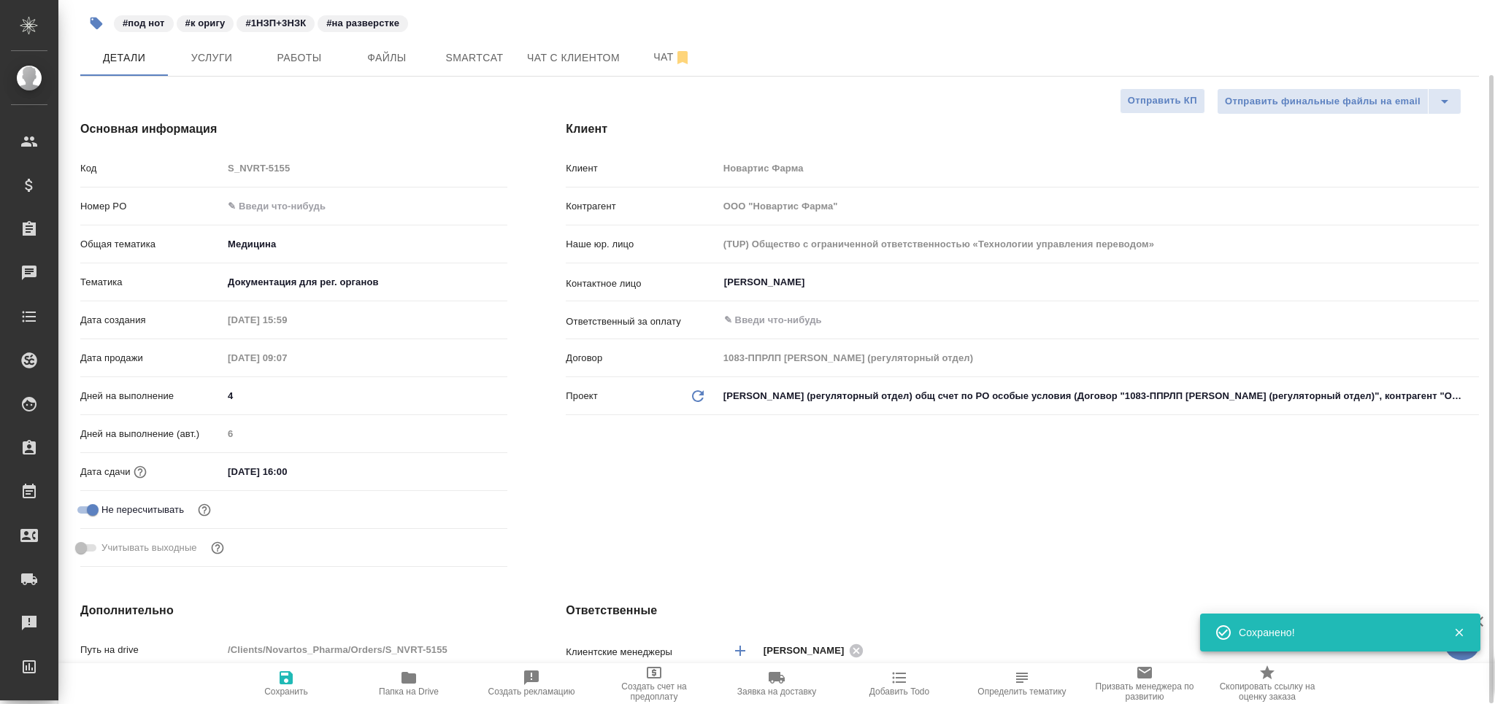
type textarea "x"
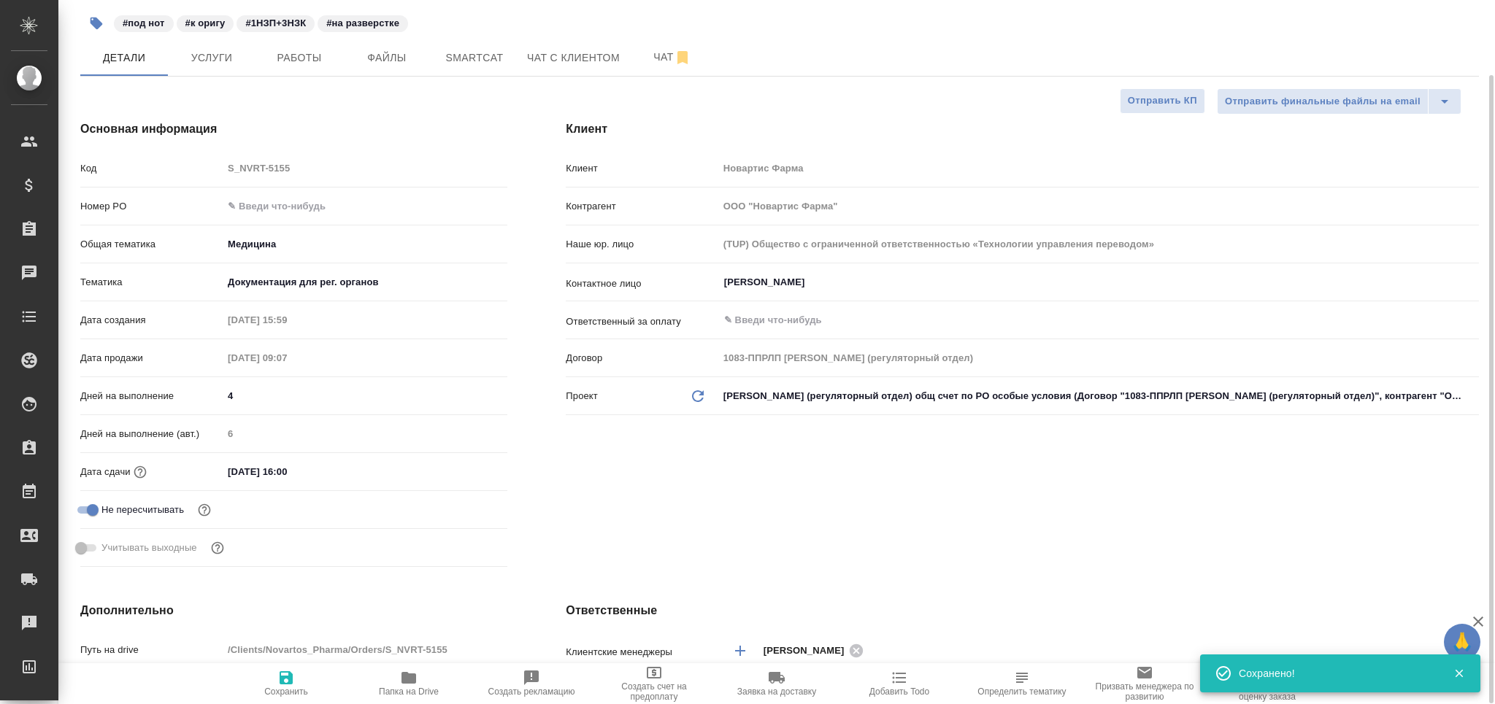
type textarea "x"
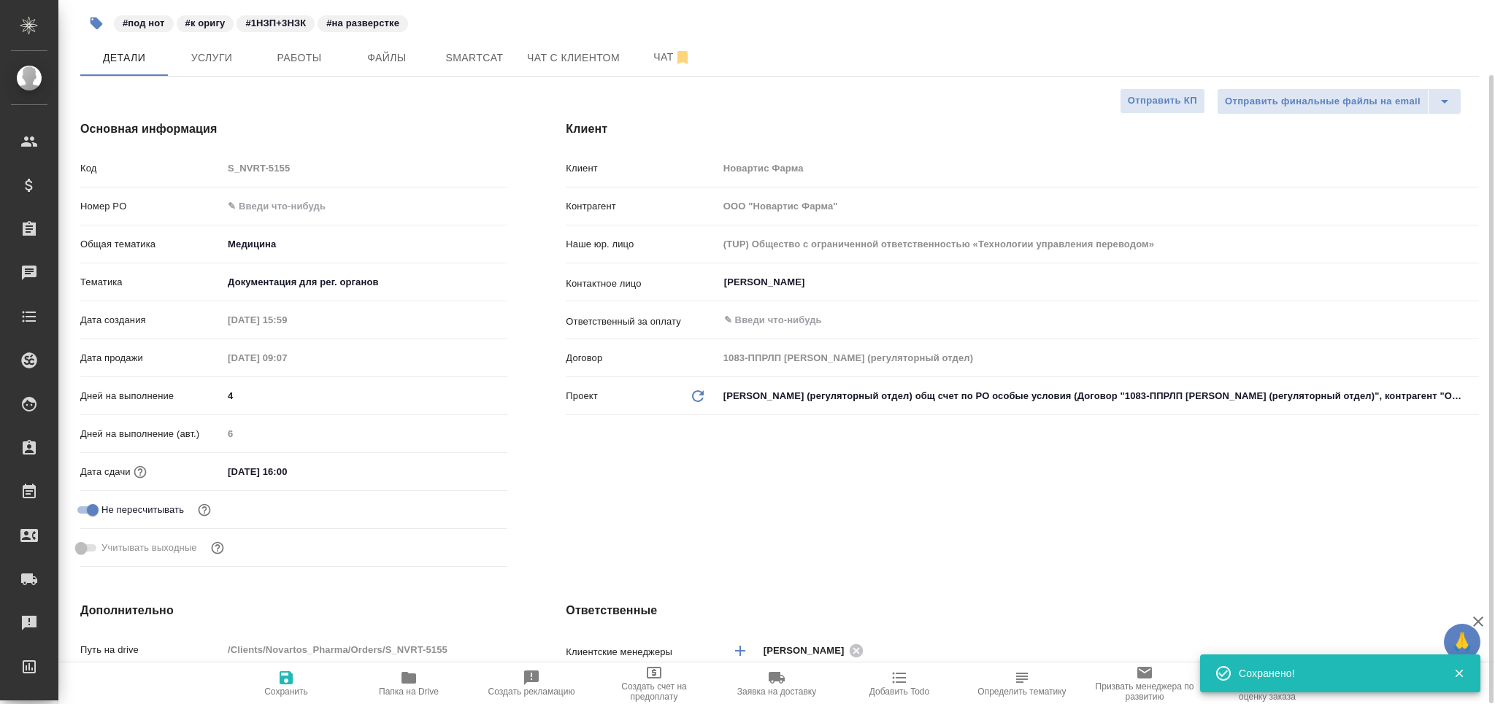
type textarea "x"
click at [293, 49] on span "Работы" at bounding box center [299, 58] width 70 height 18
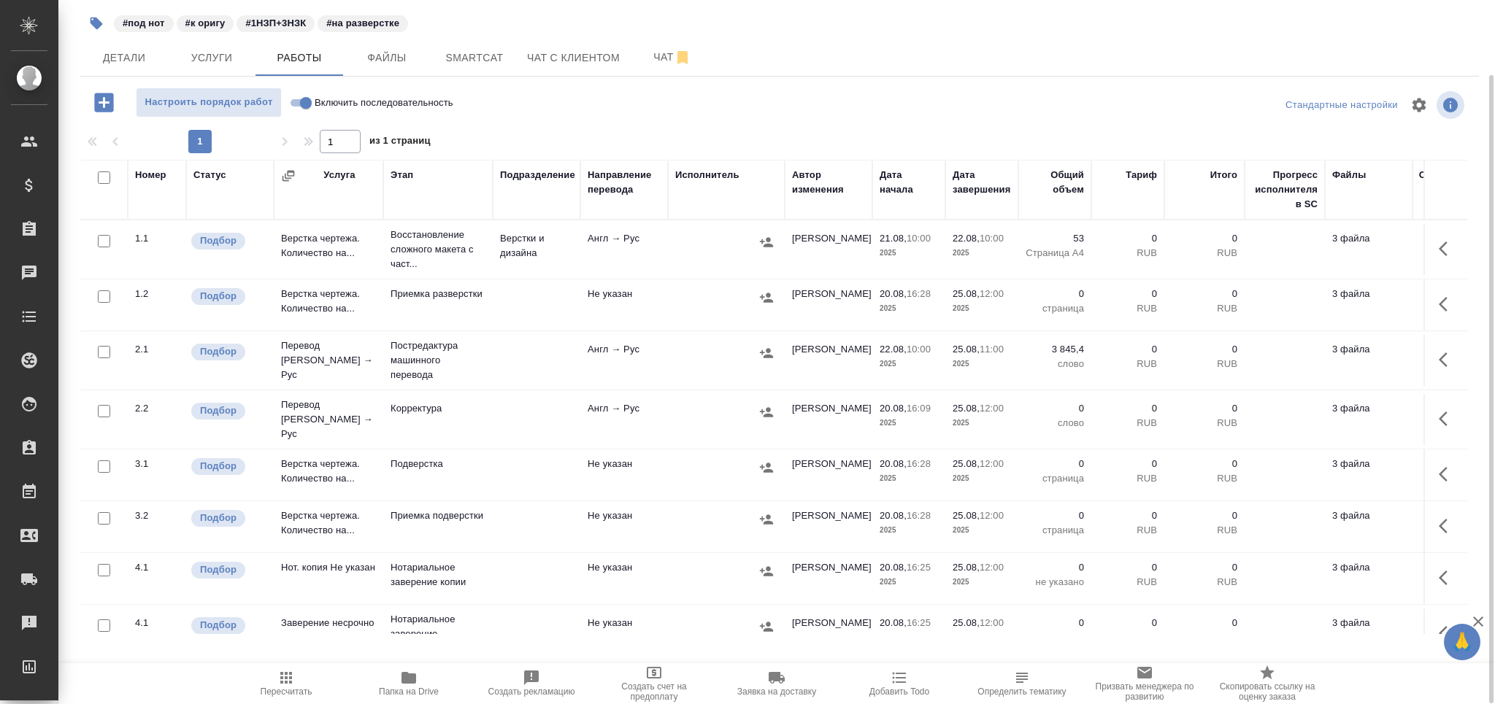
click at [424, 279] on td "Корректура" at bounding box center [438, 249] width 110 height 58
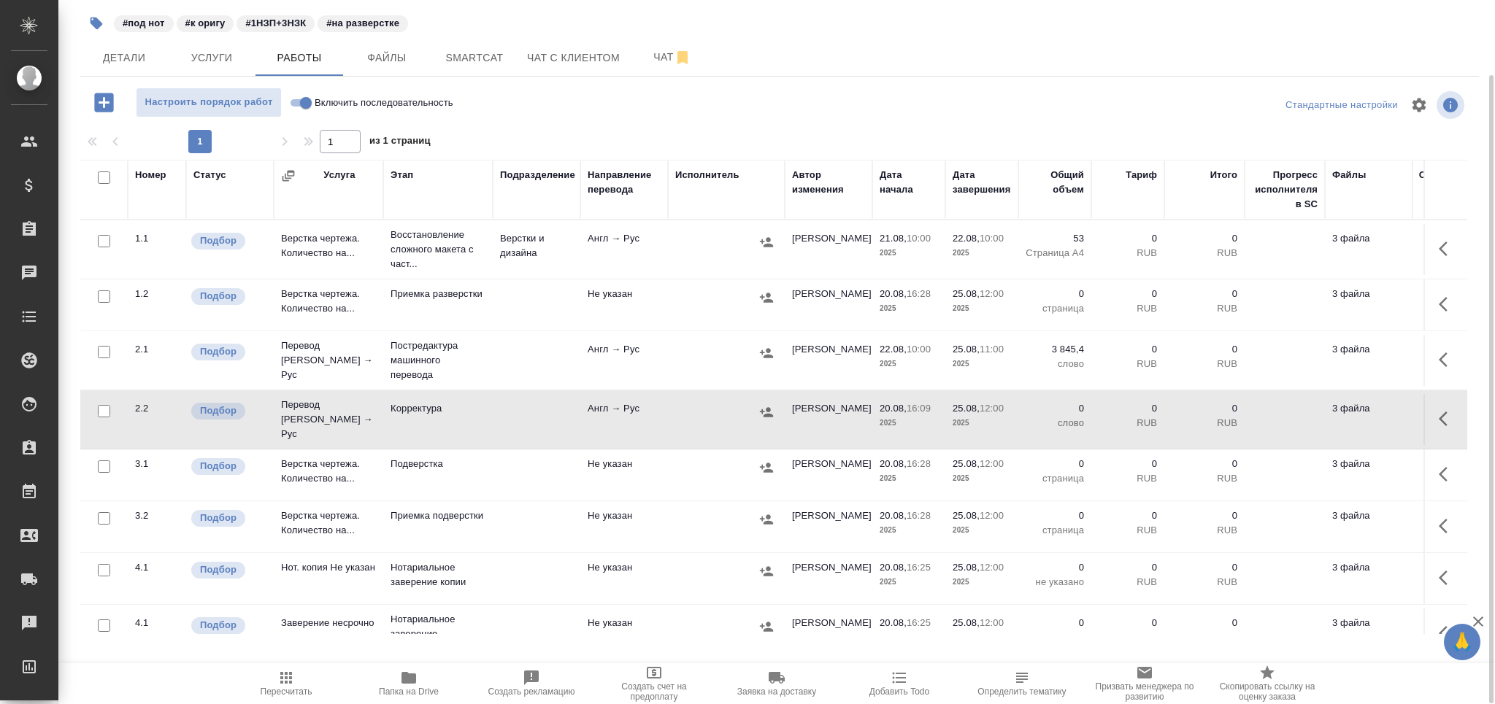
click at [424, 279] on td "Корректура" at bounding box center [438, 249] width 110 height 58
click at [107, 25] on button "button" at bounding box center [96, 23] width 32 height 32
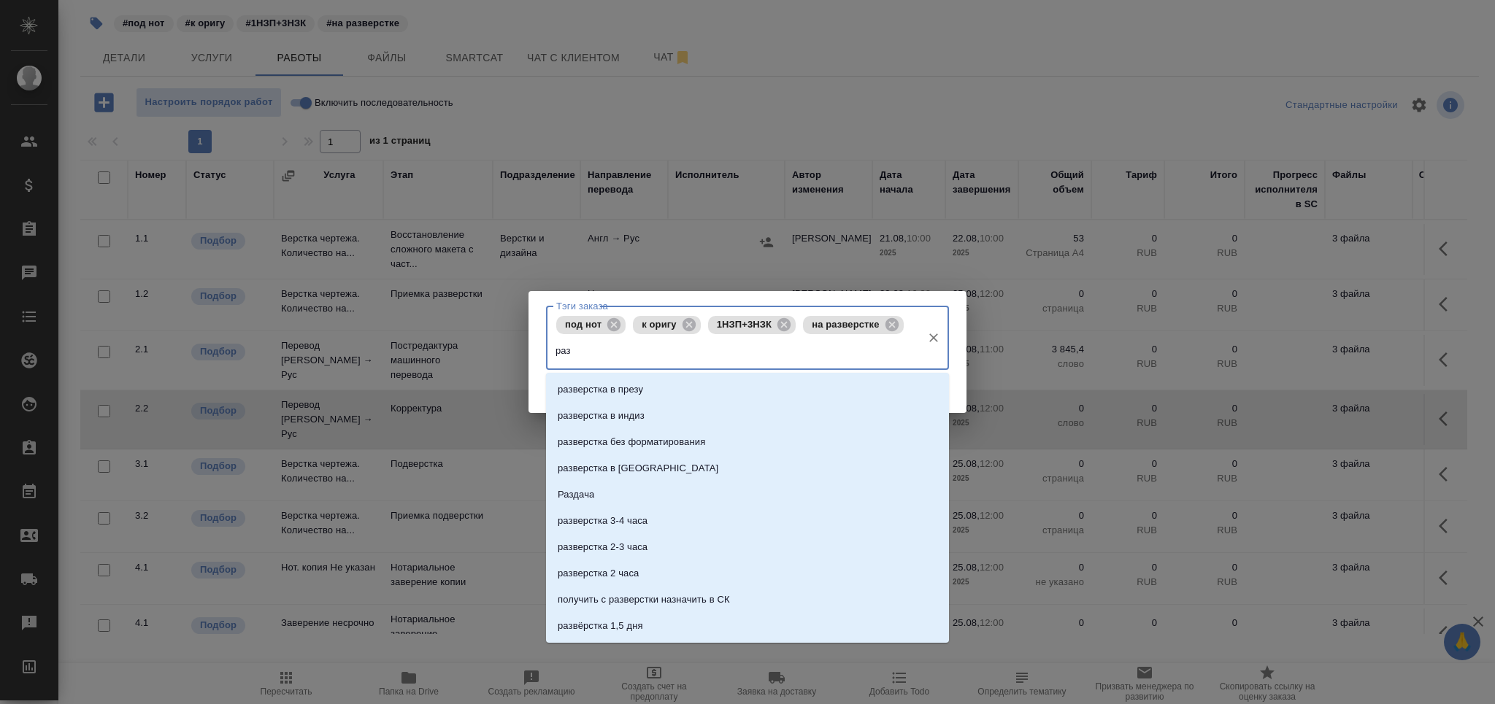
type input "разд"
click at [581, 398] on li "Раздача" at bounding box center [747, 390] width 403 height 26
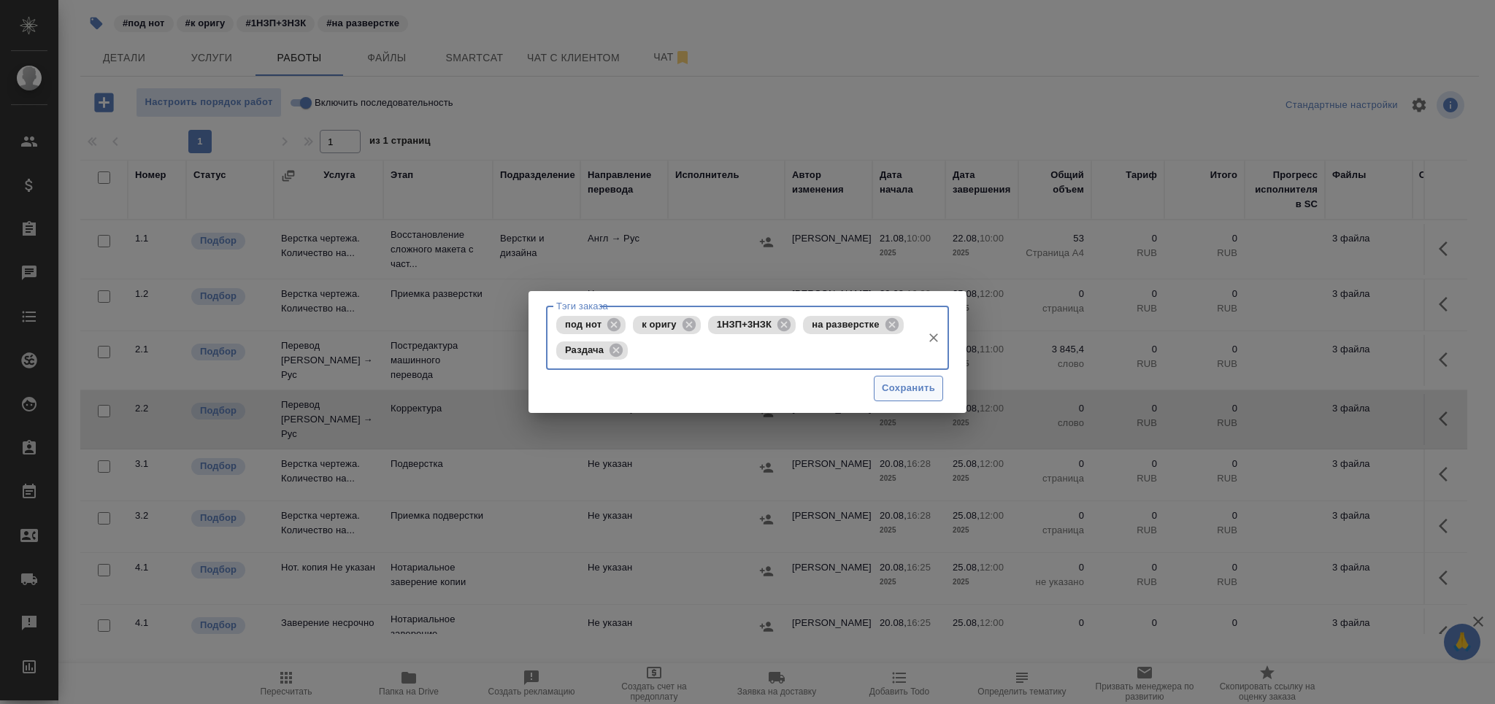
click at [884, 383] on span "Сохранить" at bounding box center [908, 388] width 53 height 17
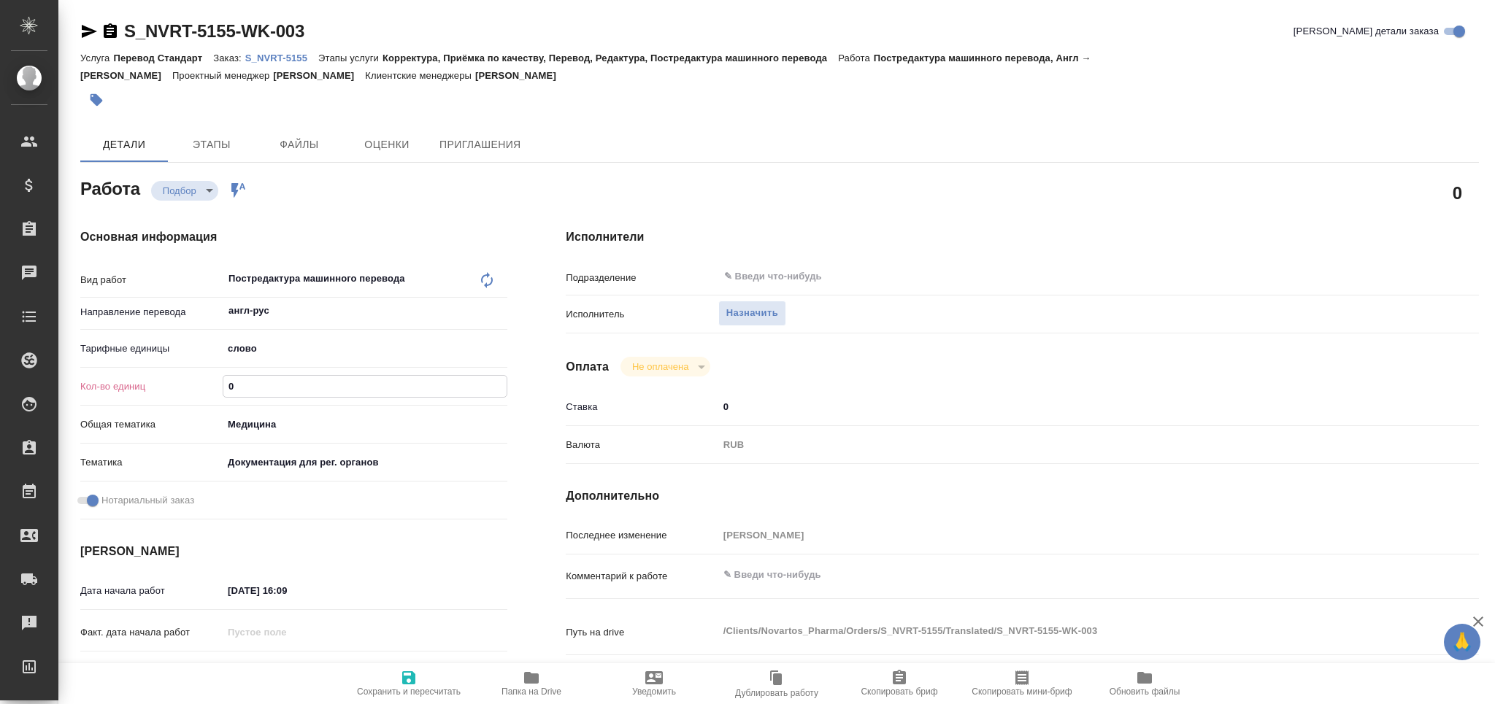
type textarea "x"
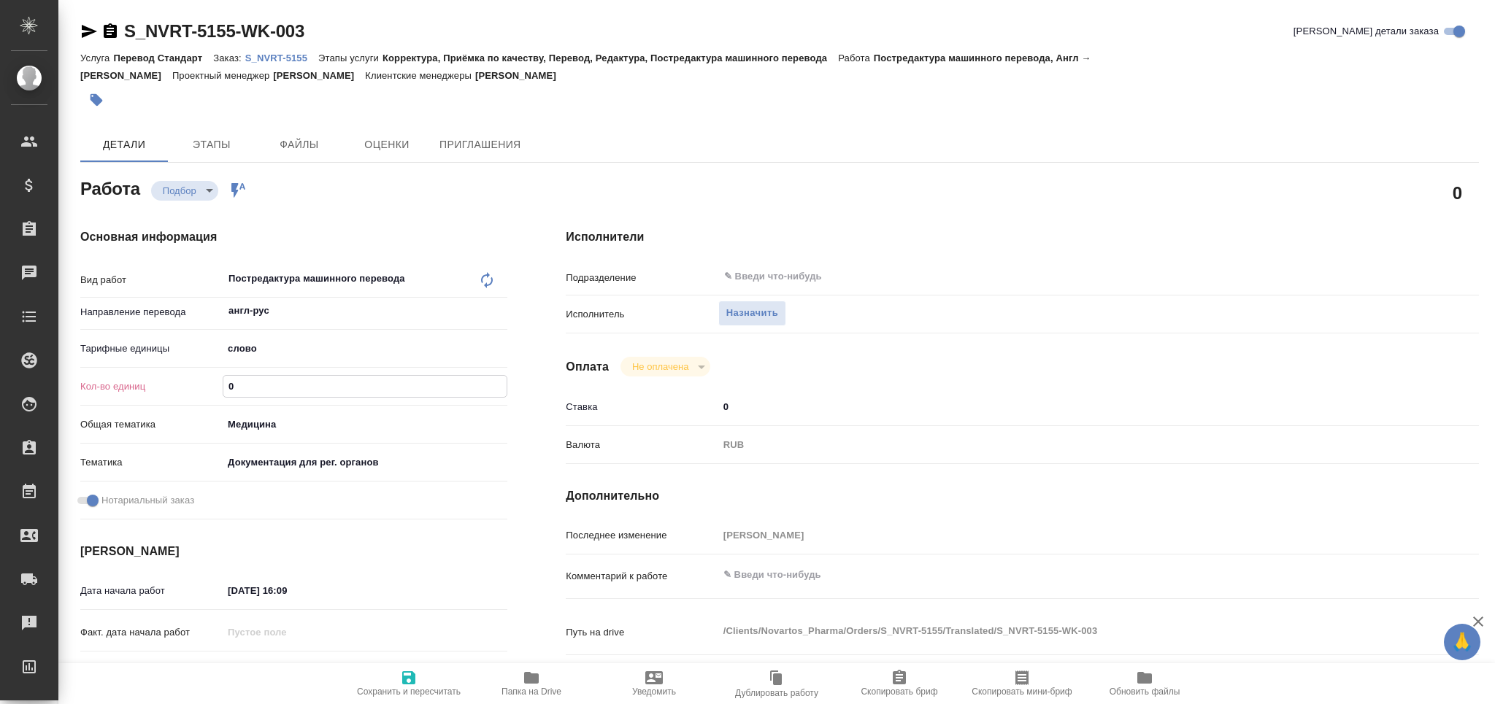
click at [220, 389] on div "Кол-во единиц 0" at bounding box center [293, 387] width 427 height 26
type textarea "x"
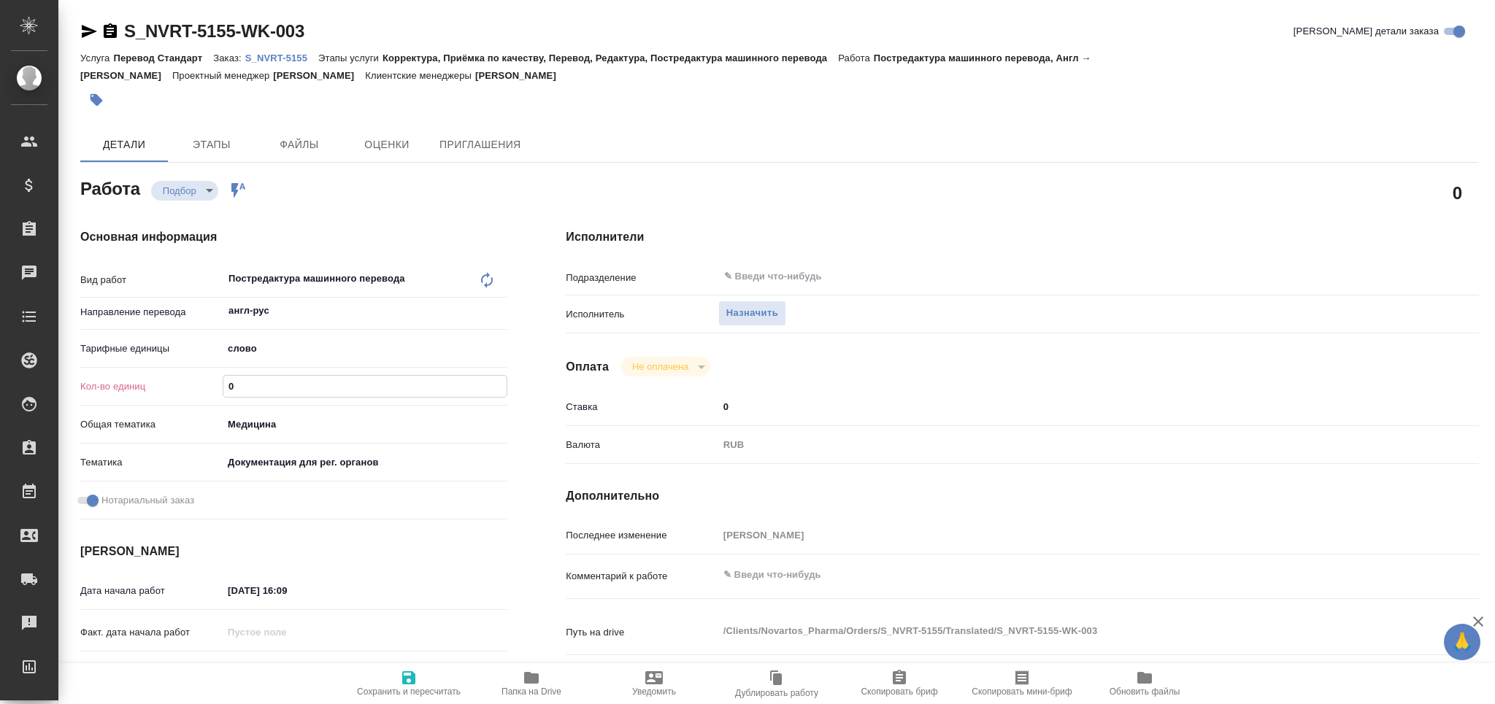
type textarea "x"
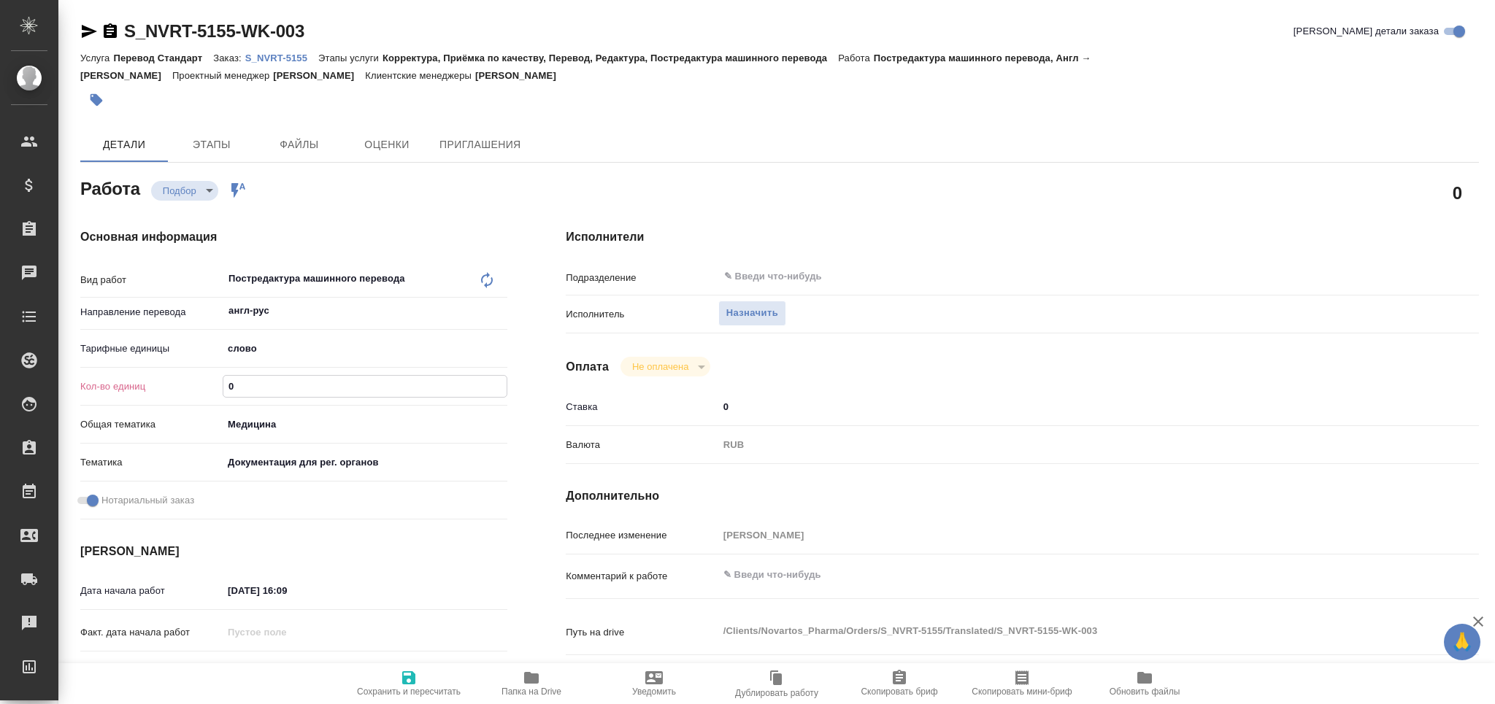
type textarea "x"
paste input "3845.4"
type input "3845.4"
type textarea "x"
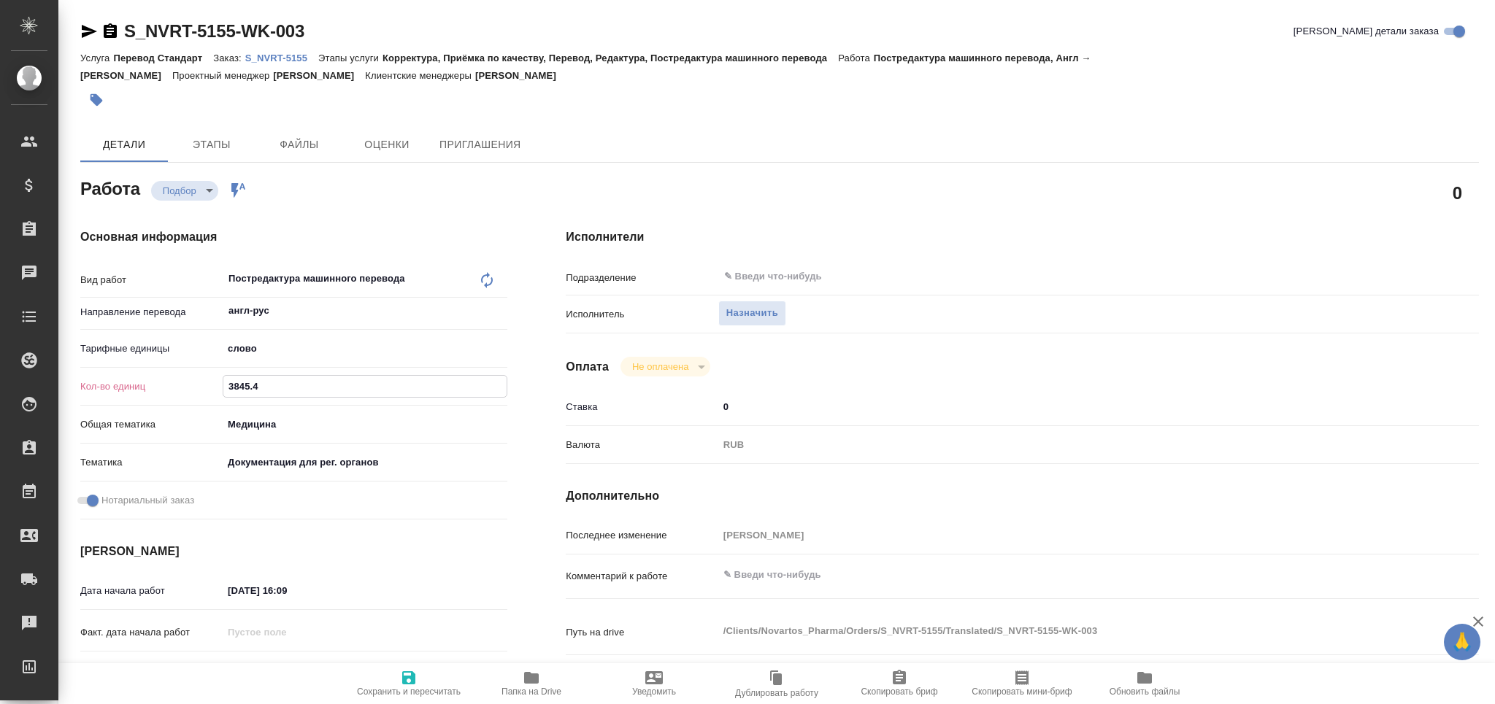
type textarea "x"
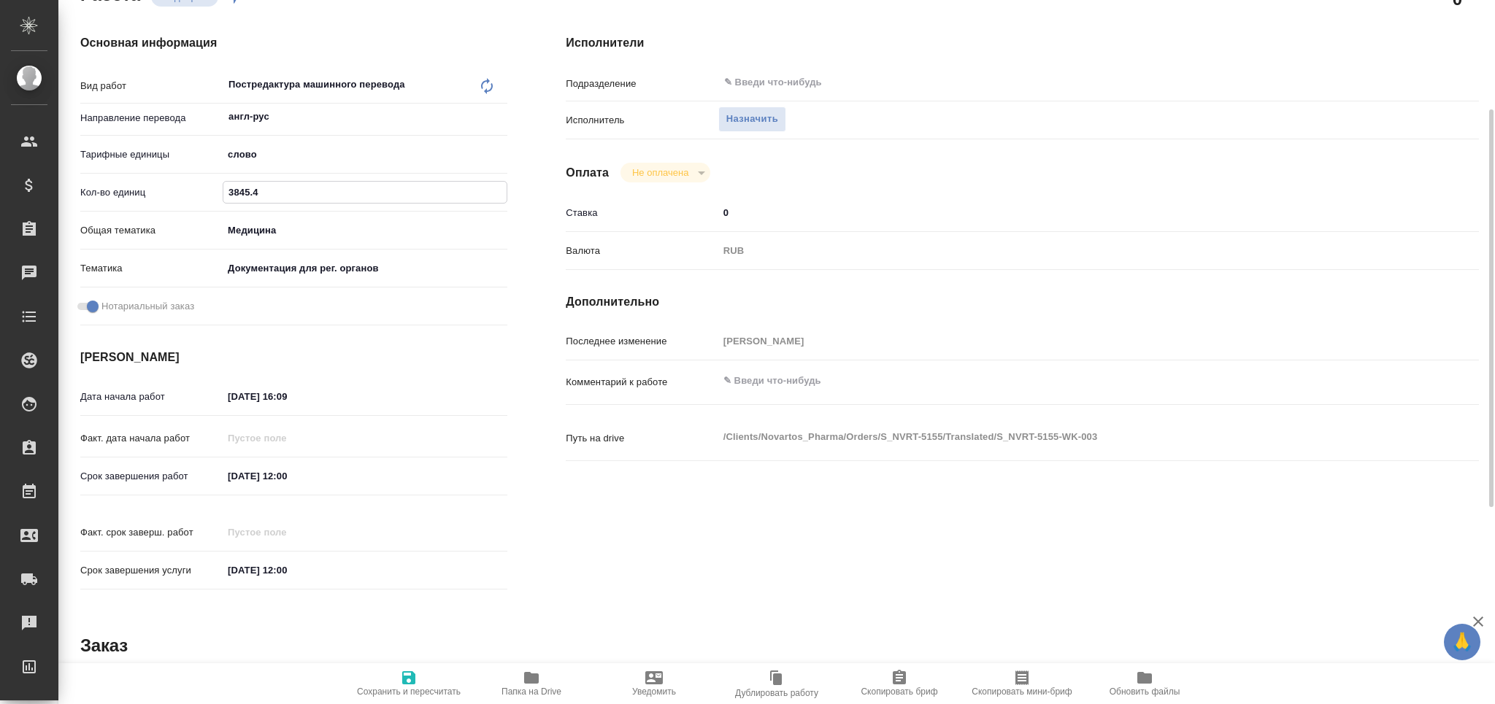
type textarea "x"
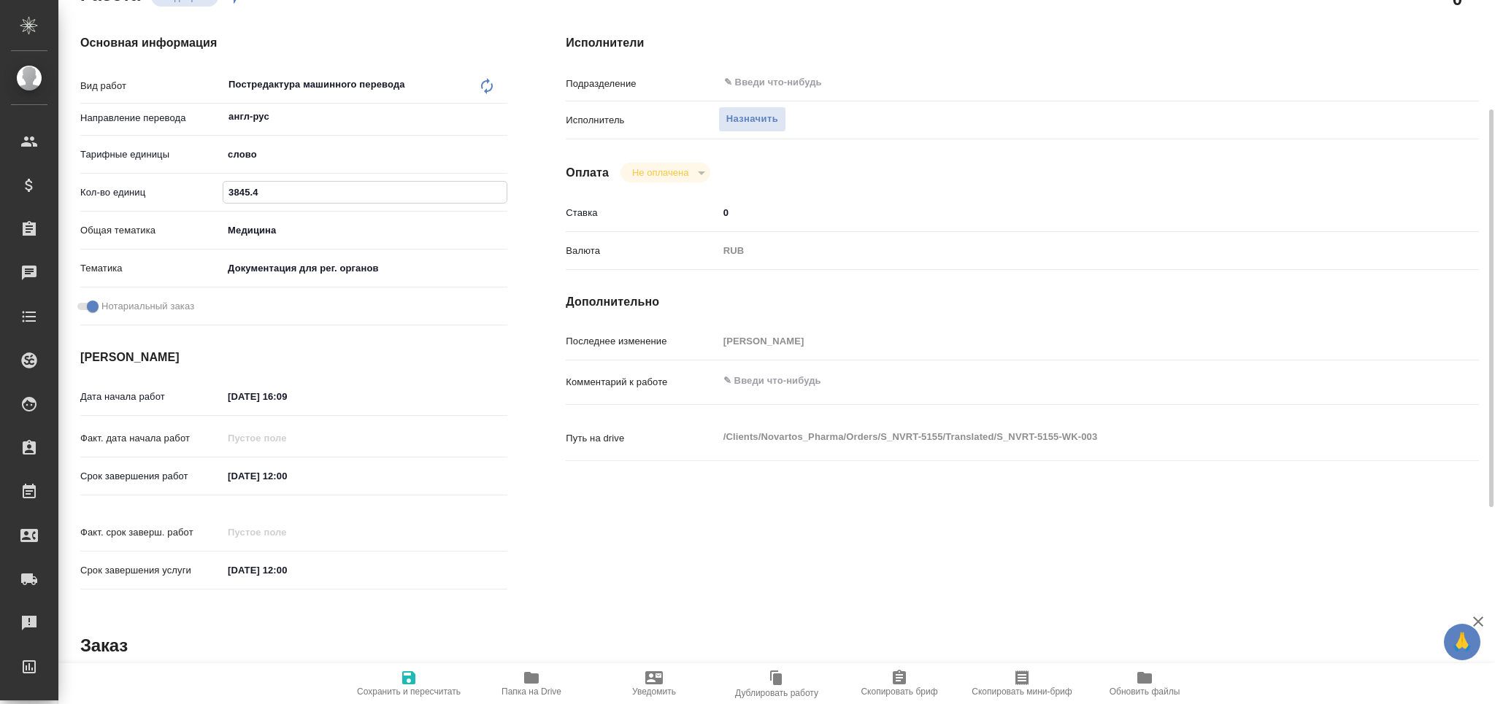
type input "3845.4"
drag, startPoint x: 238, startPoint y: 402, endPoint x: 237, endPoint y: 412, distance: 9.5
click at [231, 404] on input "20.08.2025 16:09" at bounding box center [287, 396] width 128 height 21
type textarea "x"
type input "22.08.2025 16:09"
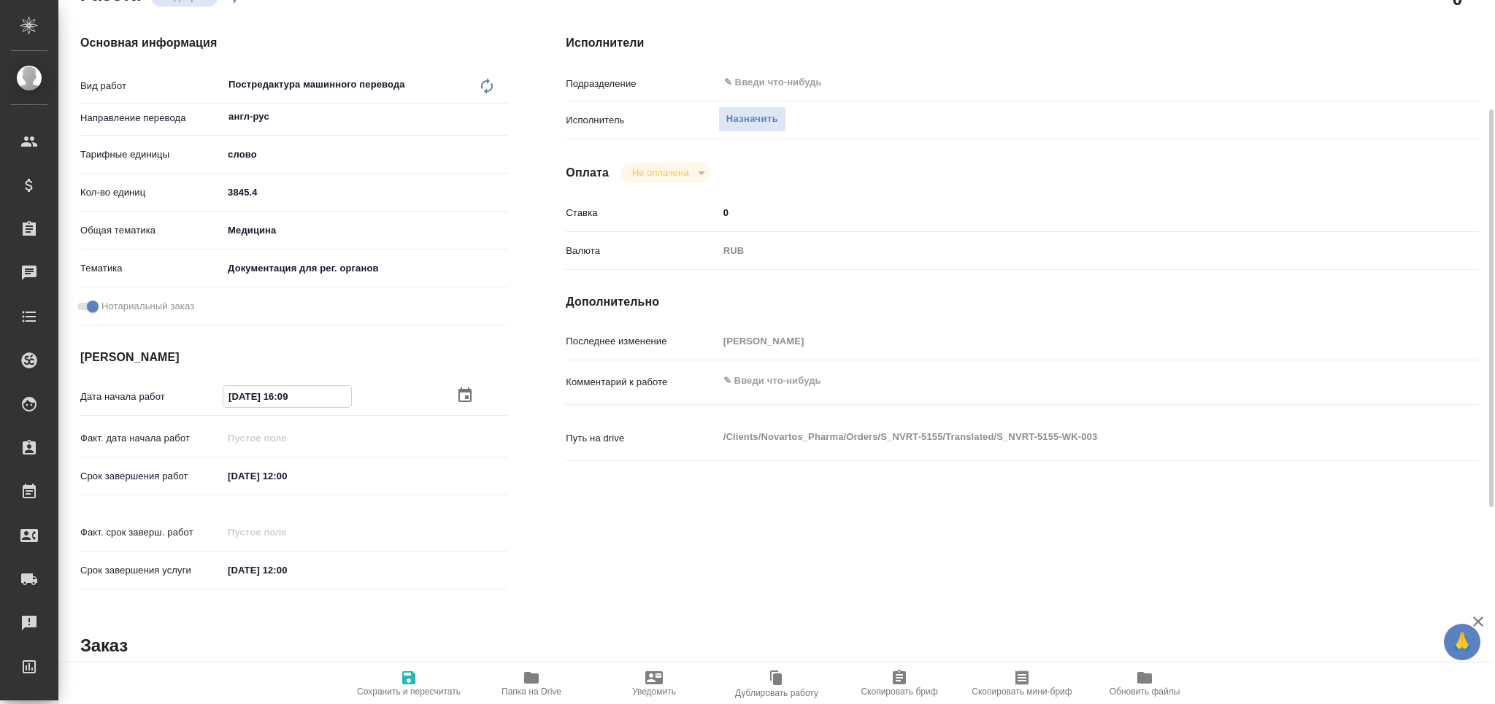
type textarea "x"
drag, startPoint x: 313, startPoint y: 399, endPoint x: 284, endPoint y: 406, distance: 30.1
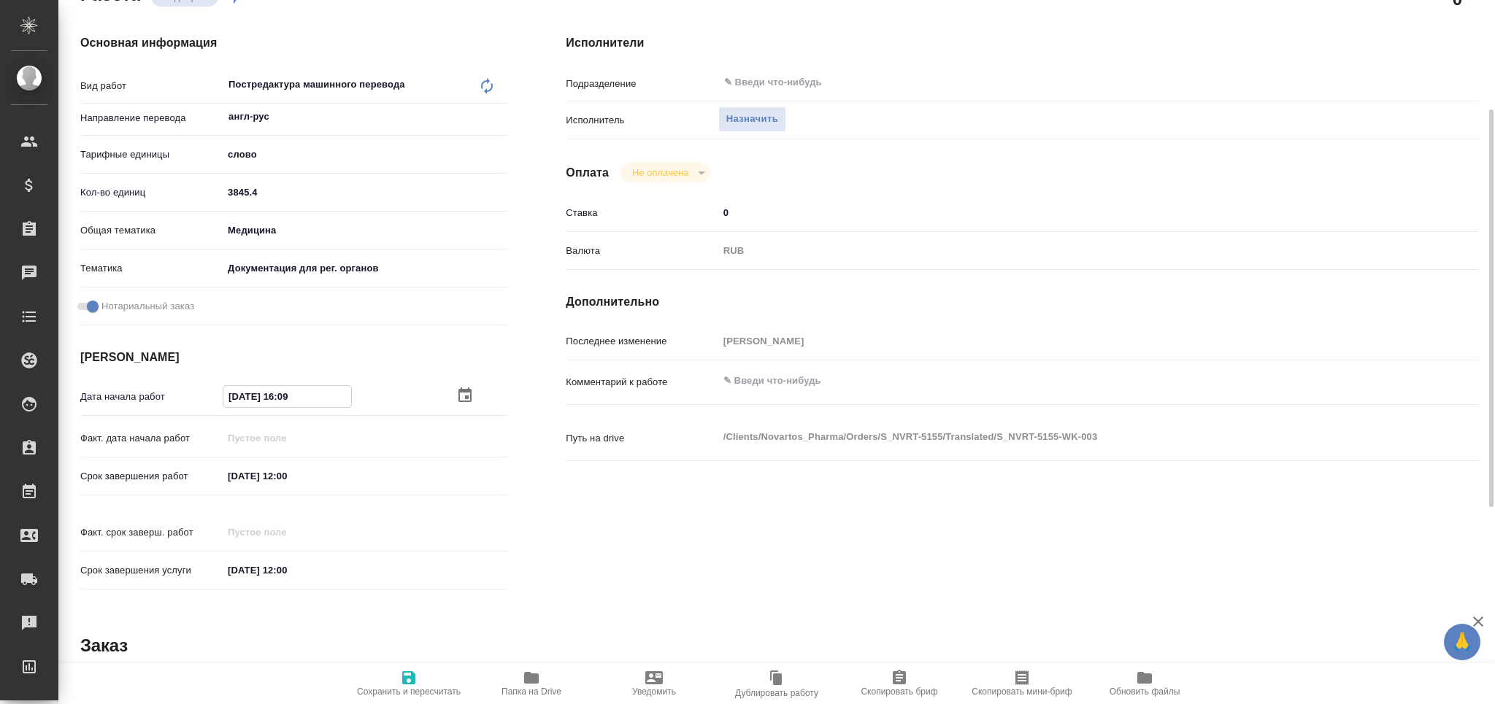
click at [284, 406] on input "22.08.2025 16:09" at bounding box center [287, 396] width 128 height 21
type textarea "x"
type input "22.08.2025 10:__"
type textarea "x"
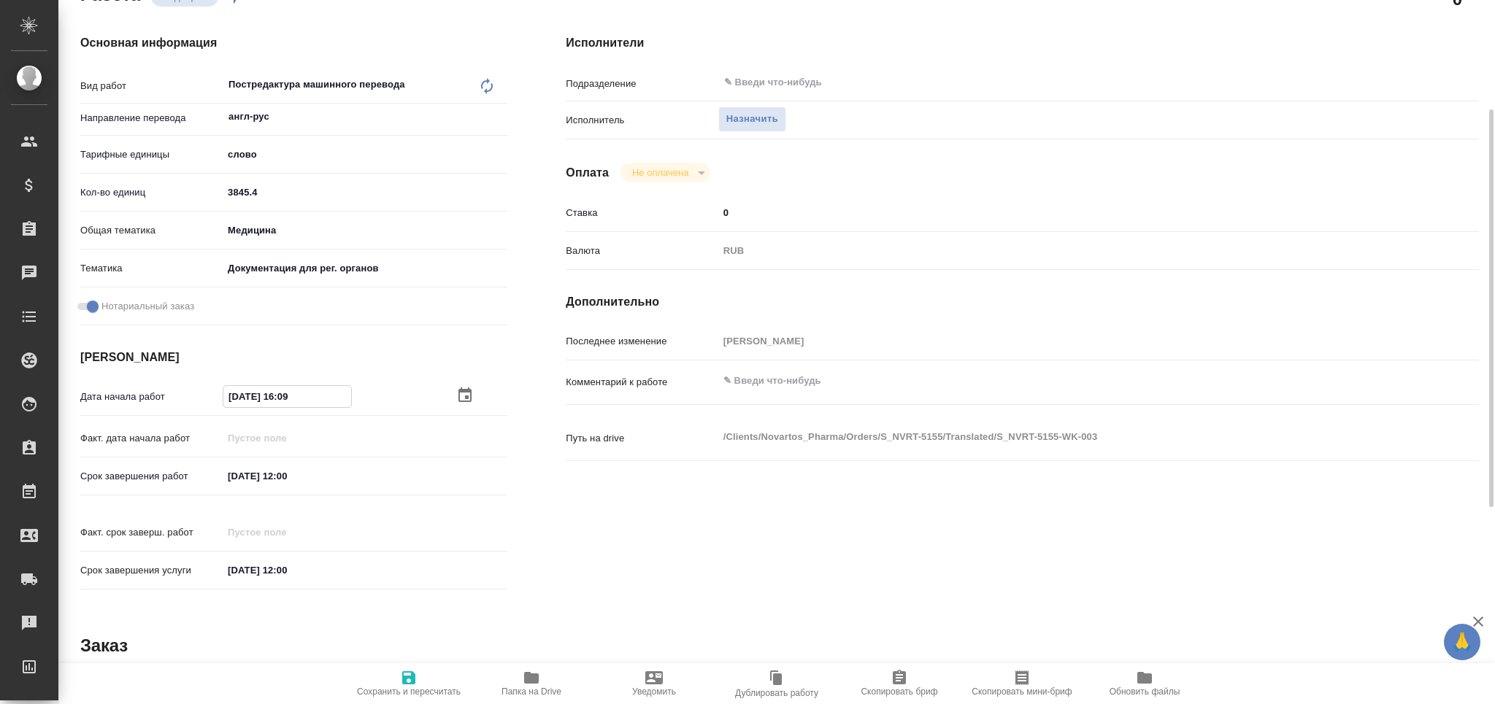
type textarea "x"
type input "22.08.2025 10:0_"
type textarea "x"
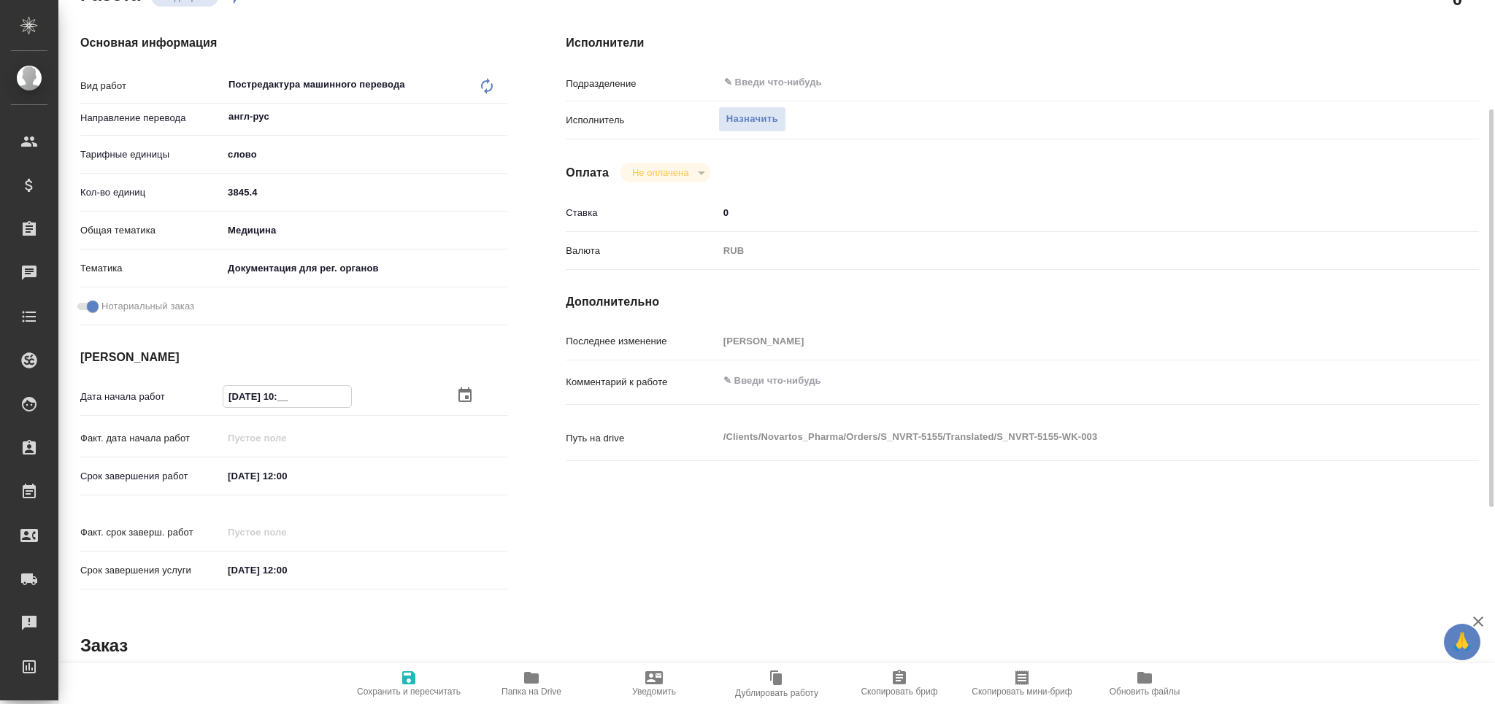
type textarea "x"
type input "22.08.2025 10:00"
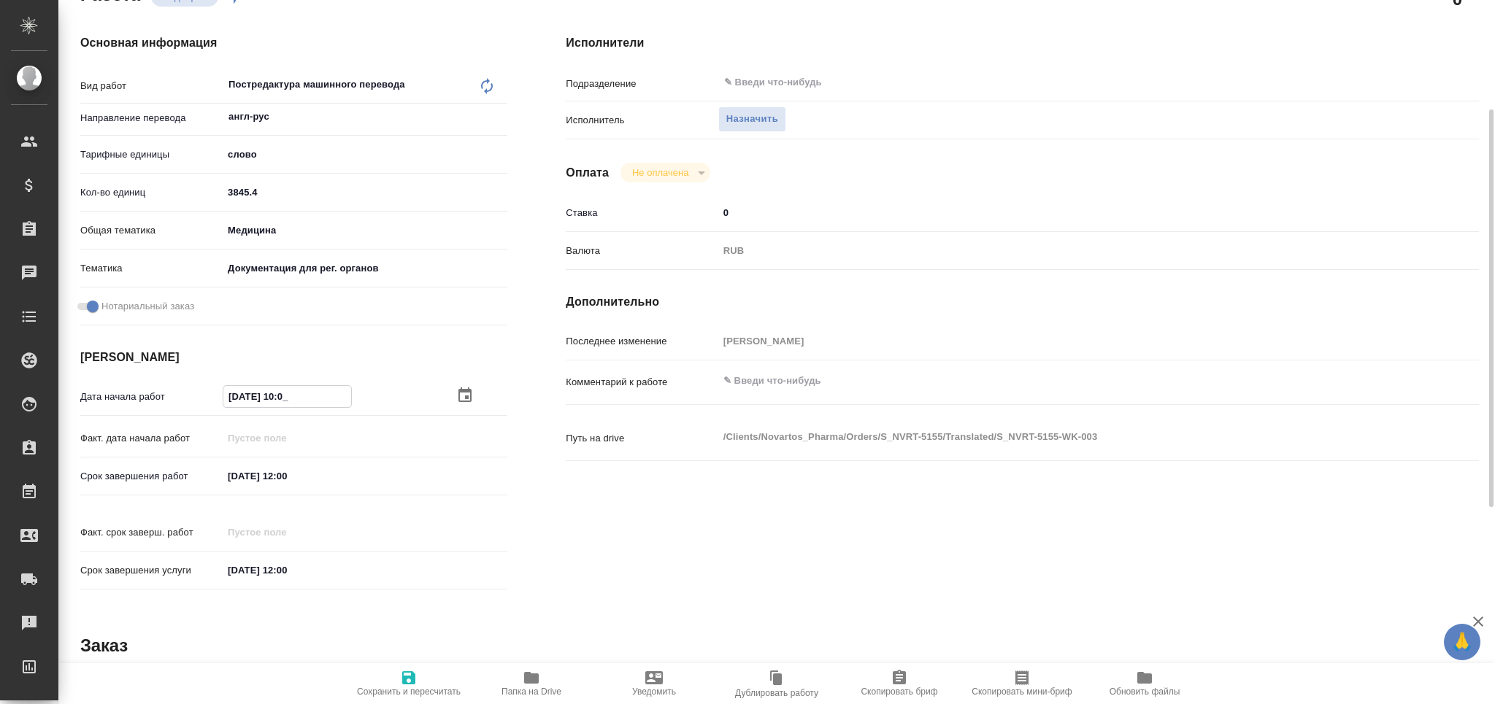
type textarea "x"
type input "22.08.2025 10:00"
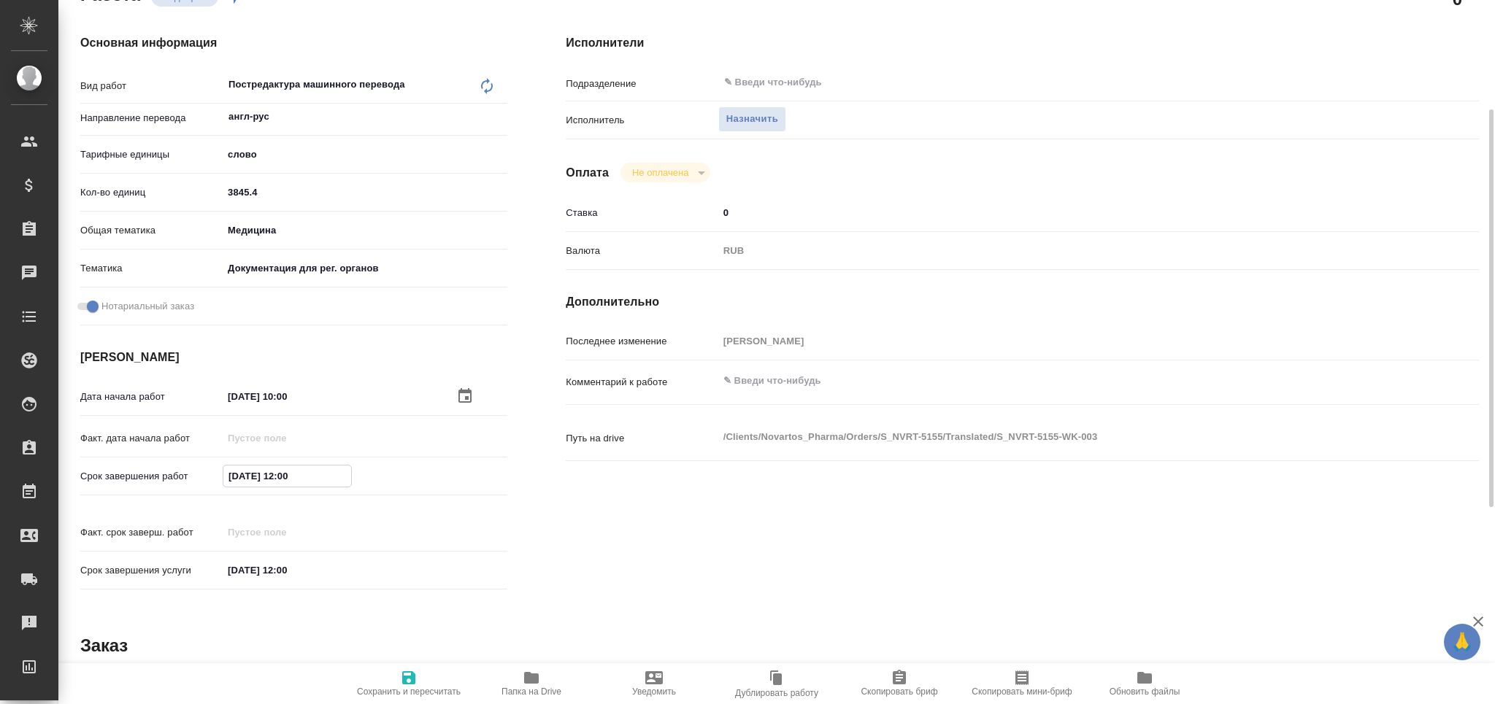
click at [292, 484] on input "25.08.2025 12:00" at bounding box center [287, 476] width 128 height 21
type textarea "x"
type input "25.08.2025 11:00"
type textarea "x"
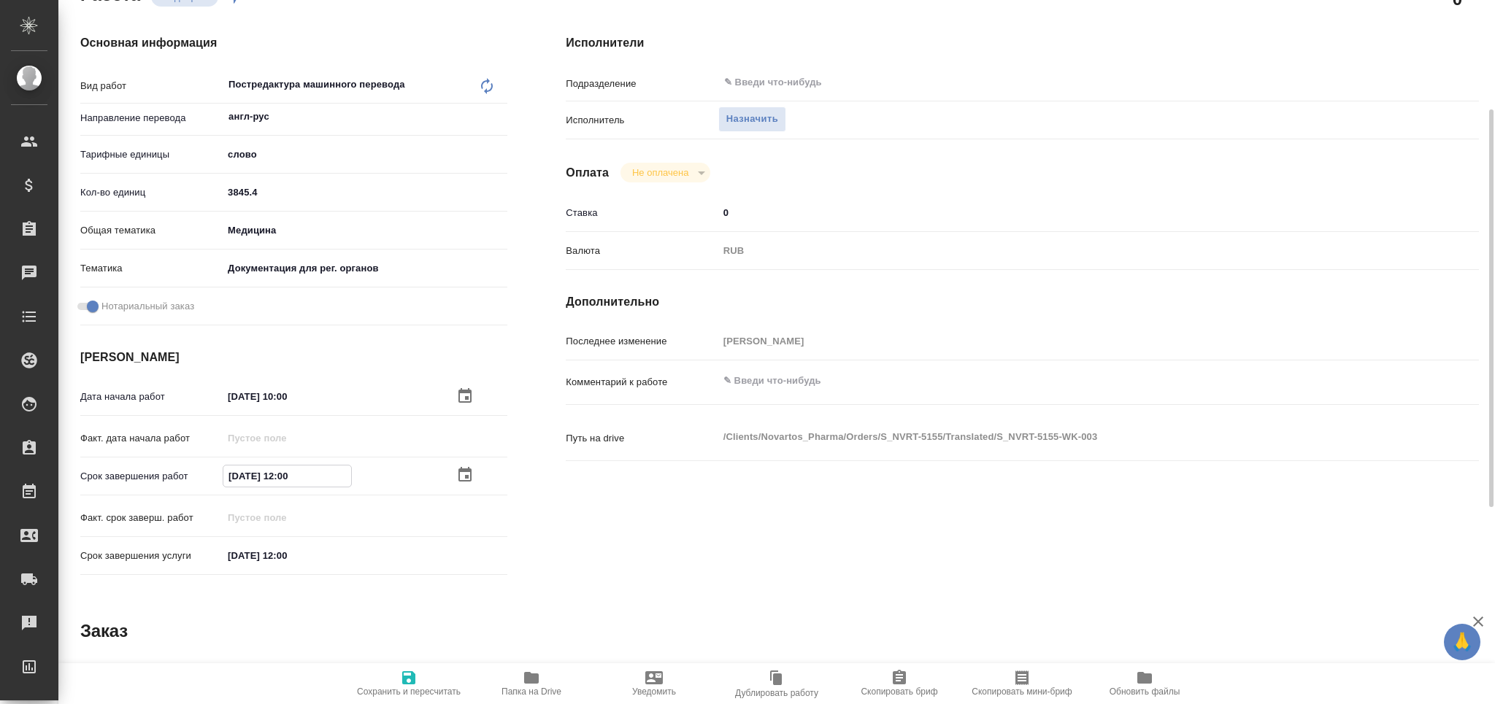
type textarea "x"
type input "25.08.2025 11:00"
click at [411, 687] on span "Сохранить и пересчитать" at bounding box center [409, 692] width 104 height 10
type textarea "x"
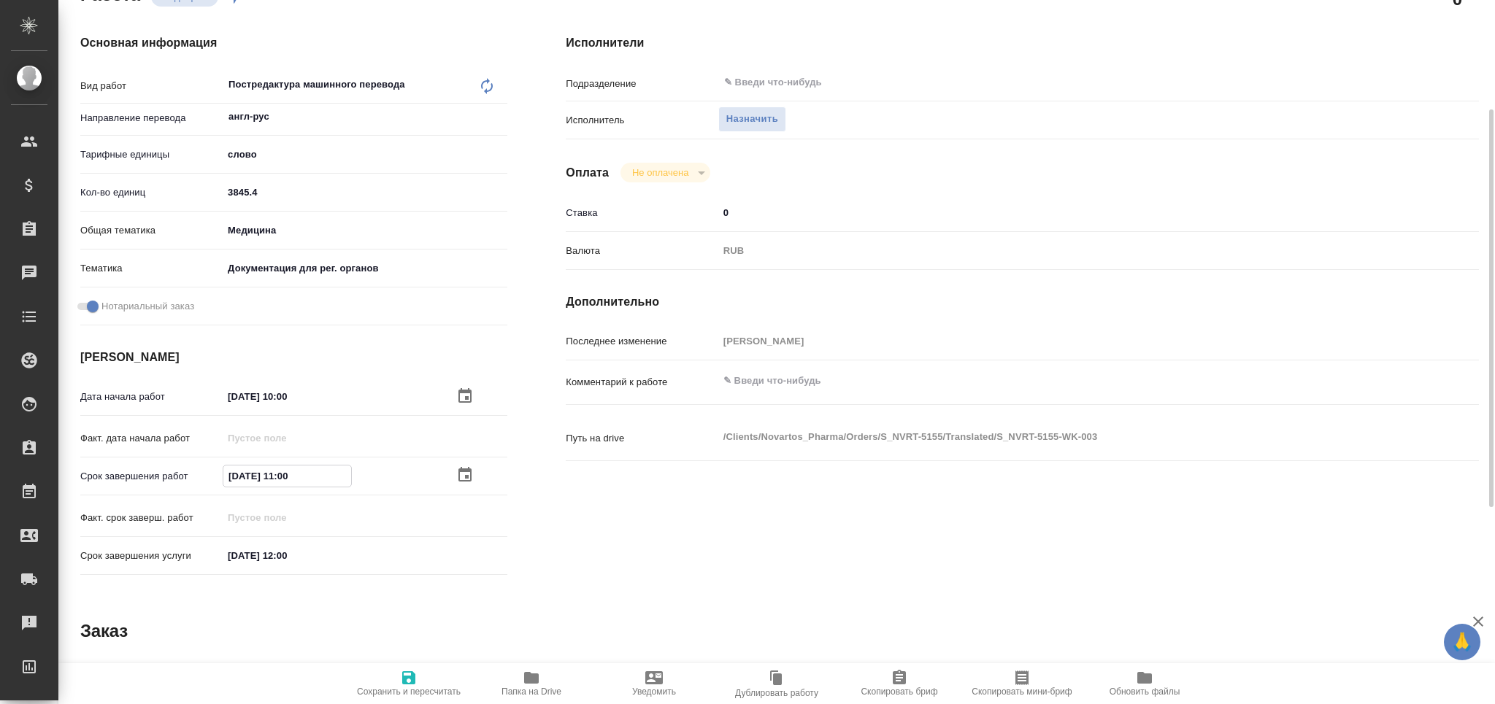
type textarea "x"
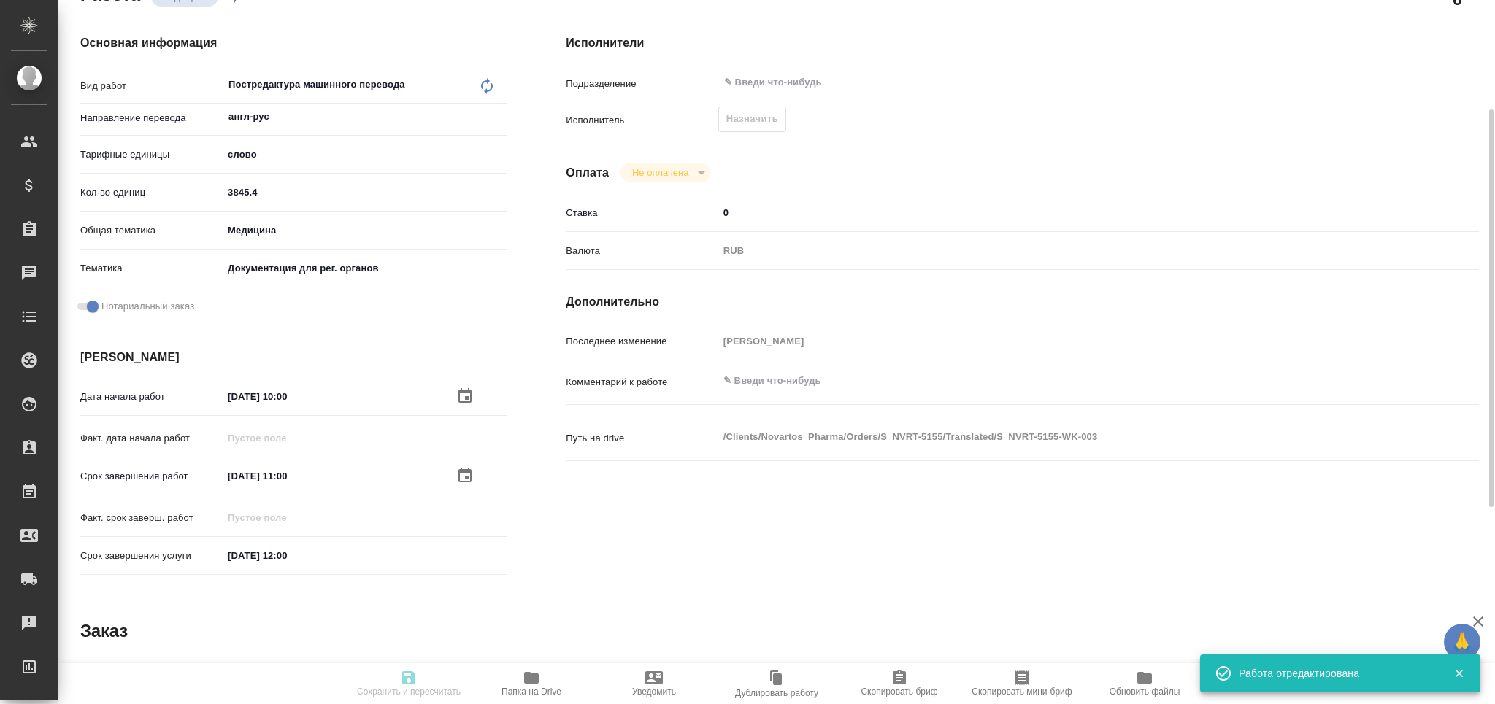
type input "recruiting"
type textarea "Постредактура машинного перевода"
type textarea "x"
type input "англ-рус"
type input "5a8b1489cc6b4906c91bfd90"
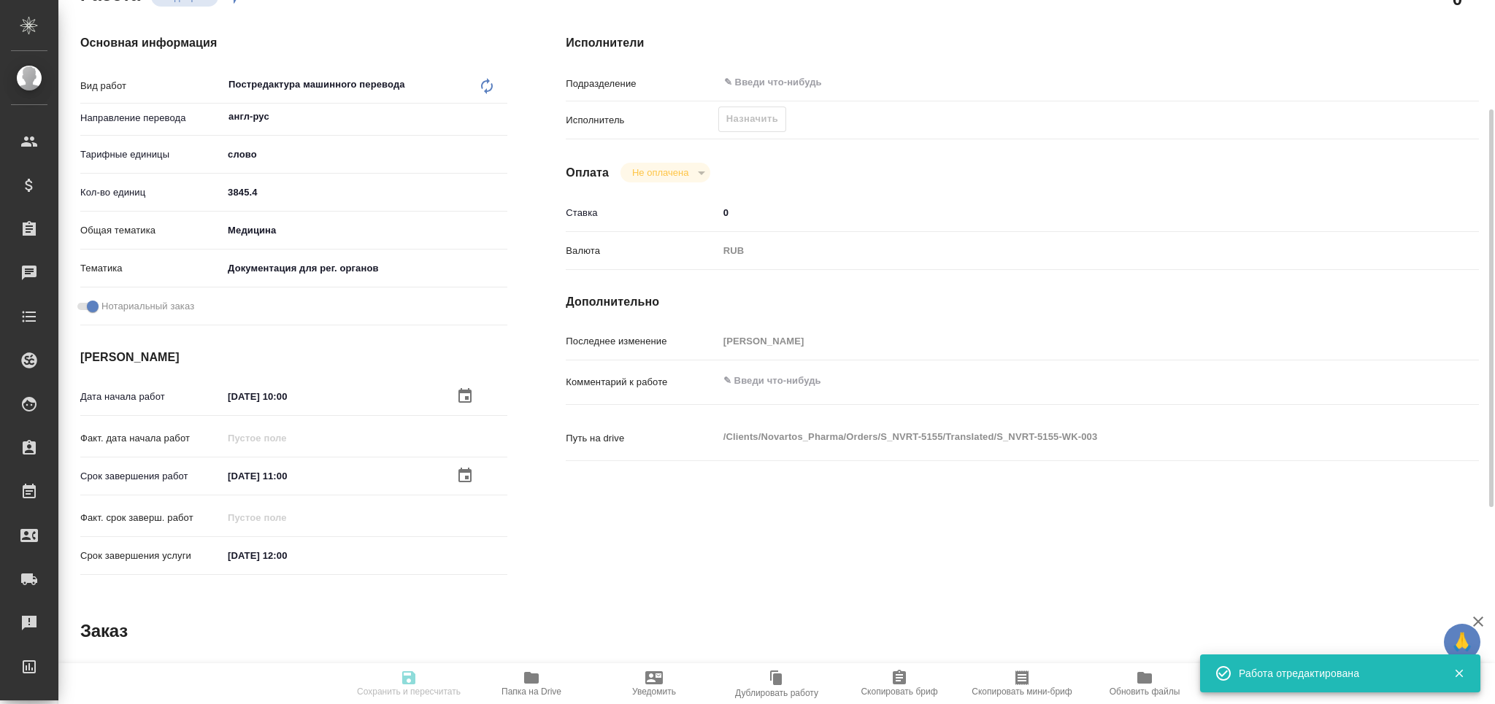
type input "3845.4"
type input "med"
type input "5f647205b73bc97568ca66c6"
checkbox input "true"
type input "22.08.2025 10:00"
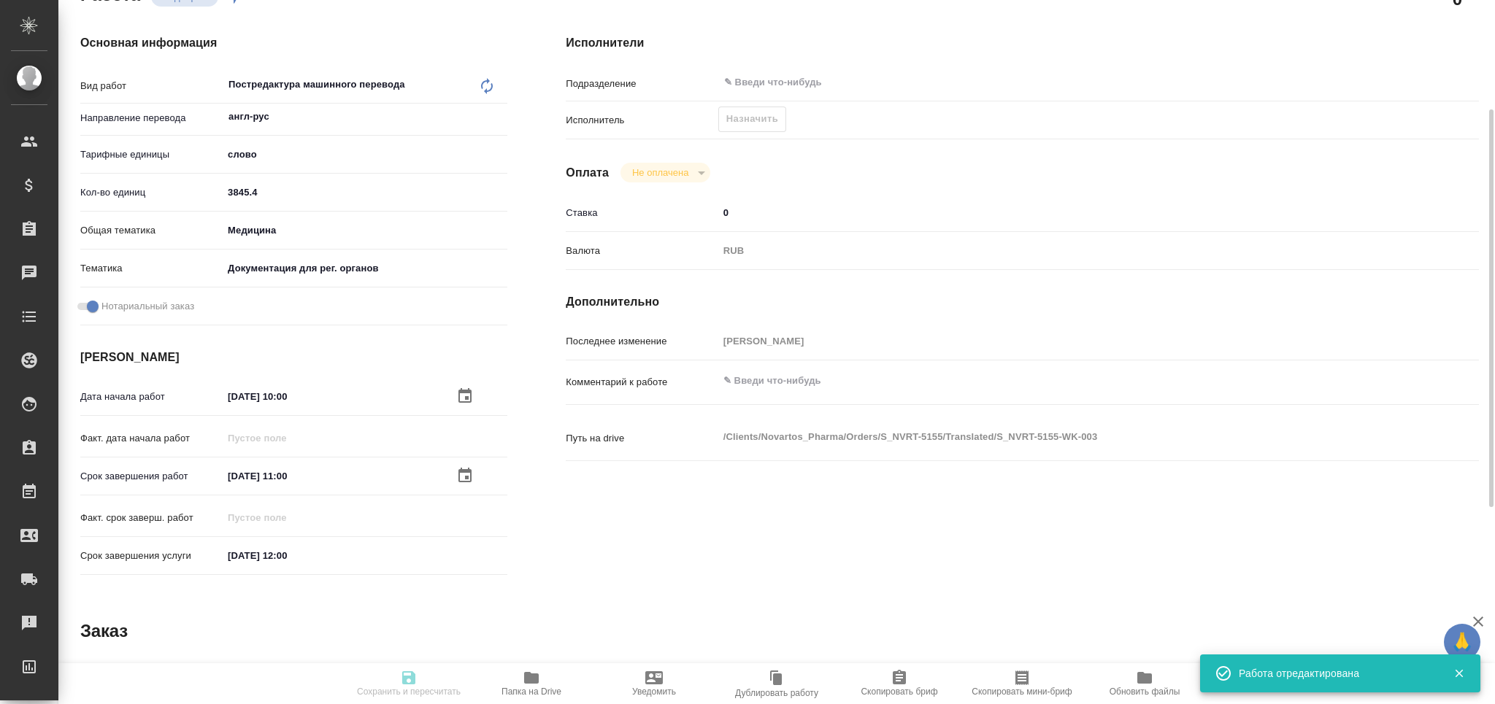
type input "25.08.2025 11:00"
type input "25.08.2025 12:00"
type input "notPayed"
type input "0"
type input "RUB"
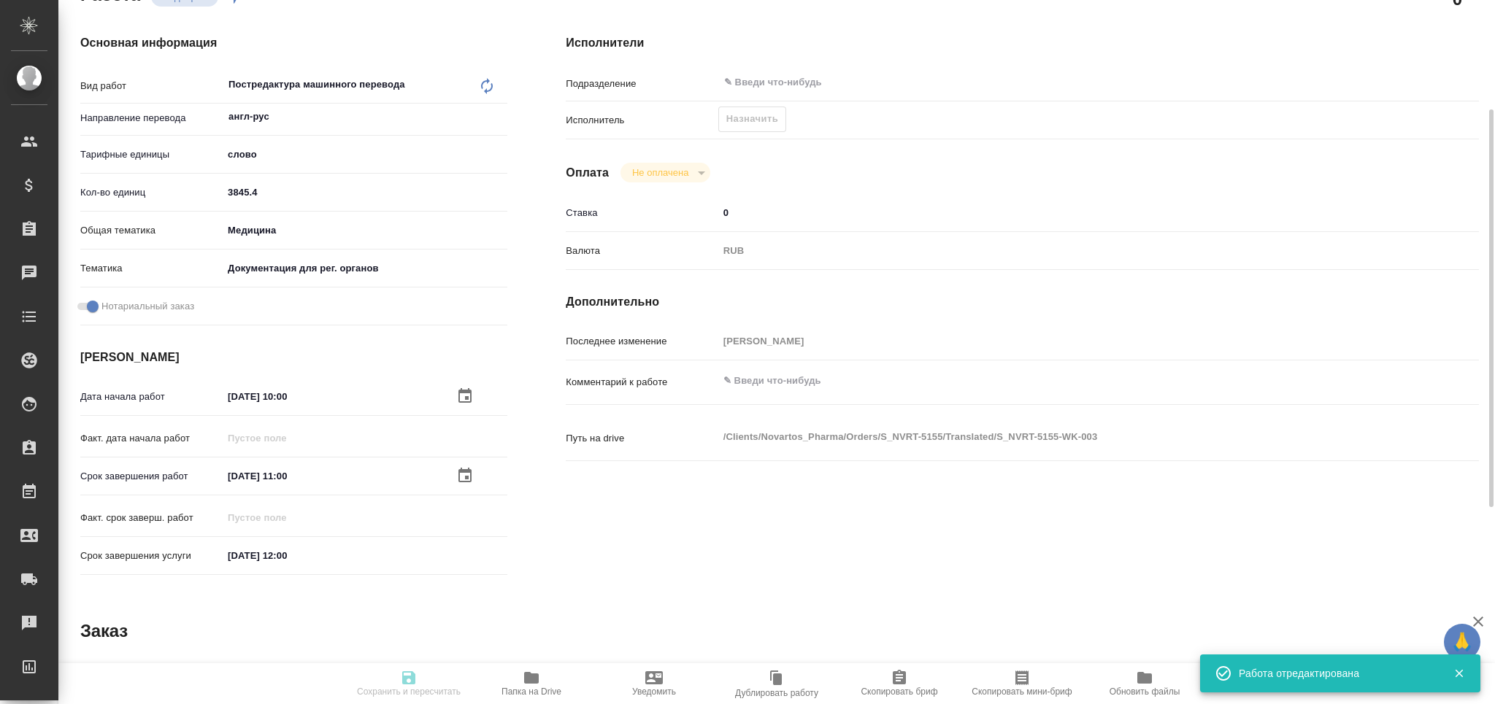
type input "Грабко Мария"
type textarea "x"
type textarea "/Clients/Novartos_Pharma/Orders/S_NVRT-5155/Translated/S_NVRT-5155-WK-003"
type textarea "x"
type input "S_NVRT-5155"
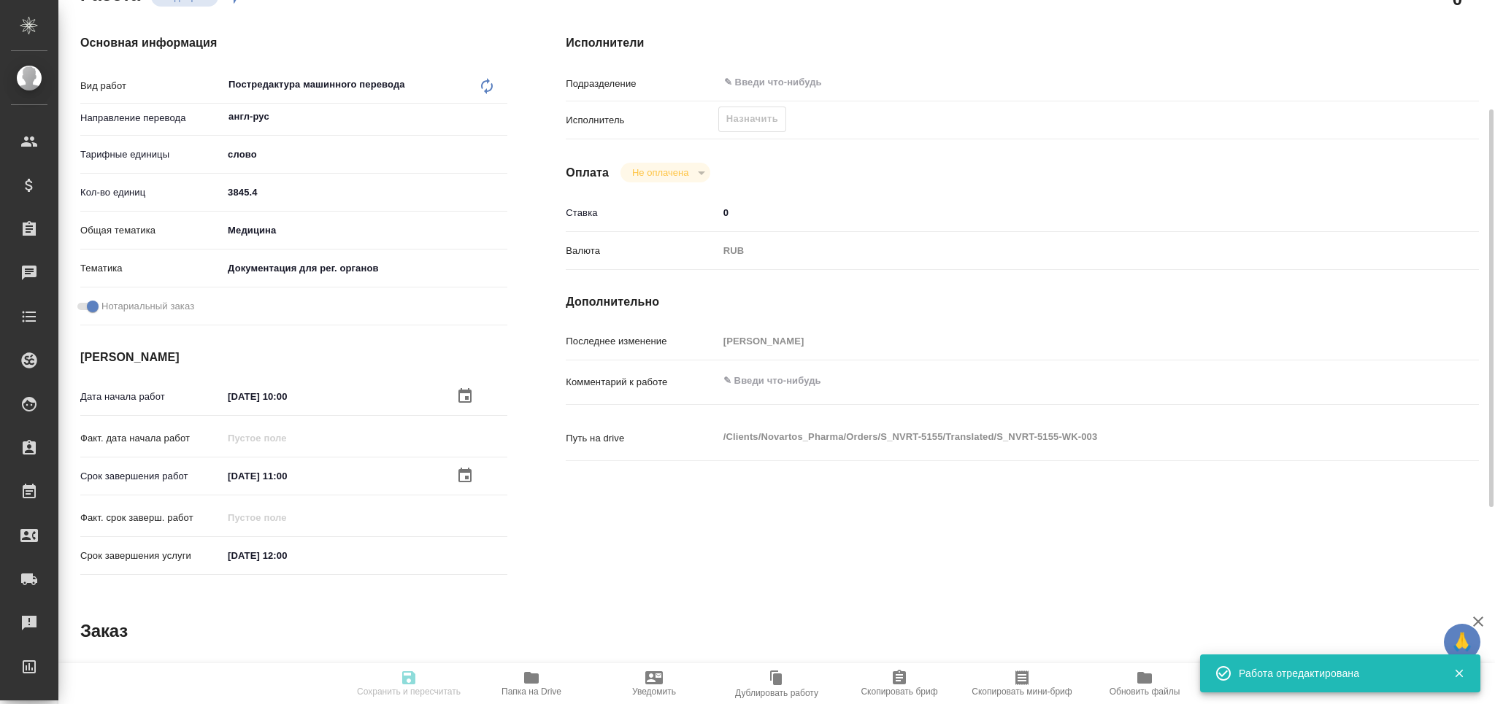
type input "Перевод Стандарт"
type input "Корректура, Приёмка по качеству, Перевод, Редактура, Постредактура машинного пе…"
type input "Сайдашева Диляра"
type input "Арсеньева Вера"
type input "/Clients/Novartos_Pharma/Orders/S_NVRT-5155"
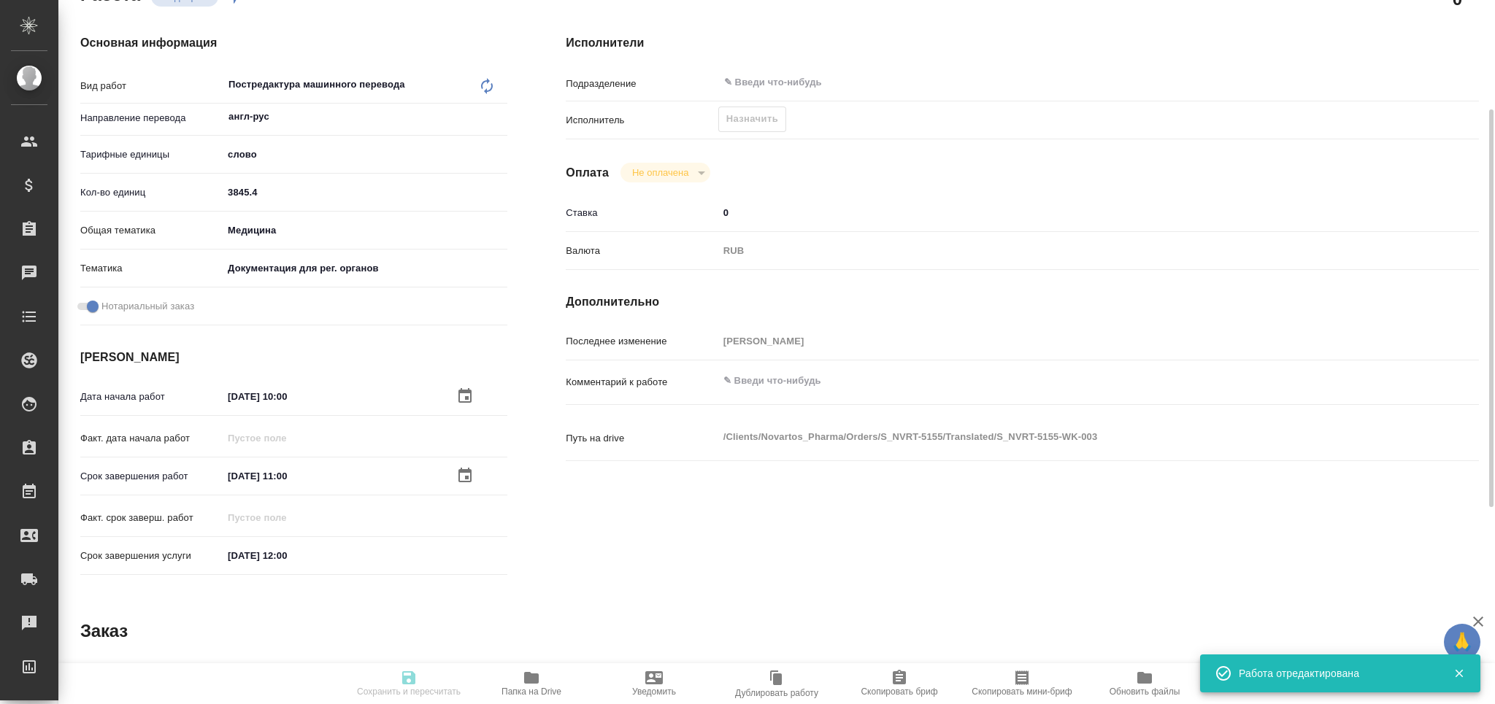
type textarea "x"
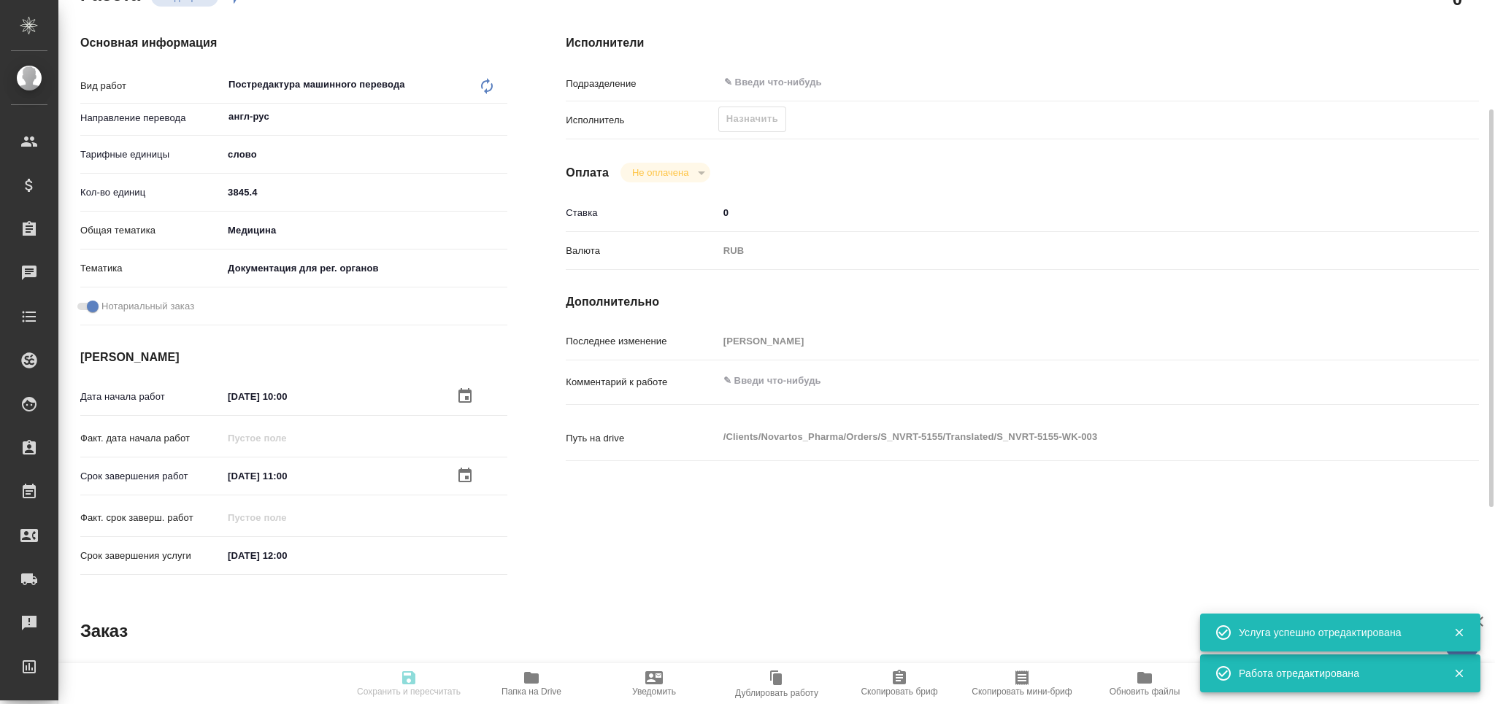
type textarea "x"
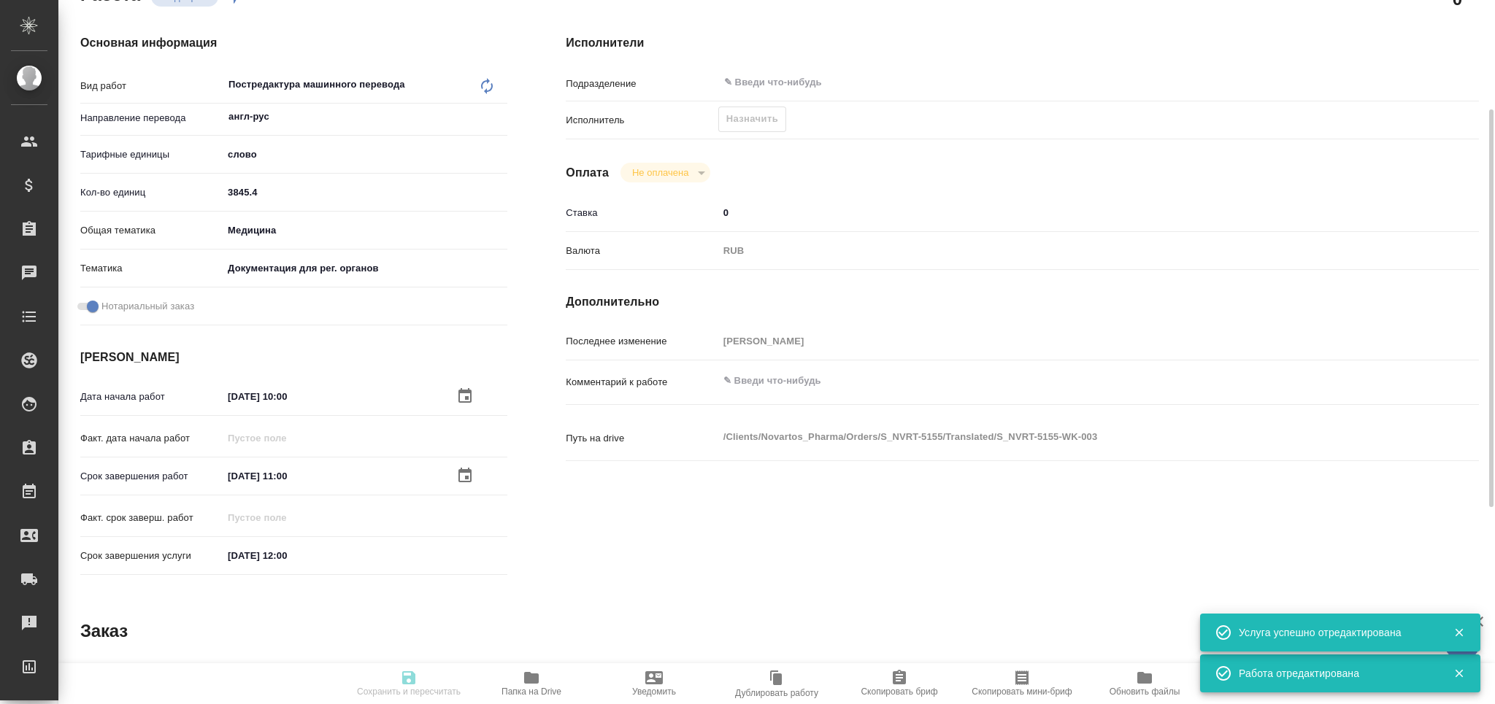
type textarea "x"
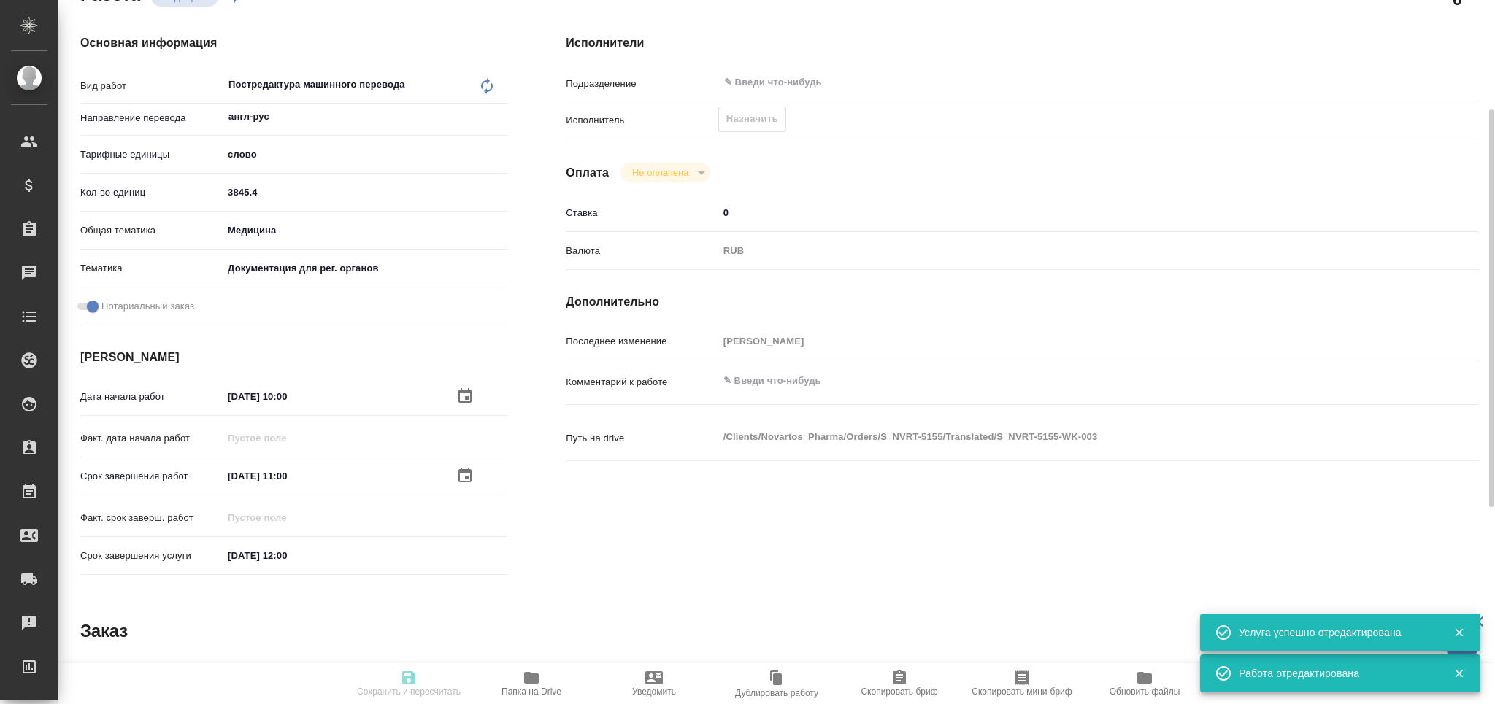
type textarea "x"
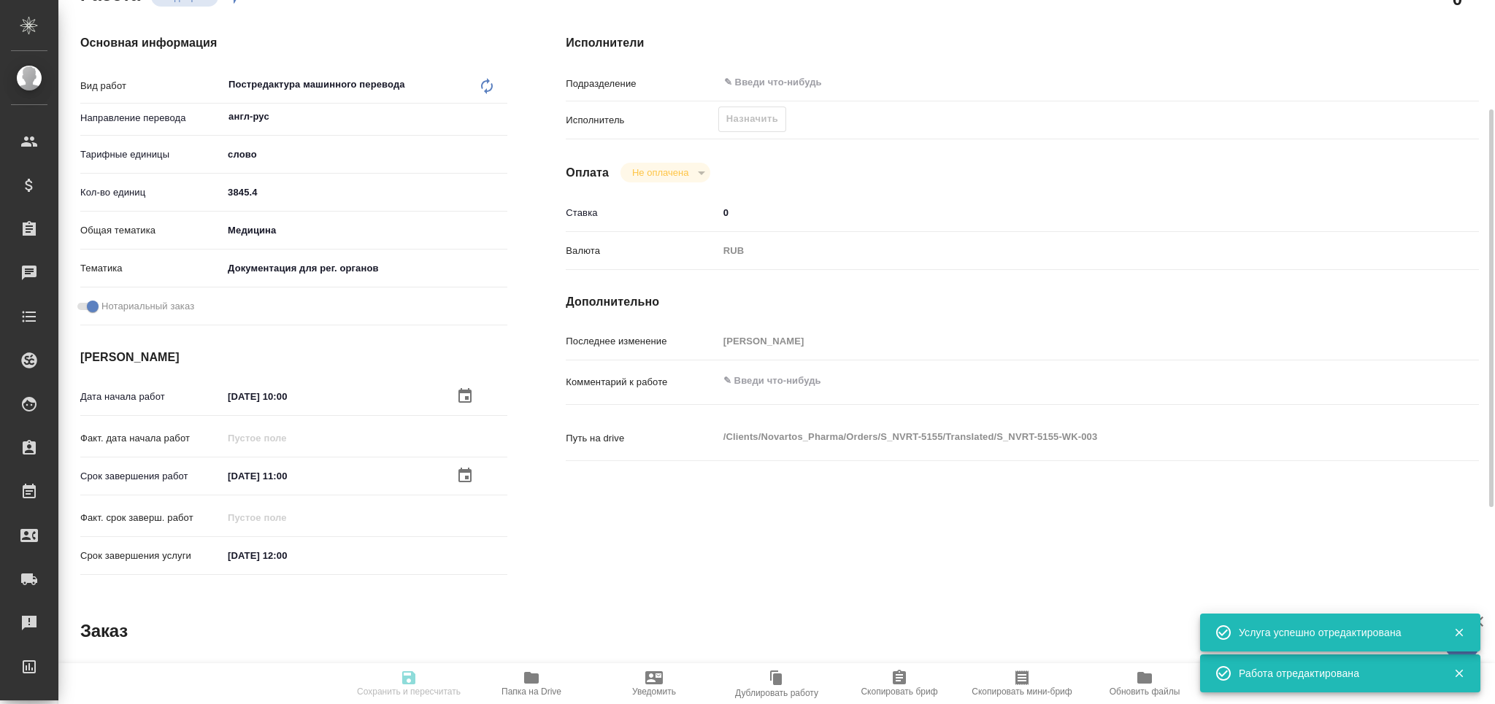
type input "recruiting"
type textarea "Постредактура машинного перевода"
type textarea "x"
type input "англ-рус"
type input "5a8b1489cc6b4906c91bfd90"
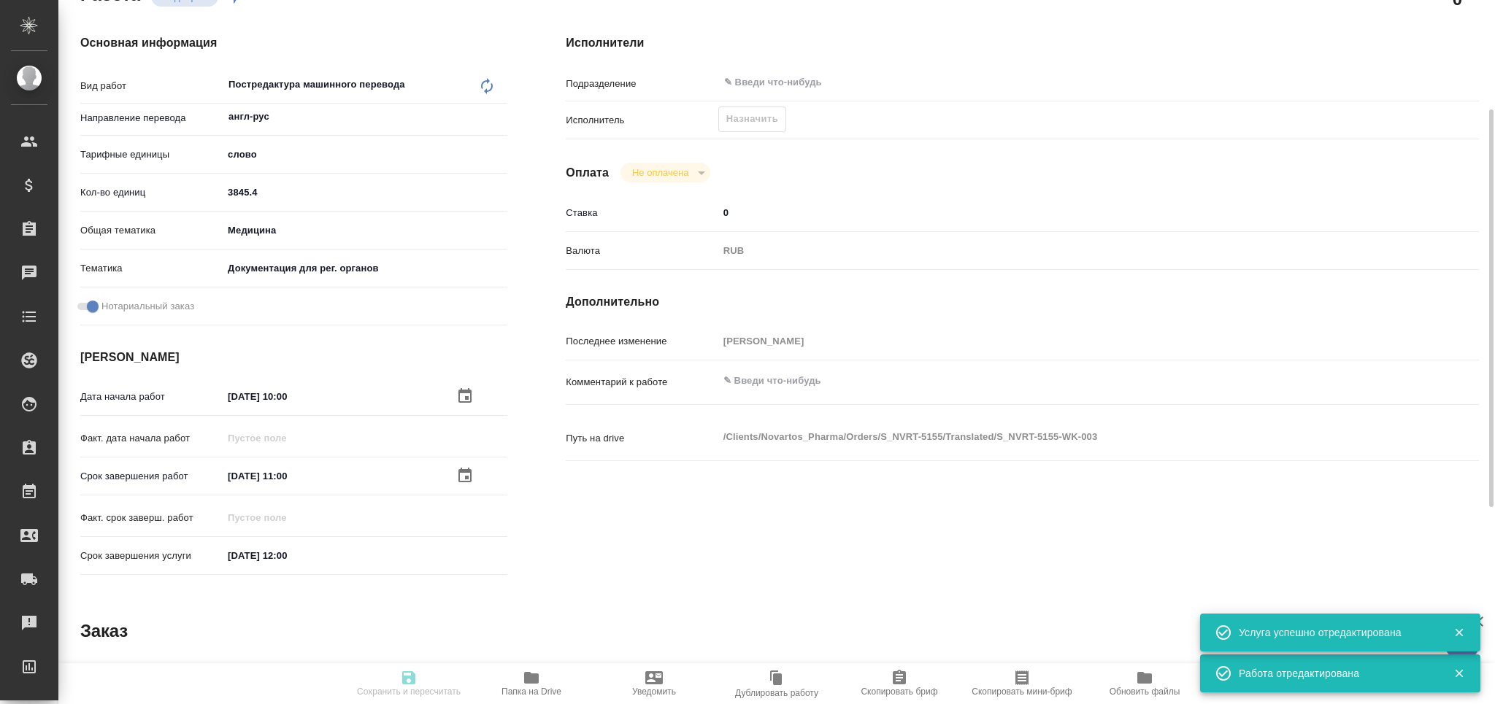
type input "3845.4"
type input "med"
type input "5f647205b73bc97568ca66c6"
checkbox input "true"
type input "22.08.2025 10:00"
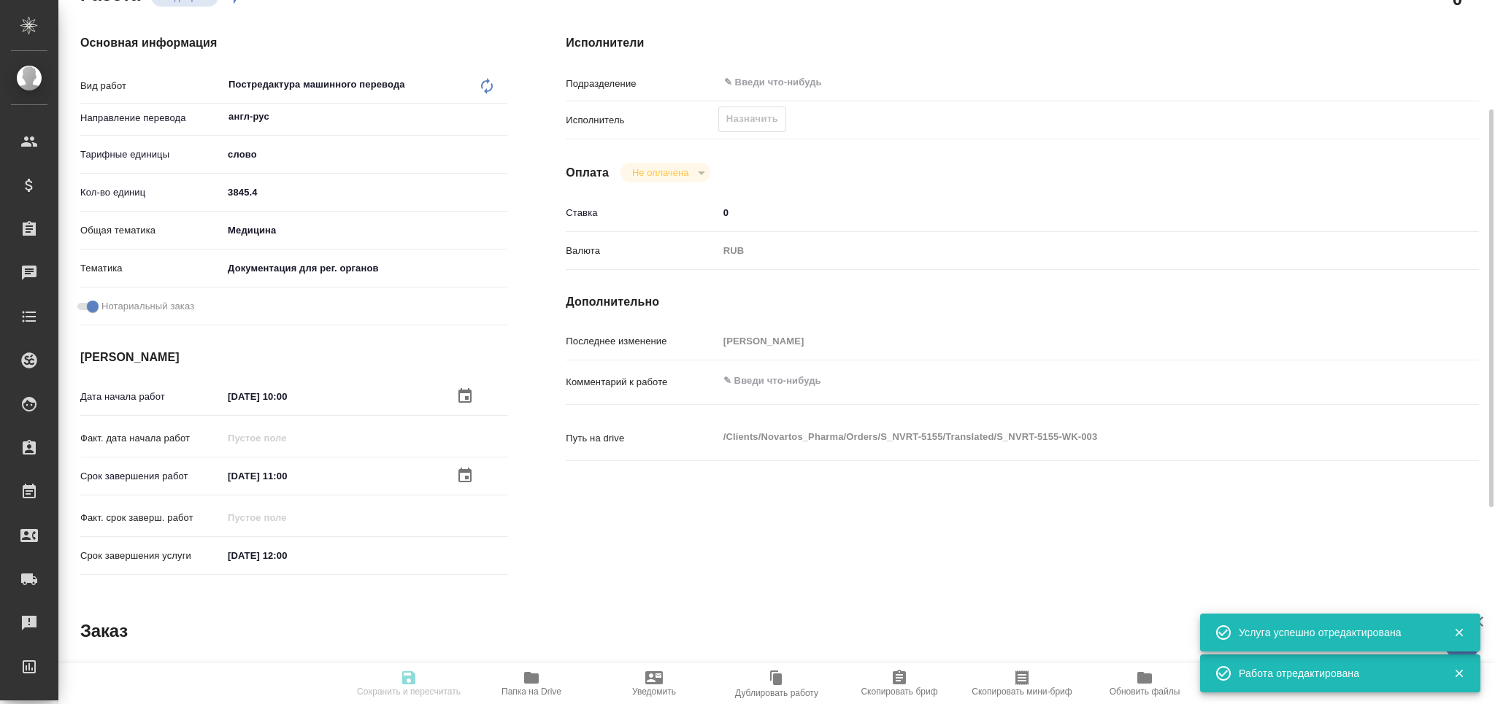
type input "25.08.2025 11:00"
type input "25.08.2025 12:00"
type input "notPayed"
type input "0"
type input "RUB"
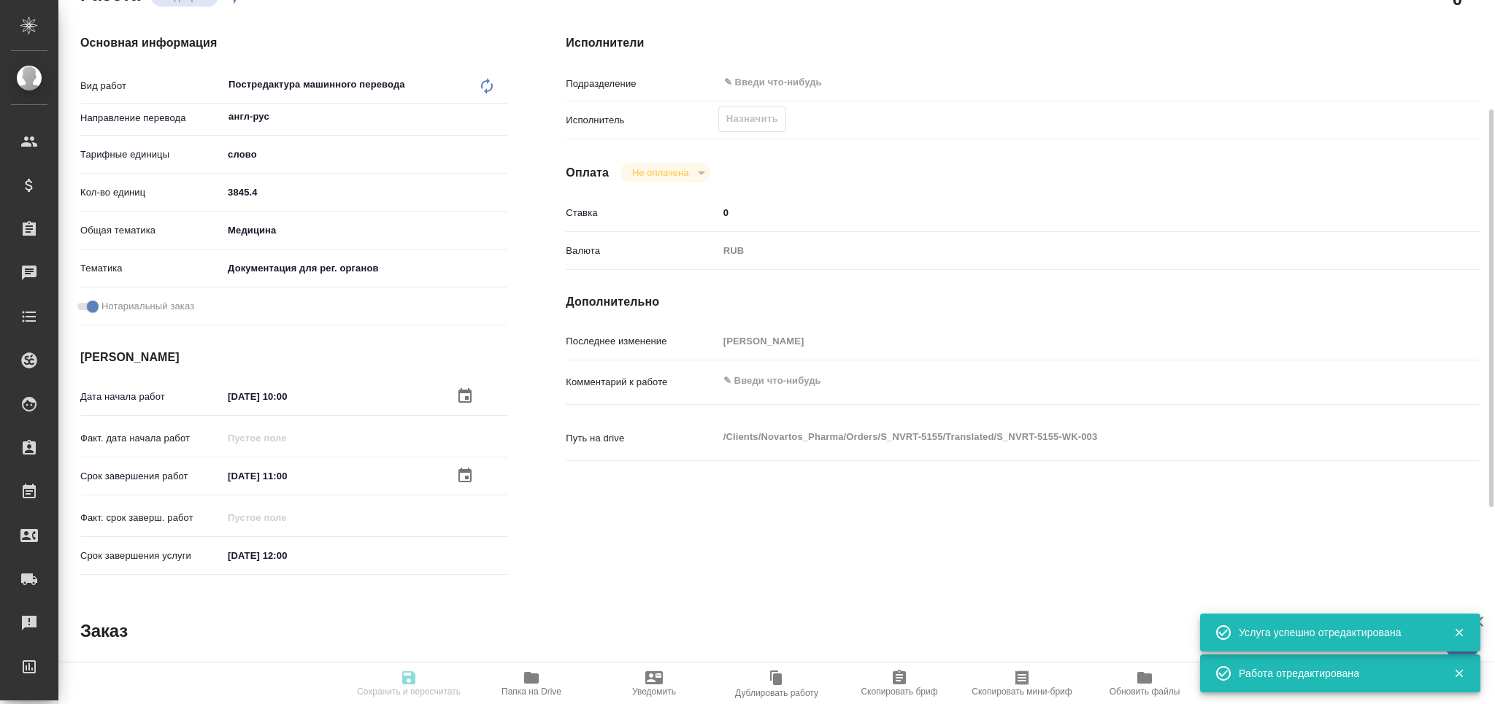
type input "Грабко Мария"
type textarea "x"
type textarea "/Clients/Novartos_Pharma/Orders/S_NVRT-5155/Translated/S_NVRT-5155-WK-003"
type textarea "x"
type input "S_NVRT-5155"
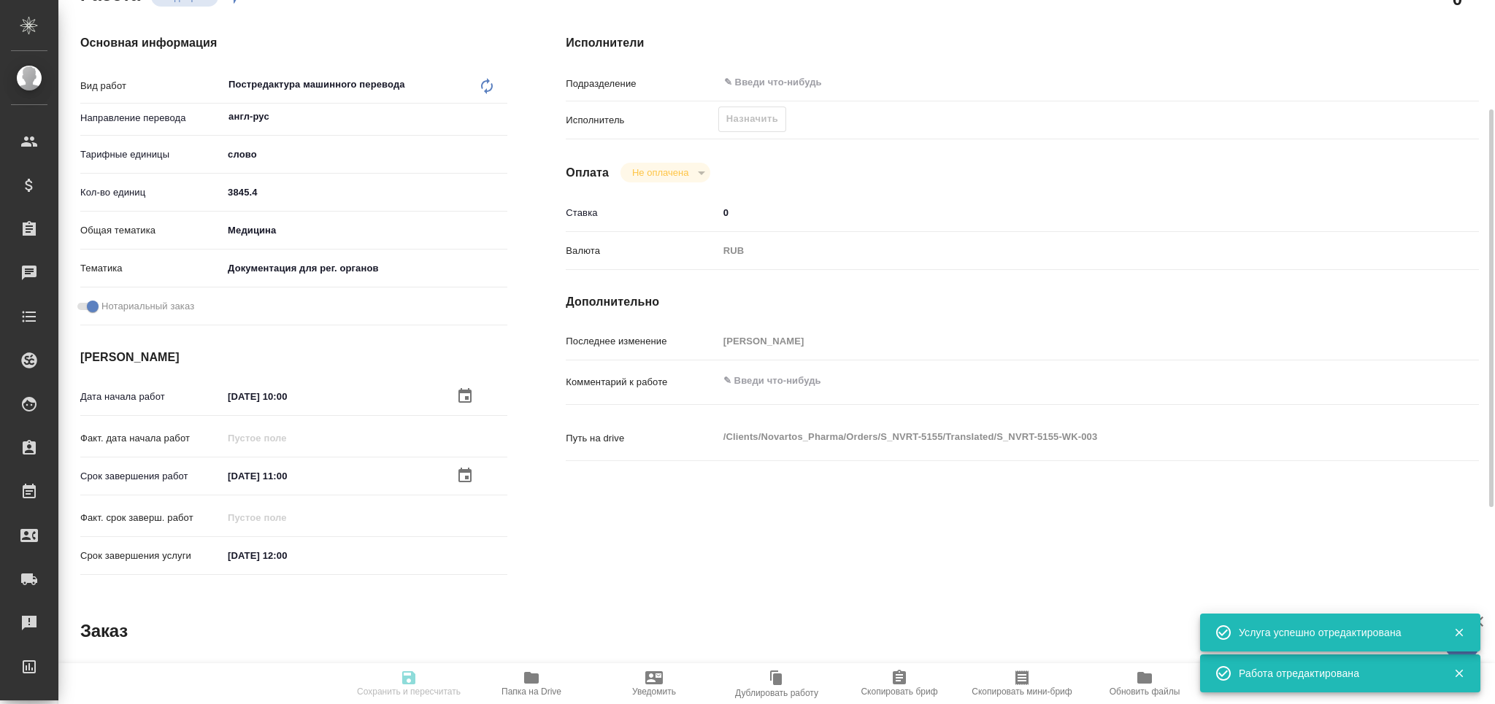
type input "Перевод Стандарт"
type input "Корректура, Приёмка по качеству, Перевод, Редактура, Постредактура машинного пе…"
type input "Сайдашева Диляра"
type input "Арсеньева Вера"
type input "/Clients/Novartos_Pharma/Orders/S_NVRT-5155"
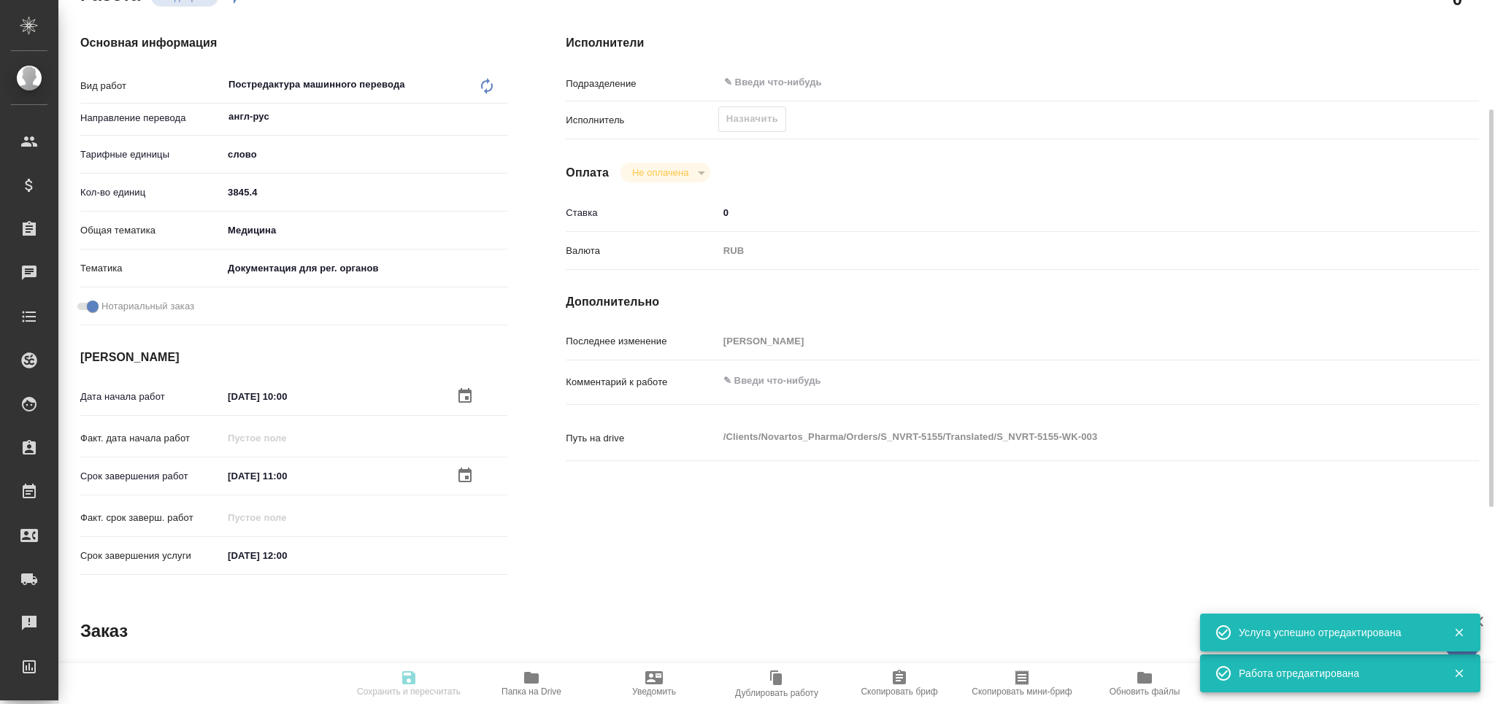
type textarea "x"
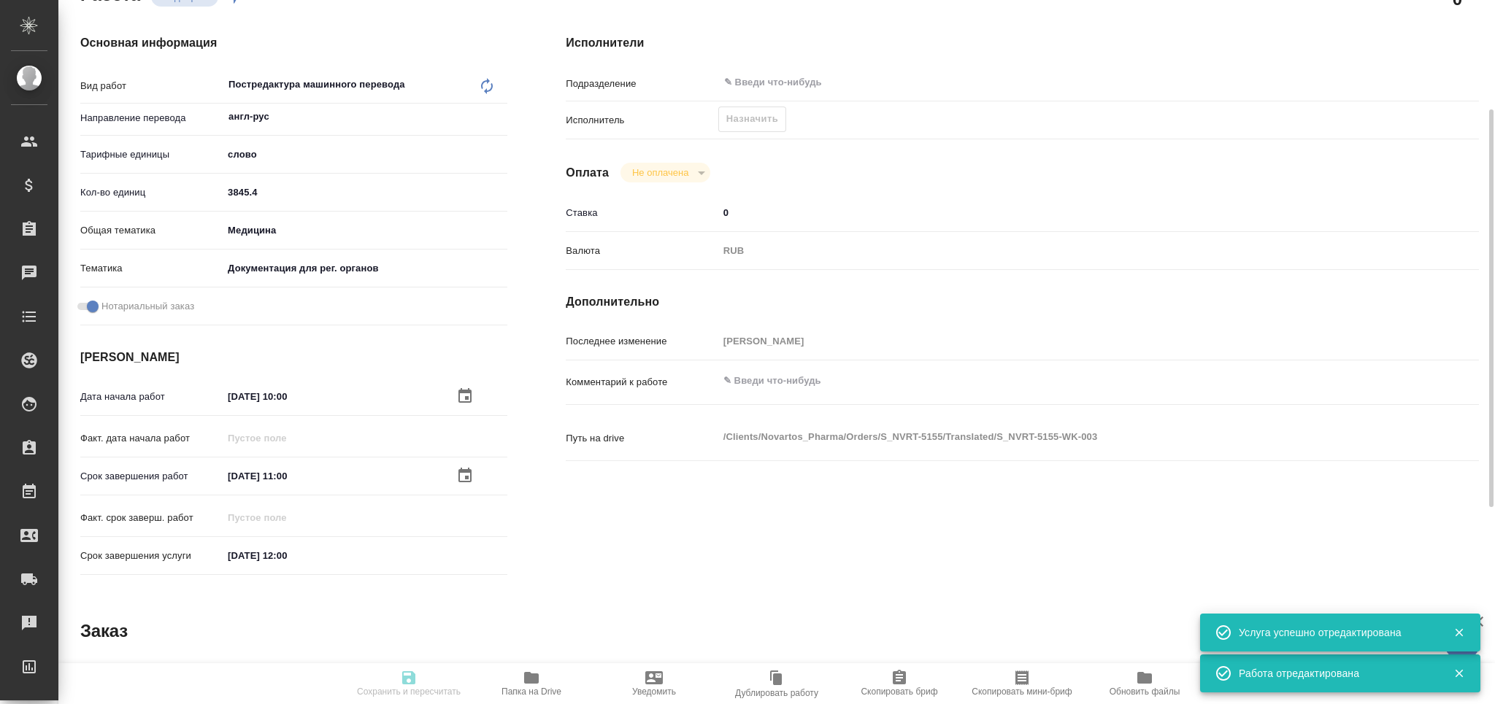
type textarea "x"
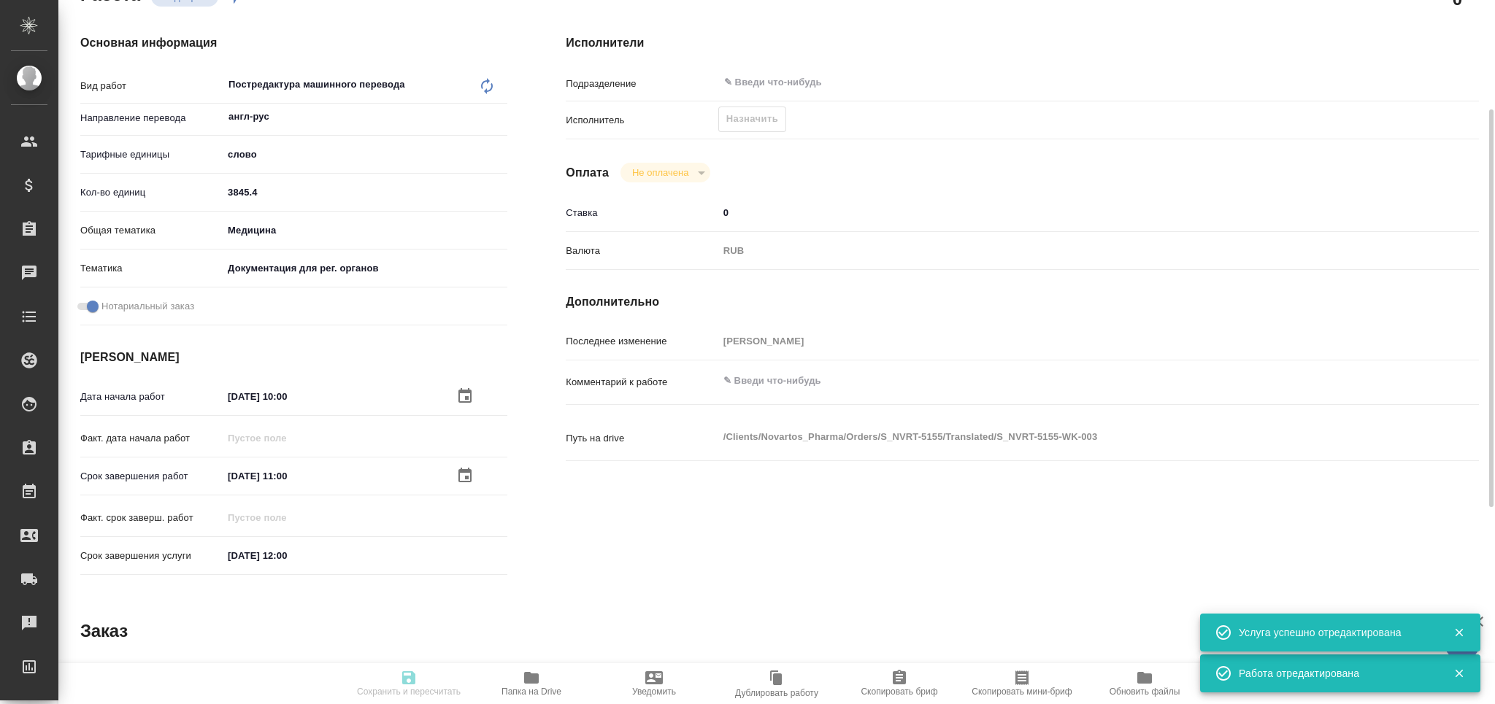
type textarea "x"
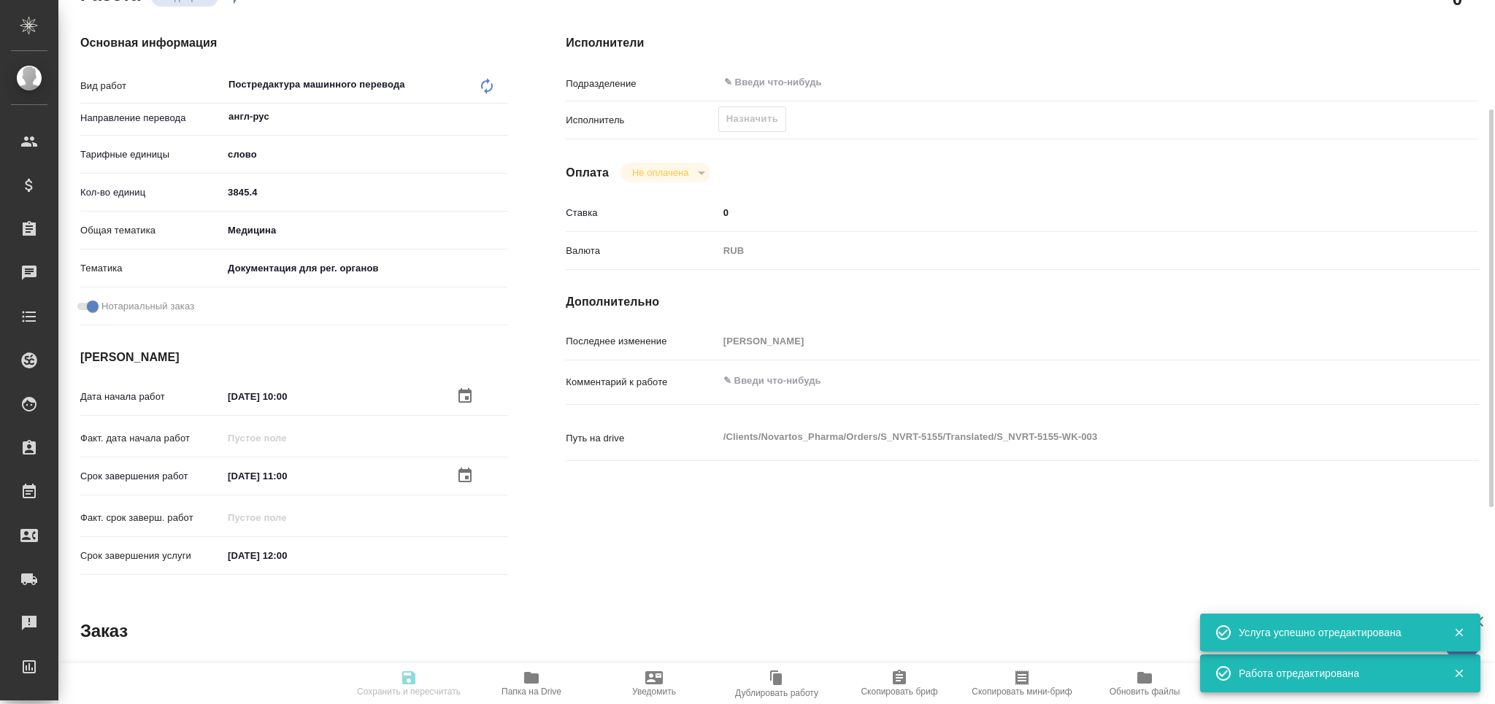
type textarea "x"
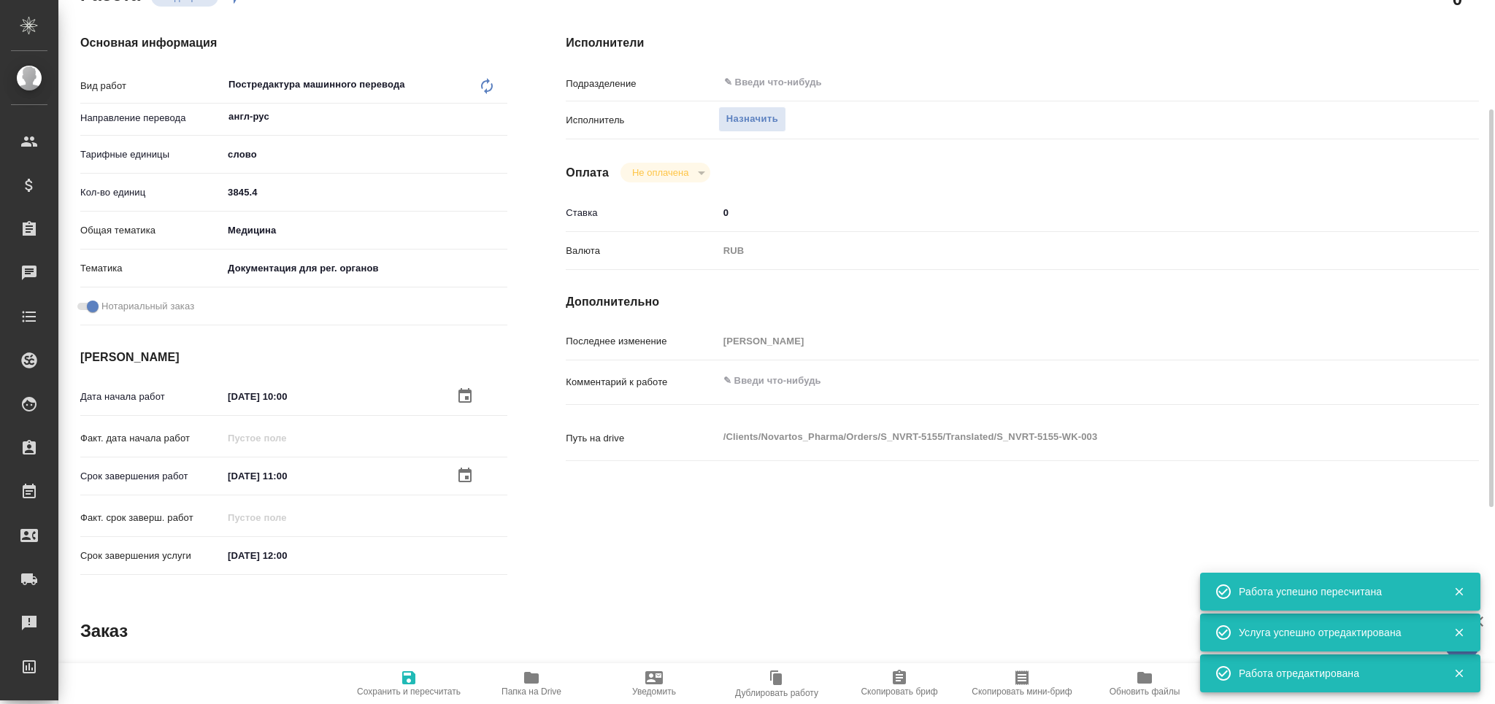
type textarea "x"
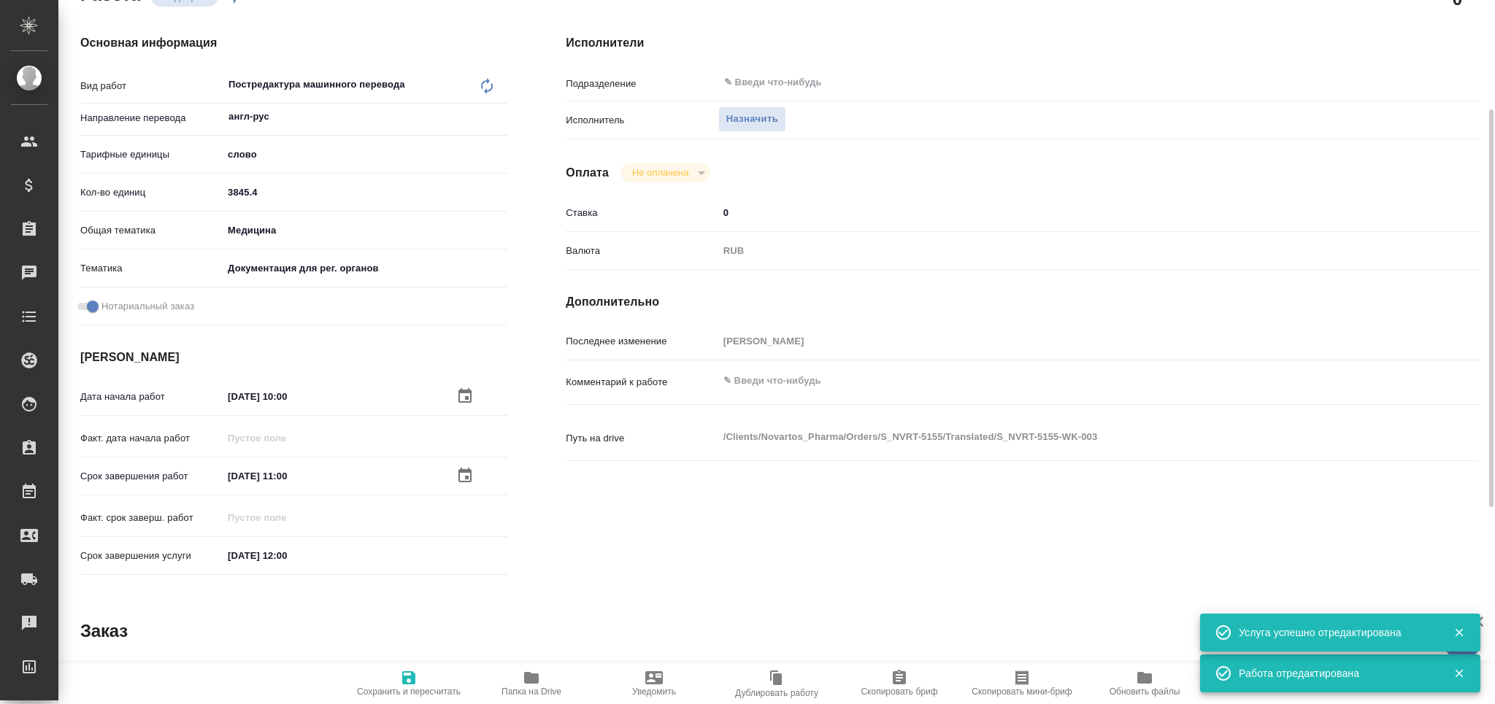
click at [845, 389] on textarea at bounding box center [1060, 381] width 685 height 25
type textarea "x"
type textarea "т"
type textarea "x"
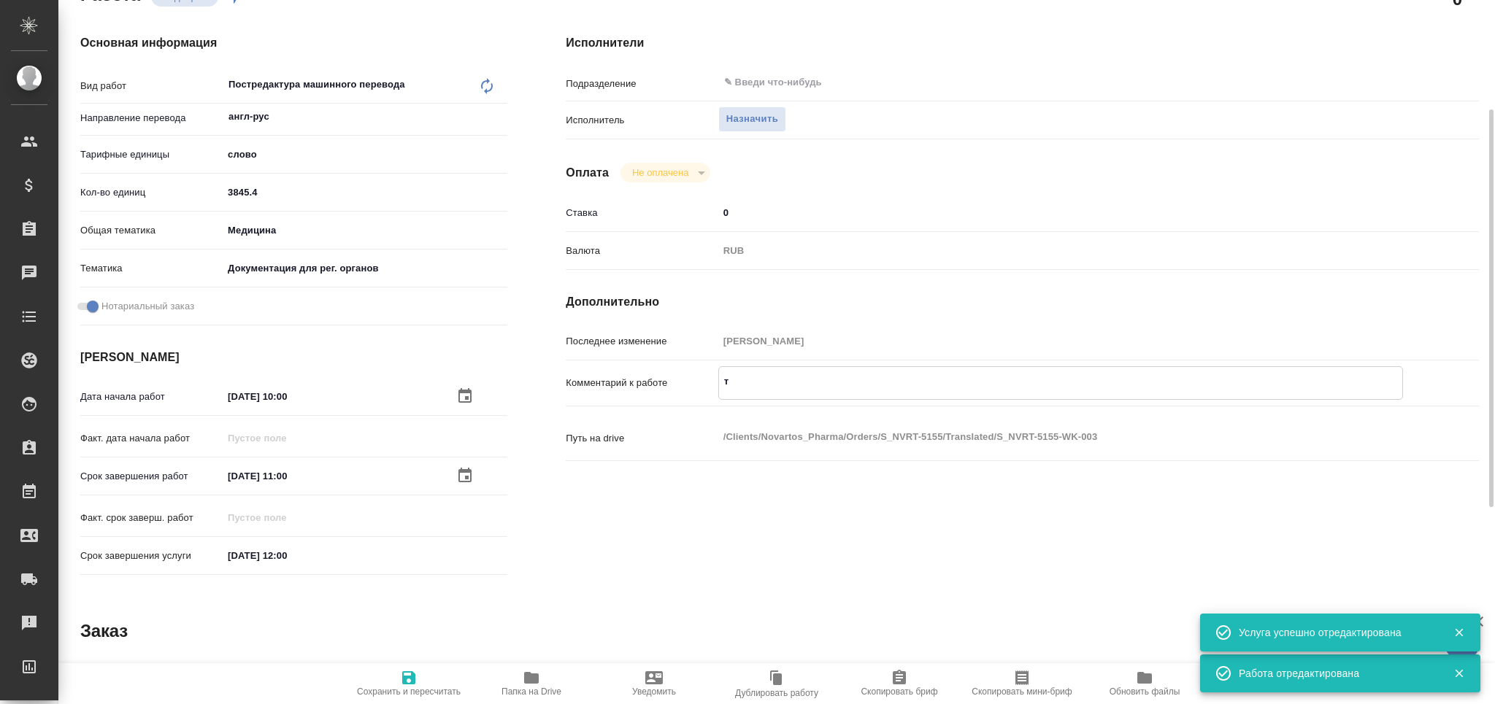
type textarea "x"
type textarea "то"
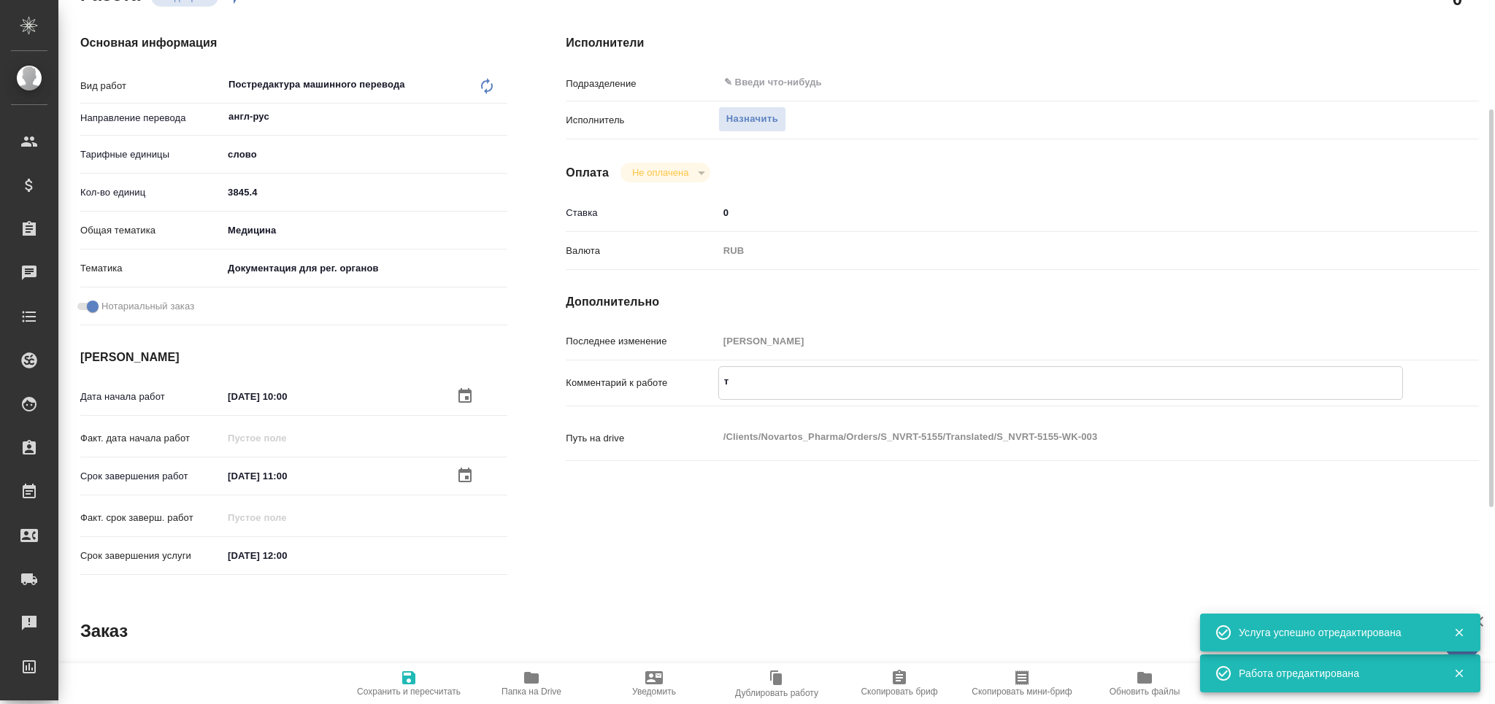
type textarea "x"
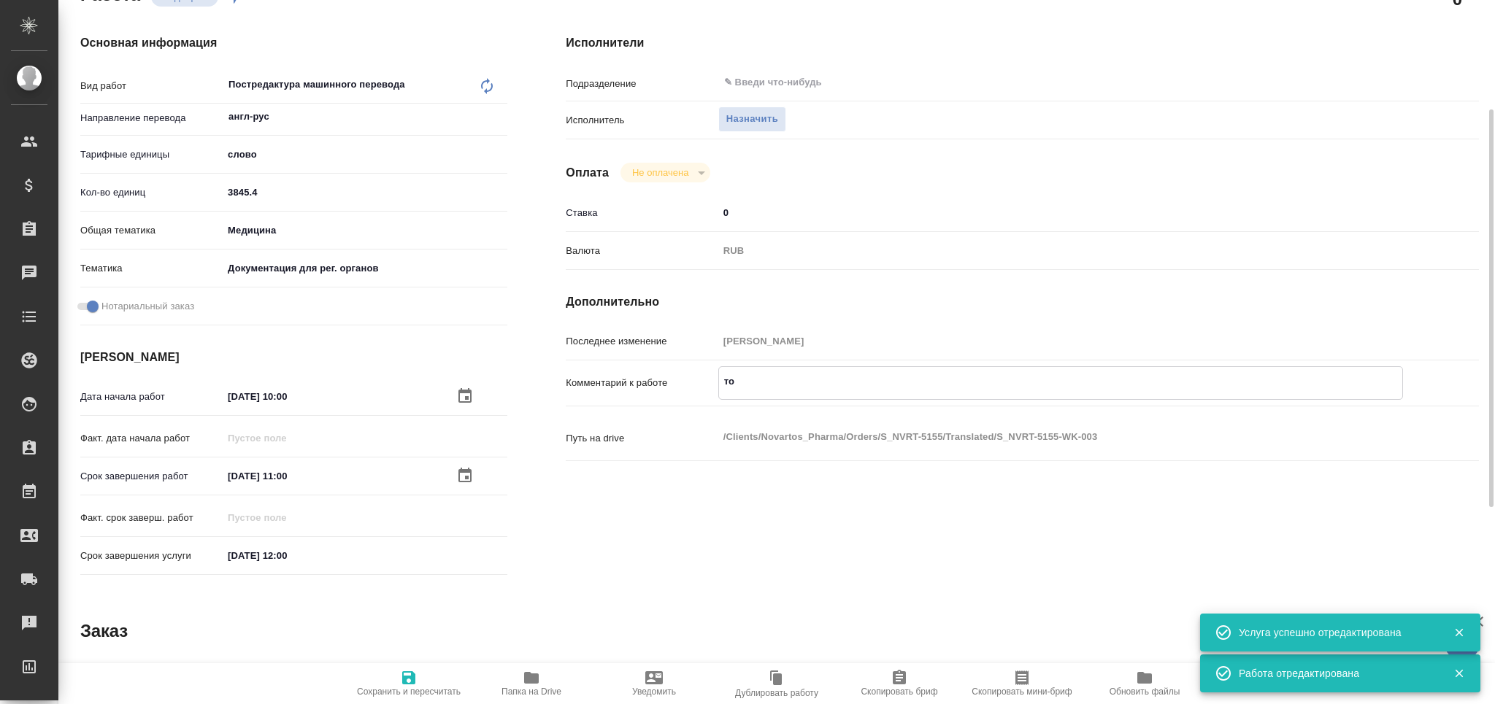
type textarea "тот"
type textarea "x"
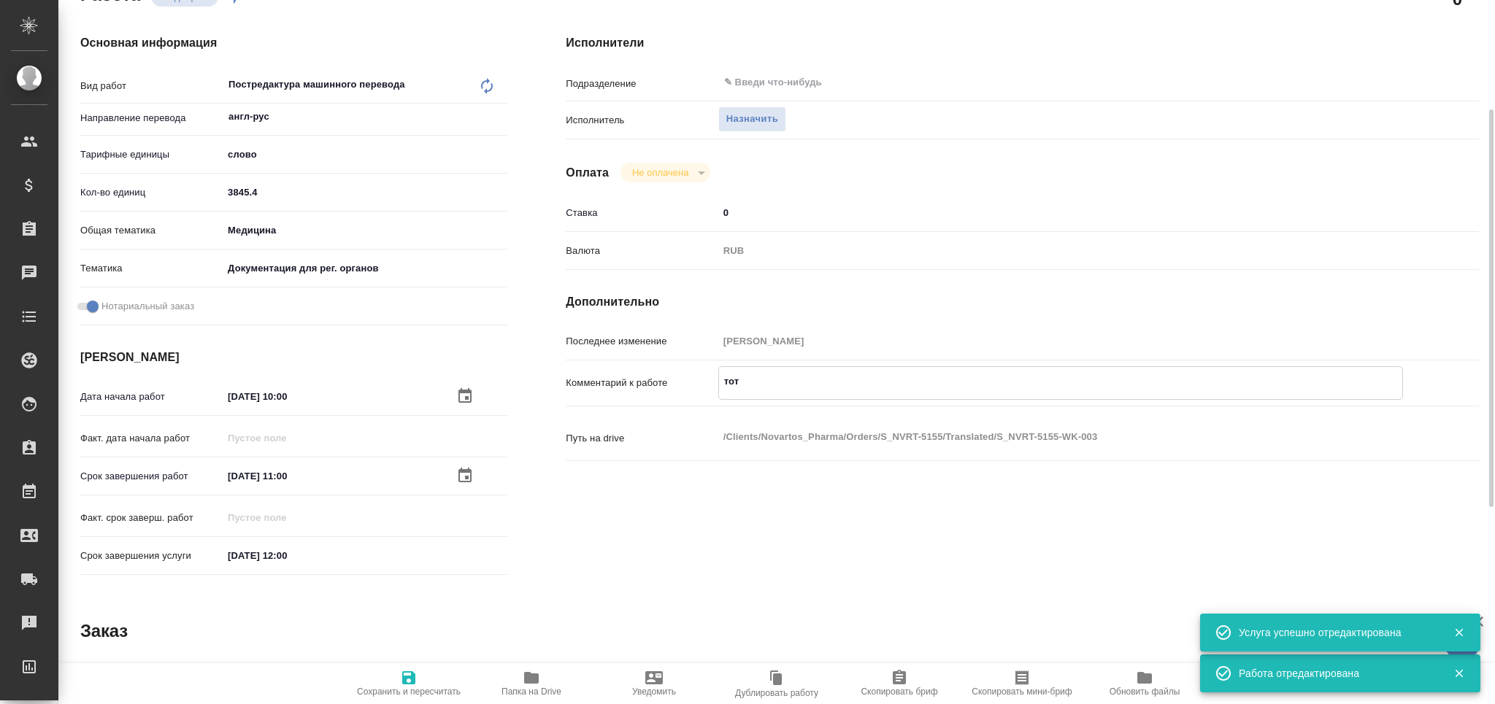
type textarea "x"
type textarea "тота"
type textarea "x"
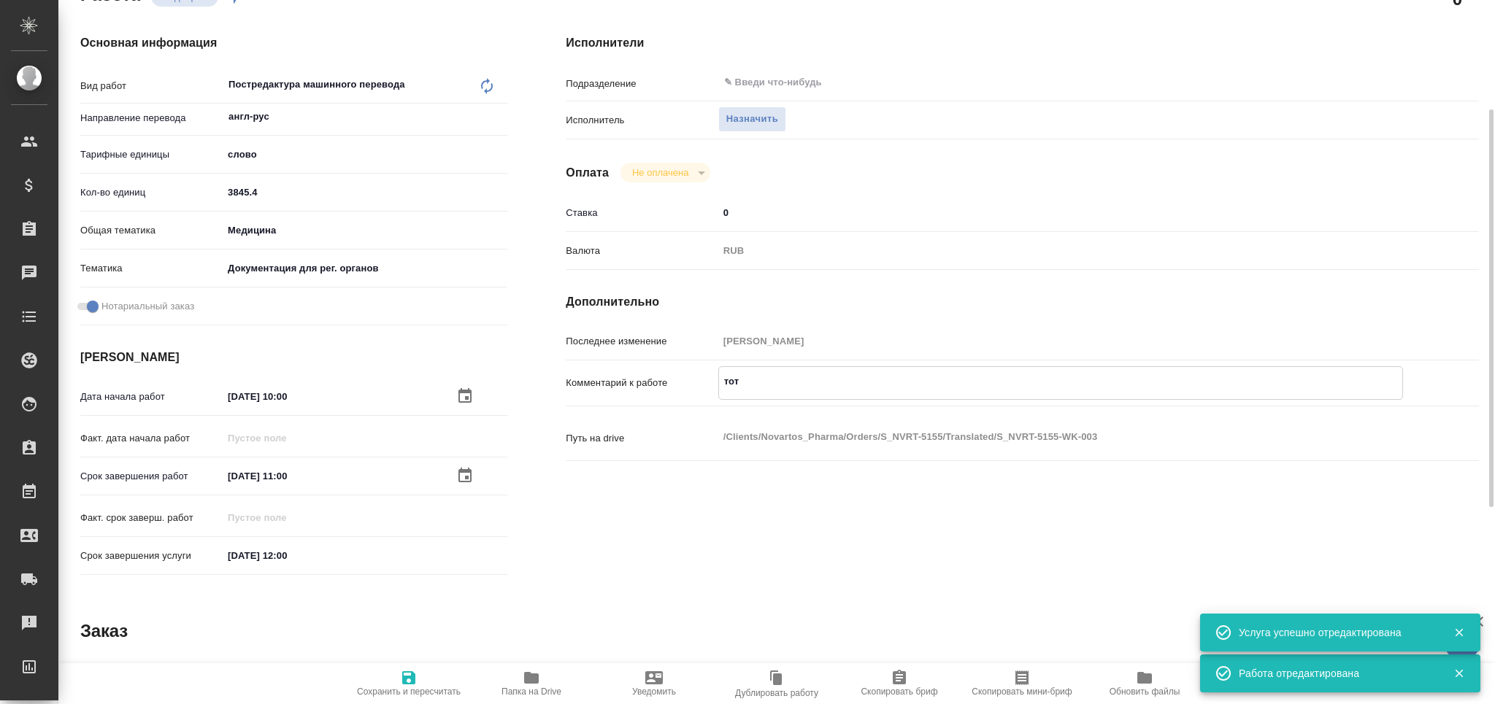
type textarea "x"
type textarea "тотал"
type textarea "x"
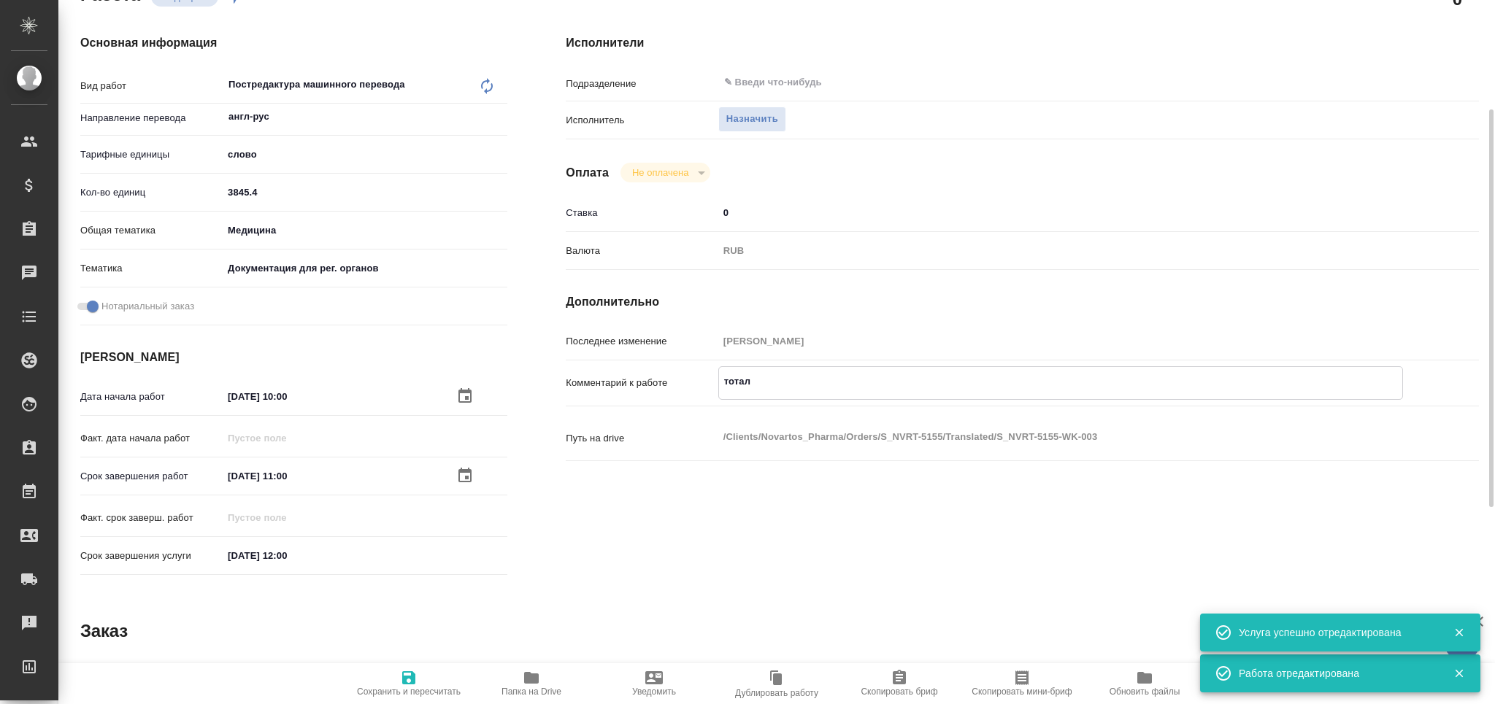
type textarea "x"
type textarea "тотал"
type textarea "x"
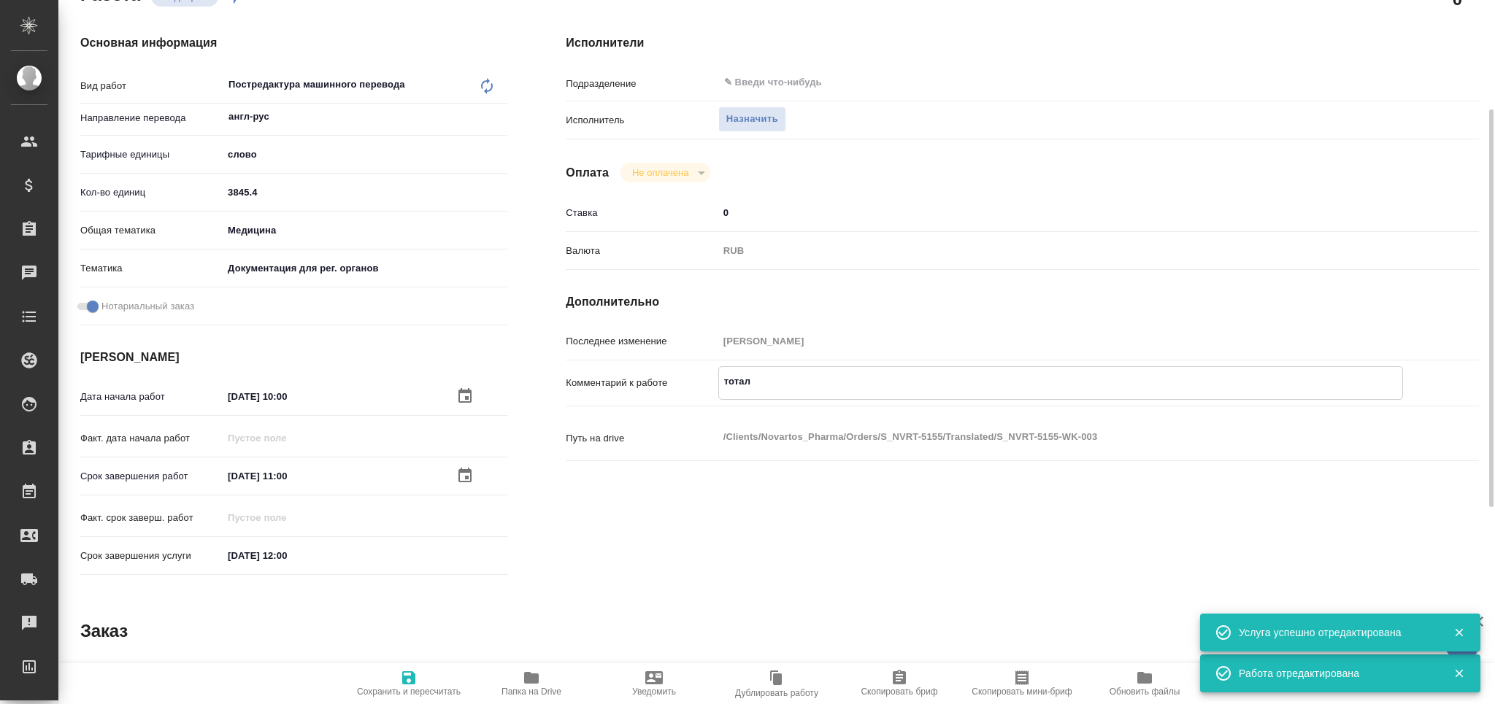
type textarea "x"
paste textarea "4892"
type textarea "тотал 4892 сл"
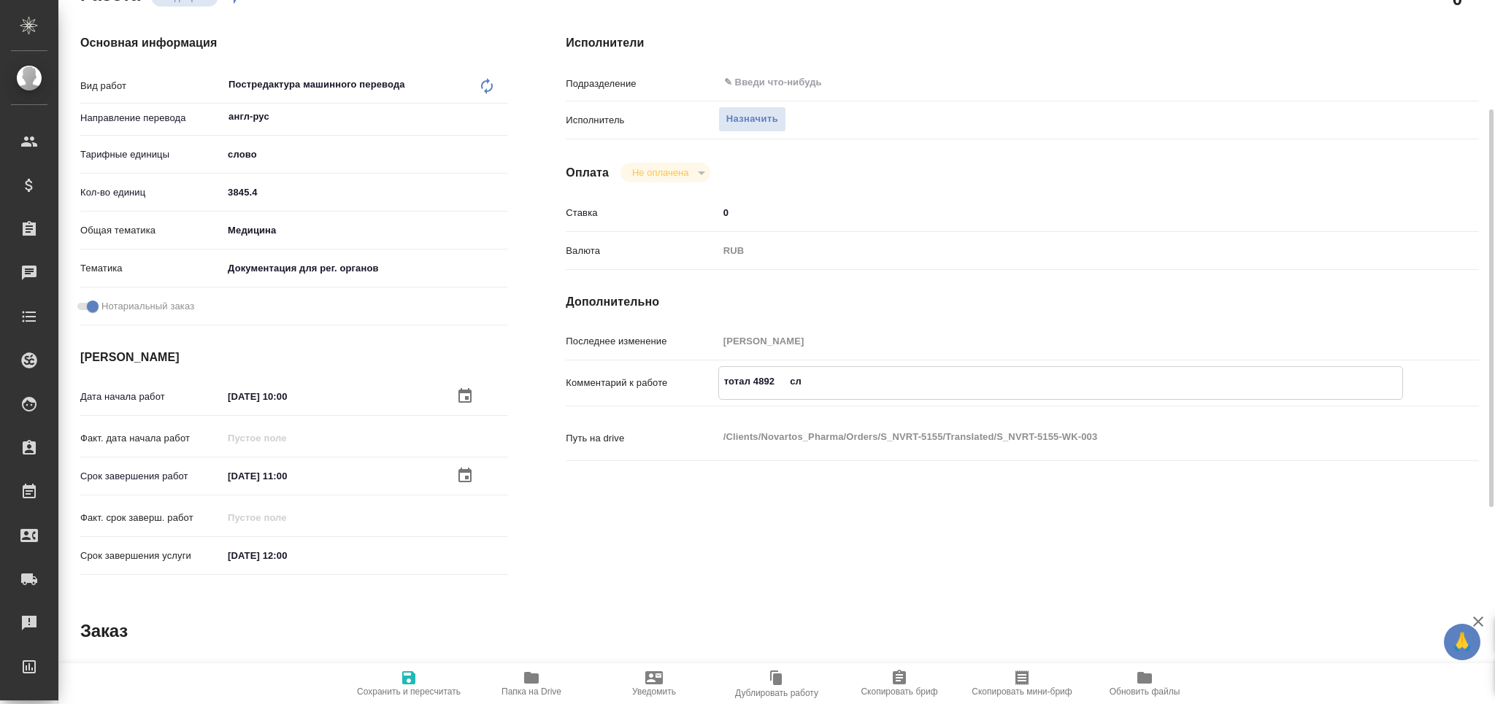
type textarea "x"
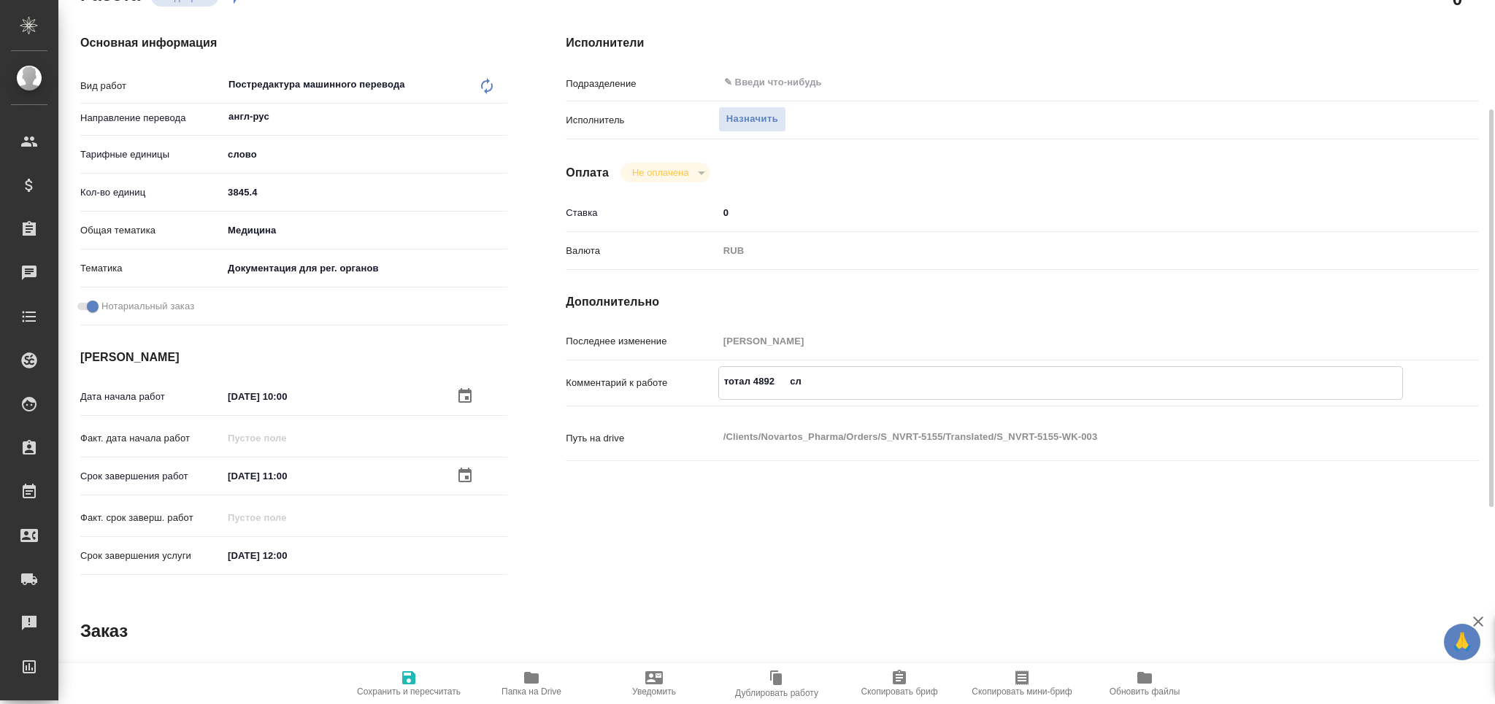
type textarea "x"
type textarea "тотал 4892 сло"
type textarea "x"
click at [413, 694] on span "Сохранить и пересчитать" at bounding box center [409, 692] width 104 height 10
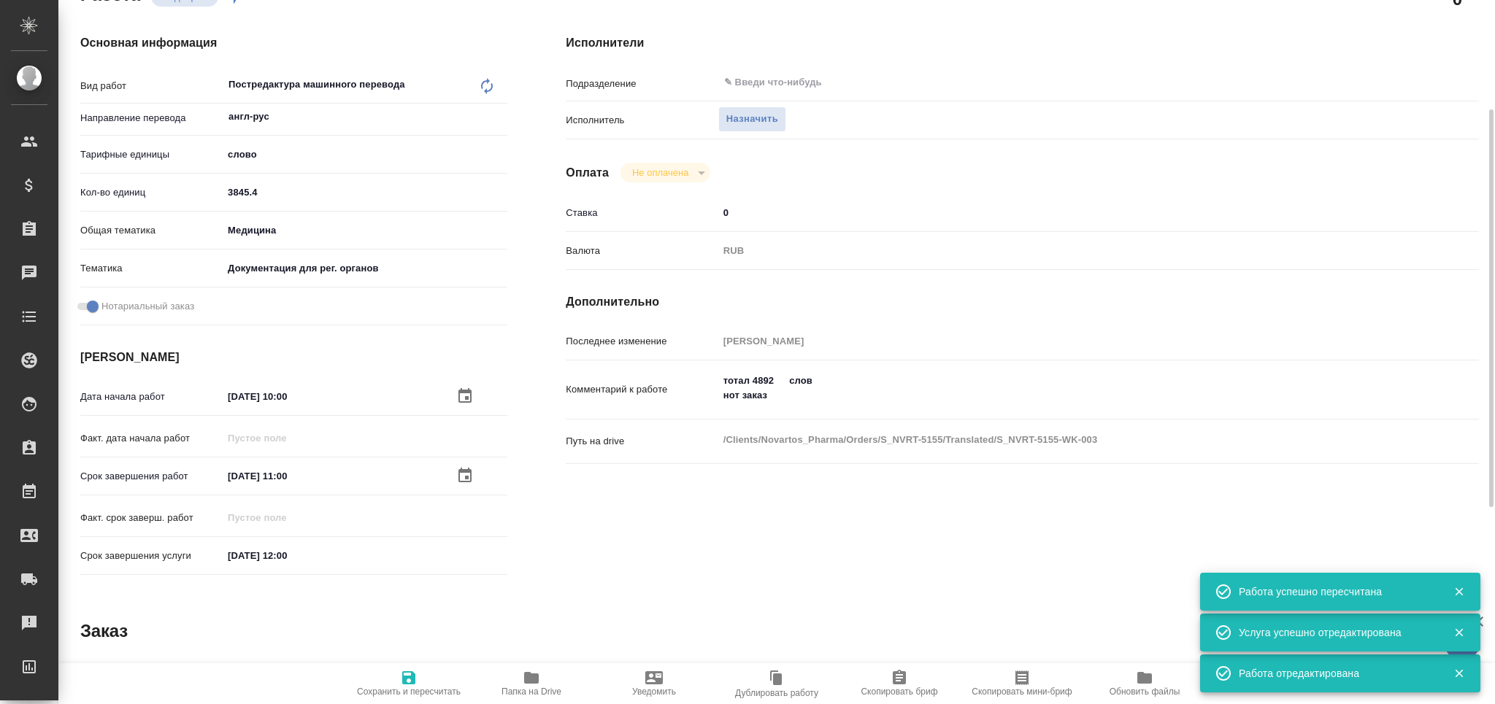
drag, startPoint x: 1016, startPoint y: 683, endPoint x: 900, endPoint y: 691, distance: 116.3
click at [1018, 683] on icon "button" at bounding box center [1021, 678] width 13 height 15
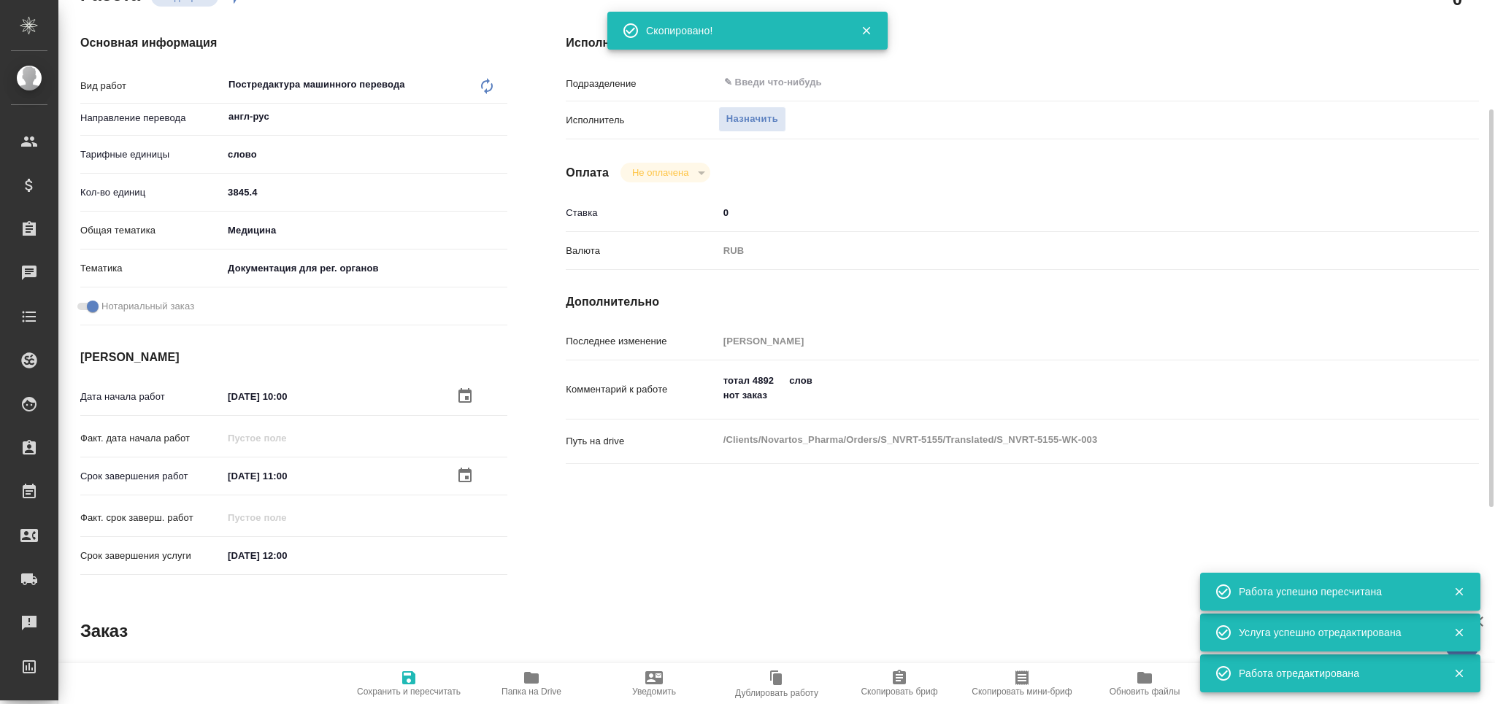
click at [795, 403] on div "Комментарий к работе тотал 4892 слов нот заказ x" at bounding box center [1022, 395] width 913 height 59
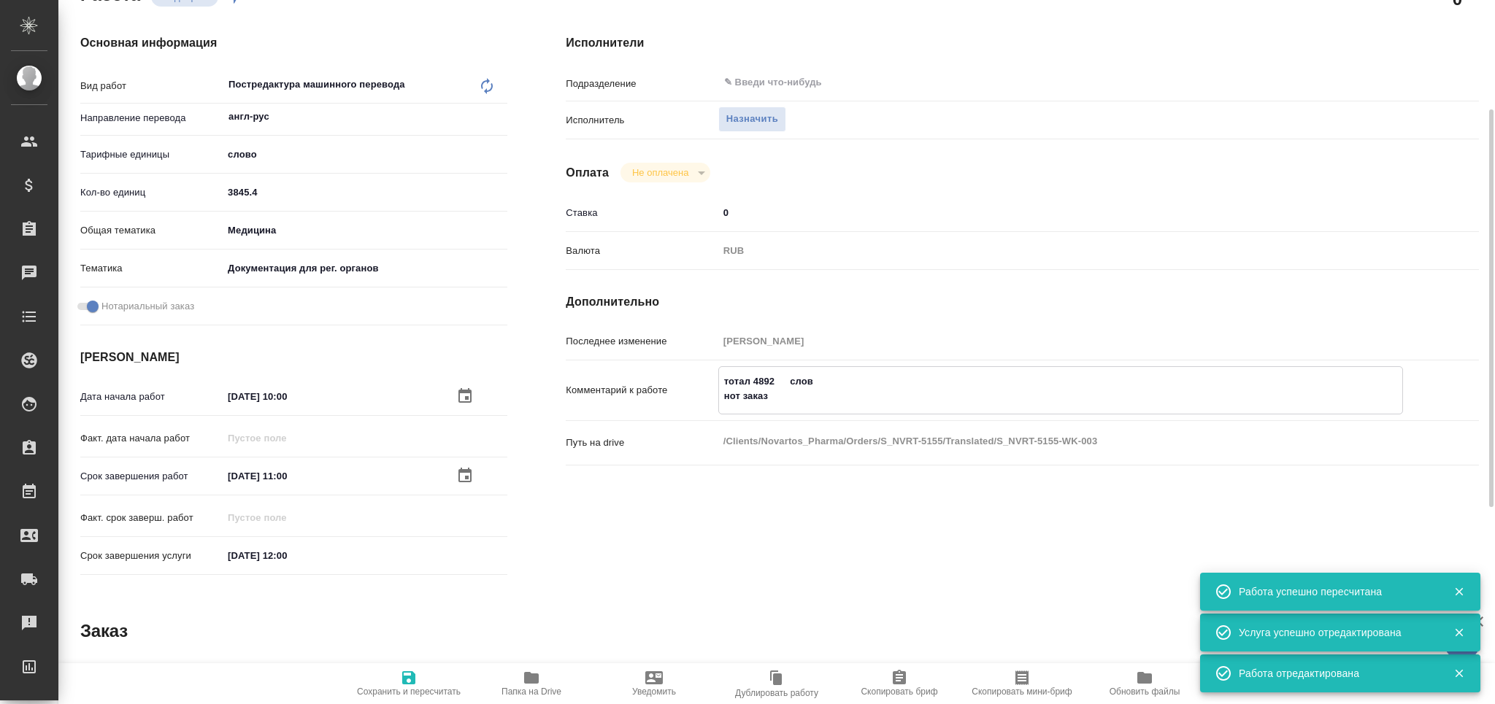
drag, startPoint x: 794, startPoint y: 398, endPoint x: 681, endPoint y: 375, distance: 115.4
click at [681, 375] on div "Комментарий к работе тотал 4892 слов нот заказ x" at bounding box center [1022, 390] width 913 height 48
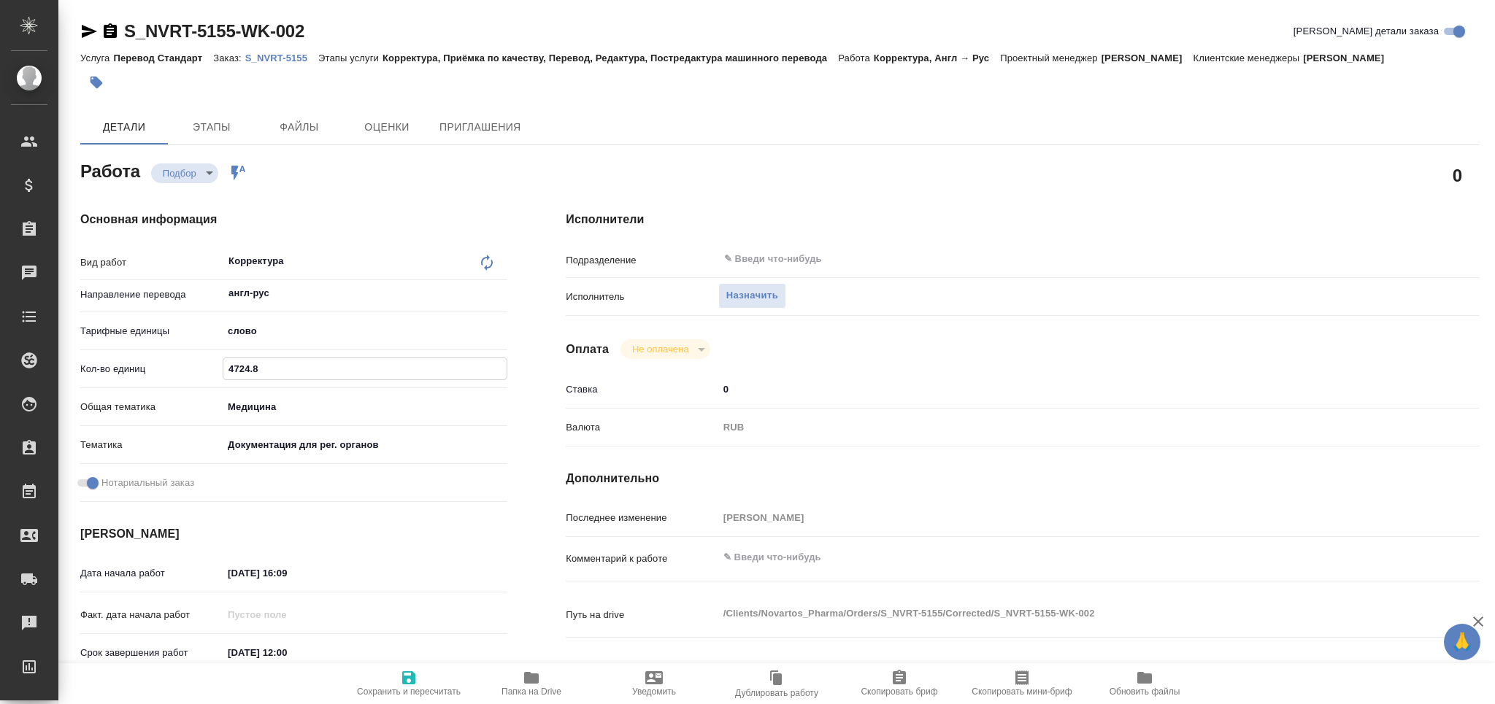
type input "4724.8"
click at [410, 675] on icon "button" at bounding box center [409, 678] width 18 height 18
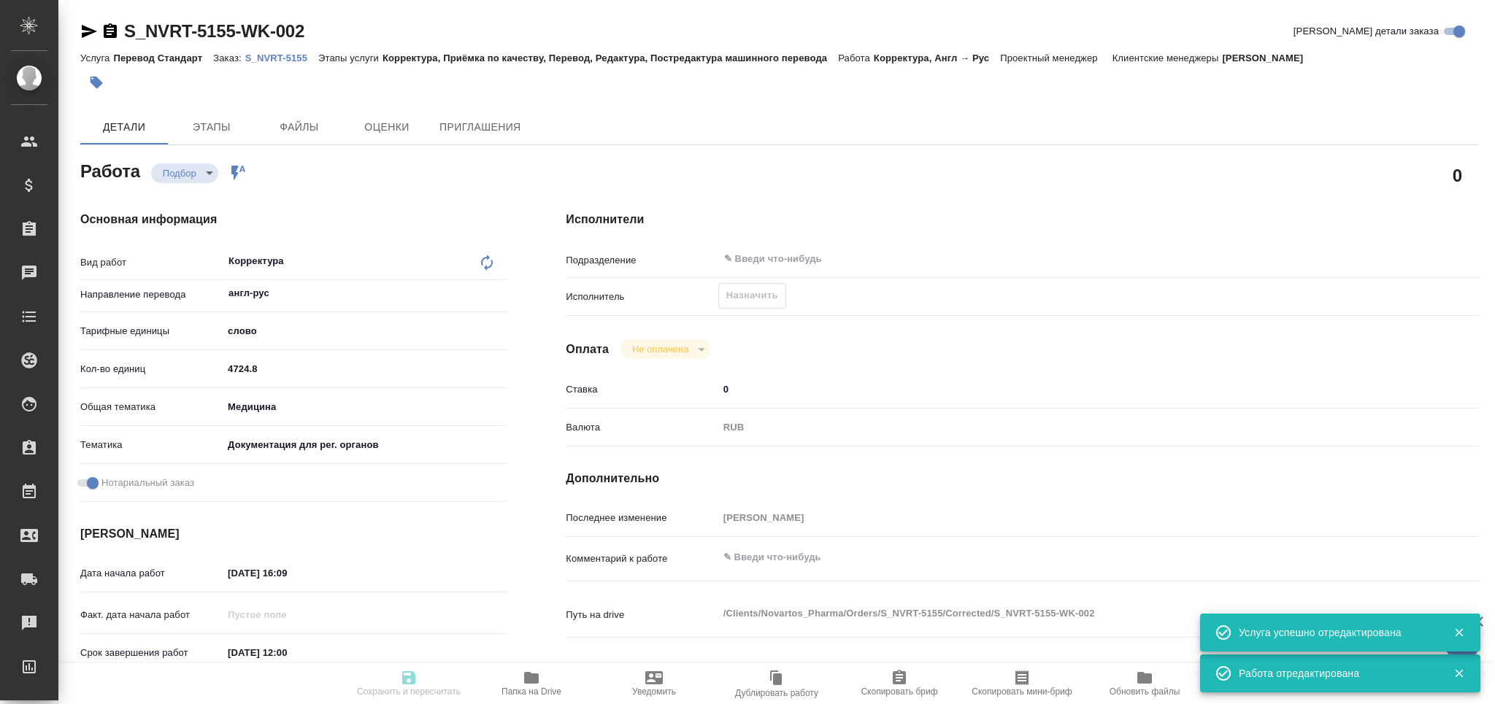
type input "recruiting"
type input "англ-рус"
type input "5a8b1489cc6b4906c91bfd90"
type input "4724.8"
type input "med"
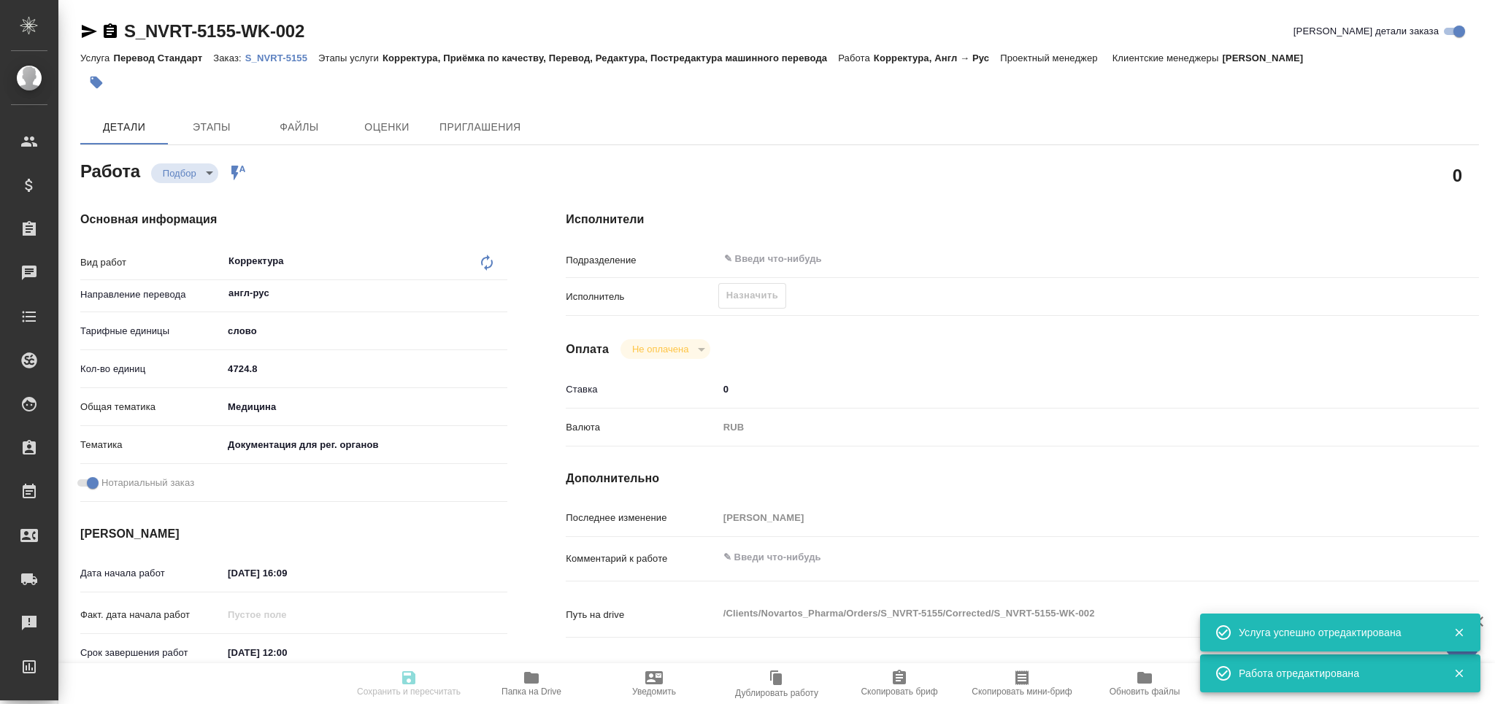
type input "5f647205b73bc97568ca66c6"
checkbox input "true"
type input "20.08.2025 16:09"
type input "25.08.2025 12:00"
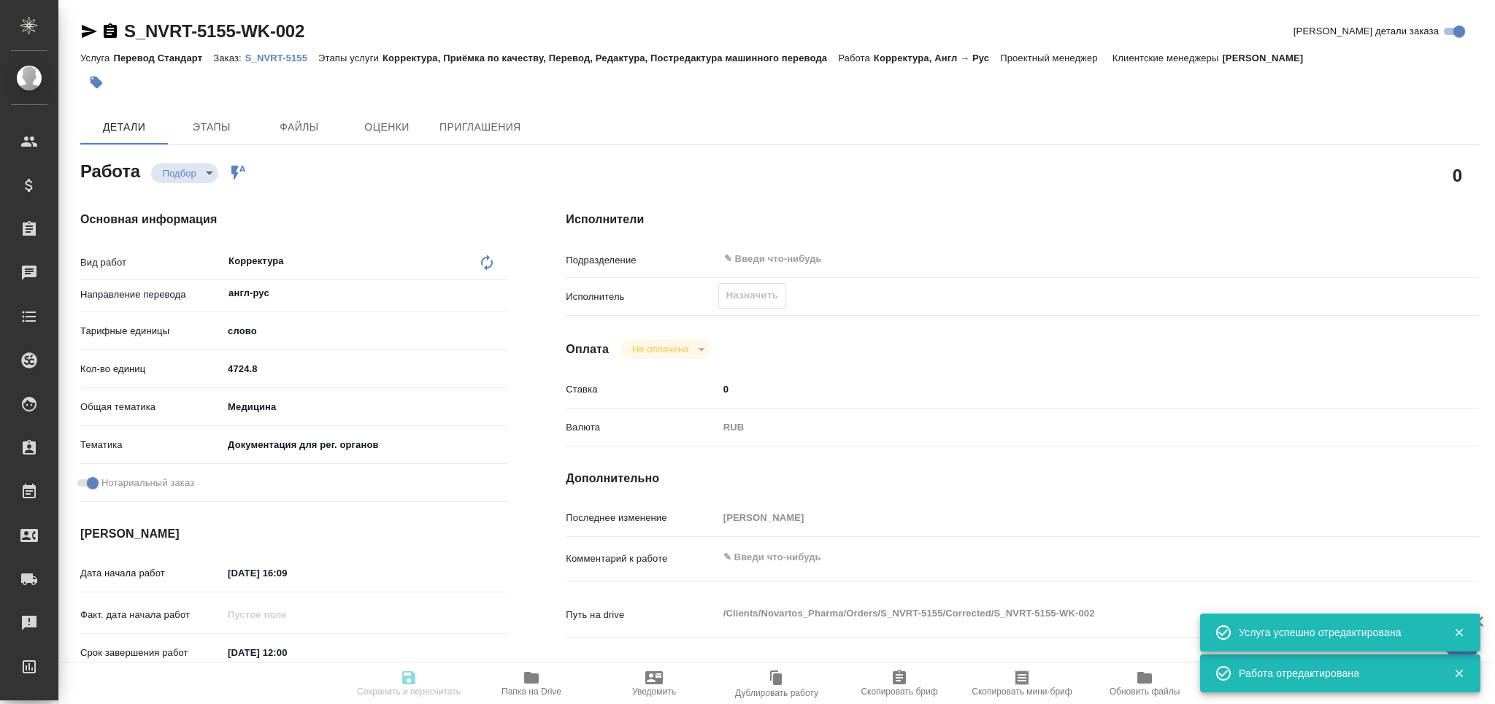
type input "notPayed"
type input "0"
type input "RUB"
type input "Грабко Мария"
type input "S_NVRT-5155"
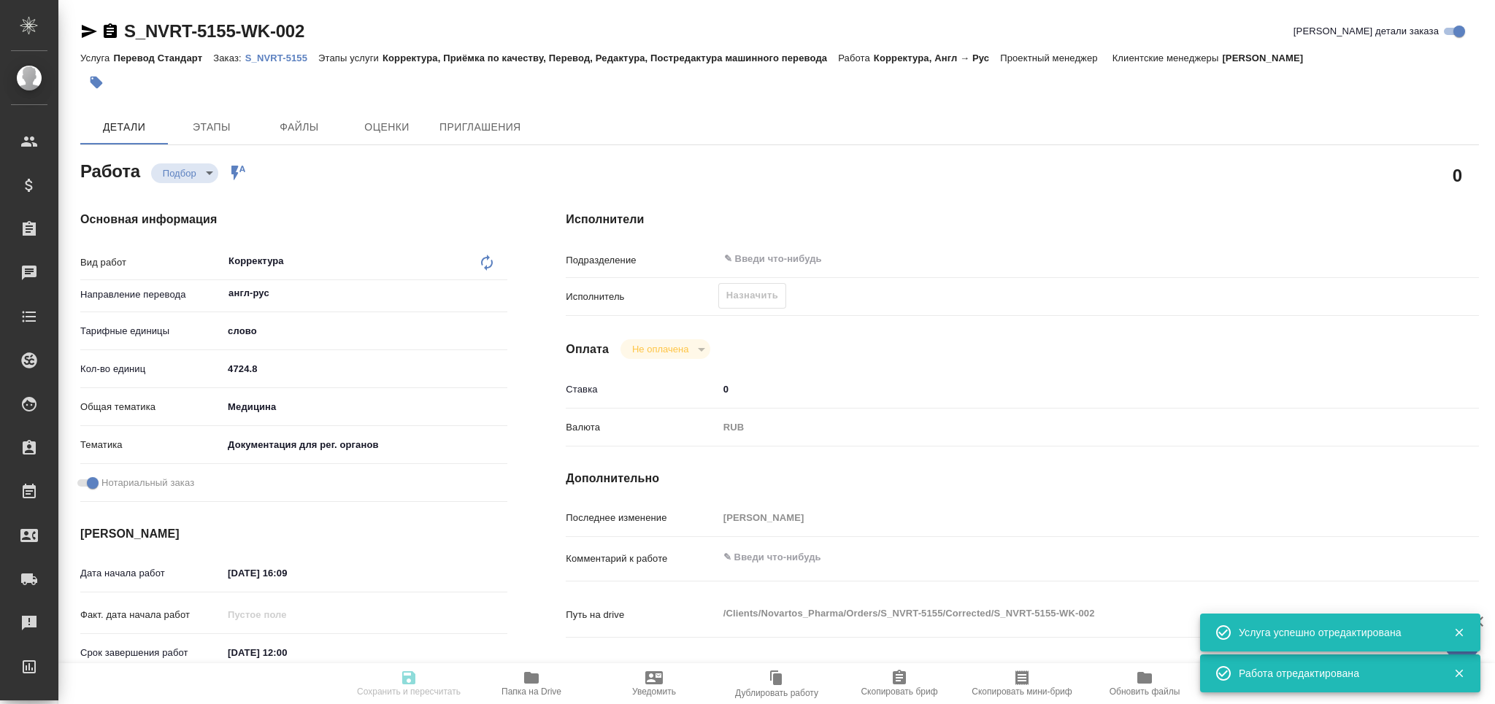
type input "Перевод Стандарт"
type input "Корректура, Приёмка по качеству, Перевод, Редактура, Постредактура машинного пе…"
type input "Сайдашева Диляра"
type input "Арсеньева Вера"
type input "/Clients/Novartos_Pharma/Orders/S_NVRT-5155"
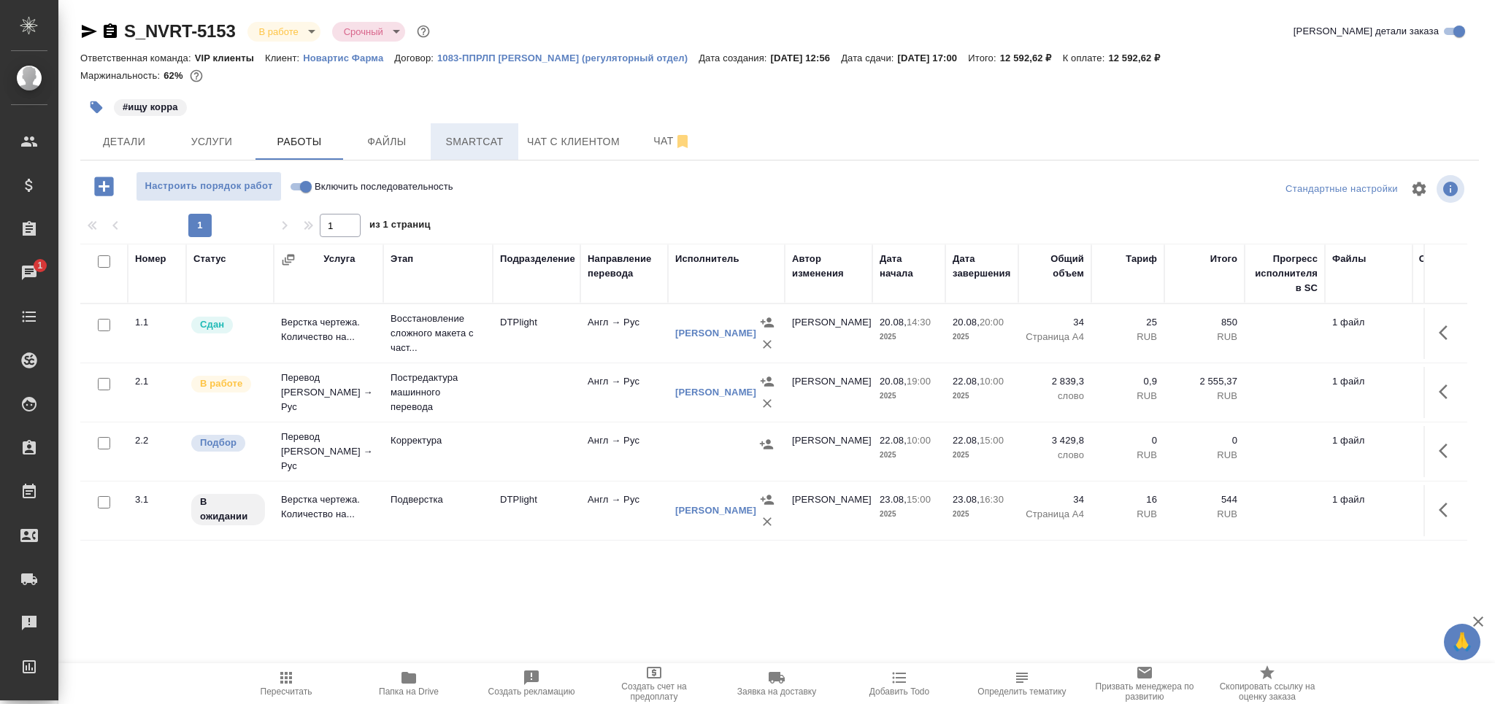
click at [431, 153] on button "Smartcat" at bounding box center [475, 141] width 88 height 37
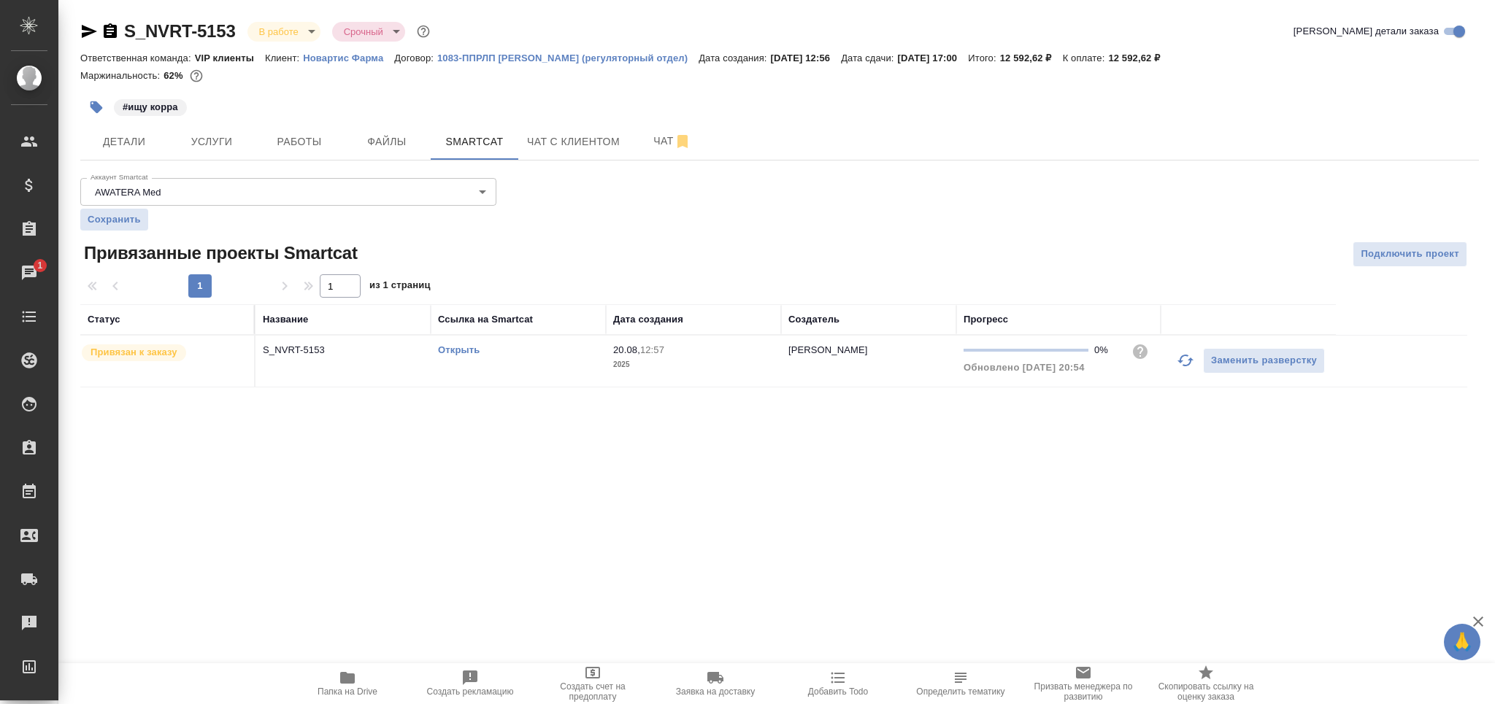
click at [561, 345] on div "Открыть" at bounding box center [518, 350] width 161 height 15
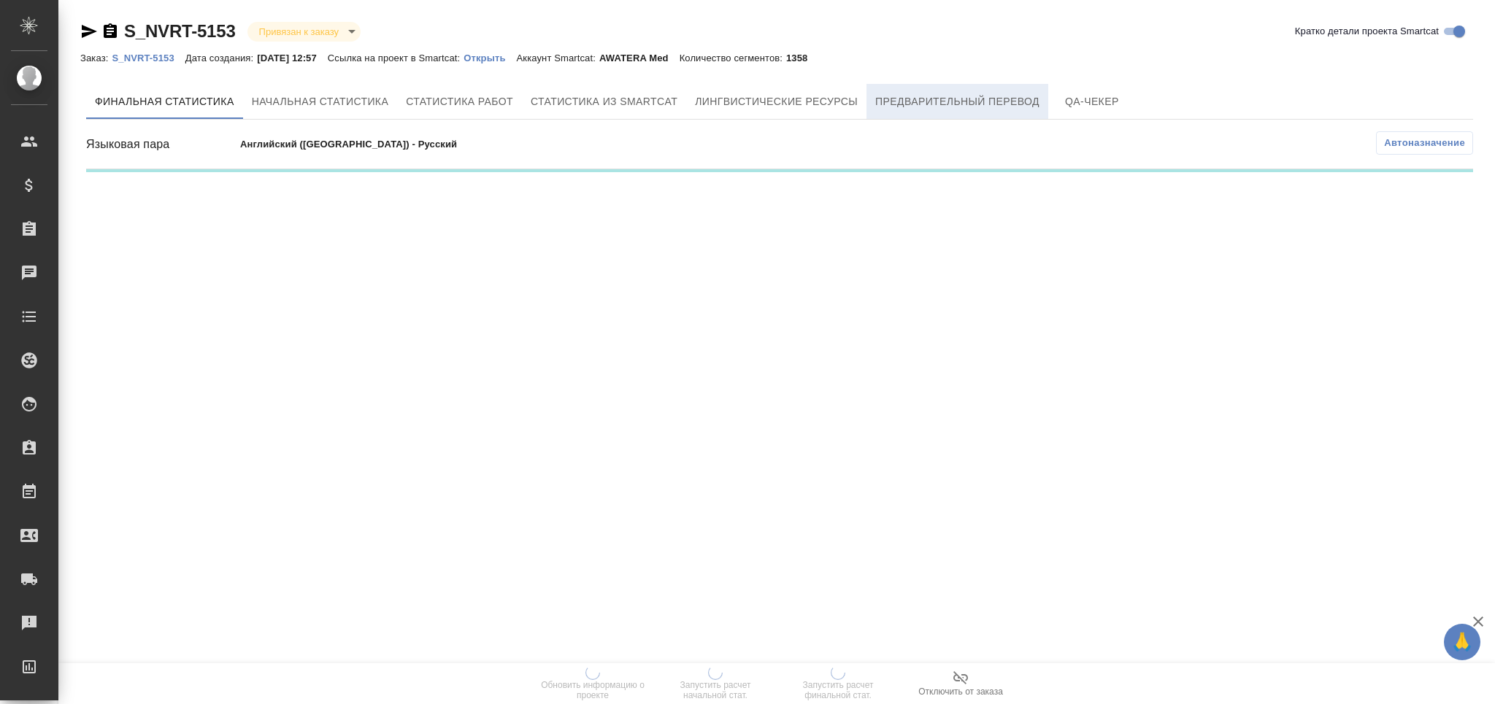
click at [991, 100] on span "Предварительный перевод" at bounding box center [957, 102] width 164 height 18
